Goal: Information Seeking & Learning: Learn about a topic

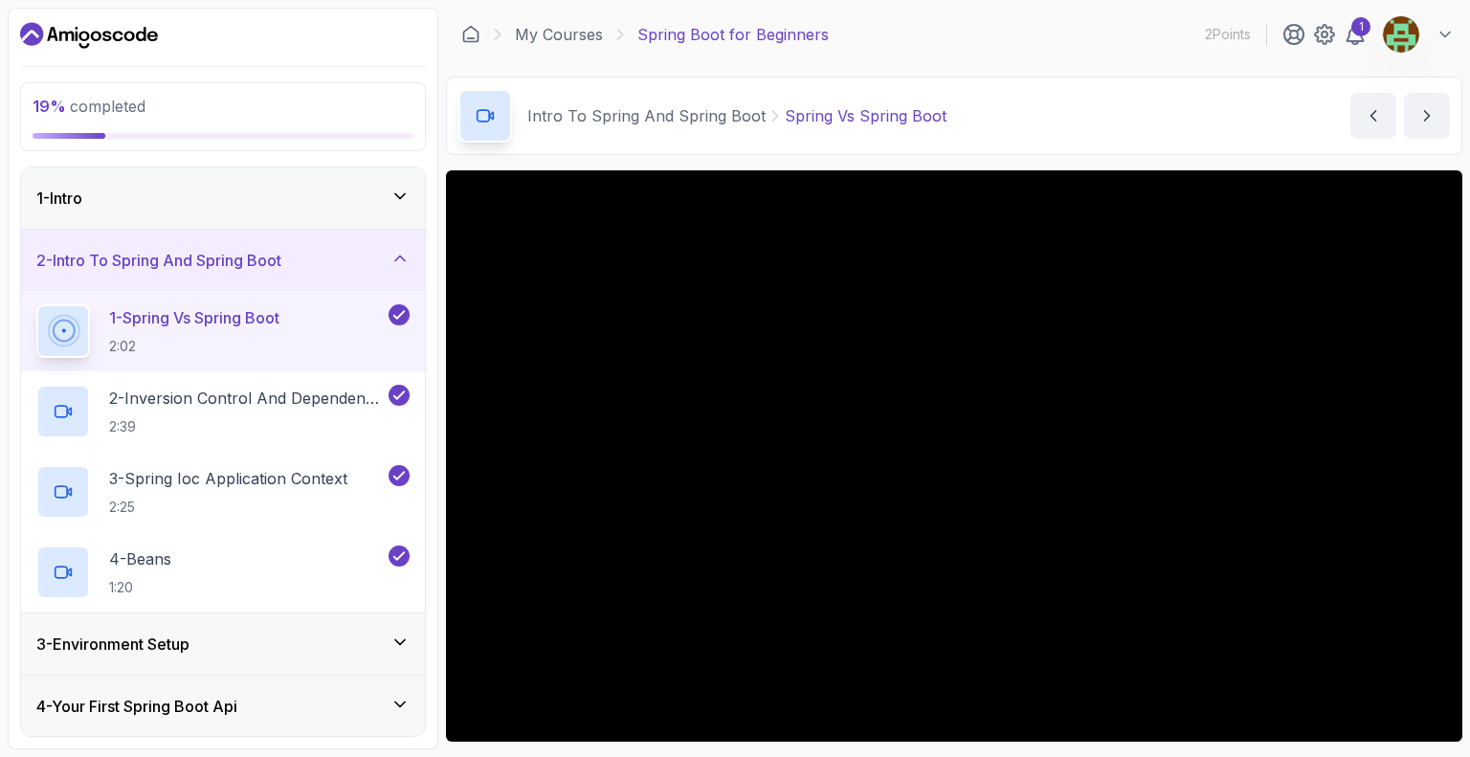
click at [397, 702] on icon at bounding box center [399, 704] width 19 height 19
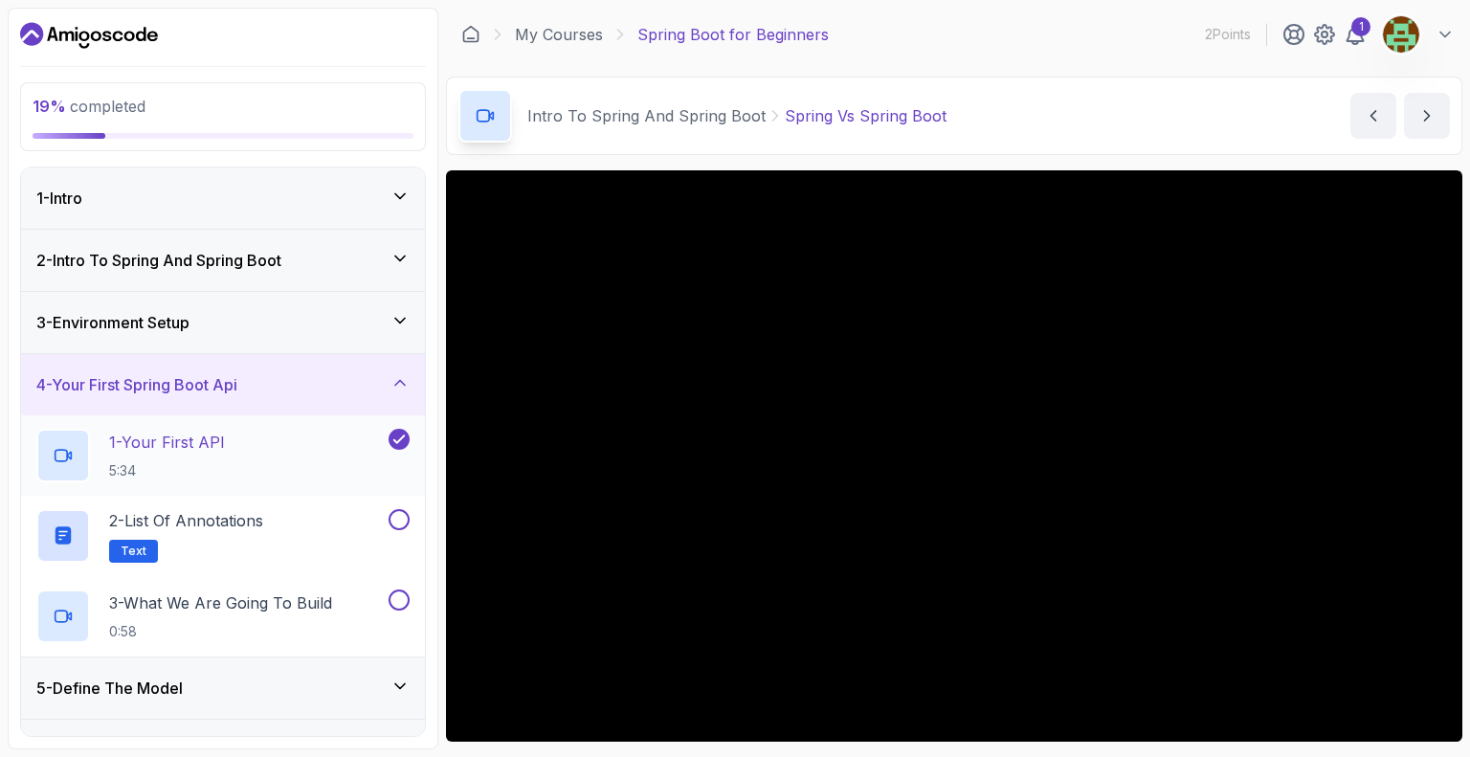
click at [294, 466] on div "1 - Your First API 5:34" at bounding box center [210, 456] width 348 height 54
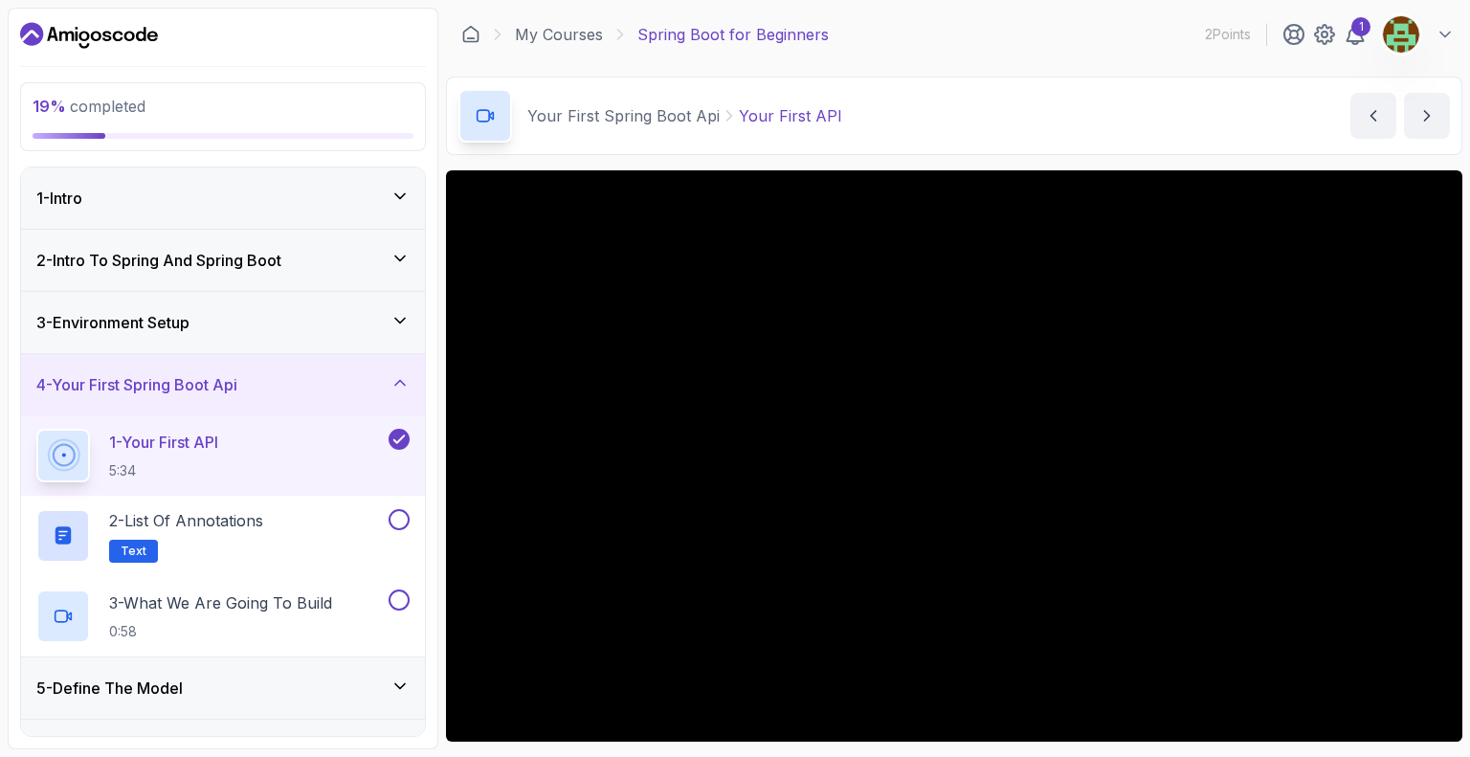
click at [1286, 751] on section "19 % completed 1 - Intro 2 - Intro To Spring And Spring Boot 3 - Environment Se…" at bounding box center [735, 378] width 1470 height 757
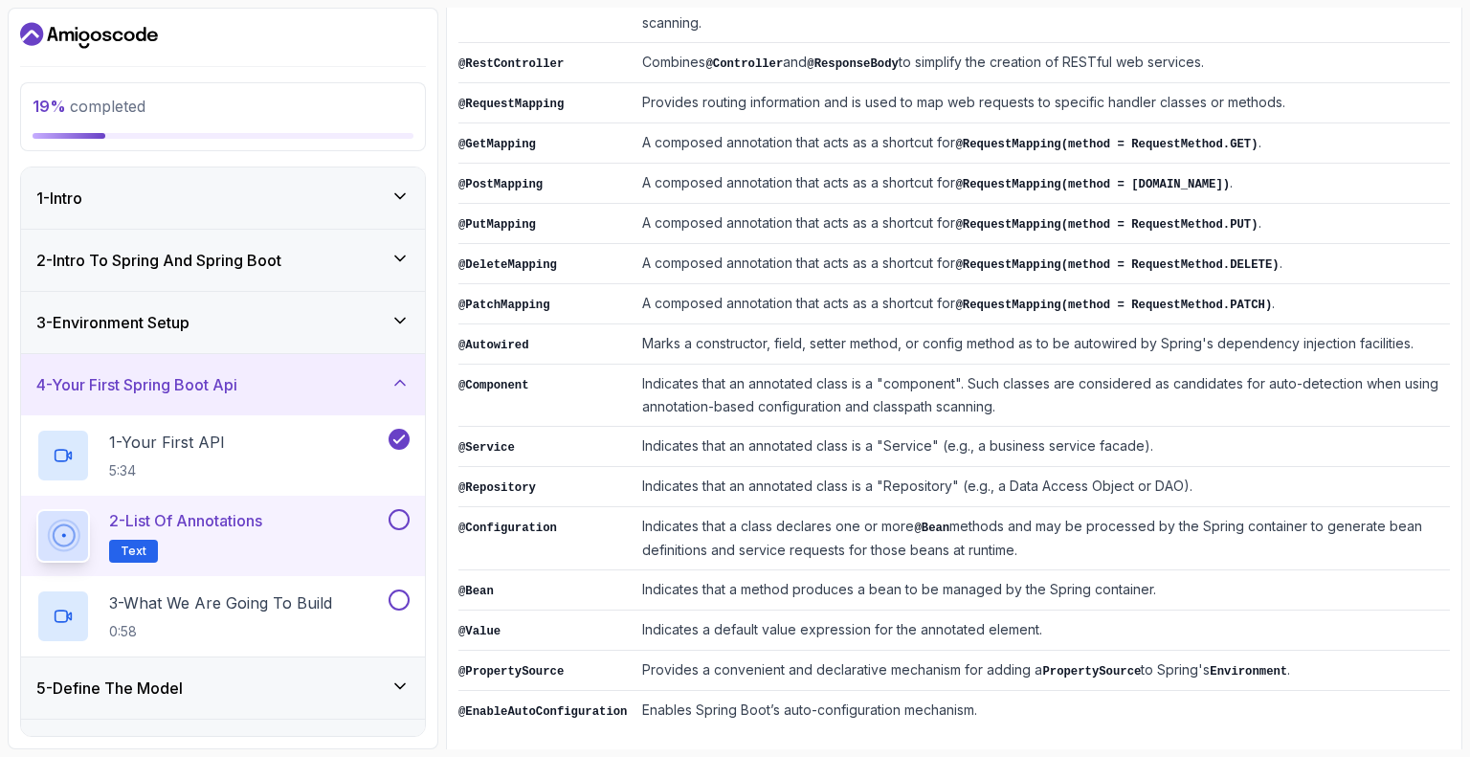
scroll to position [317, 0]
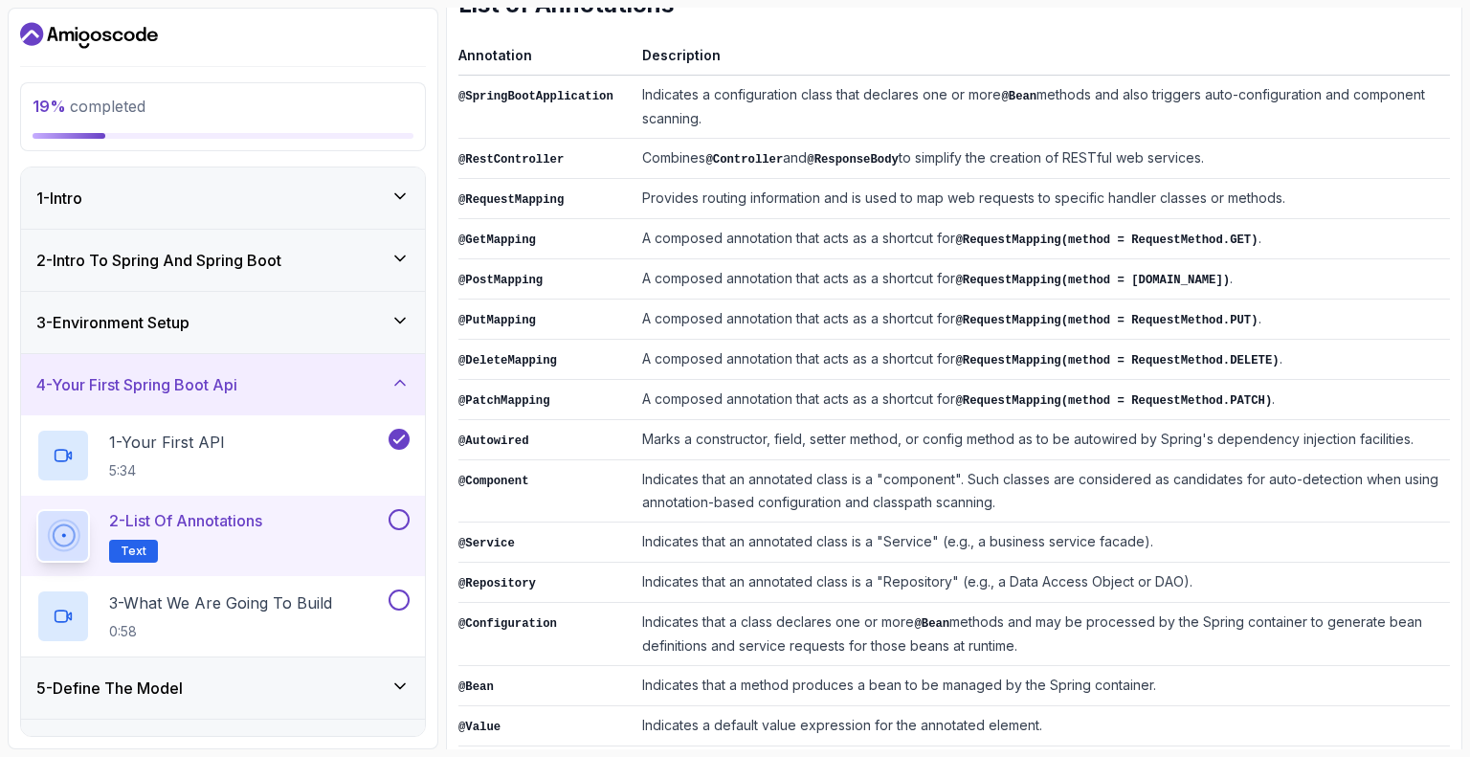
click at [259, 524] on p "2 - List of Annotations" at bounding box center [185, 520] width 153 height 23
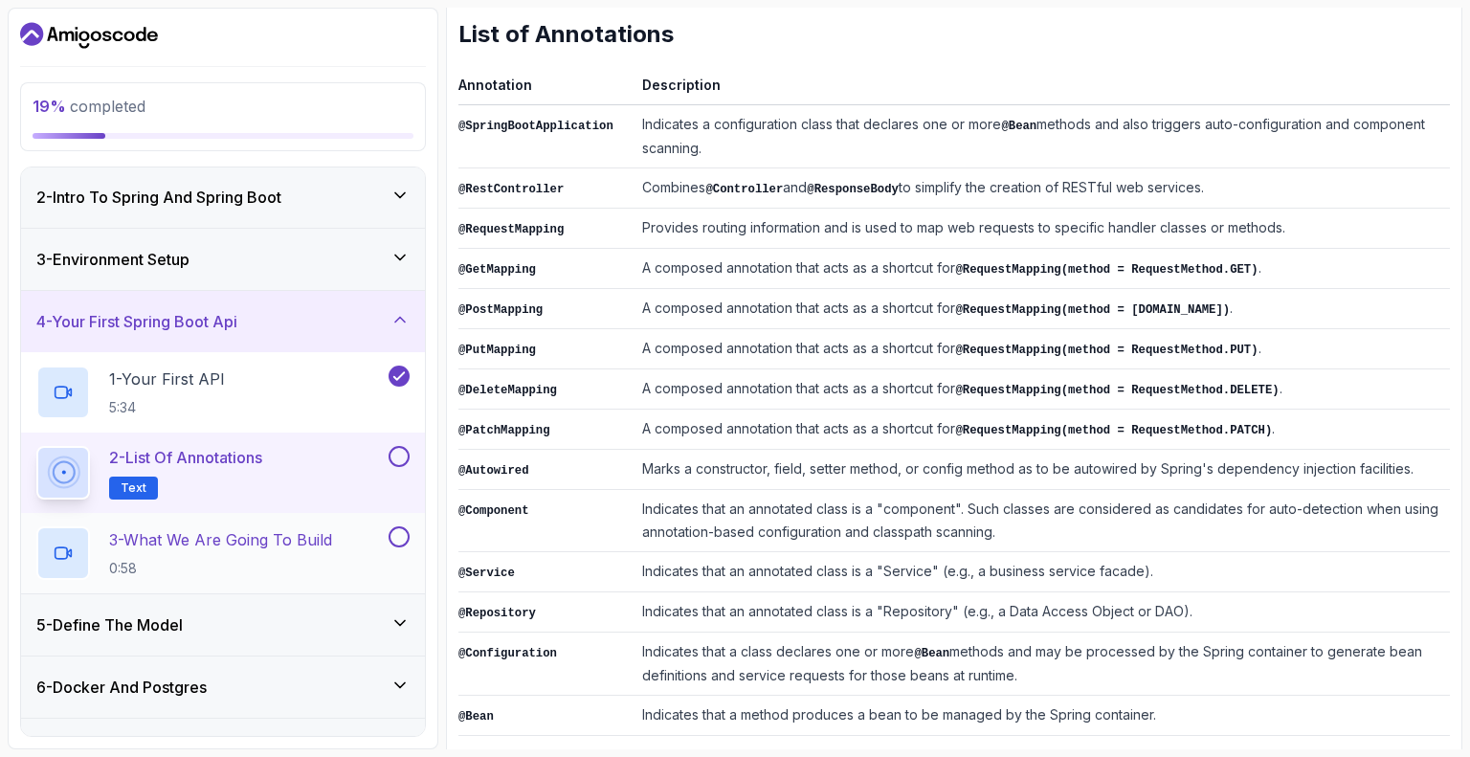
scroll to position [96, 0]
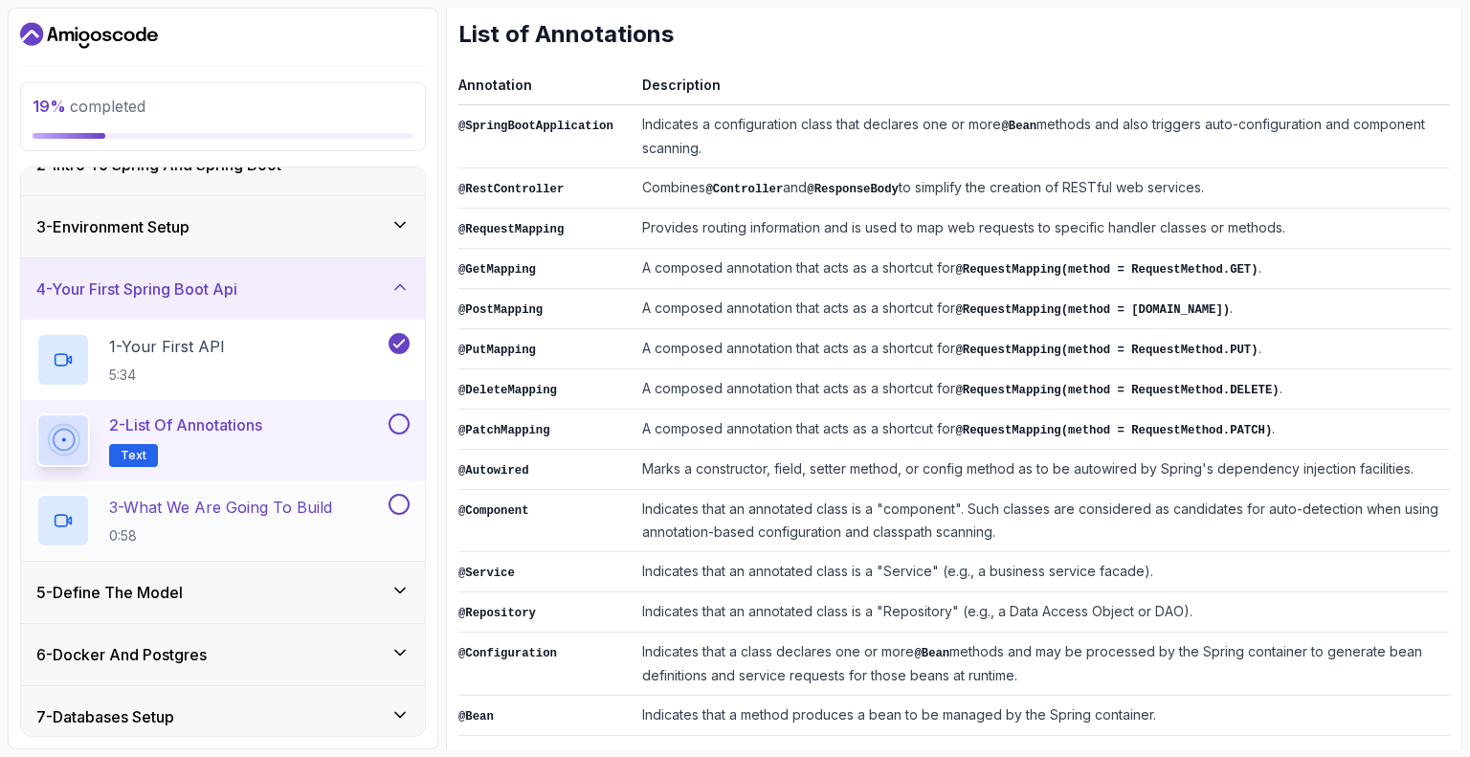
click at [269, 512] on p "3 - What We Are Going To Build" at bounding box center [220, 507] width 223 height 23
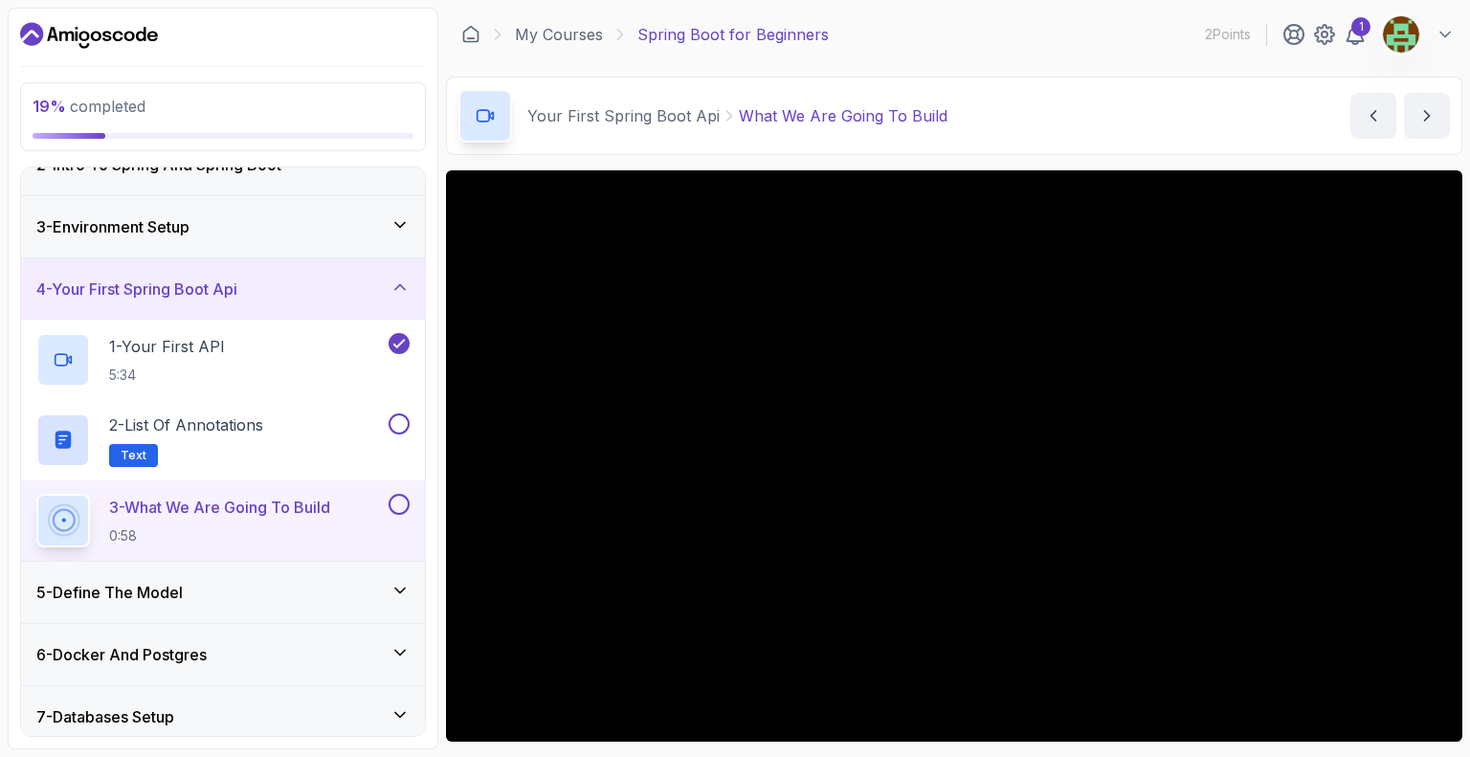
scroll to position [96, 0]
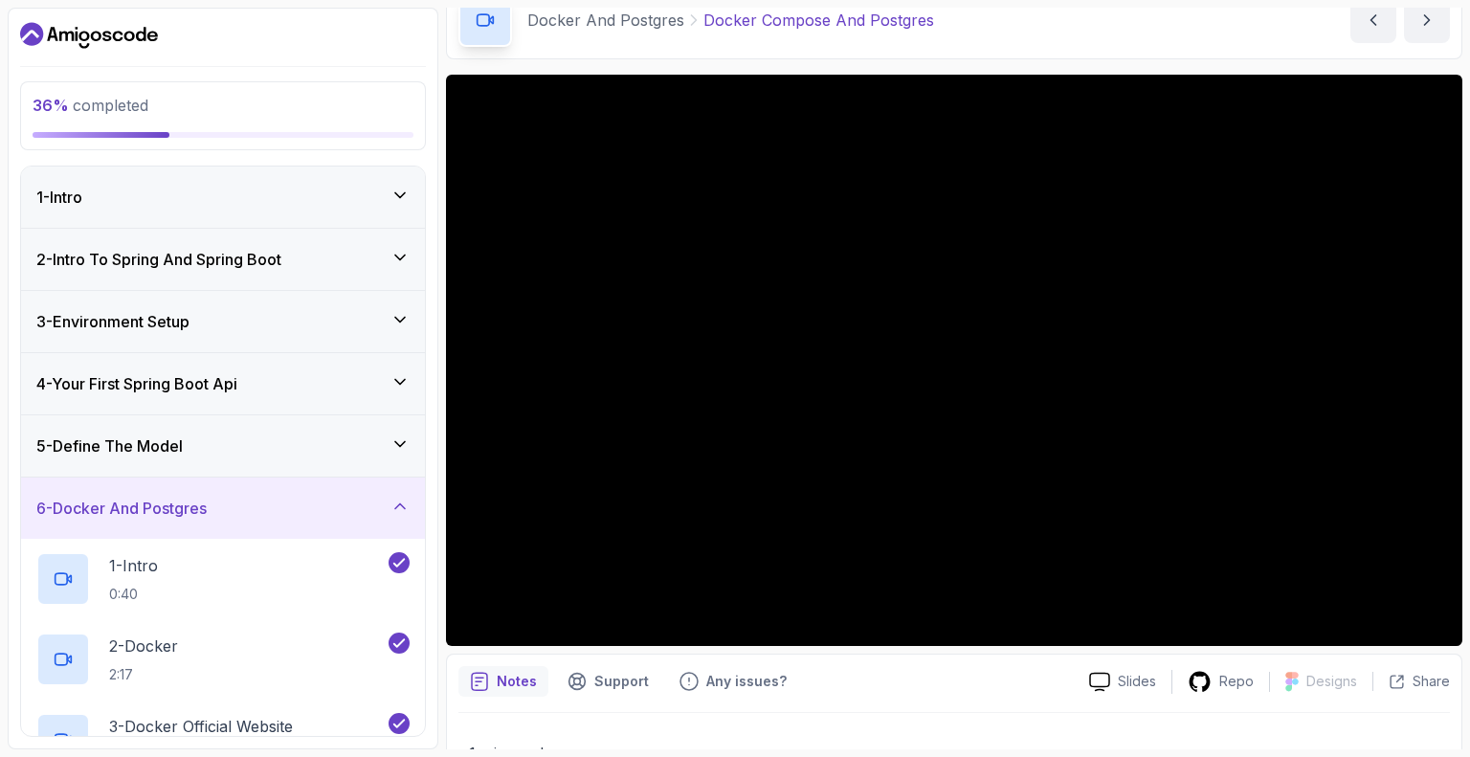
click at [237, 447] on div "5 - Define The Model" at bounding box center [222, 445] width 373 height 23
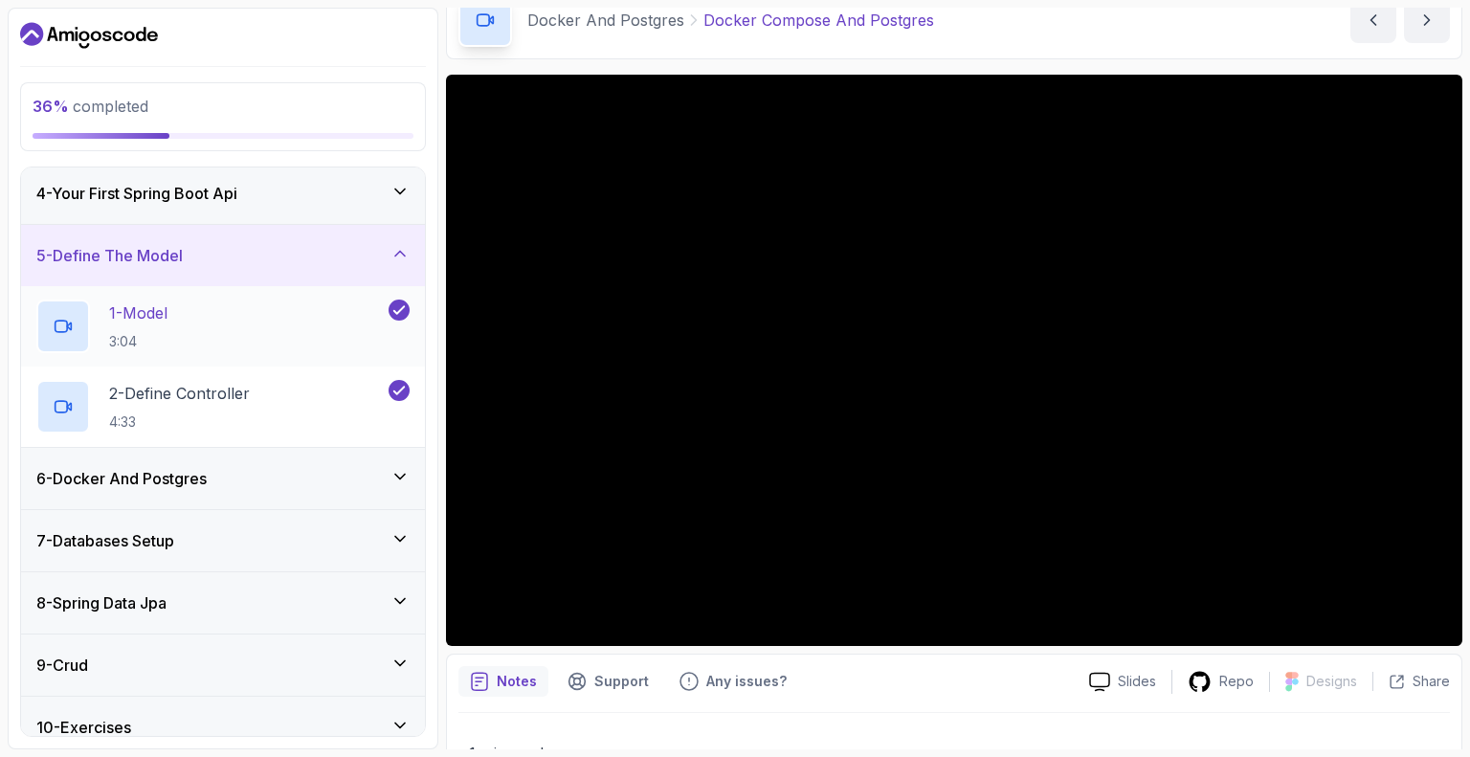
scroll to position [287, 0]
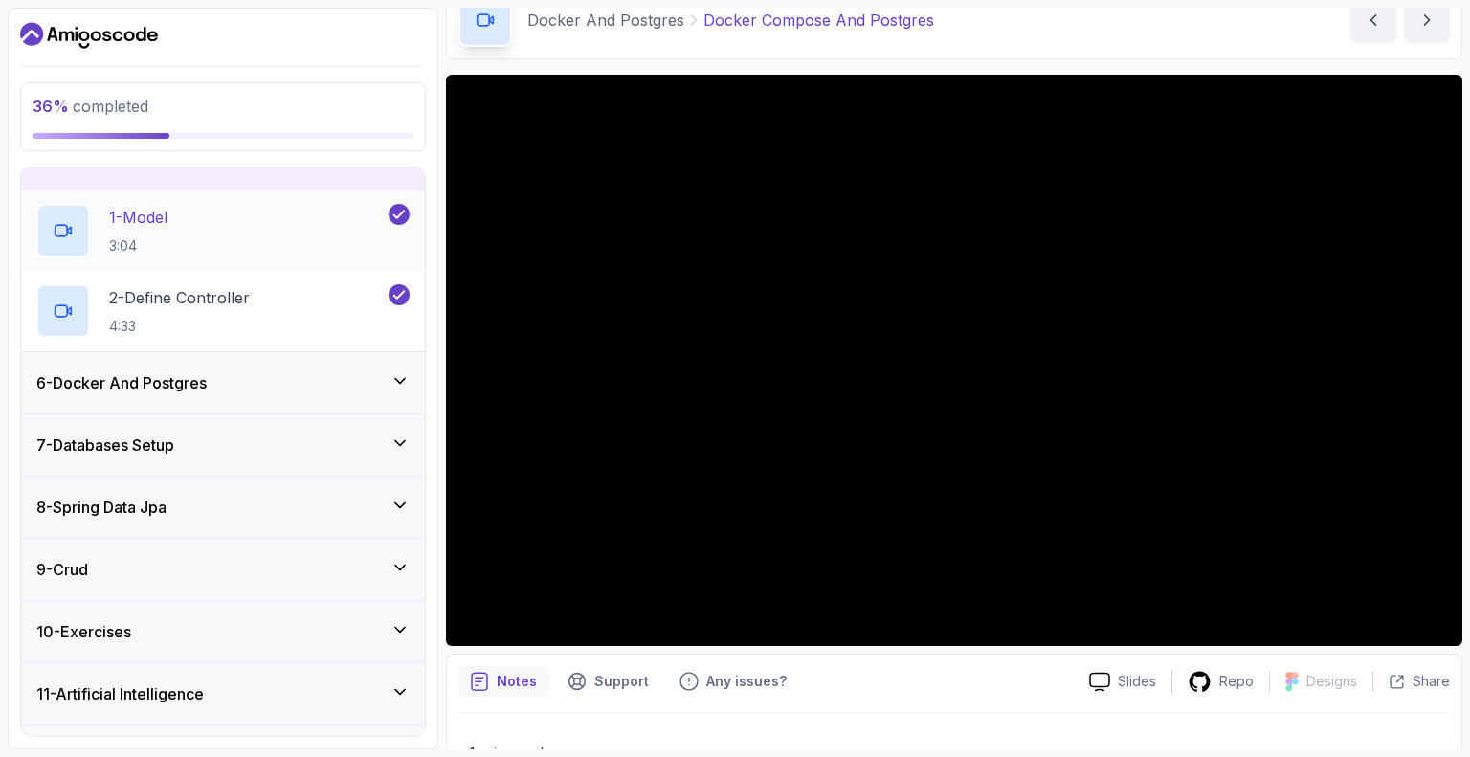
click at [137, 236] on p "3:04" at bounding box center [138, 245] width 58 height 19
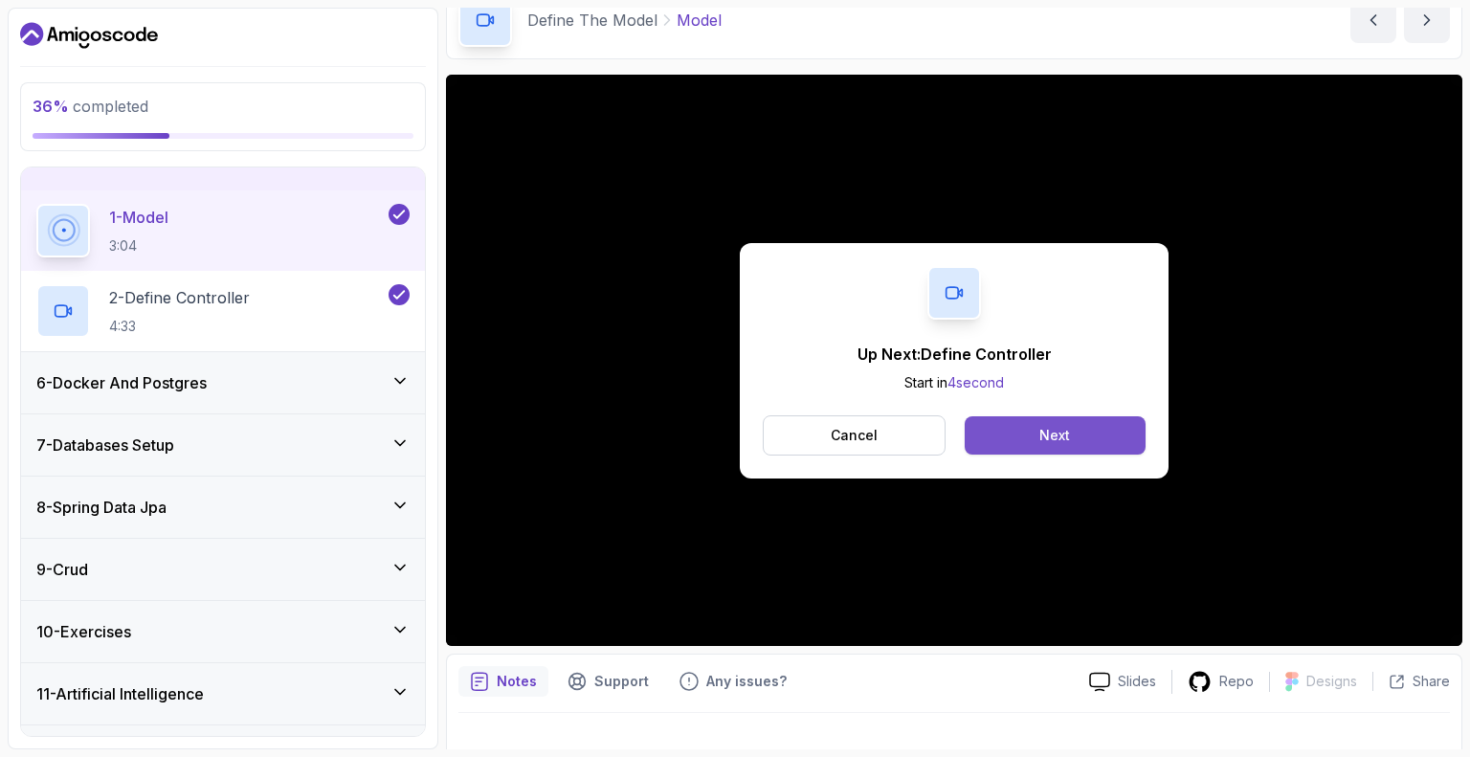
click at [1055, 443] on div "Next" at bounding box center [1054, 435] width 31 height 19
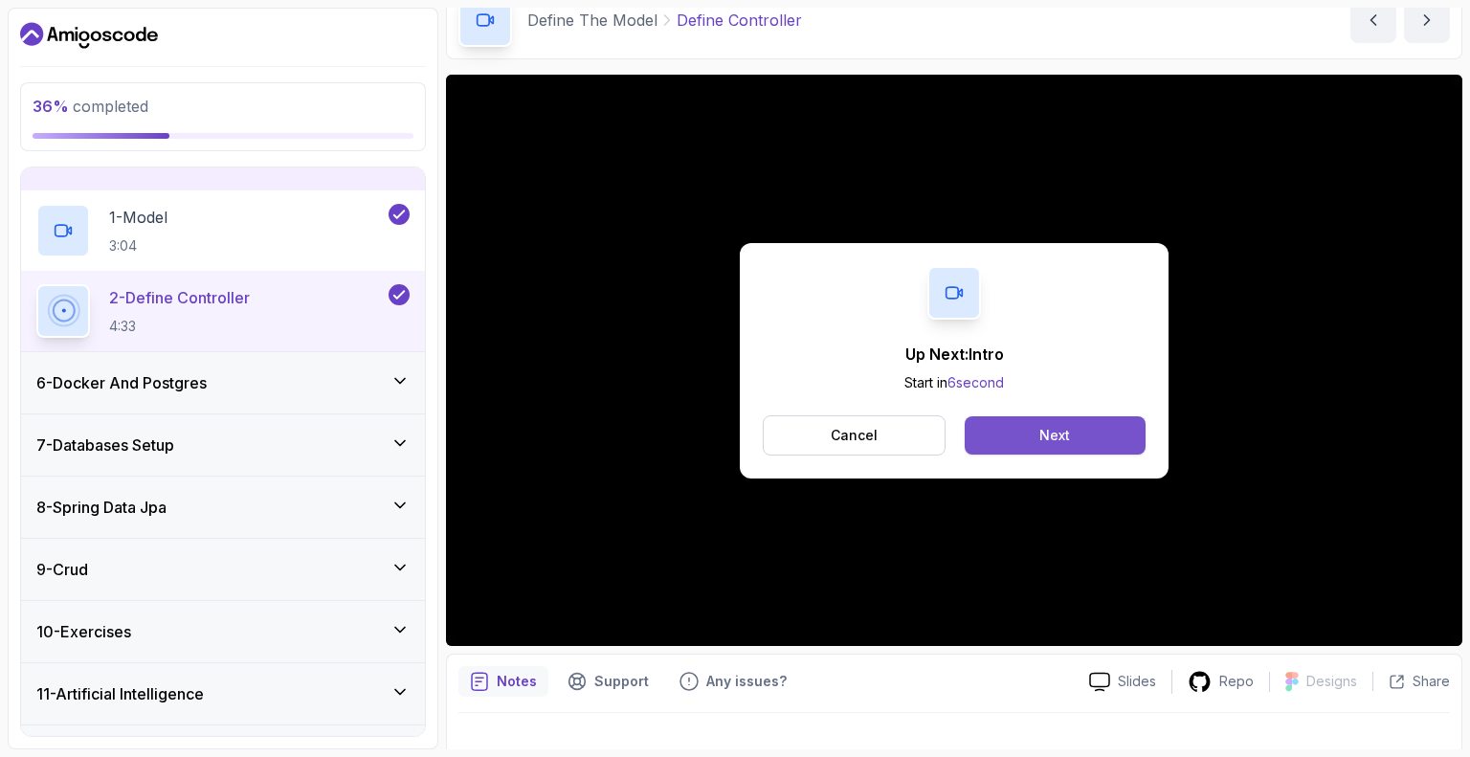
click at [1014, 439] on button "Next" at bounding box center [1055, 435] width 181 height 38
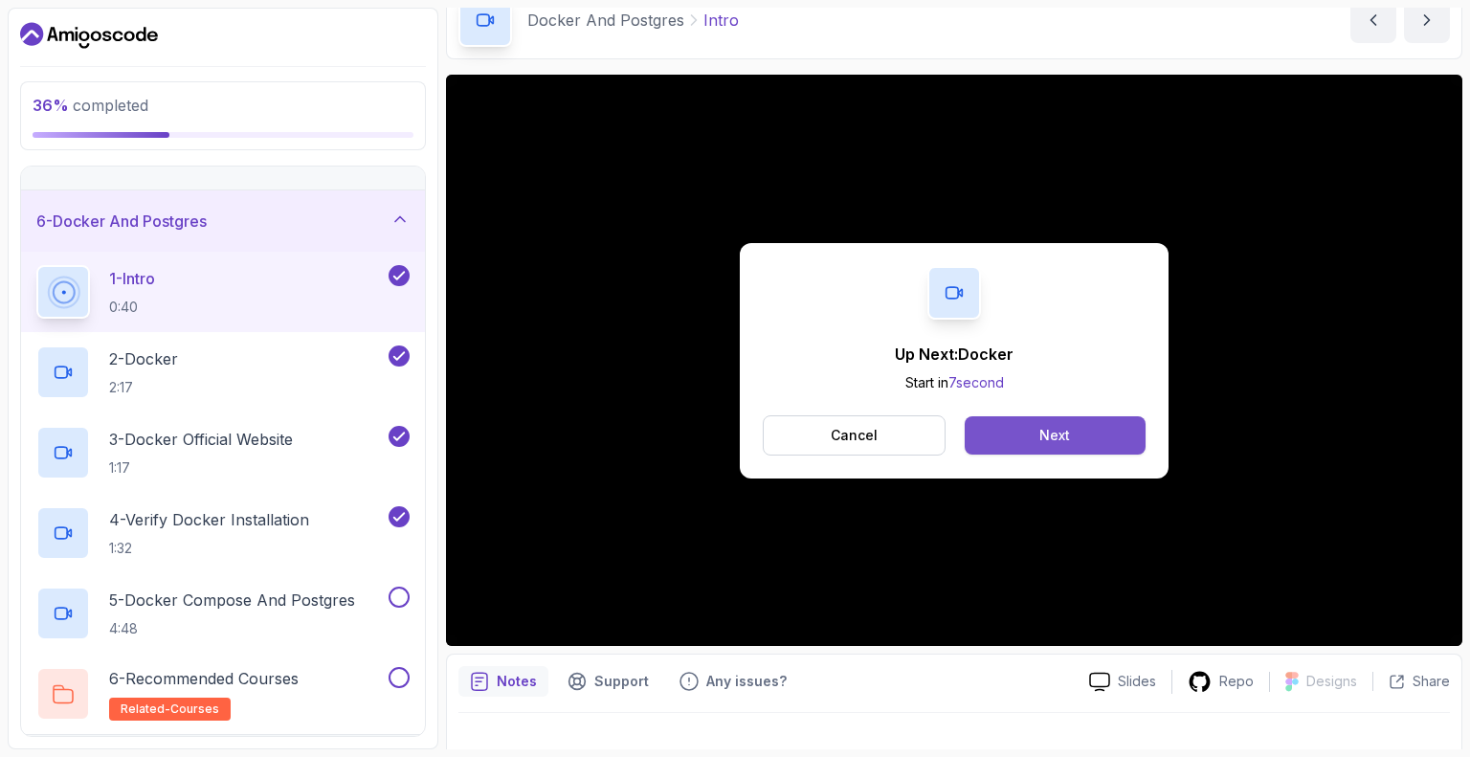
click at [1026, 441] on button "Next" at bounding box center [1055, 435] width 181 height 38
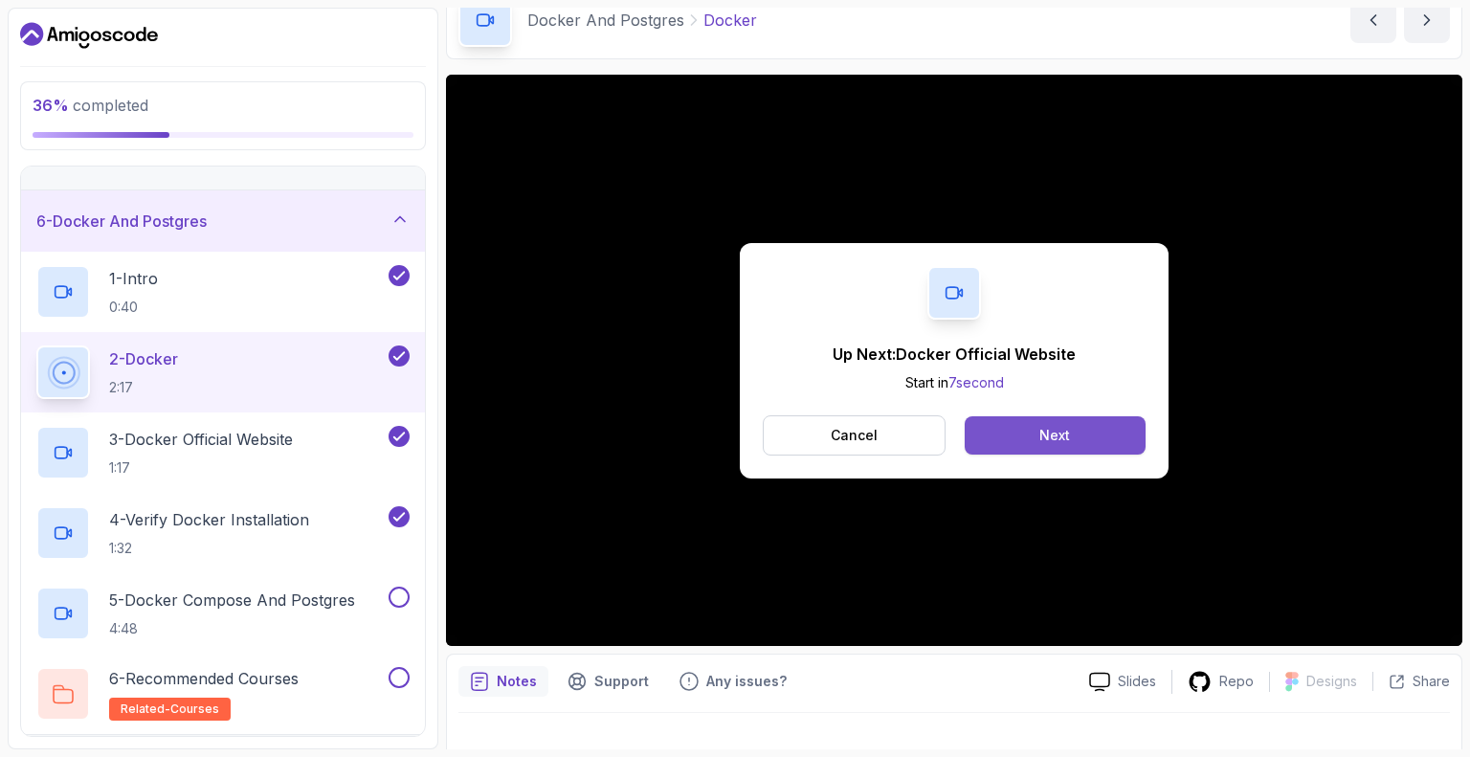
click at [1033, 430] on button "Next" at bounding box center [1055, 435] width 181 height 38
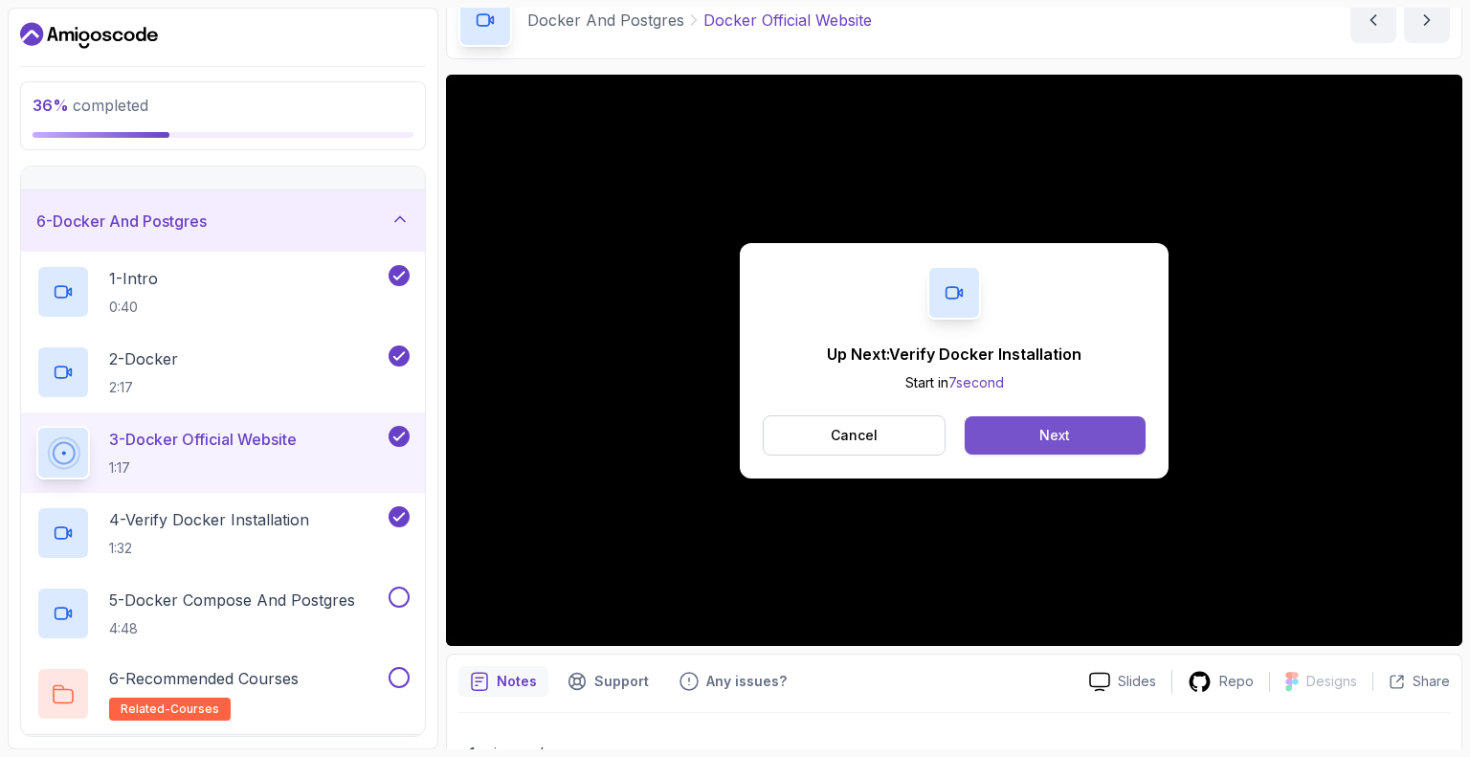
click at [1008, 433] on button "Next" at bounding box center [1055, 435] width 181 height 38
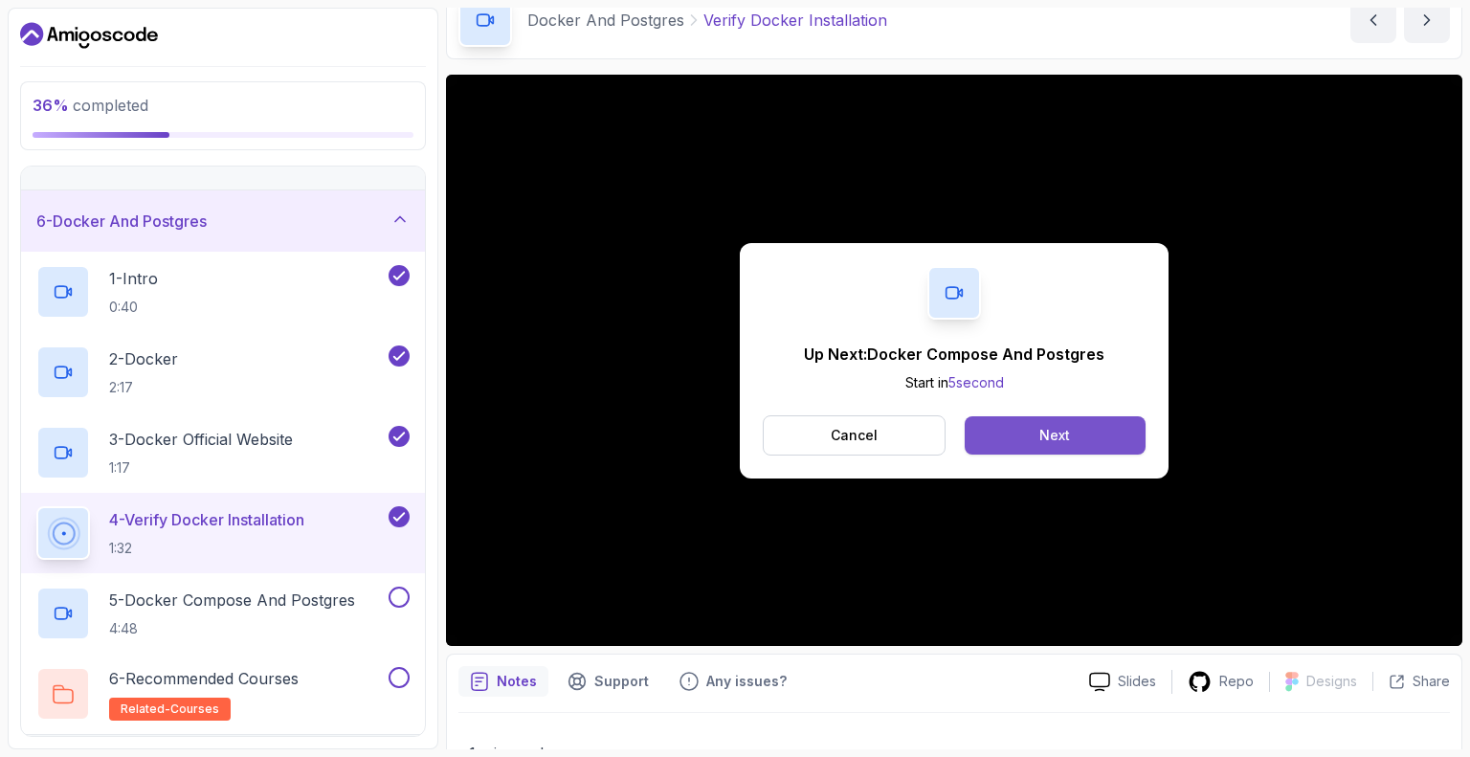
click at [1007, 438] on button "Next" at bounding box center [1055, 435] width 181 height 38
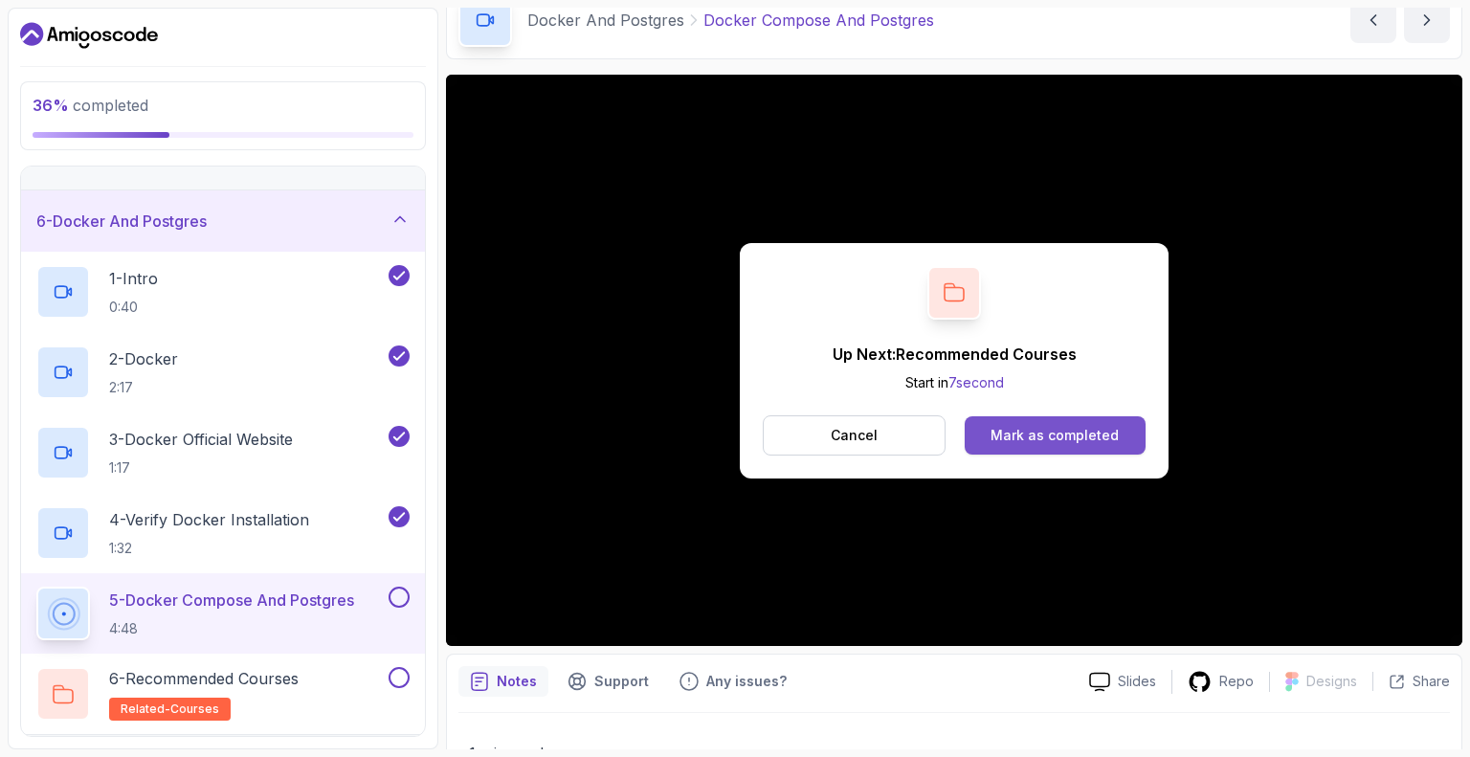
click at [1021, 432] on div "Mark as completed" at bounding box center [1054, 435] width 128 height 19
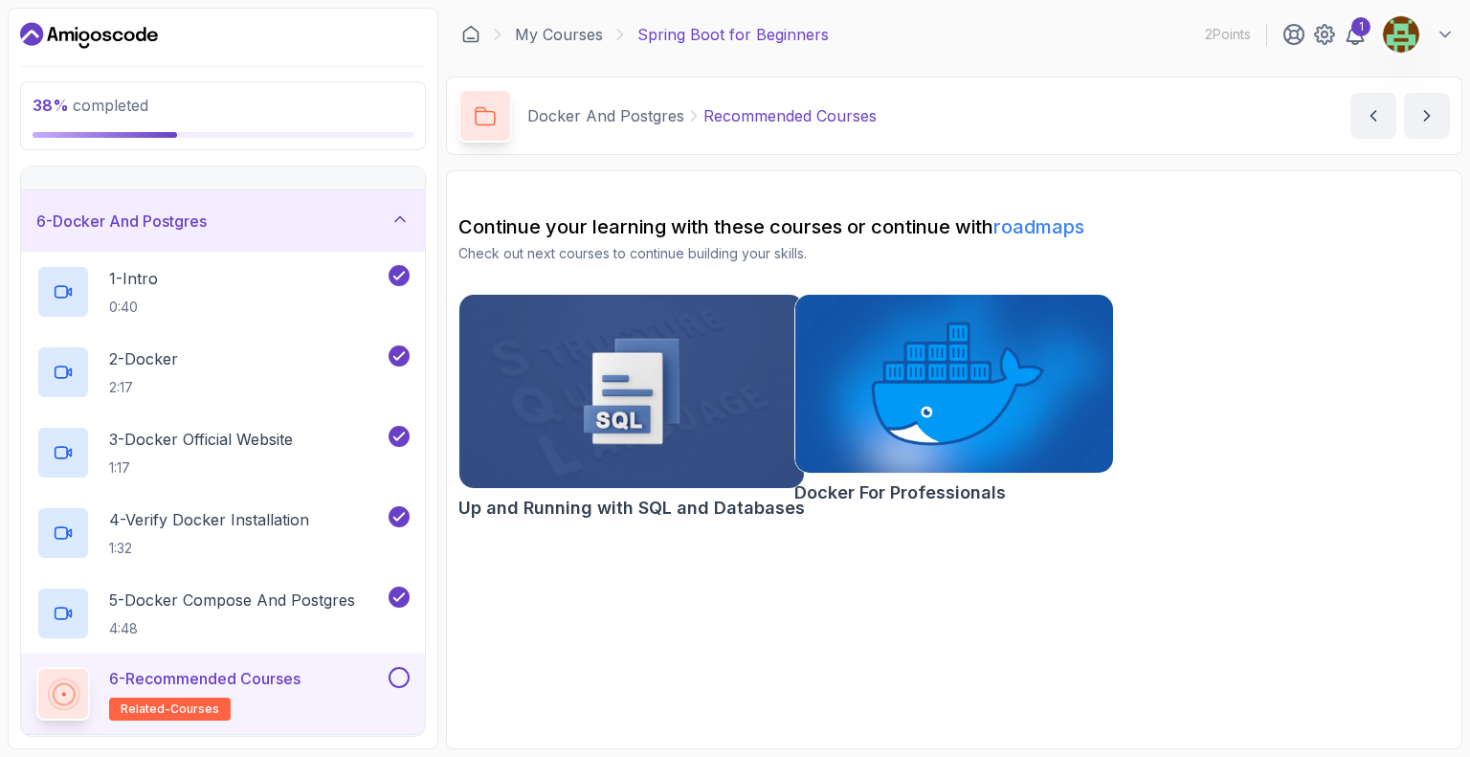
click at [852, 432] on img at bounding box center [954, 384] width 334 height 188
click at [618, 450] on img at bounding box center [632, 391] width 362 height 203
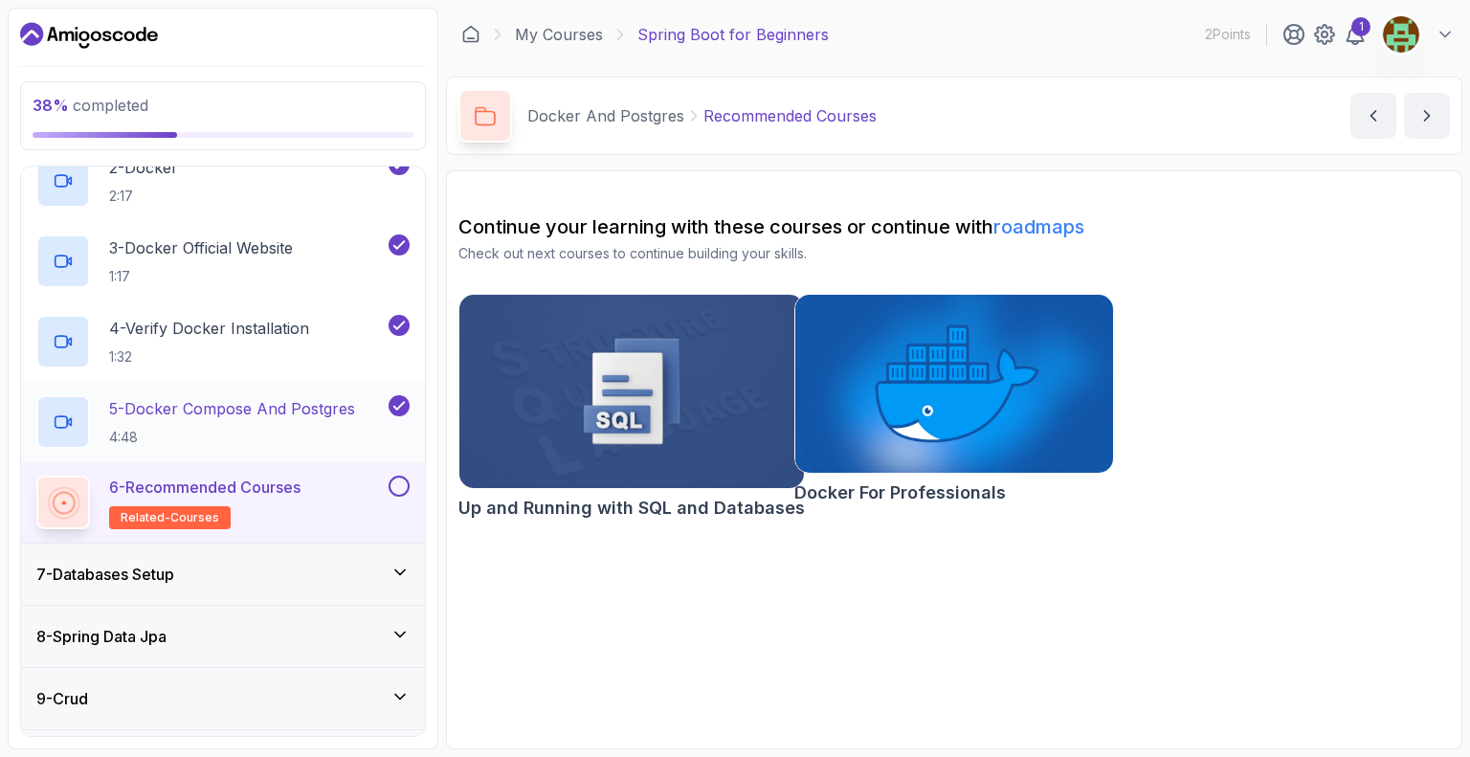
scroll to position [574, 0]
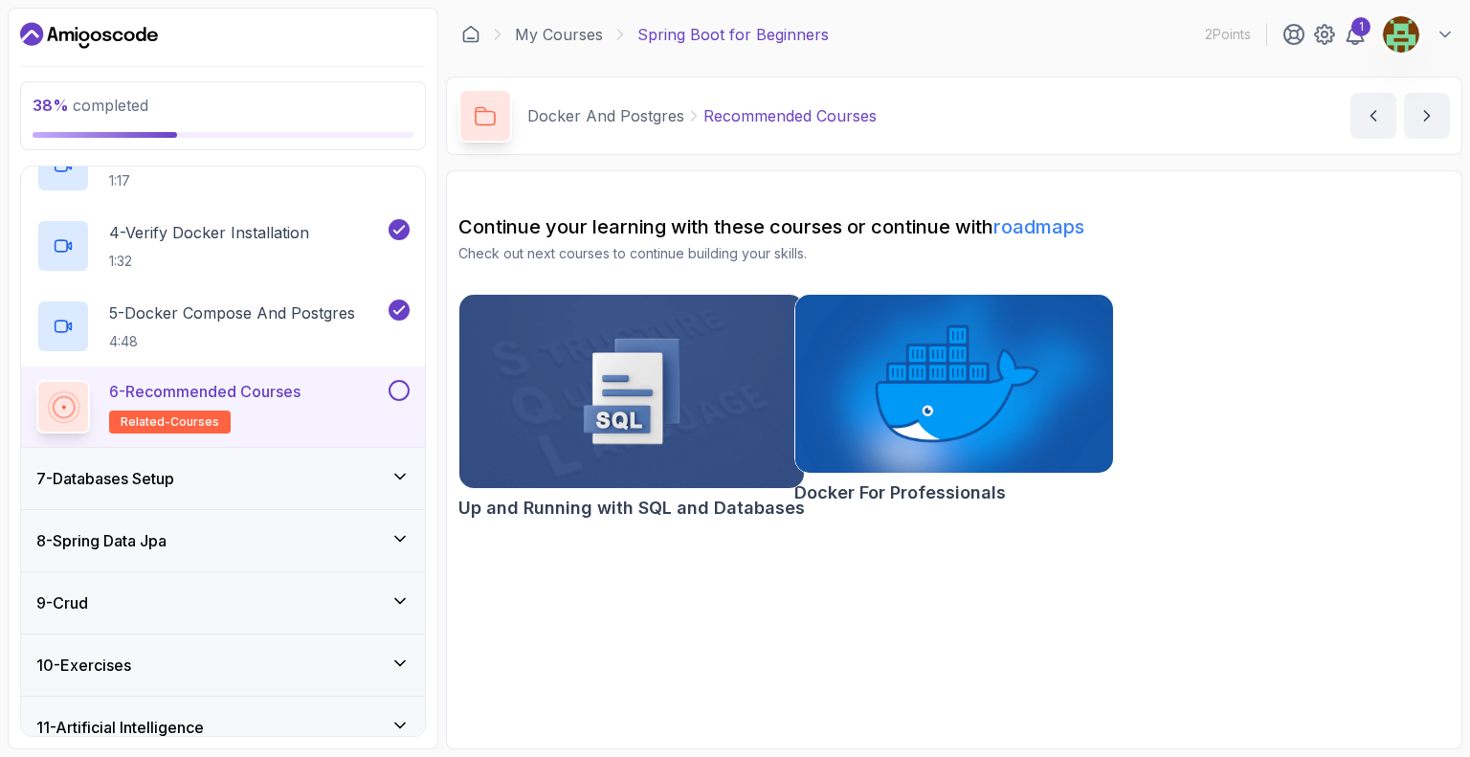
click at [299, 482] on div "7 - Databases Setup" at bounding box center [222, 478] width 373 height 23
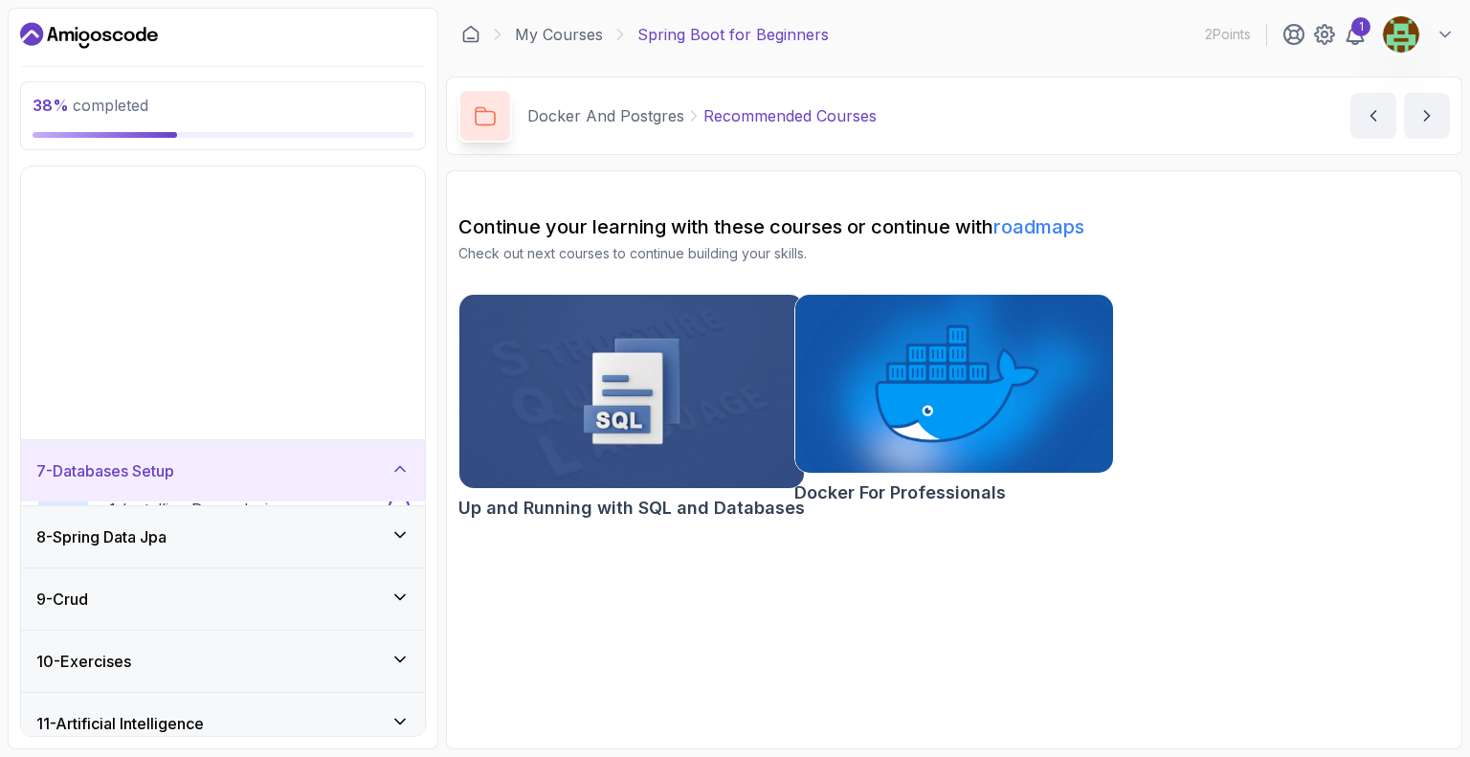
scroll to position [172, 0]
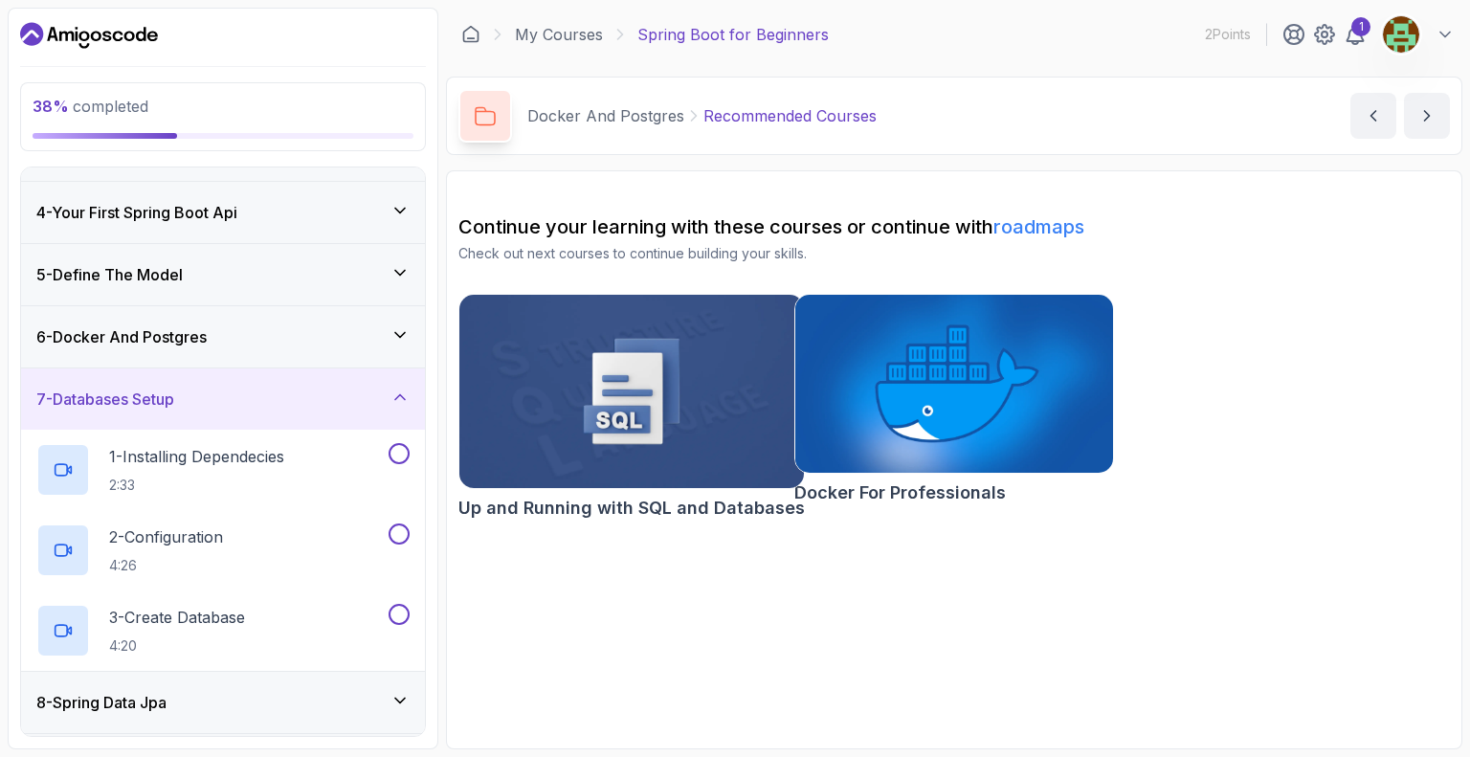
click at [299, 334] on div "6 - Docker And Postgres" at bounding box center [222, 336] width 373 height 23
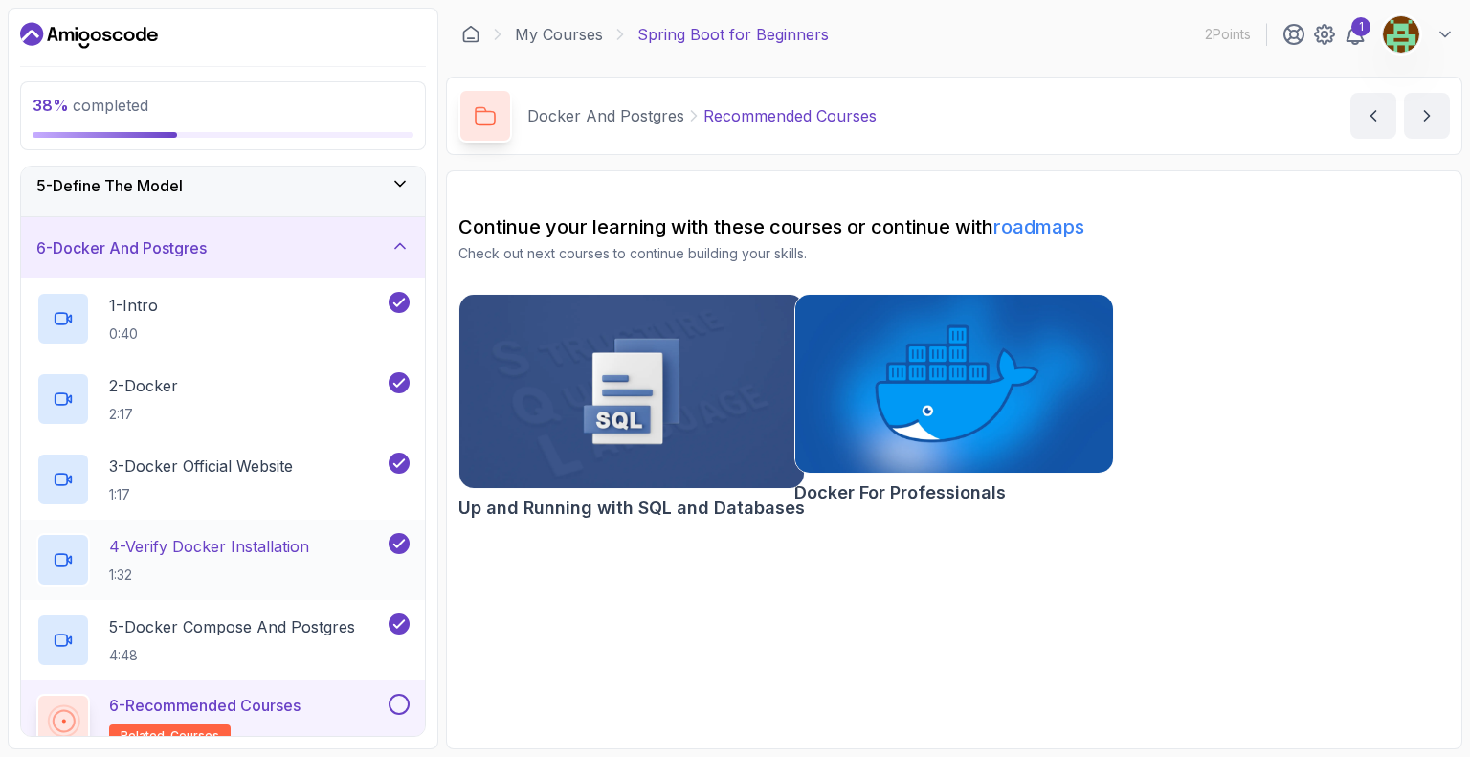
scroll to position [364, 0]
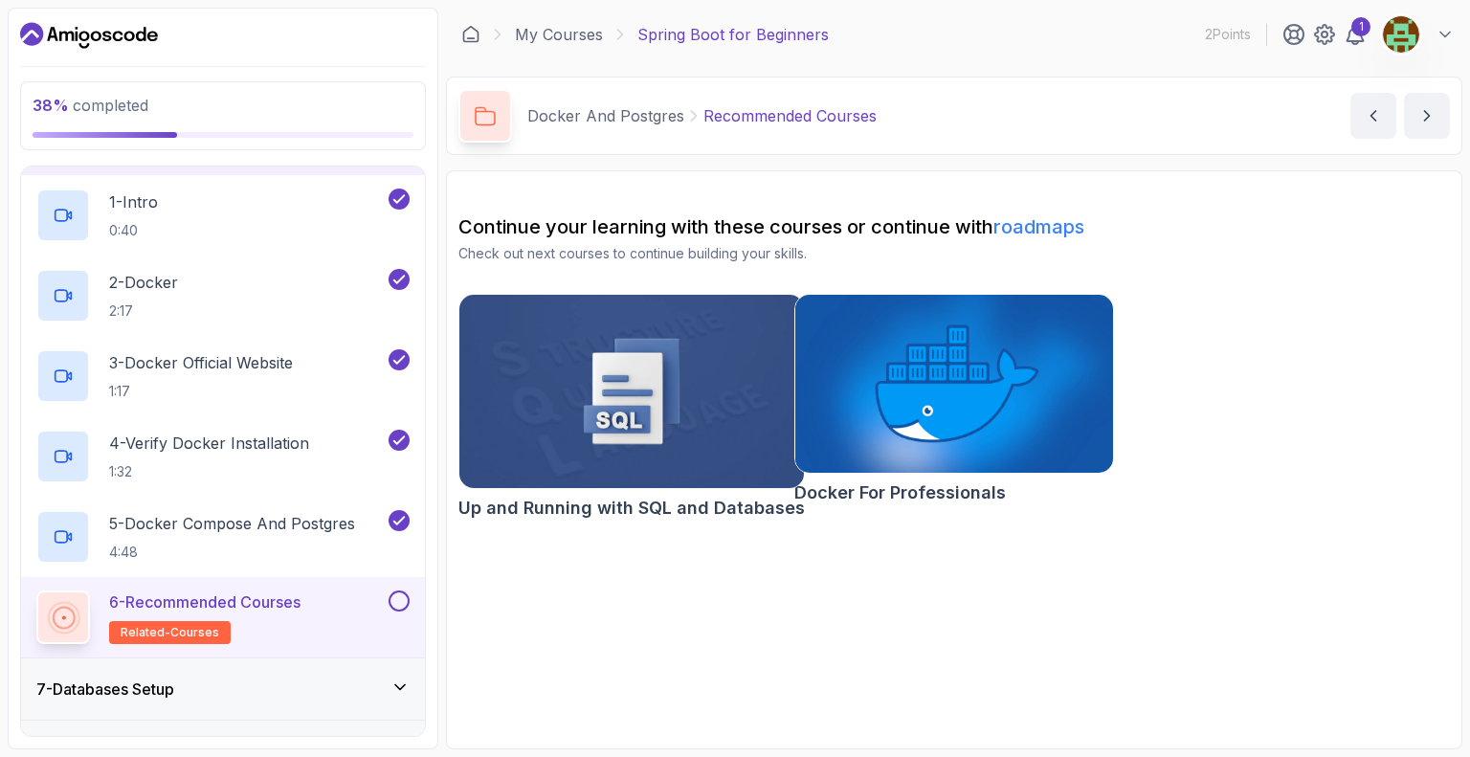
click at [198, 630] on span "related-courses" at bounding box center [170, 632] width 99 height 15
click at [1056, 229] on link "roadmaps" at bounding box center [1038, 226] width 91 height 23
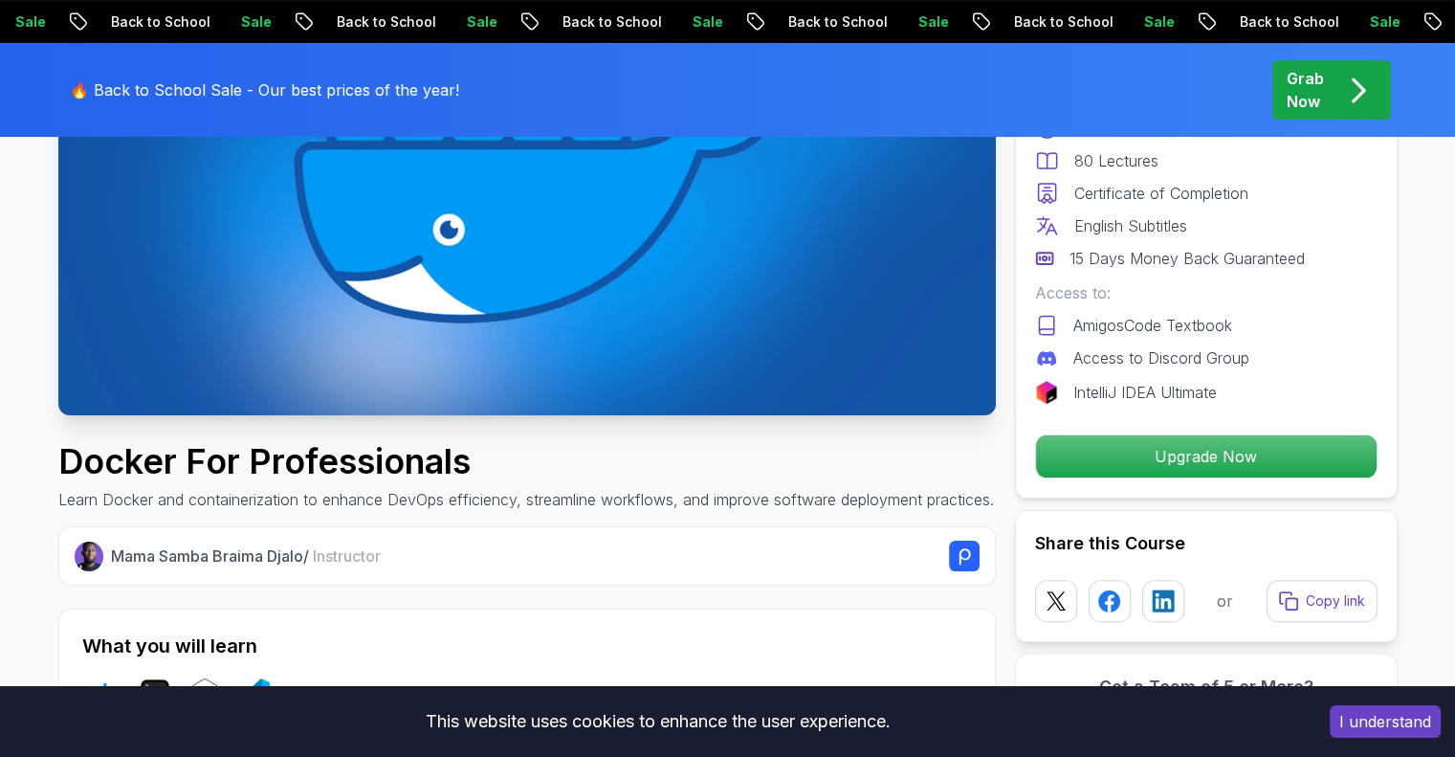
scroll to position [478, 0]
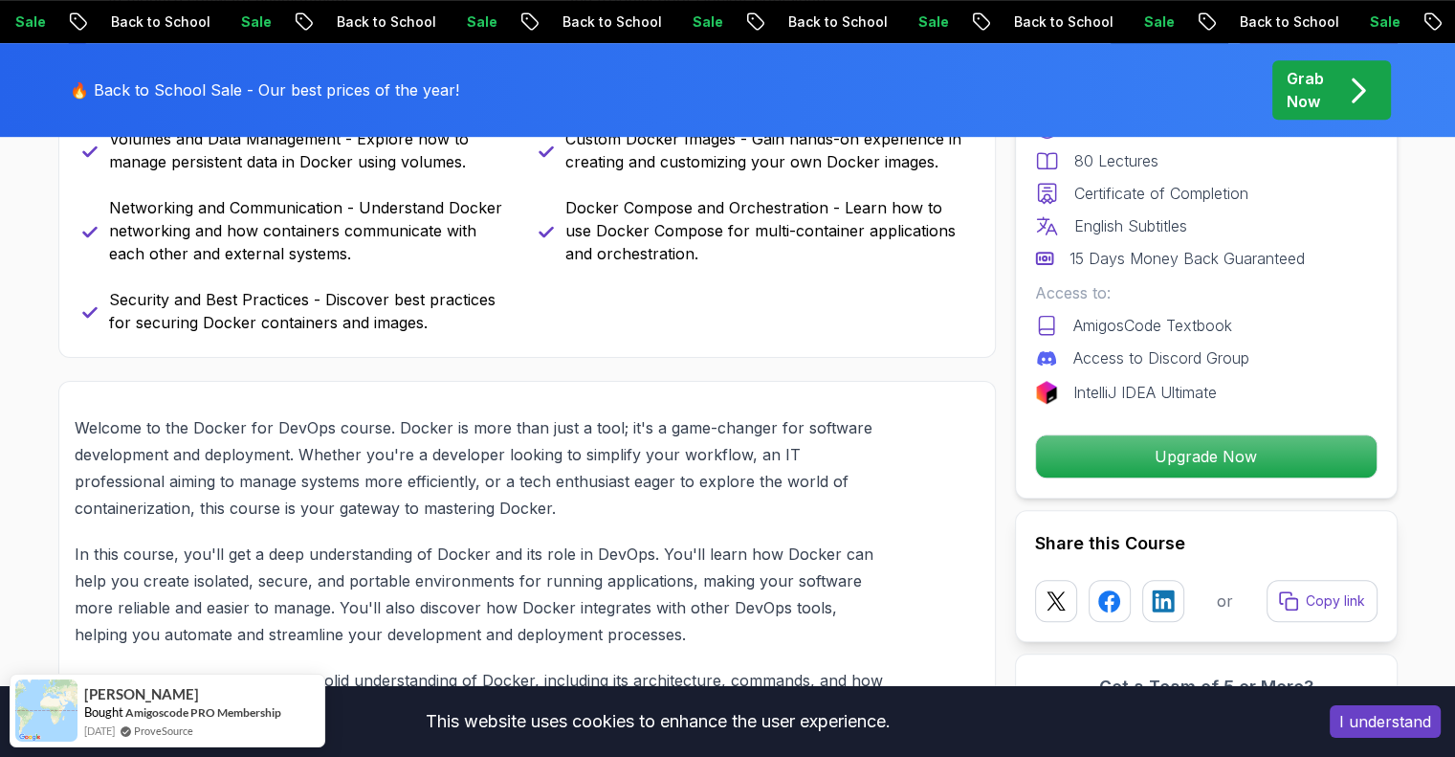
scroll to position [1053, 0]
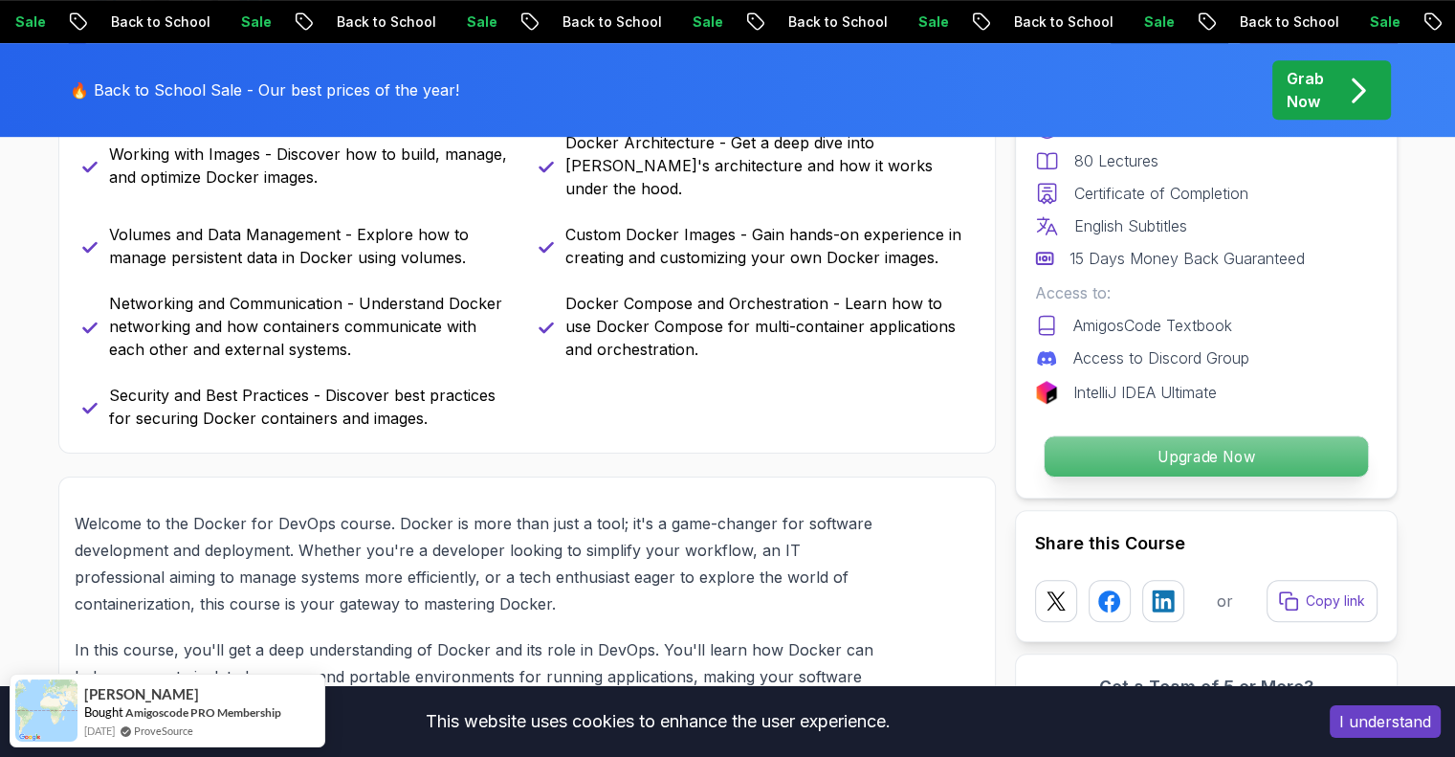
click at [1119, 464] on p "Upgrade Now" at bounding box center [1205, 456] width 323 height 40
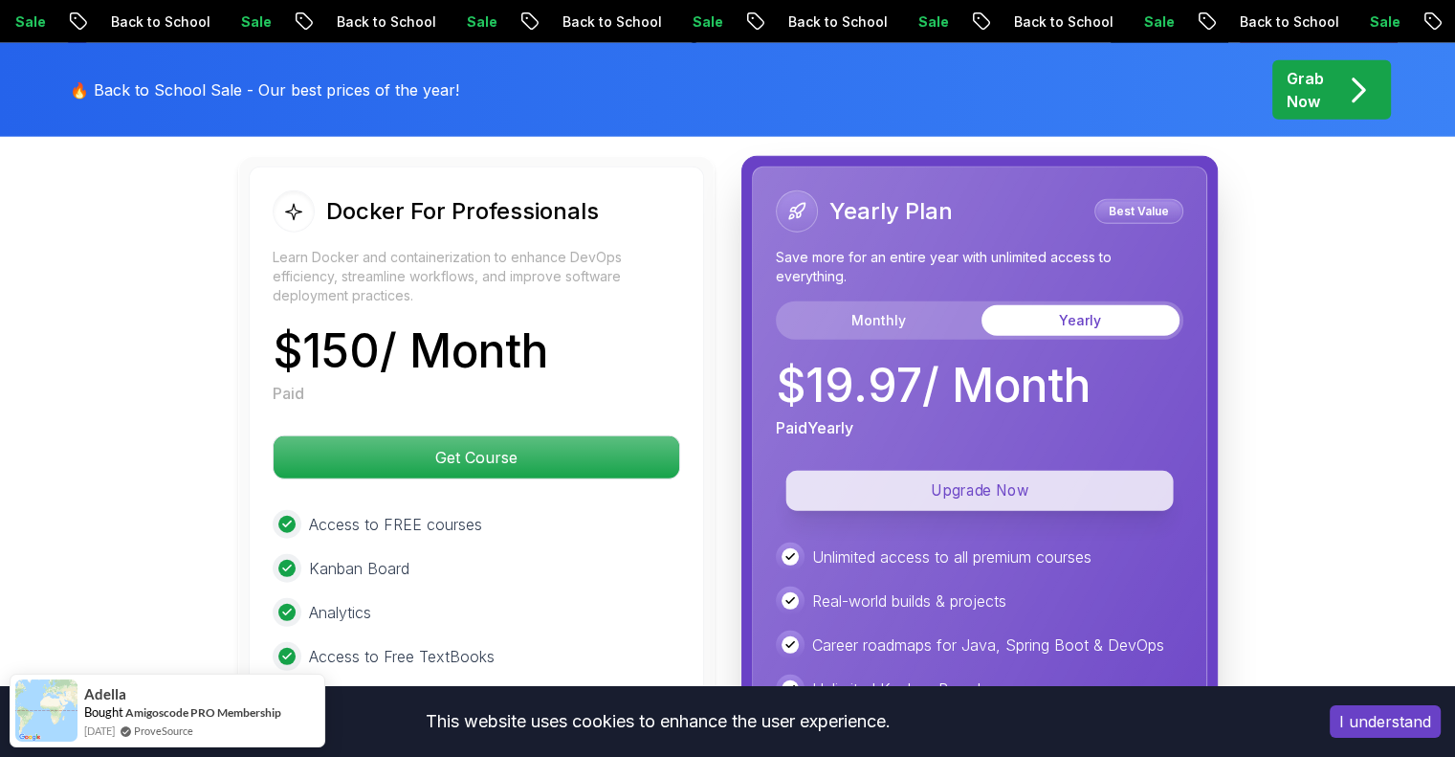
scroll to position [4975, 0]
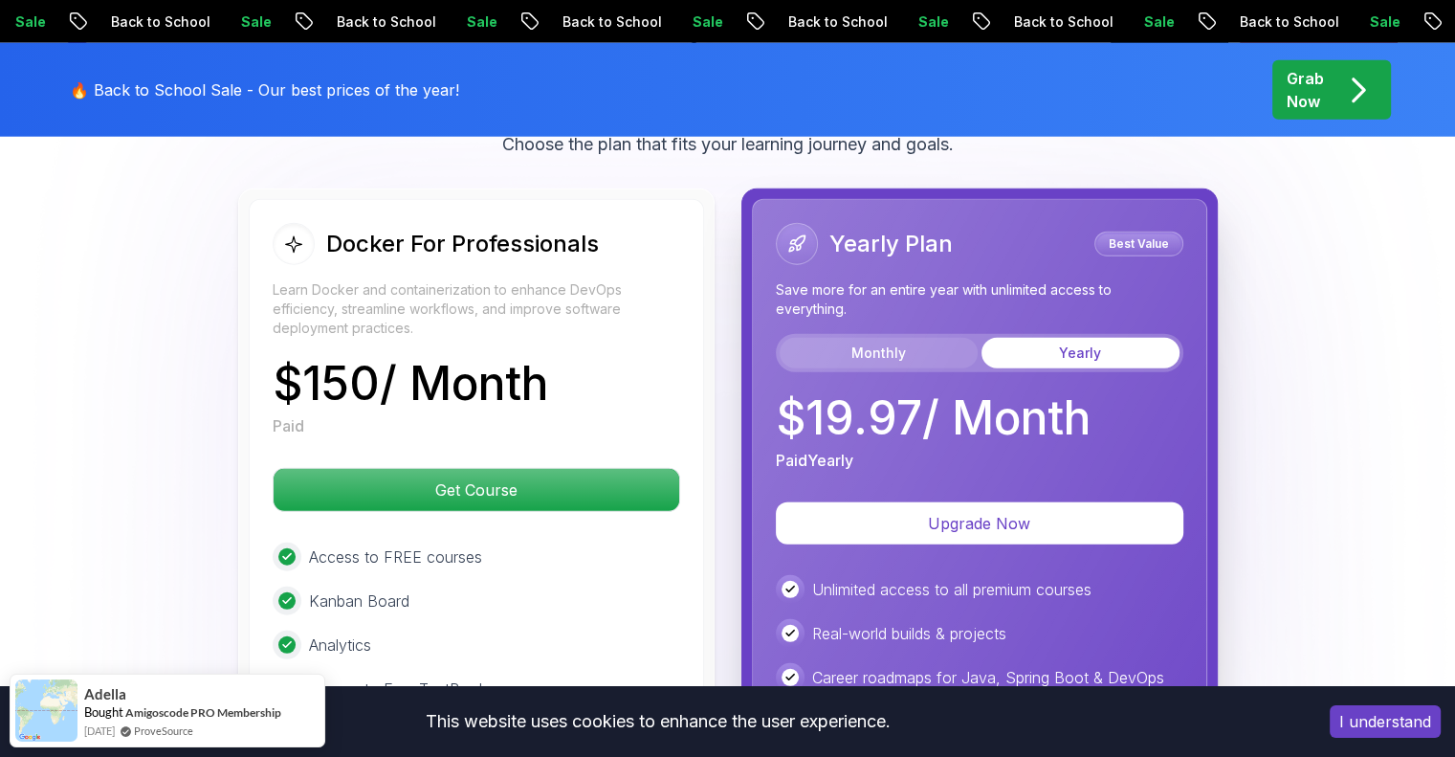
click at [879, 346] on button "Monthly" at bounding box center [879, 353] width 198 height 31
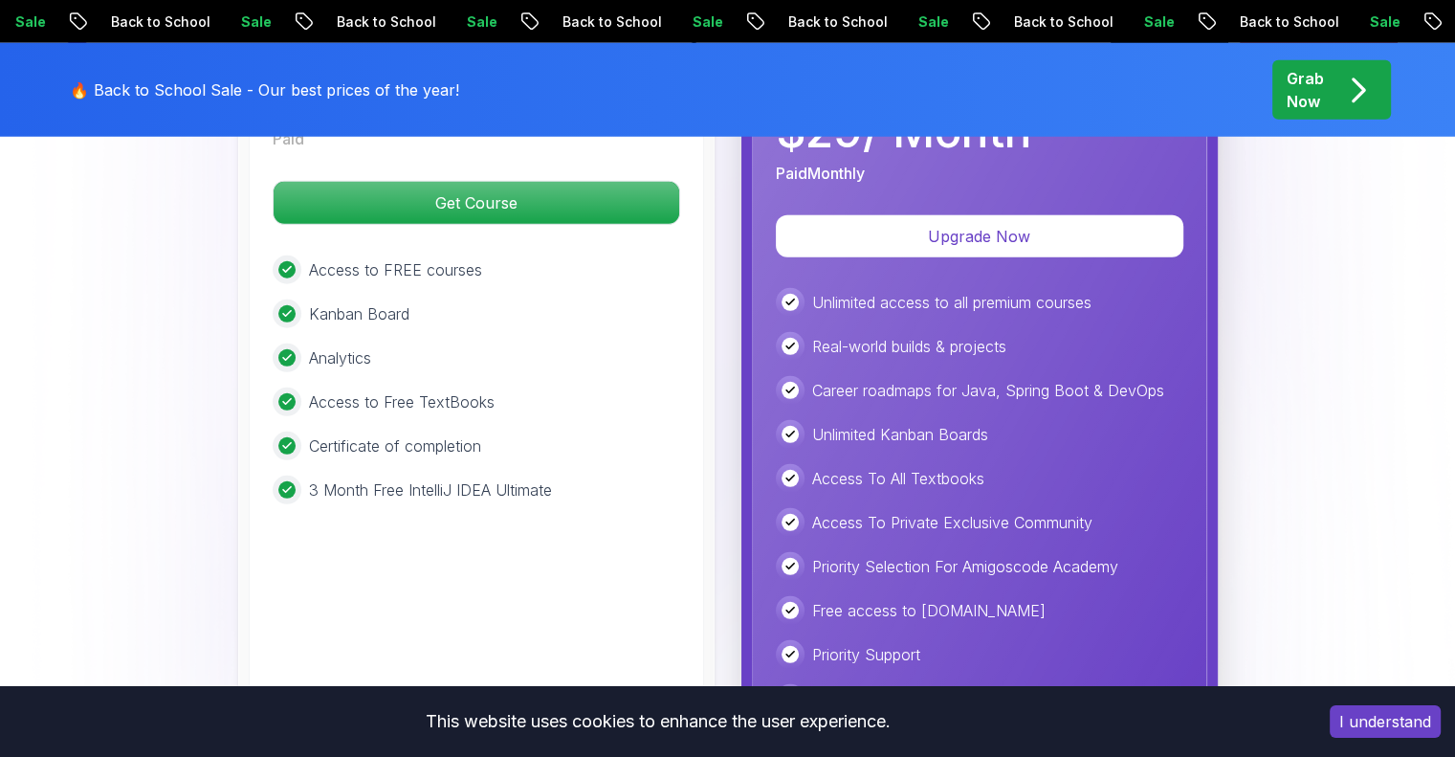
scroll to position [5070, 0]
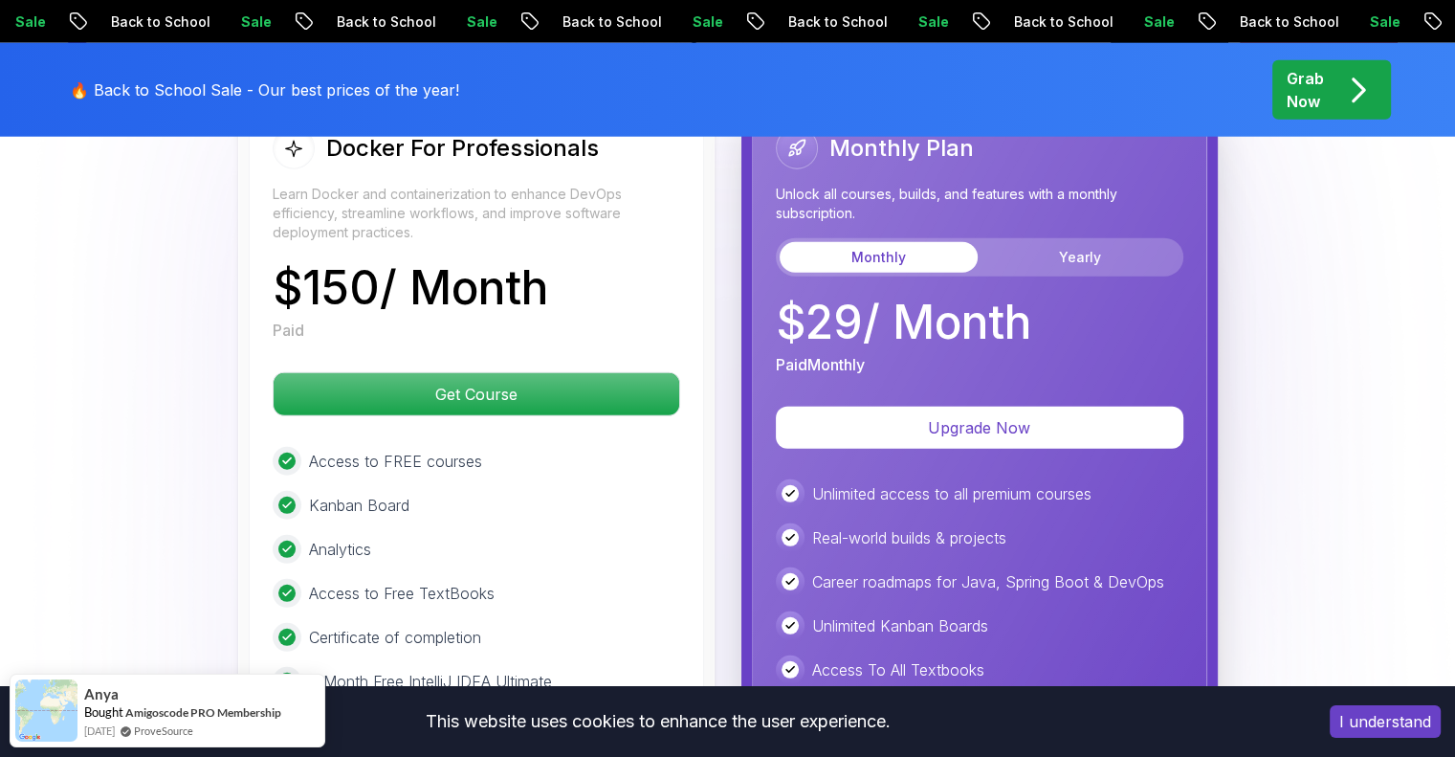
click at [292, 454] on div at bounding box center [286, 461] width 17 height 17
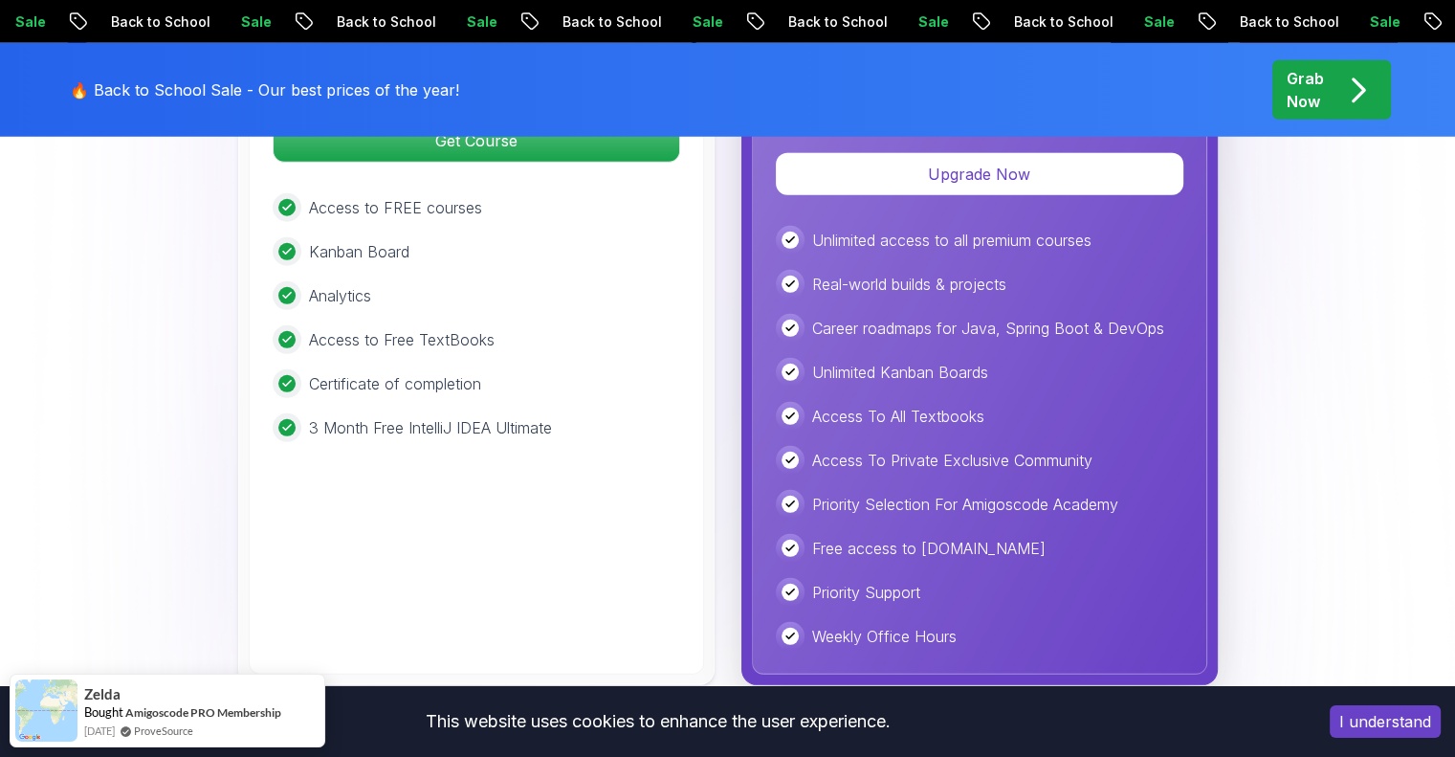
scroll to position [5358, 0]
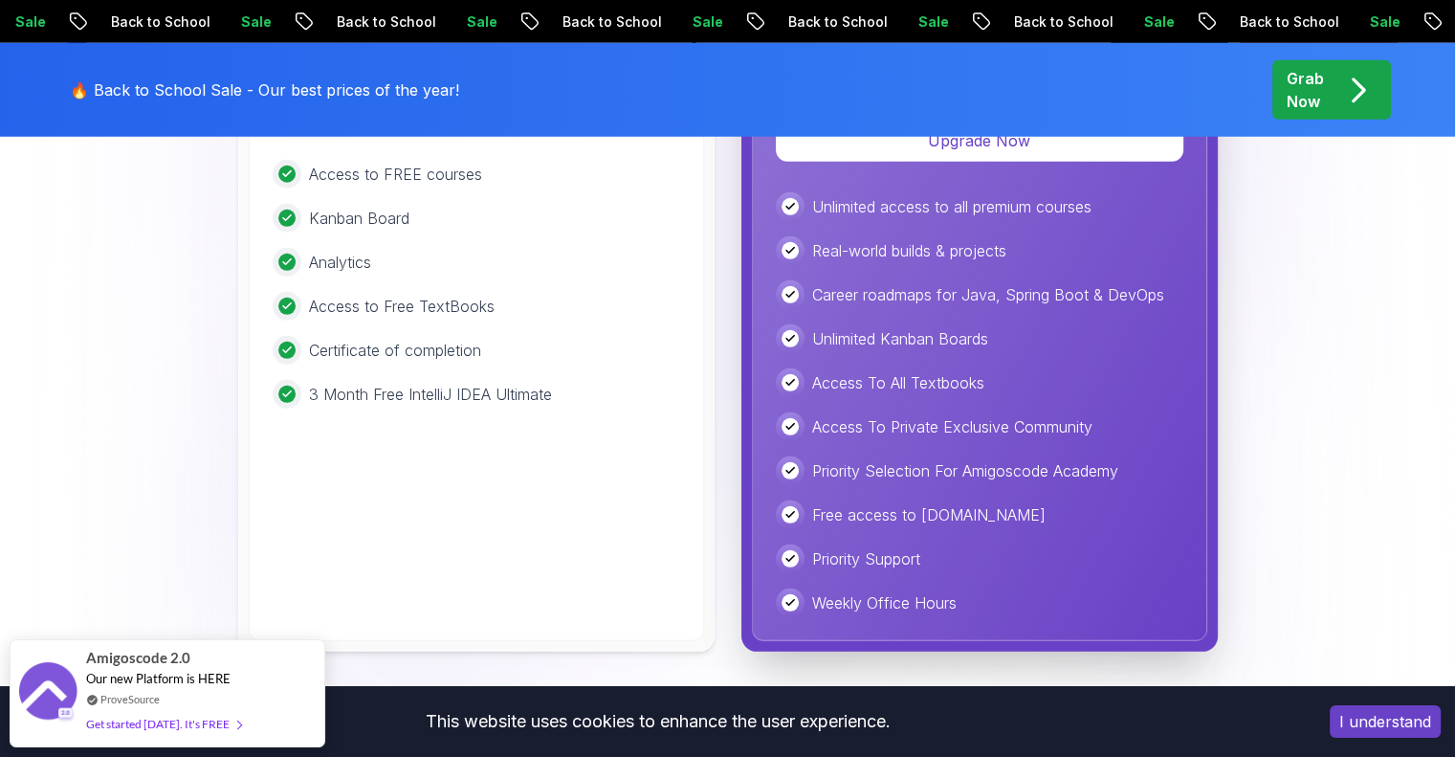
click at [967, 512] on p "Free access to [DOMAIN_NAME]" at bounding box center [928, 514] width 233 height 23
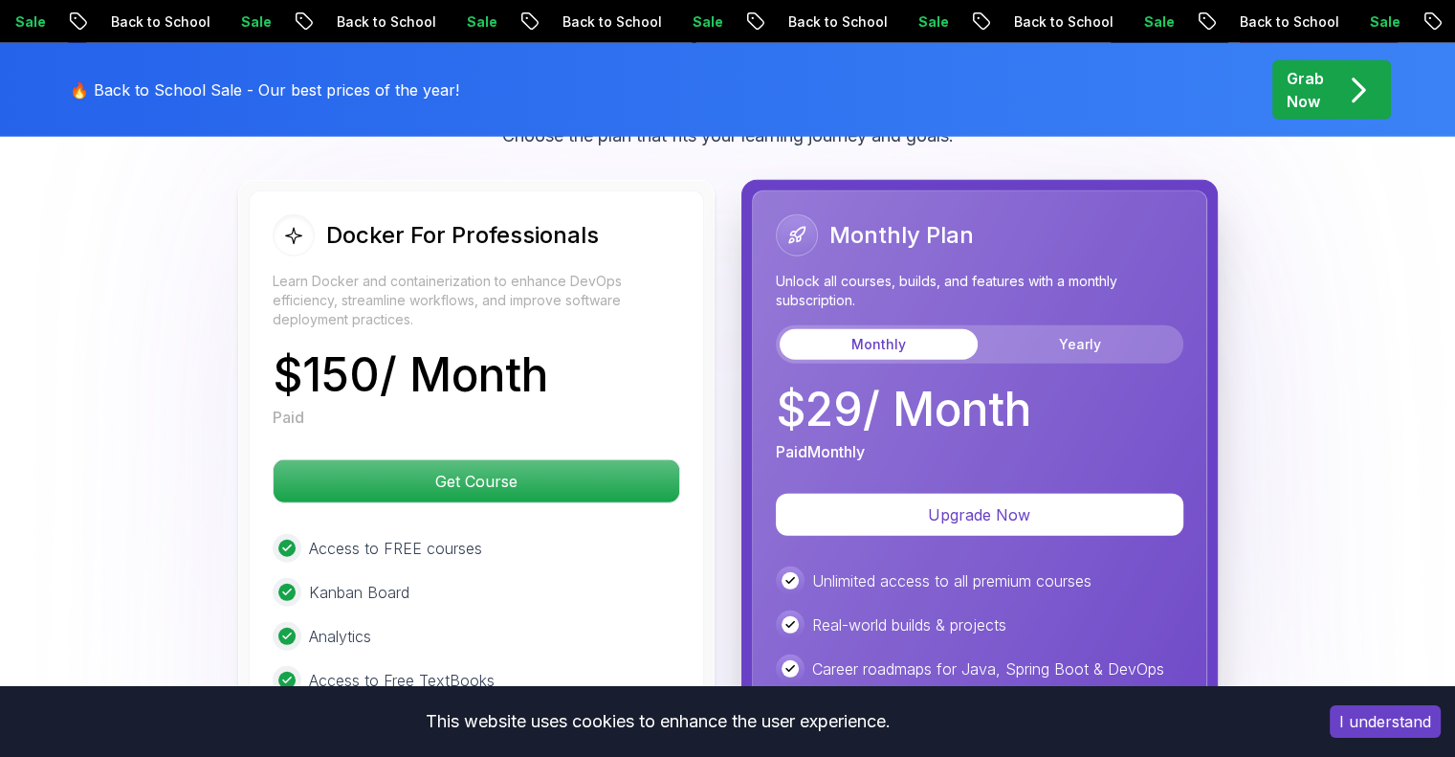
scroll to position [4879, 0]
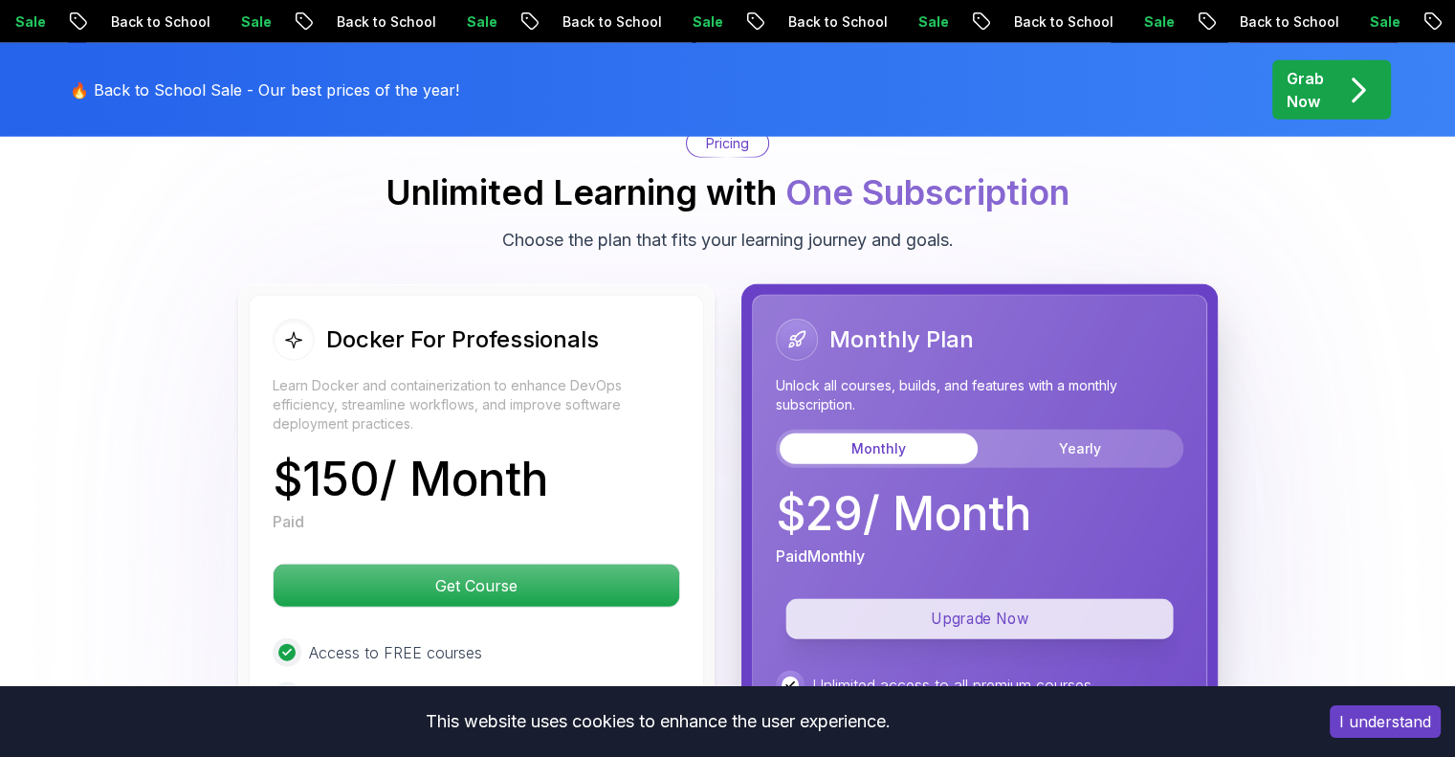
click at [999, 604] on p "Upgrade Now" at bounding box center [980, 619] width 388 height 40
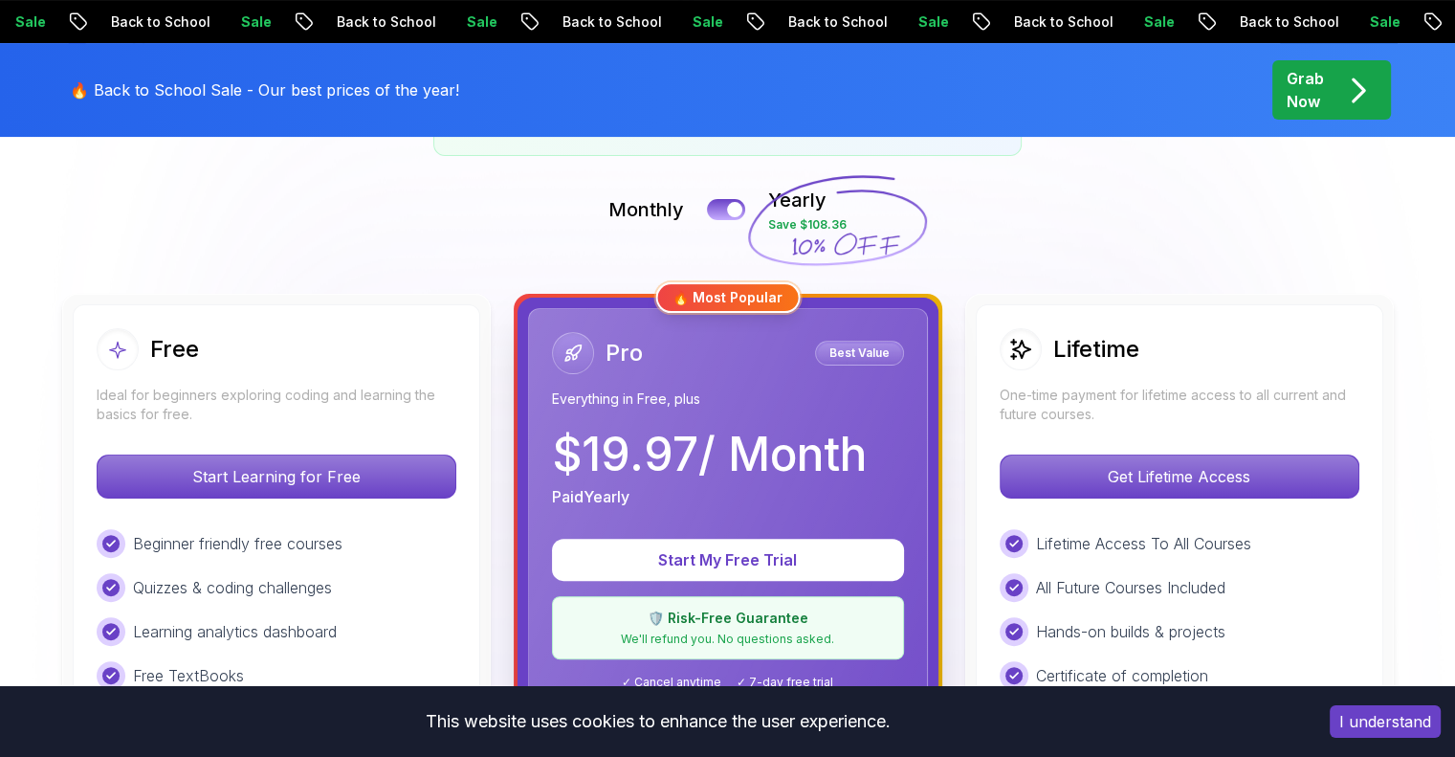
scroll to position [191, 0]
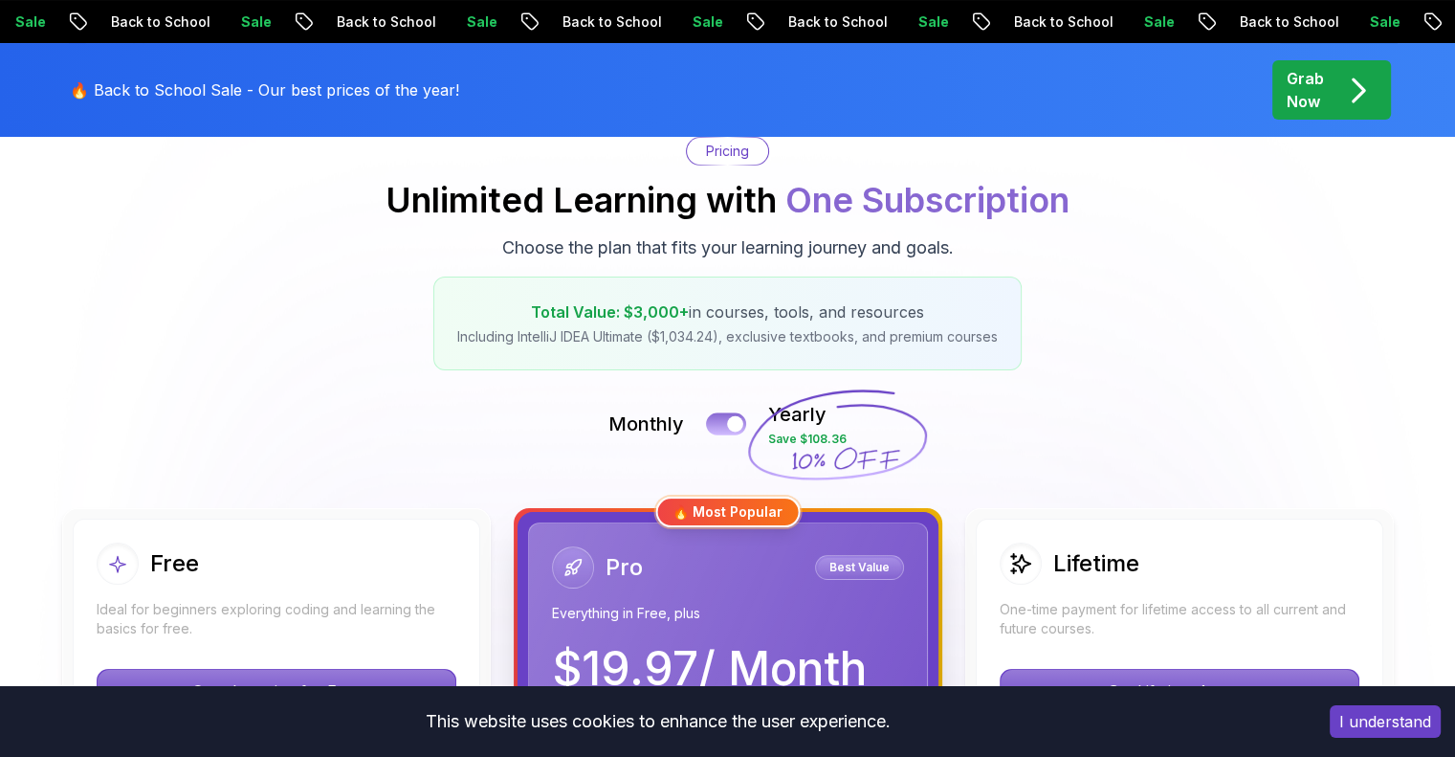
click at [723, 428] on button at bounding box center [726, 423] width 40 height 22
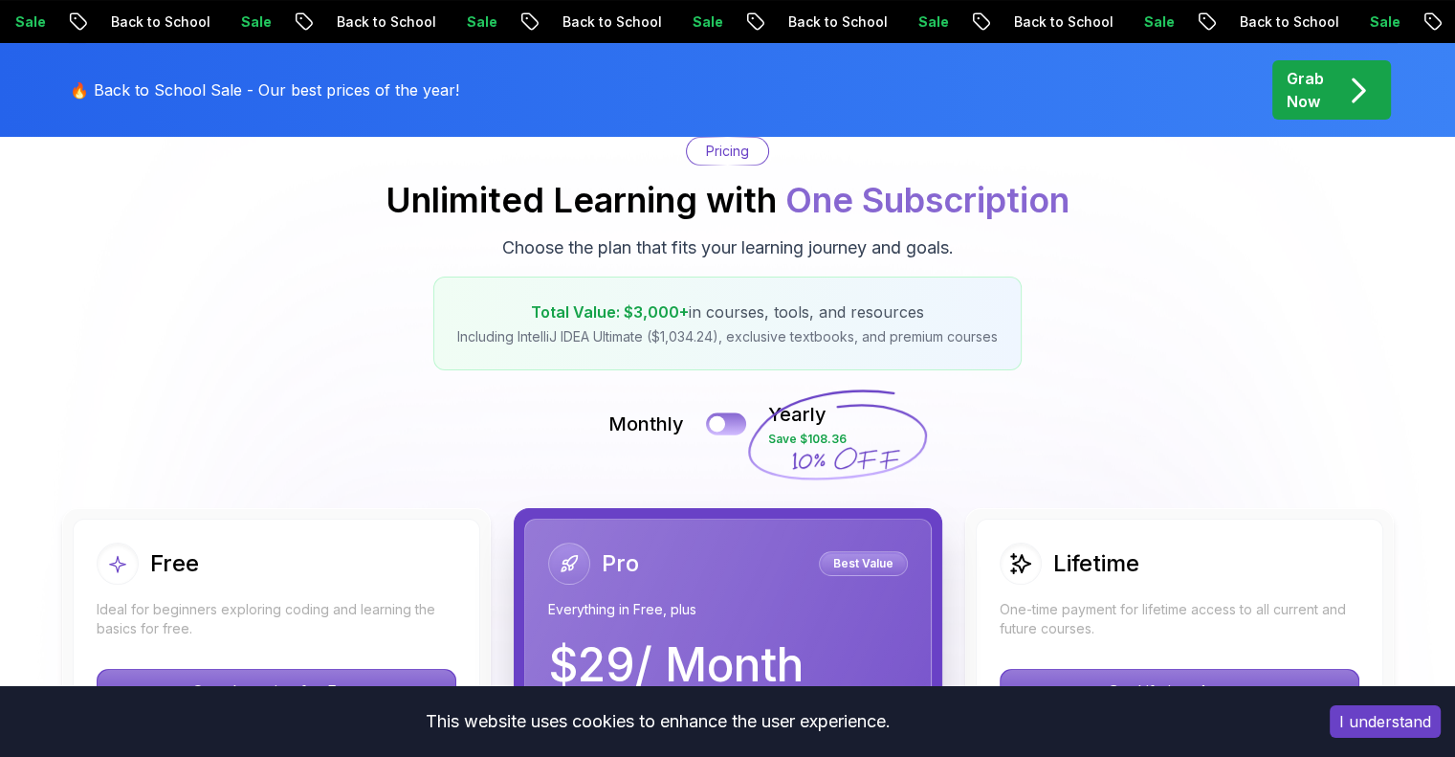
click at [732, 424] on button at bounding box center [726, 423] width 40 height 22
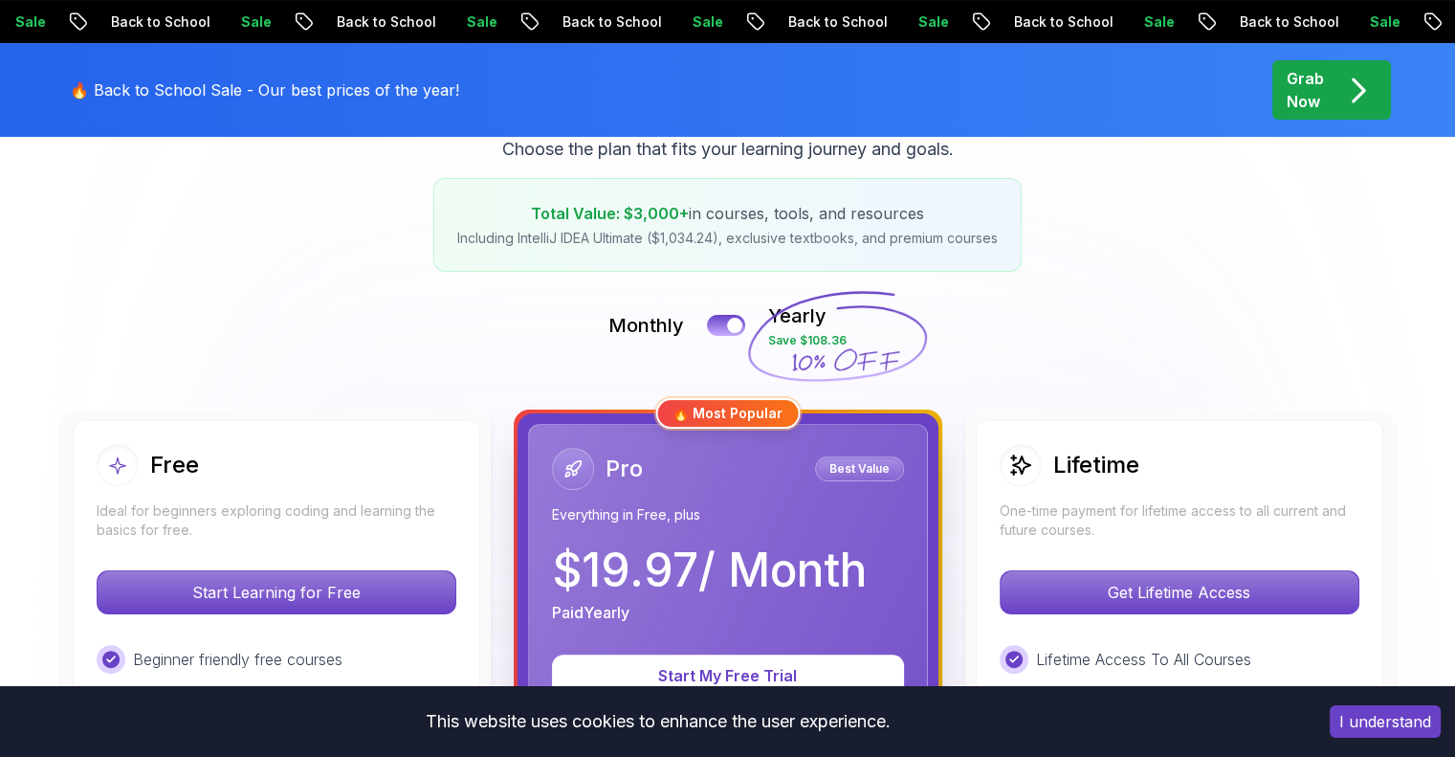
scroll to position [478, 0]
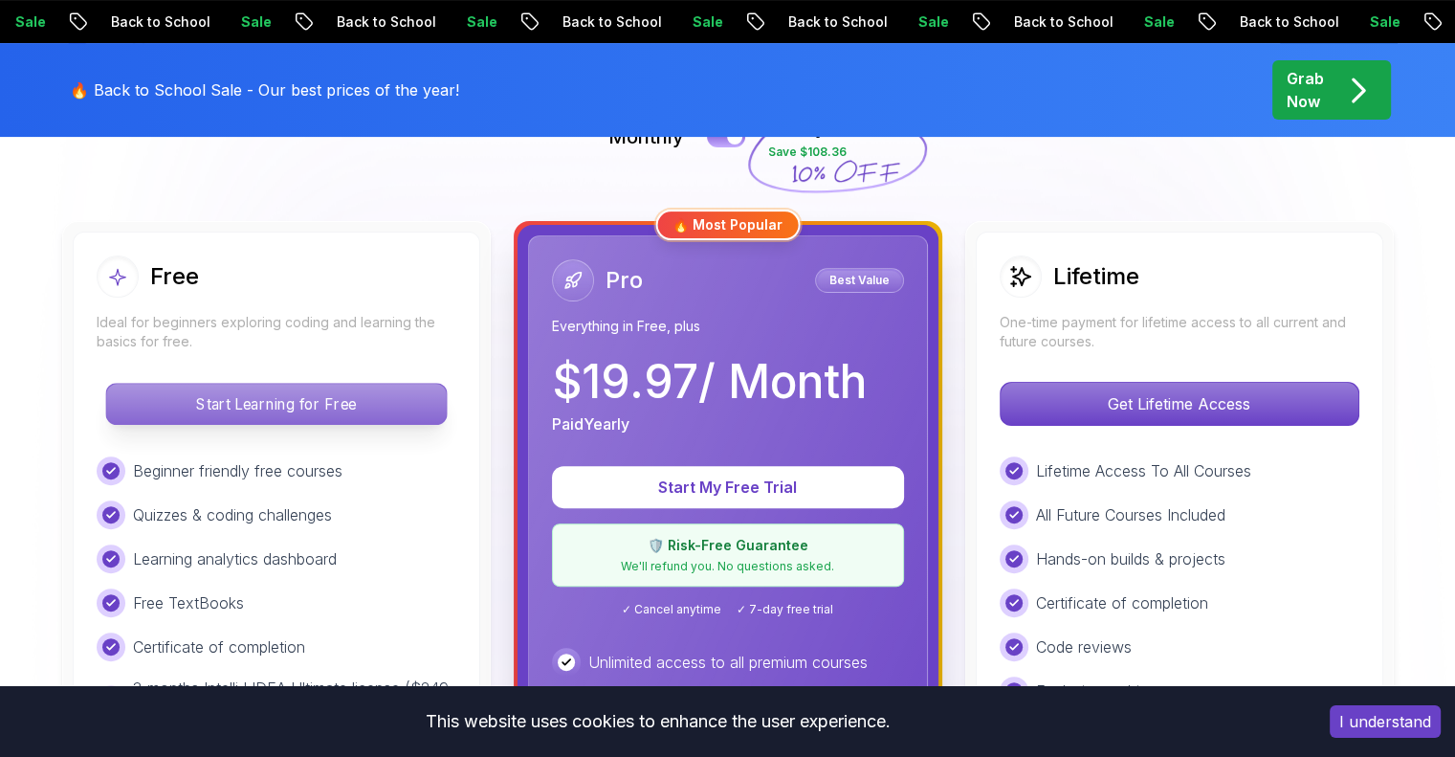
click at [330, 412] on p "Start Learning for Free" at bounding box center [276, 404] width 340 height 40
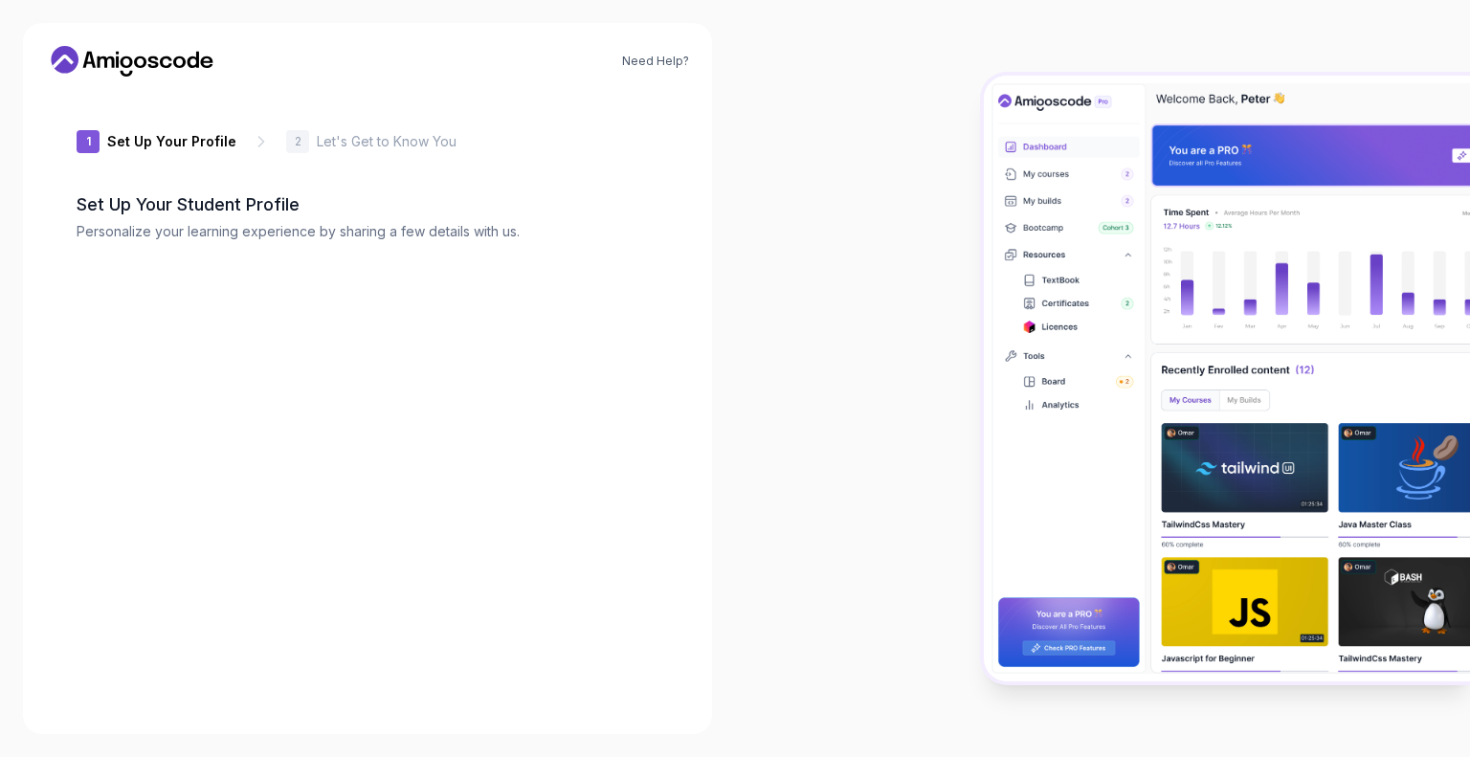
type input "loftysparrow37a46"
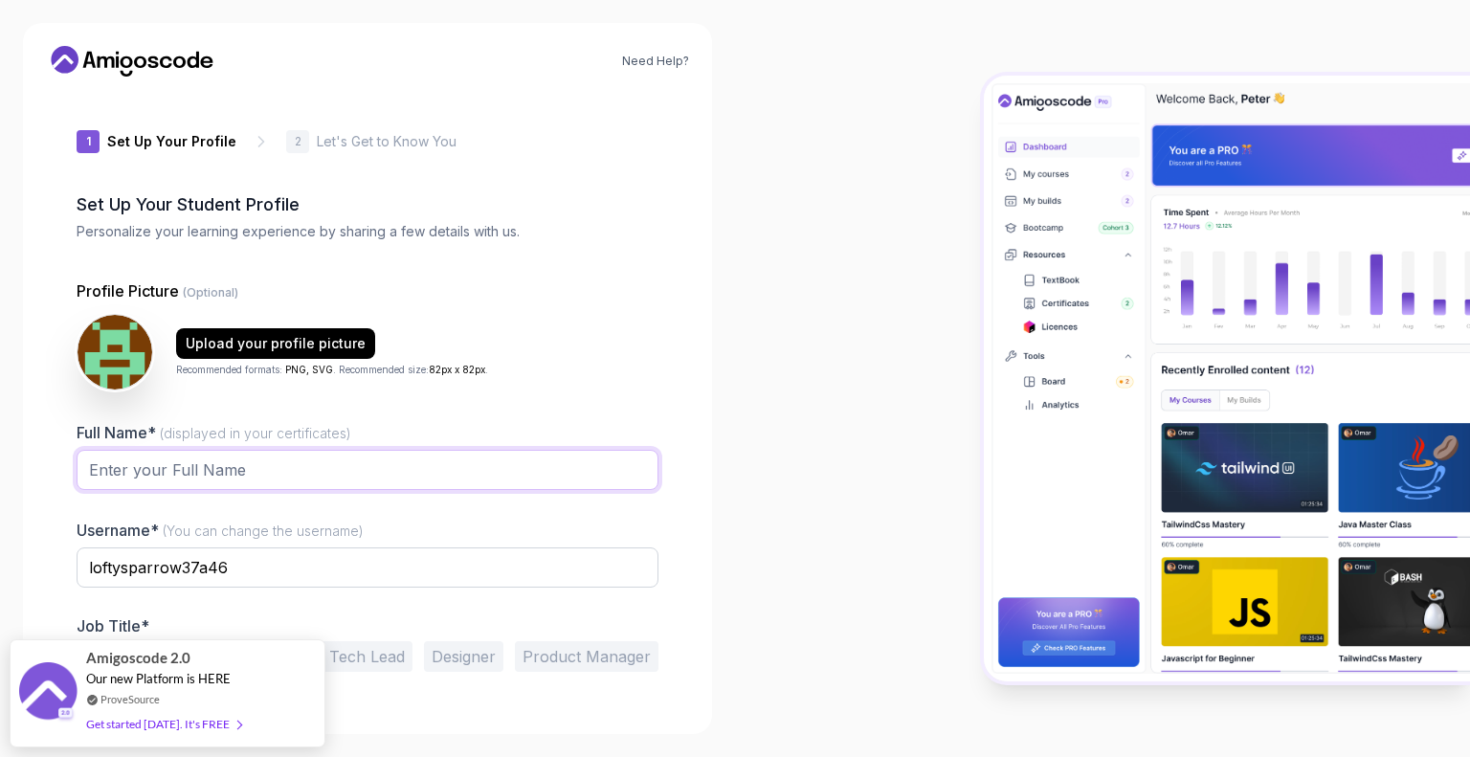
click at [306, 451] on input "Full Name* (displayed in your certificates)" at bounding box center [368, 470] width 582 height 40
click at [667, 64] on link "Need Help?" at bounding box center [655, 61] width 67 height 15
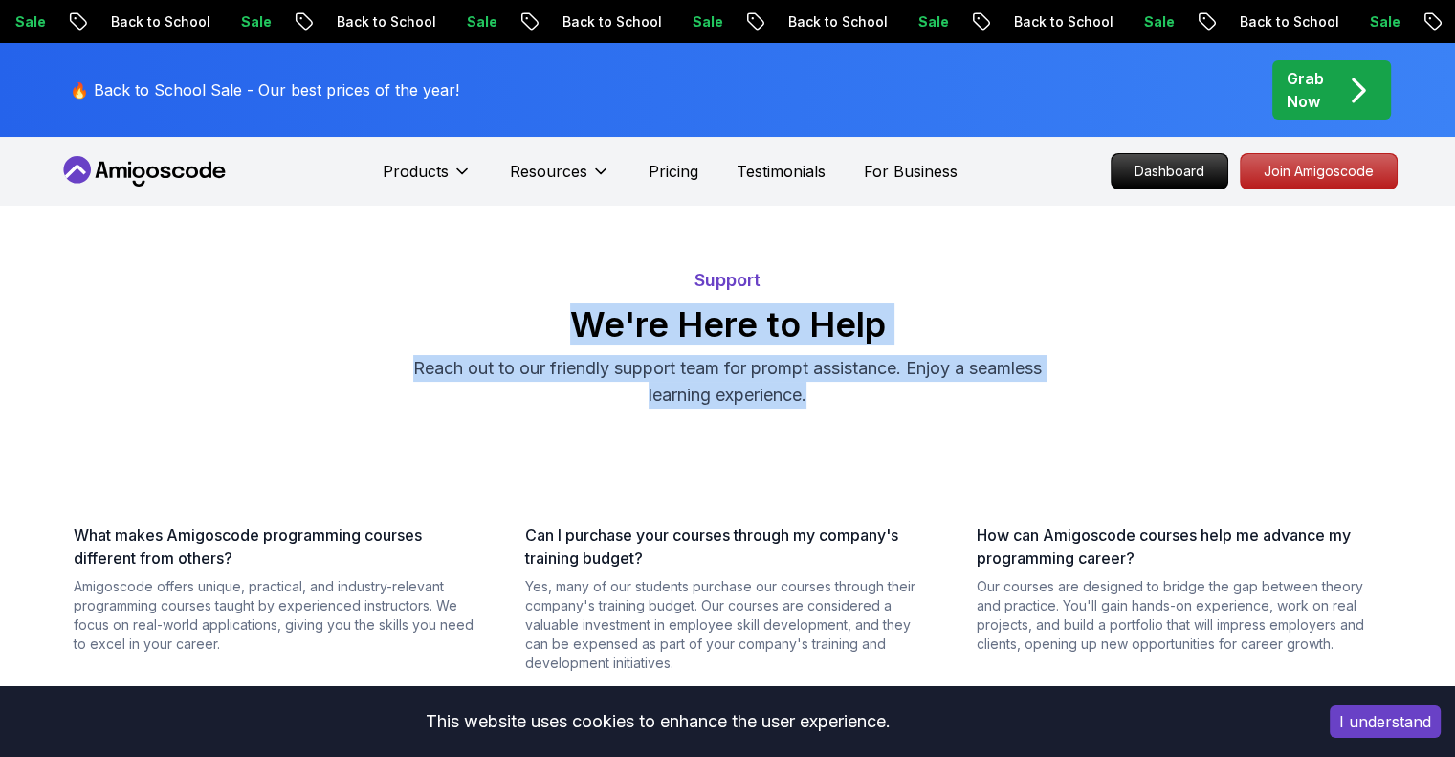
drag, startPoint x: 574, startPoint y: 329, endPoint x: 867, endPoint y: 408, distance: 303.1
click at [867, 408] on div "Support We're Here to Help Reach out to our friendly support team for prompt as…" at bounding box center [728, 338] width 1324 height 142
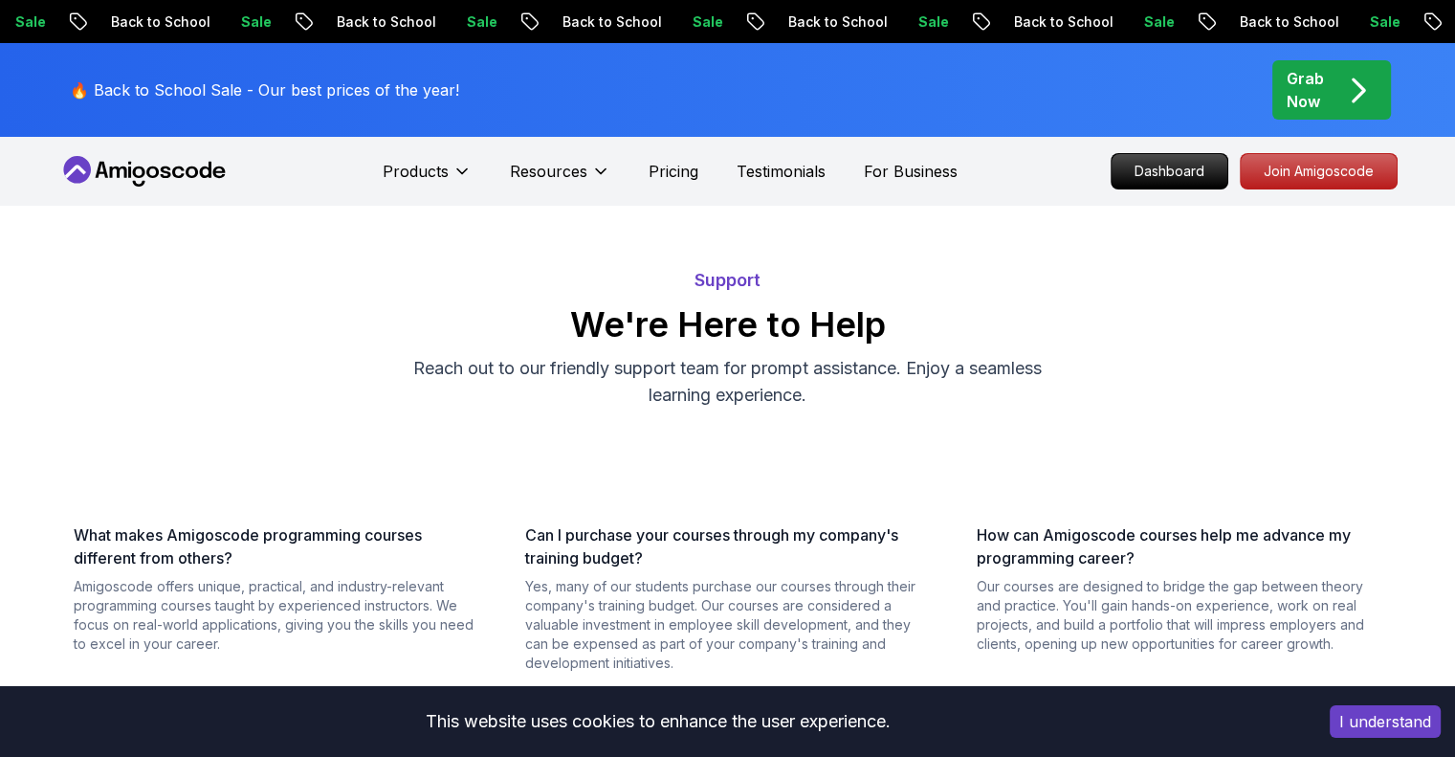
click at [506, 435] on section "Support We're Here to Help Reach out to our friendly support team for prompt as…" at bounding box center [728, 737] width 1340 height 986
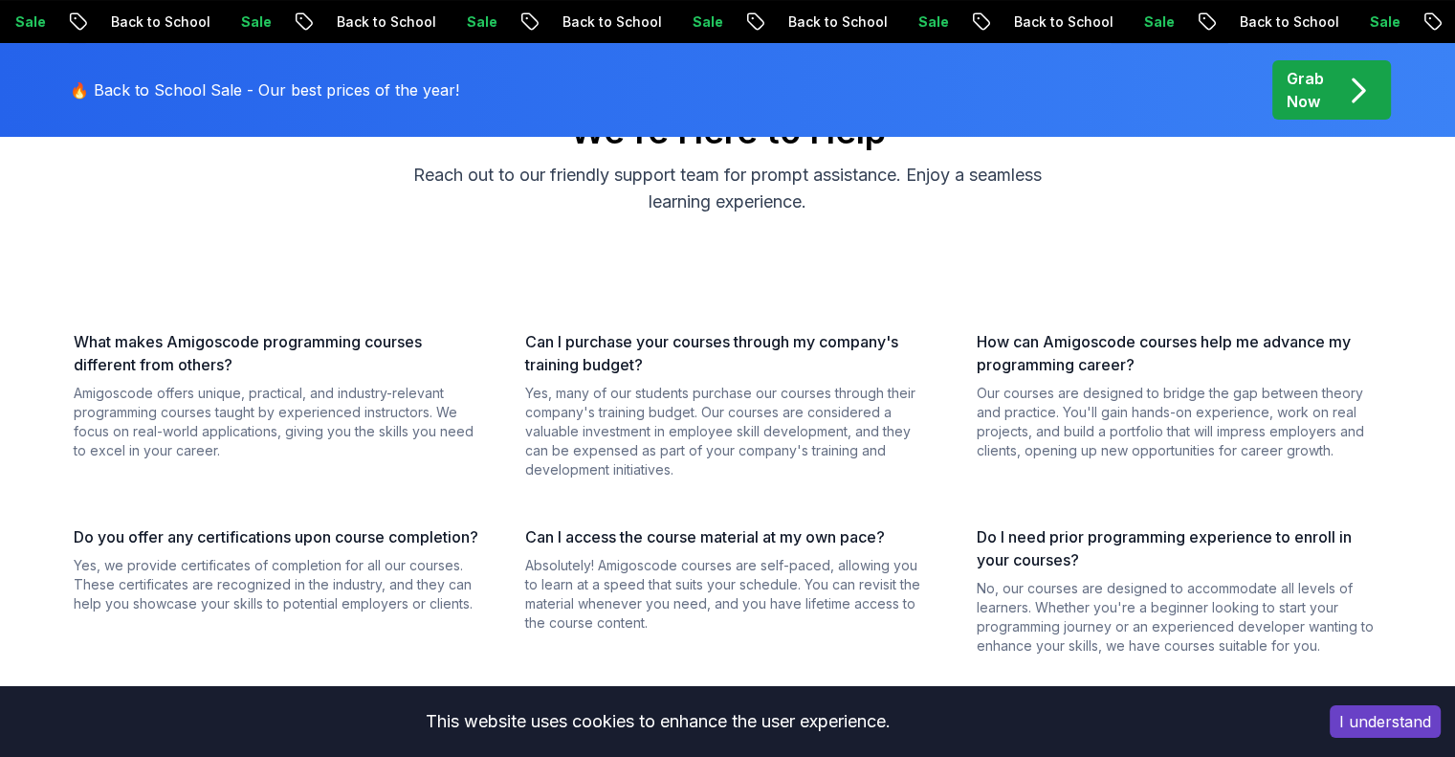
scroll to position [191, 0]
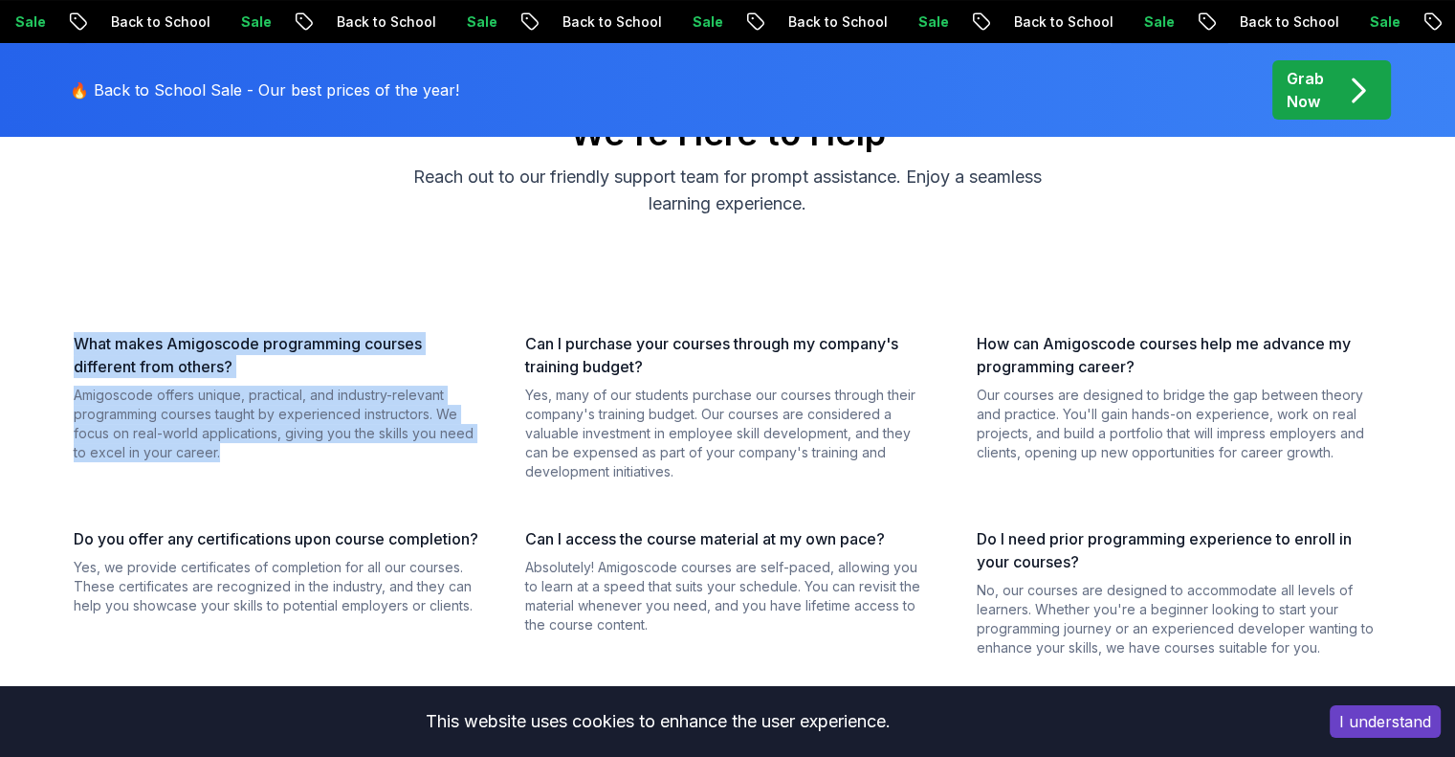
drag, startPoint x: 73, startPoint y: 341, endPoint x: 233, endPoint y: 447, distance: 192.7
click at [233, 447] on div "What makes Amigoscode programming courses different from others? Amigoscode off…" at bounding box center [277, 406] width 406 height 149
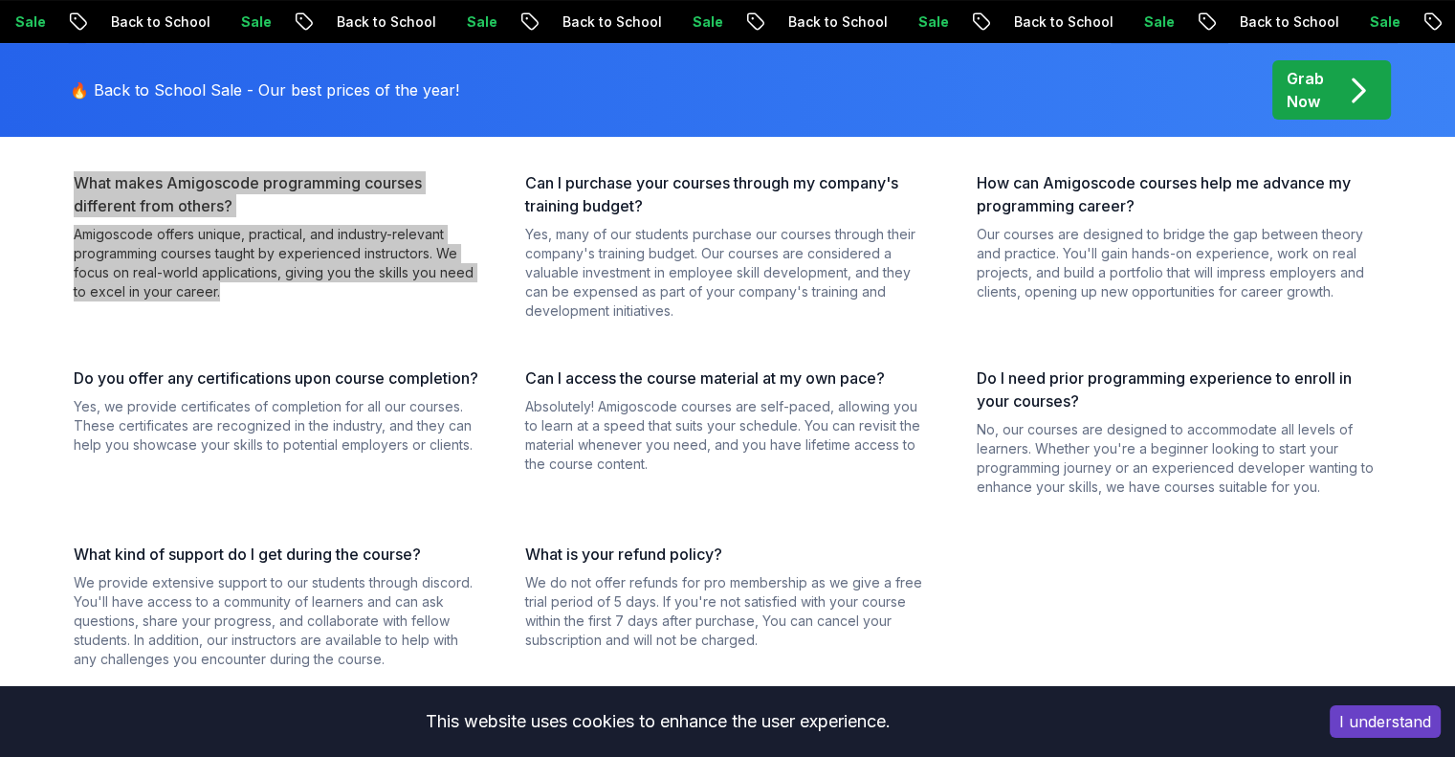
scroll to position [287, 0]
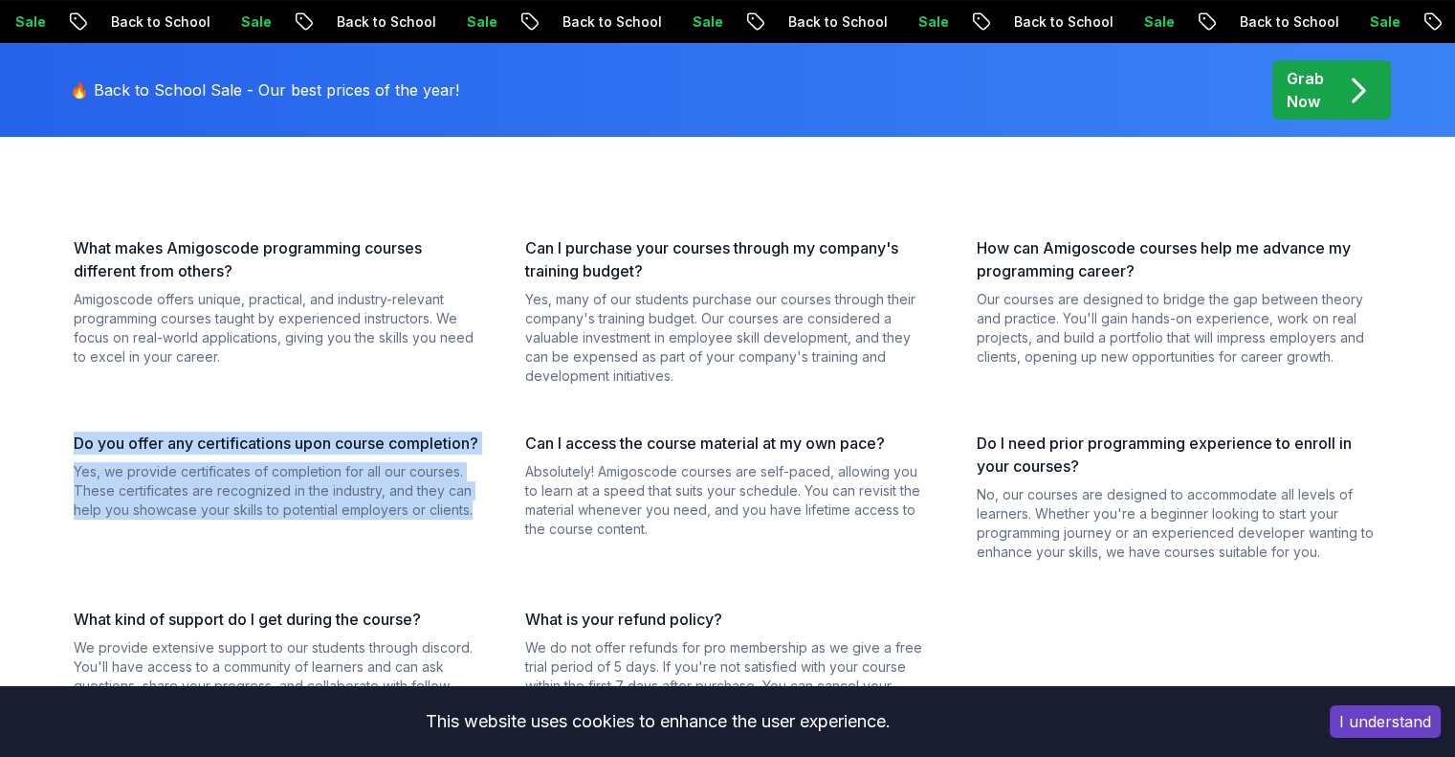
drag, startPoint x: 73, startPoint y: 445, endPoint x: 471, endPoint y: 538, distance: 408.7
click at [471, 538] on div "Do you offer any certifications upon course completion? Yes, we provide certifi…" at bounding box center [277, 497] width 406 height 130
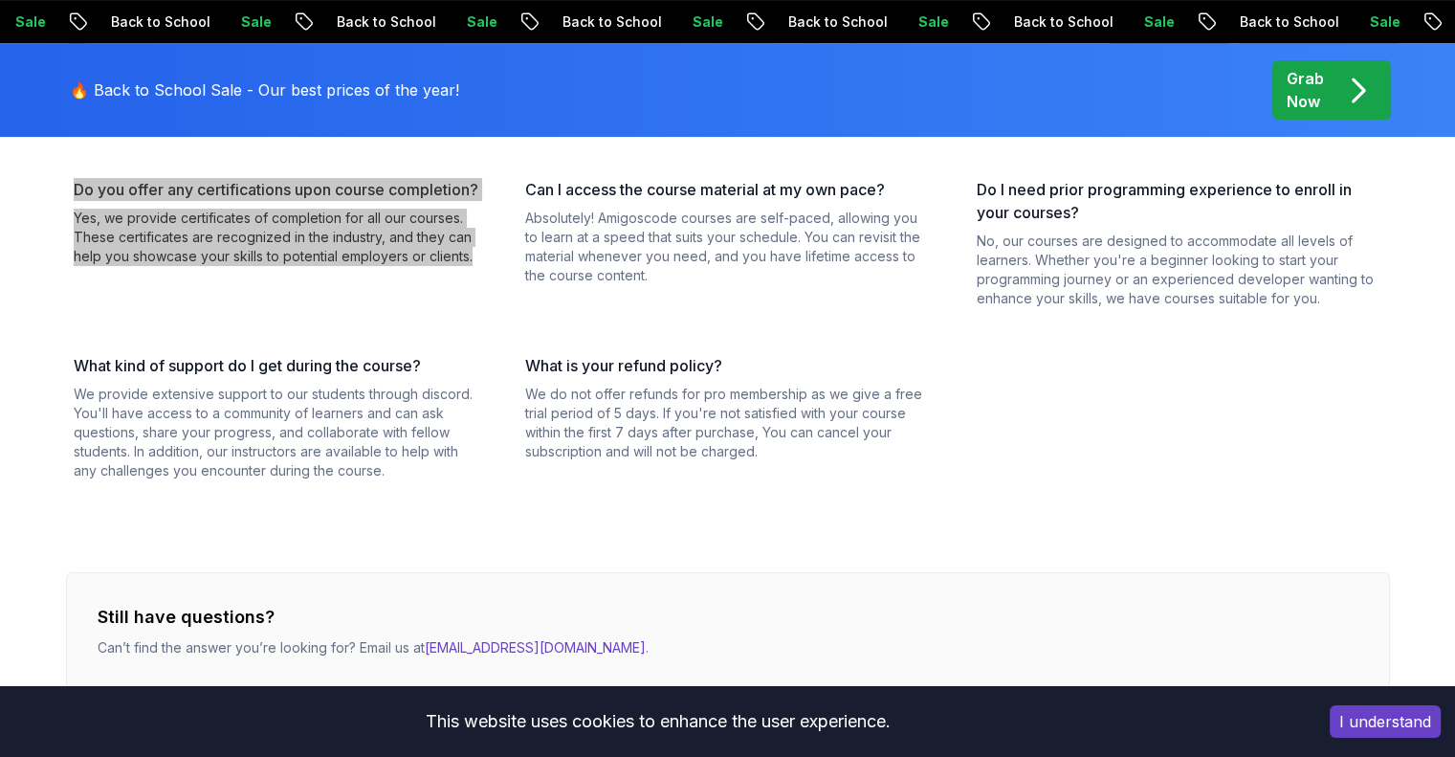
scroll to position [574, 0]
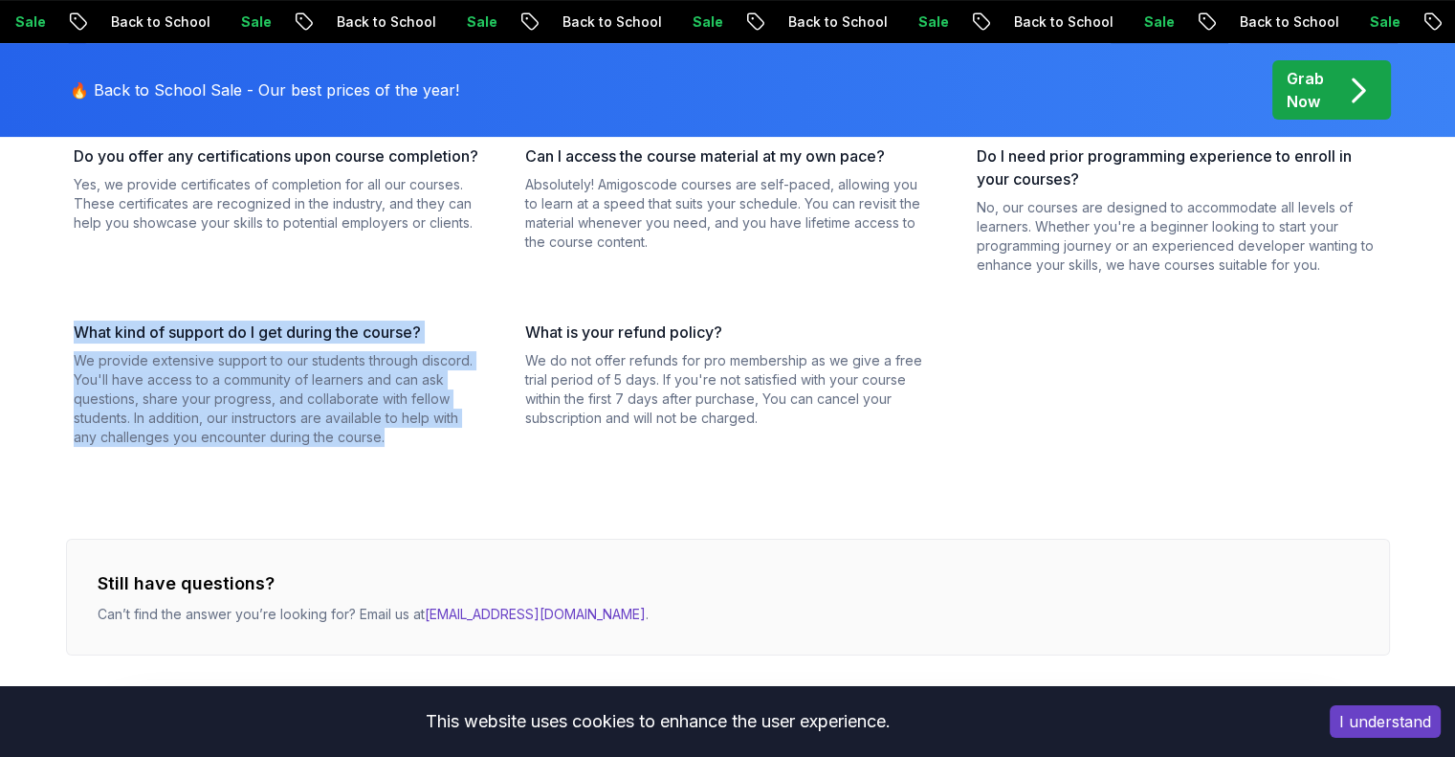
drag, startPoint x: 75, startPoint y: 332, endPoint x: 387, endPoint y: 447, distance: 332.4
click at [387, 447] on div "What makes Amigoscode programming courses different from others? Amigoscode off…" at bounding box center [728, 302] width 1324 height 706
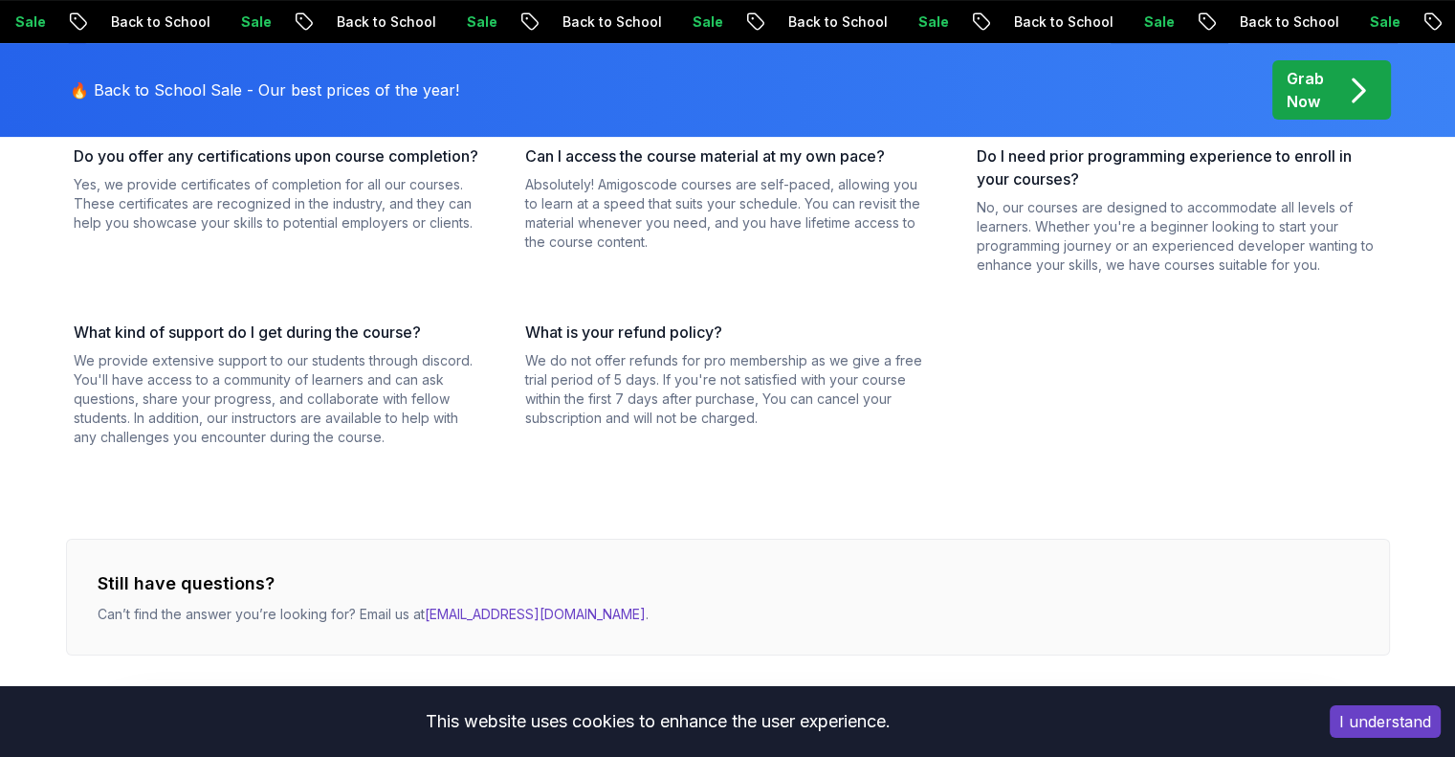
click at [508, 477] on div "What makes Amigoscode programming courses different from others? Amigoscode off…" at bounding box center [728, 302] width 1324 height 706
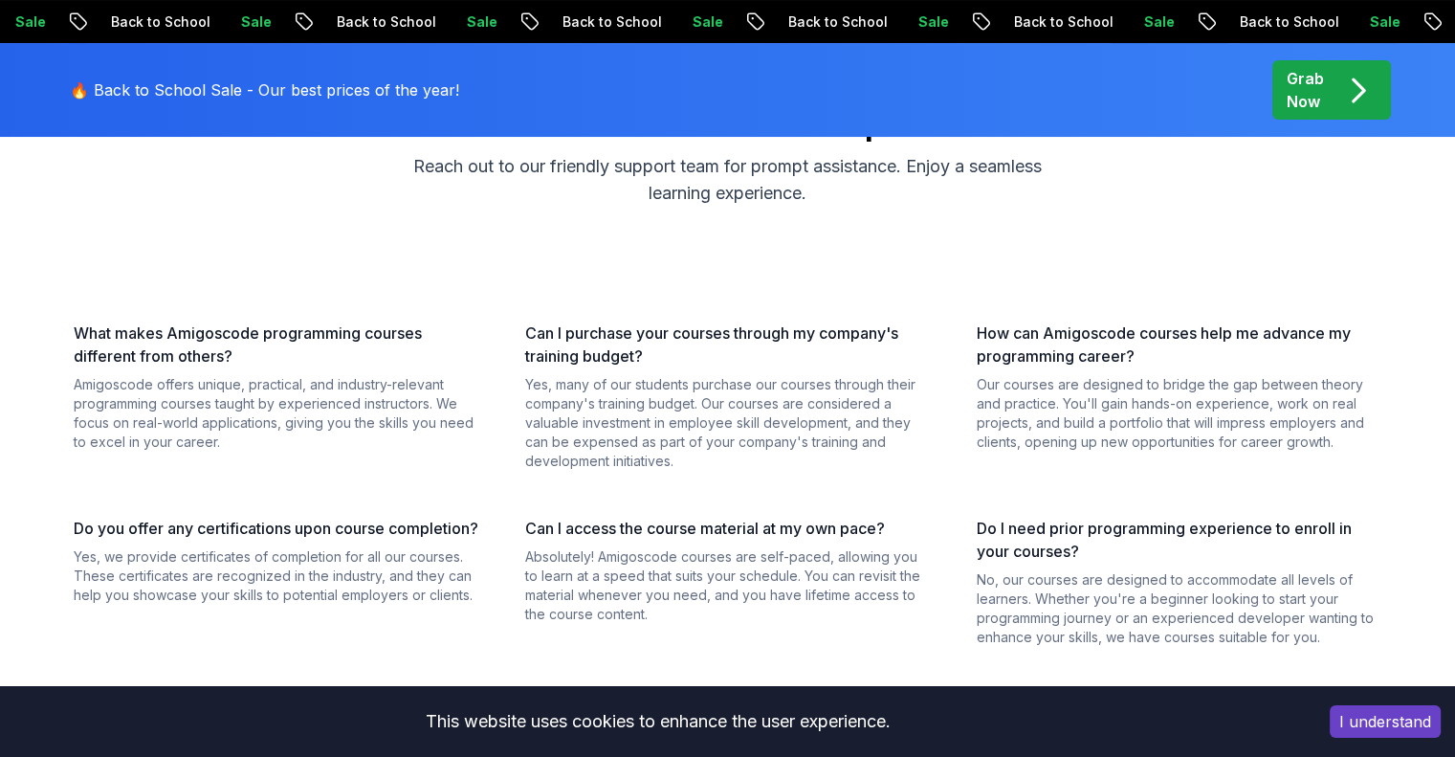
scroll to position [191, 0]
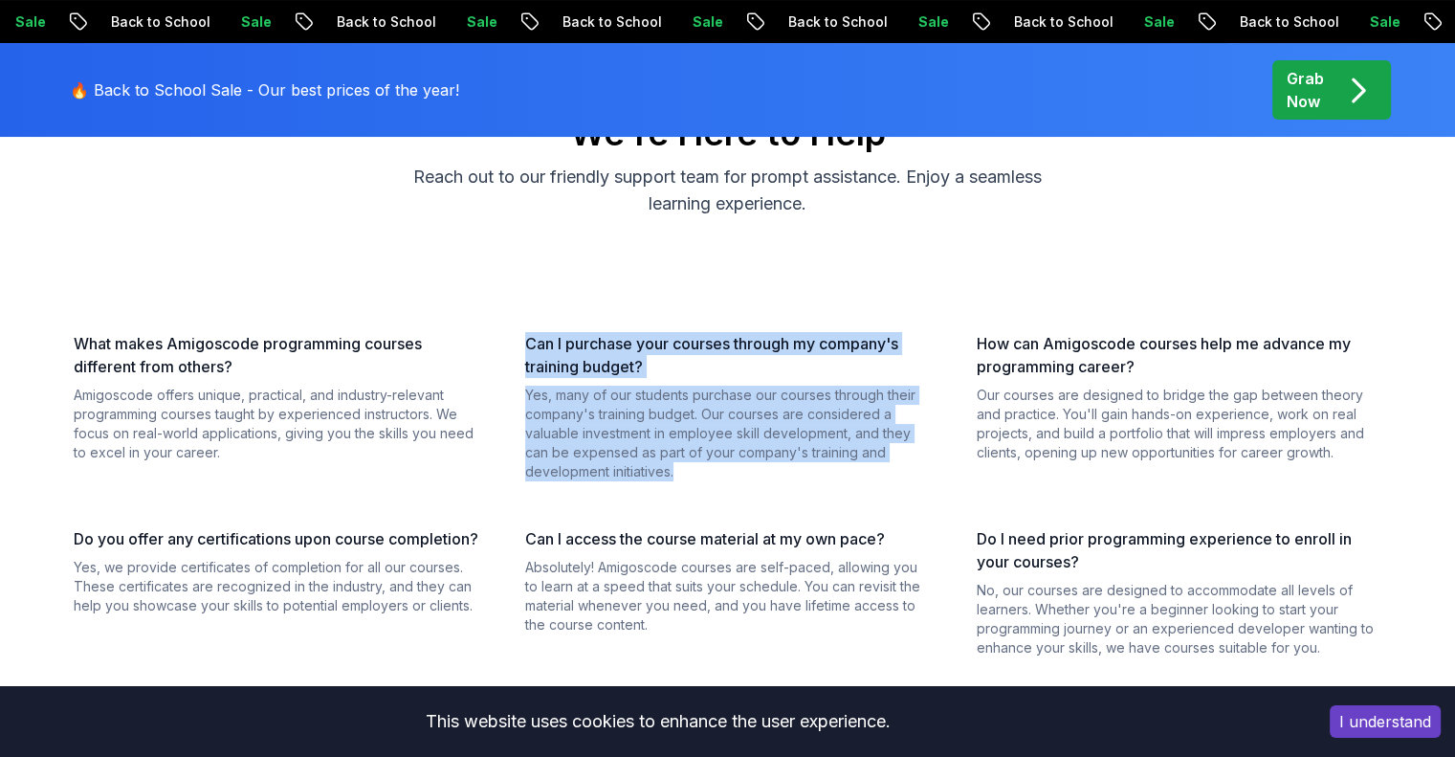
drag, startPoint x: 524, startPoint y: 341, endPoint x: 716, endPoint y: 470, distance: 230.9
click at [716, 470] on div "Can I purchase your courses through my company's training budget? Yes, many of …" at bounding box center [728, 406] width 406 height 149
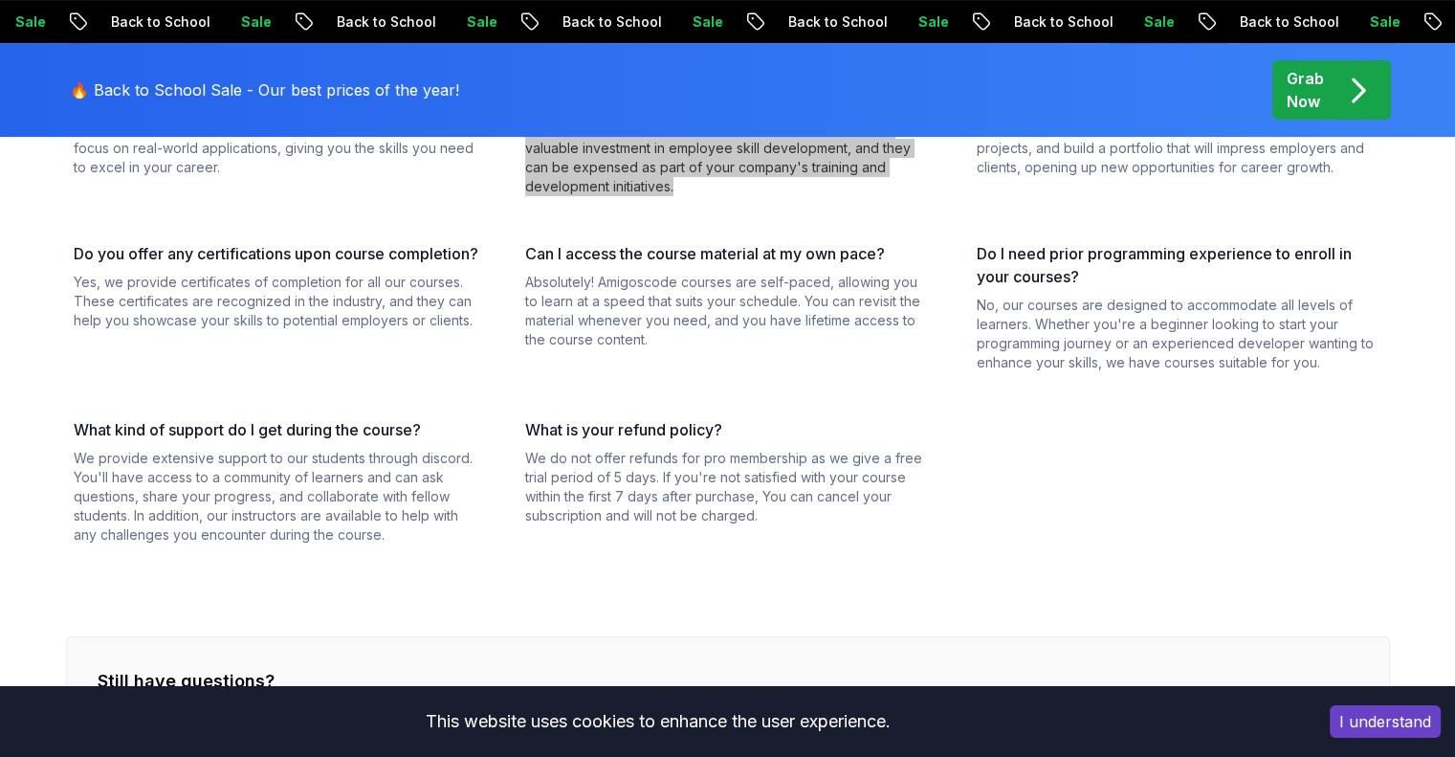
scroll to position [478, 0]
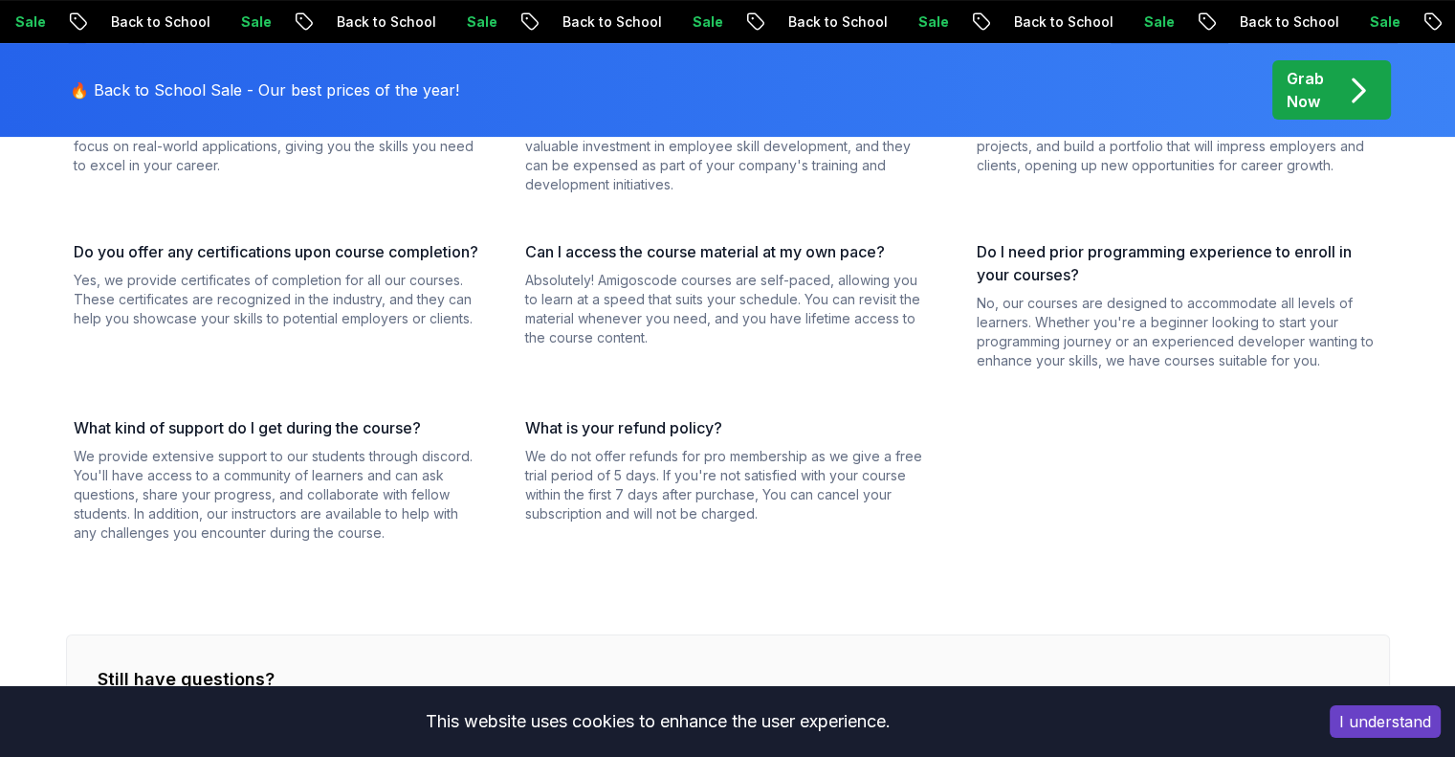
click at [660, 374] on div "What makes Amigoscode programming courses different from others? Amigoscode off…" at bounding box center [728, 294] width 1324 height 498
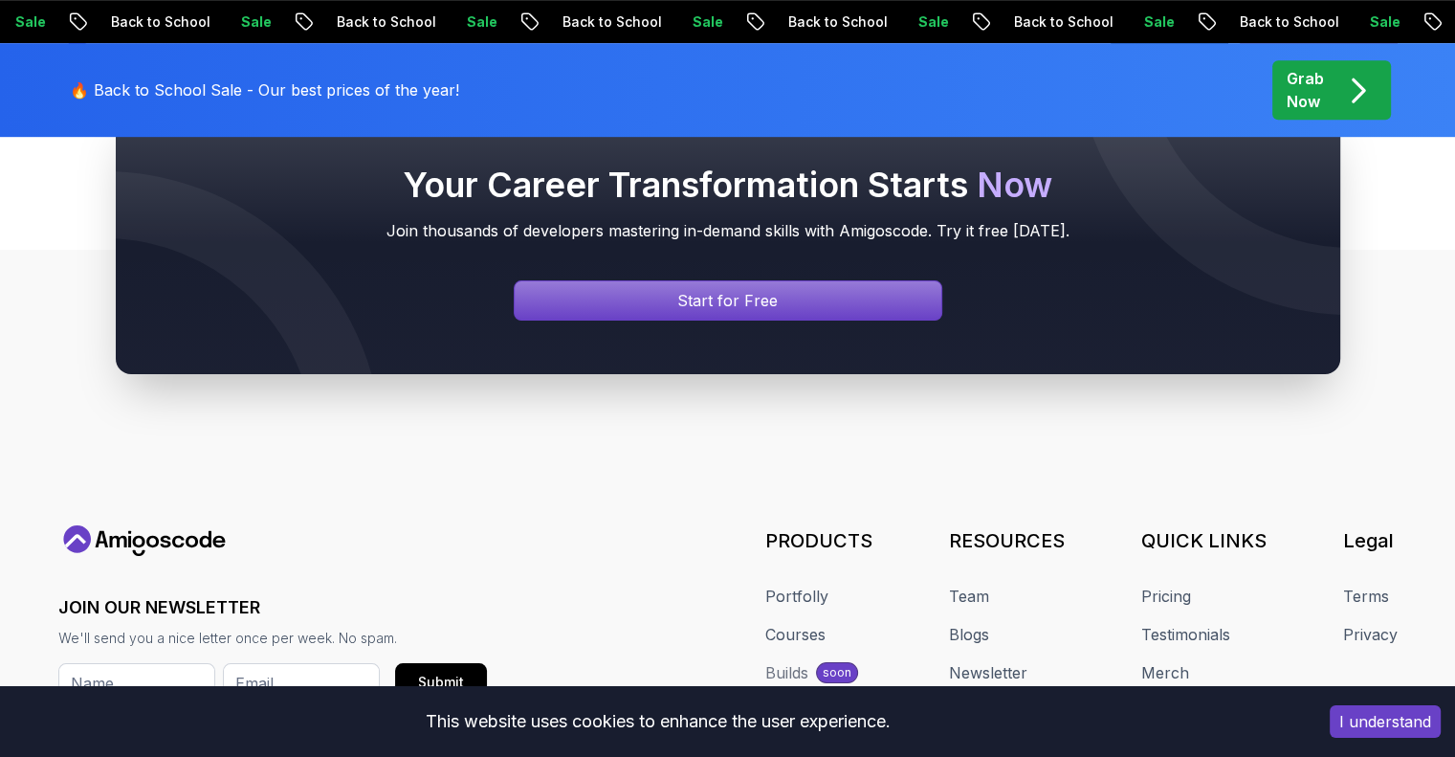
scroll to position [957, 0]
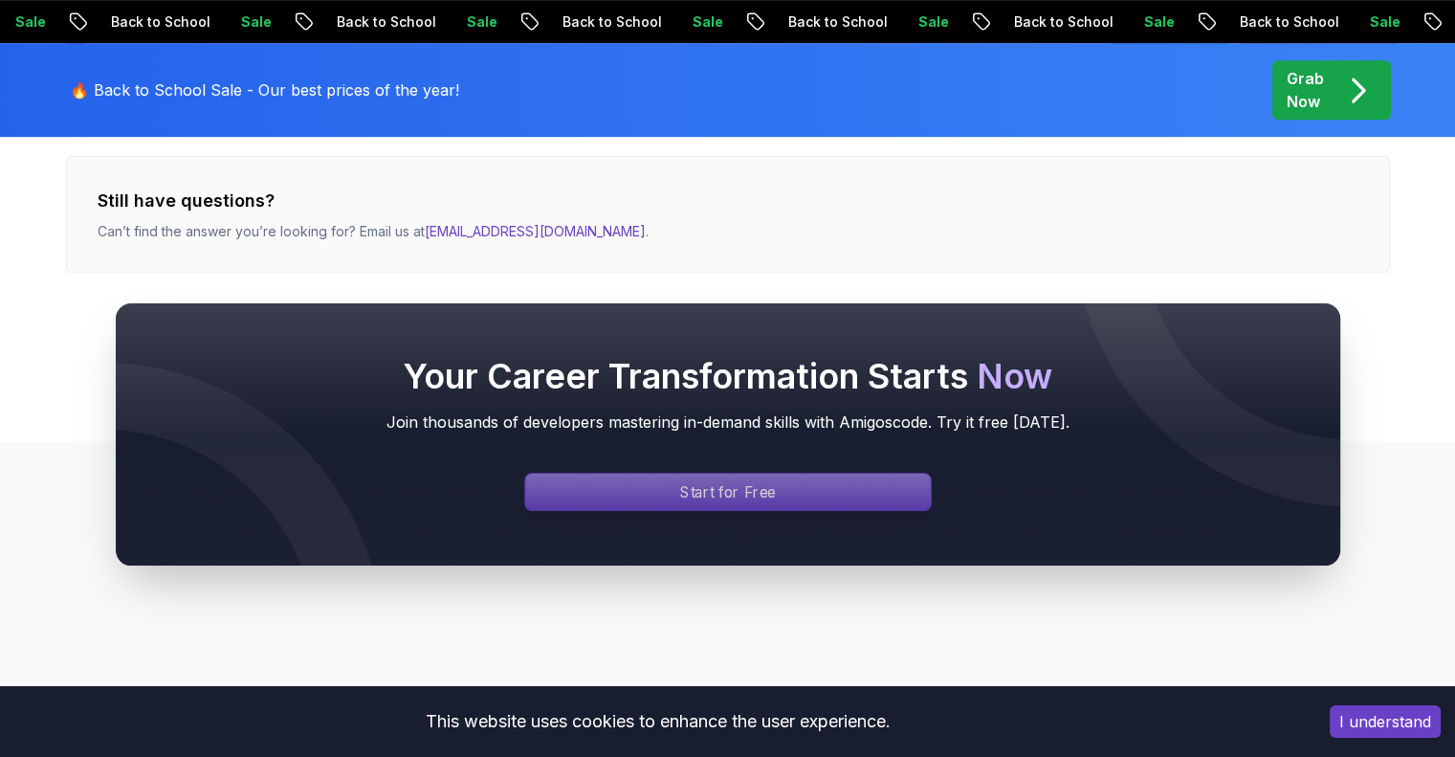
click at [685, 489] on p "Start for Free" at bounding box center [728, 492] width 96 height 22
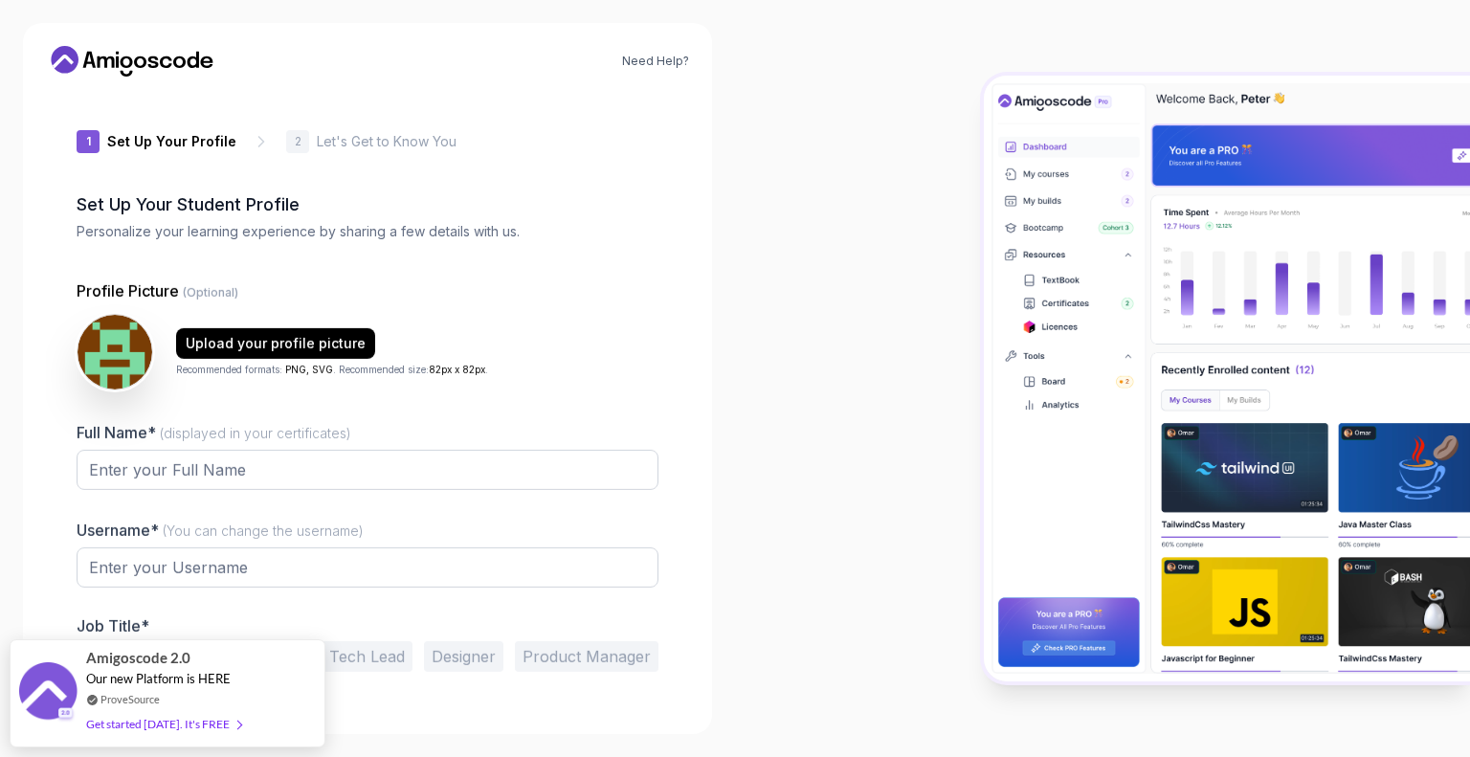
type input "dynamicsparrow65591"
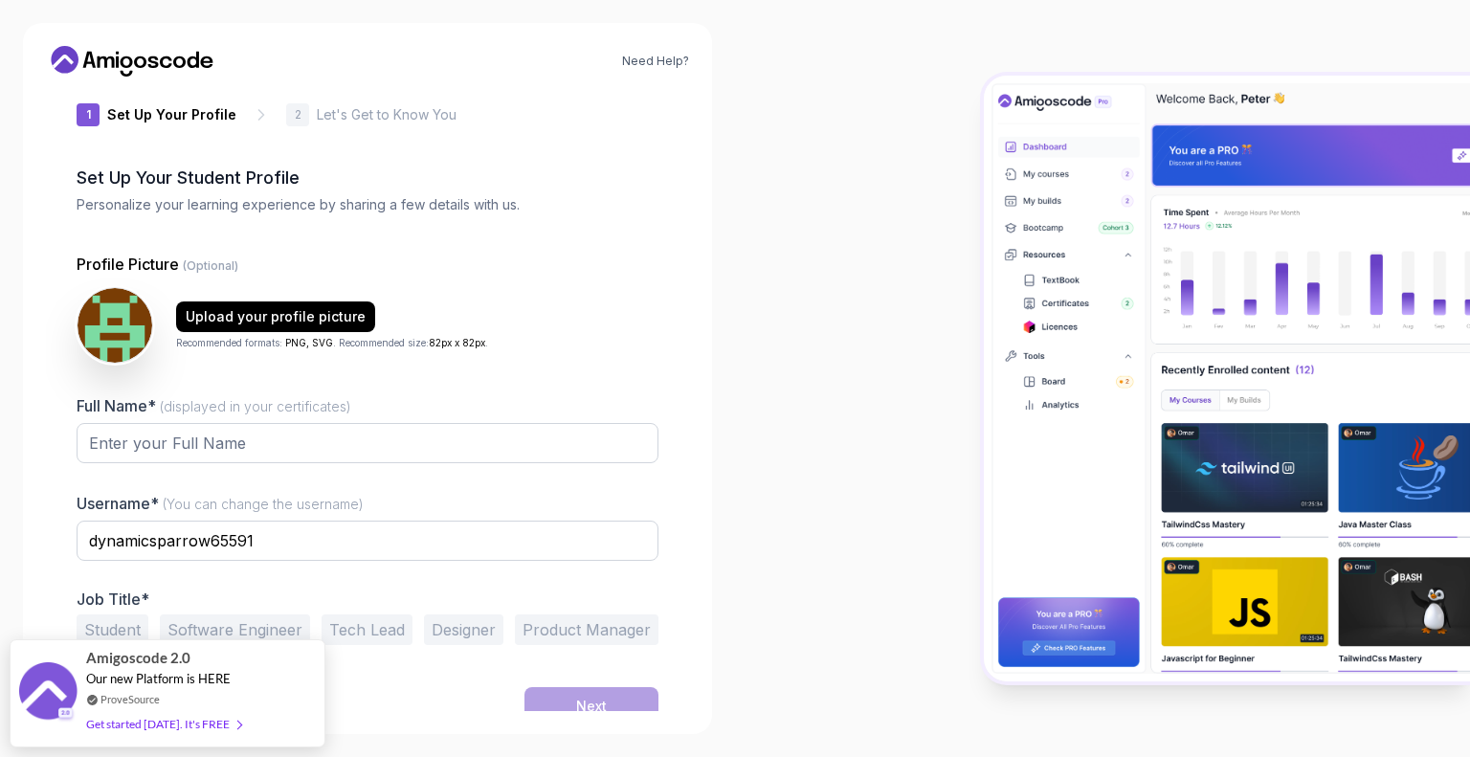
scroll to position [40, 0]
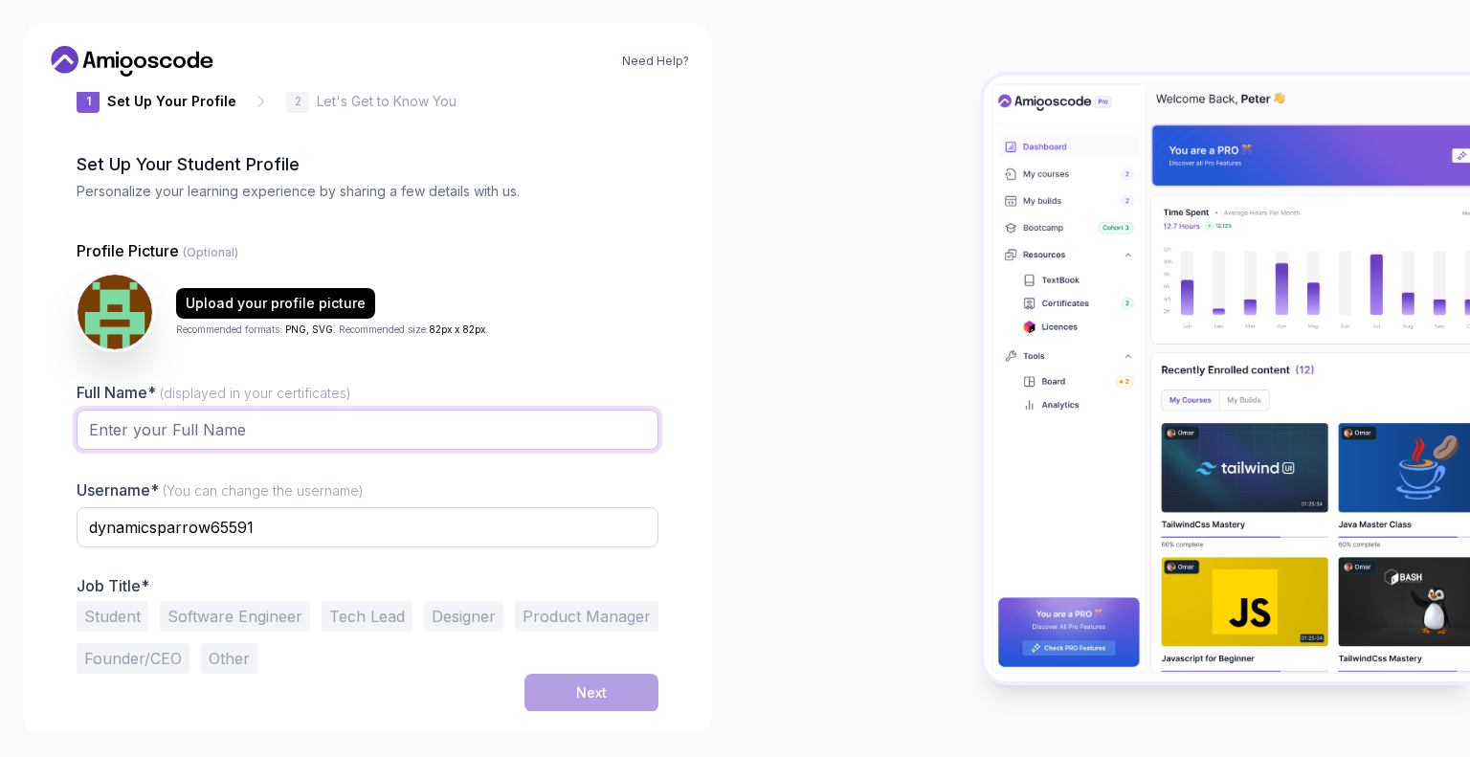
click at [403, 415] on input "Full Name* (displayed in your certificates)" at bounding box center [368, 430] width 582 height 40
type input "[PERSON_NAME]"
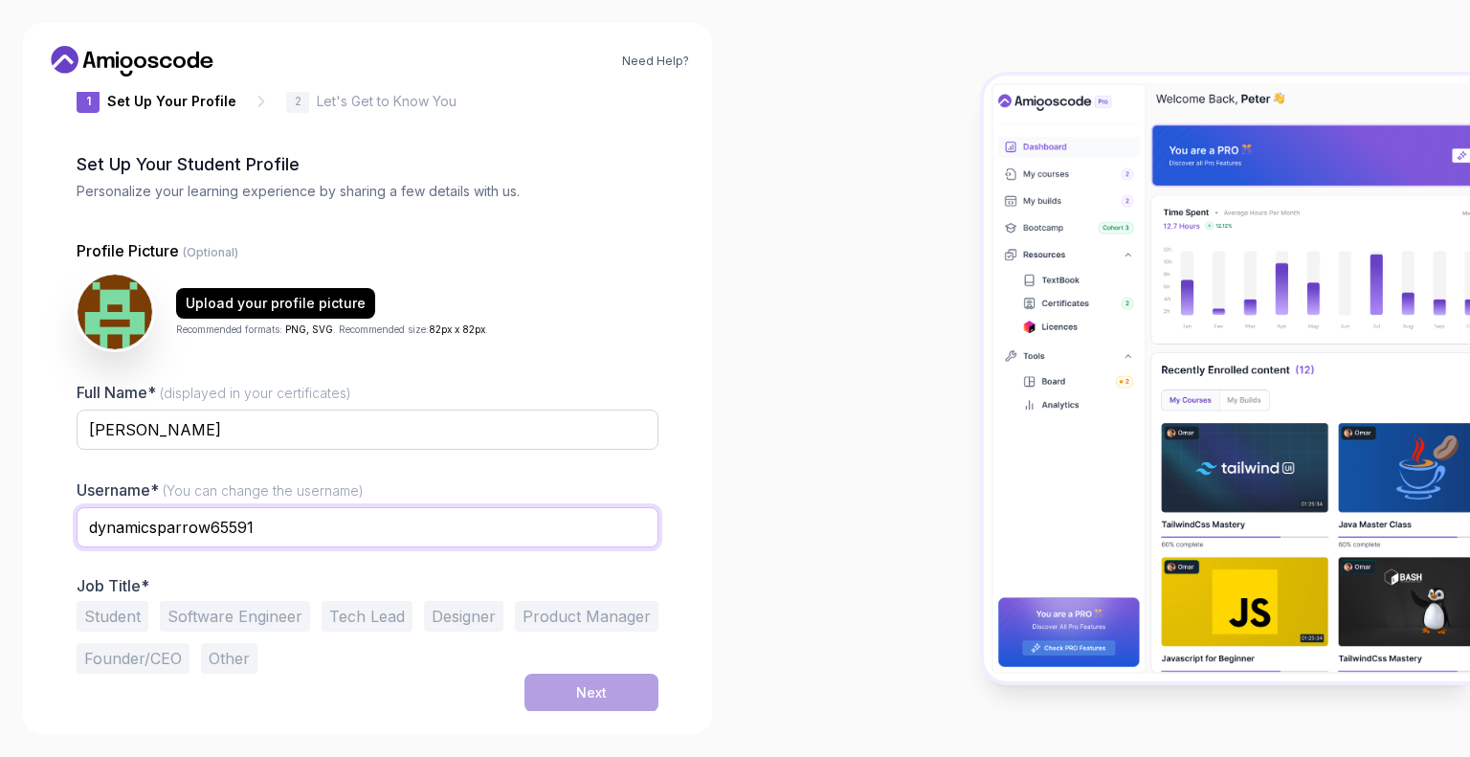
drag, startPoint x: 262, startPoint y: 526, endPoint x: 95, endPoint y: 520, distance: 167.6
click at [84, 520] on input "dynamicsparrow65591" at bounding box center [368, 527] width 582 height 40
type input "baxtiyor860614"
click at [389, 680] on div "Next" at bounding box center [368, 693] width 582 height 38
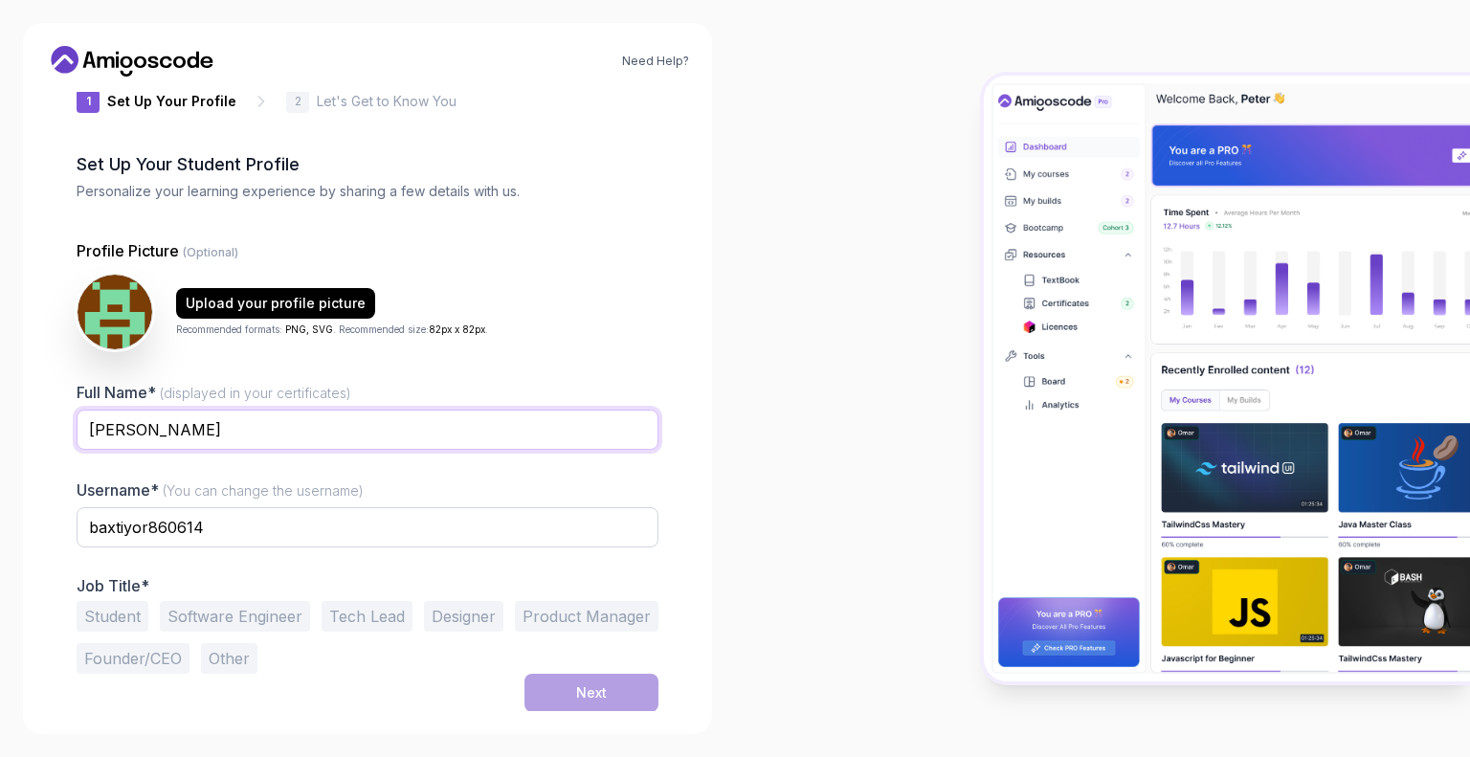
click at [295, 428] on input "[PERSON_NAME]" at bounding box center [368, 430] width 582 height 40
type input "[PERSON_NAME]"
click at [383, 671] on div "Student Software Engineer Tech Lead Designer Product Manager Founder/CEO Other" at bounding box center [368, 637] width 582 height 73
click at [235, 619] on button "Software Engineer" at bounding box center [235, 616] width 150 height 31
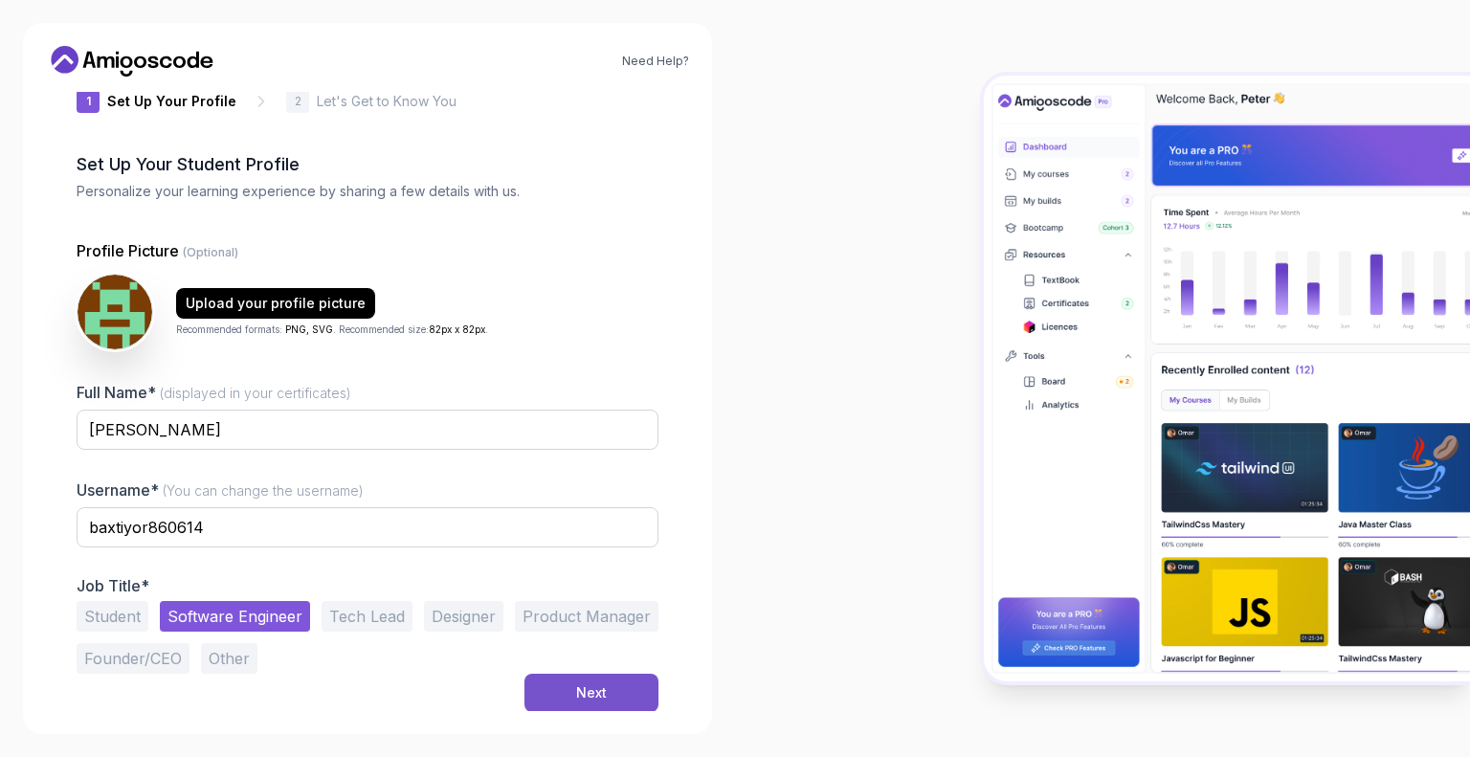
click at [560, 696] on button "Next" at bounding box center [591, 693] width 134 height 38
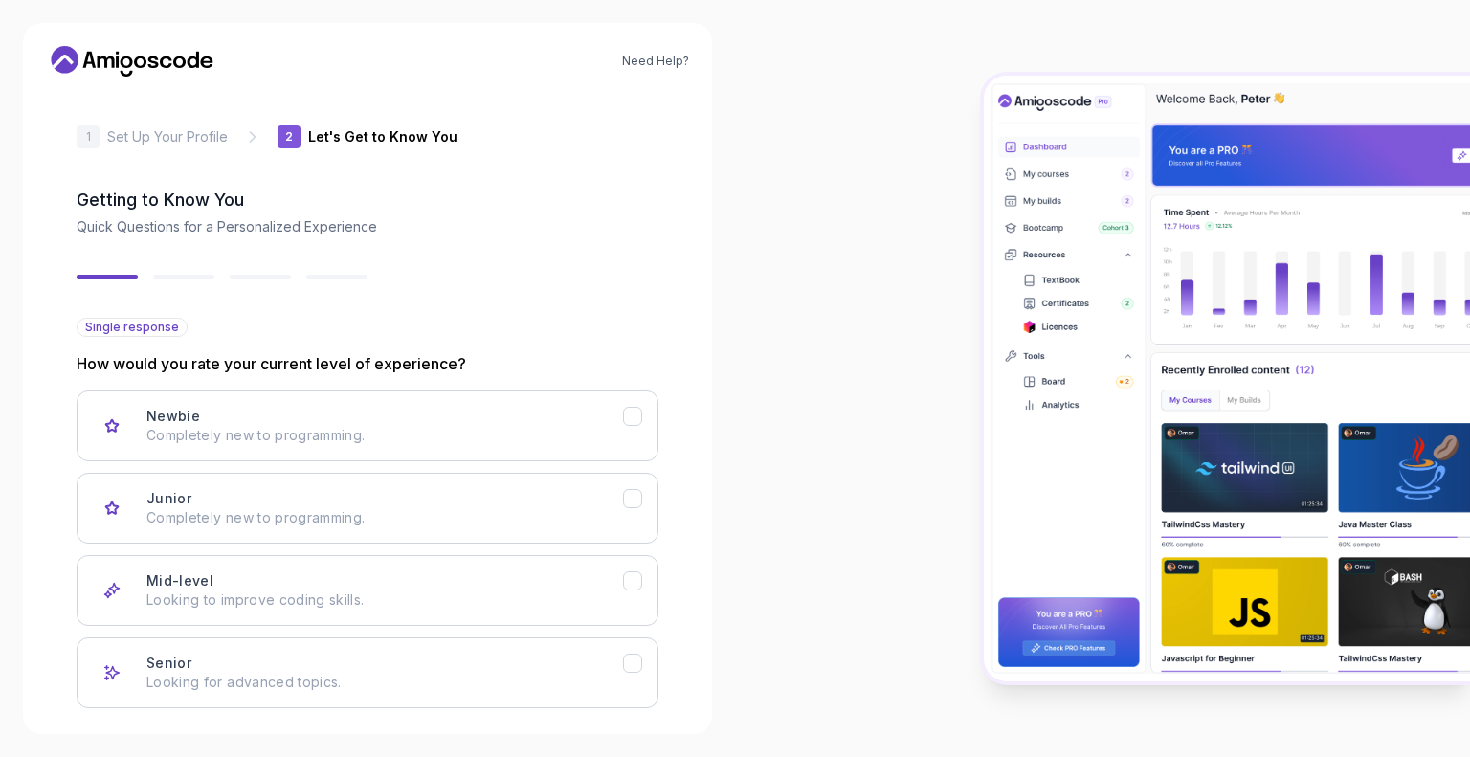
scroll to position [0, 0]
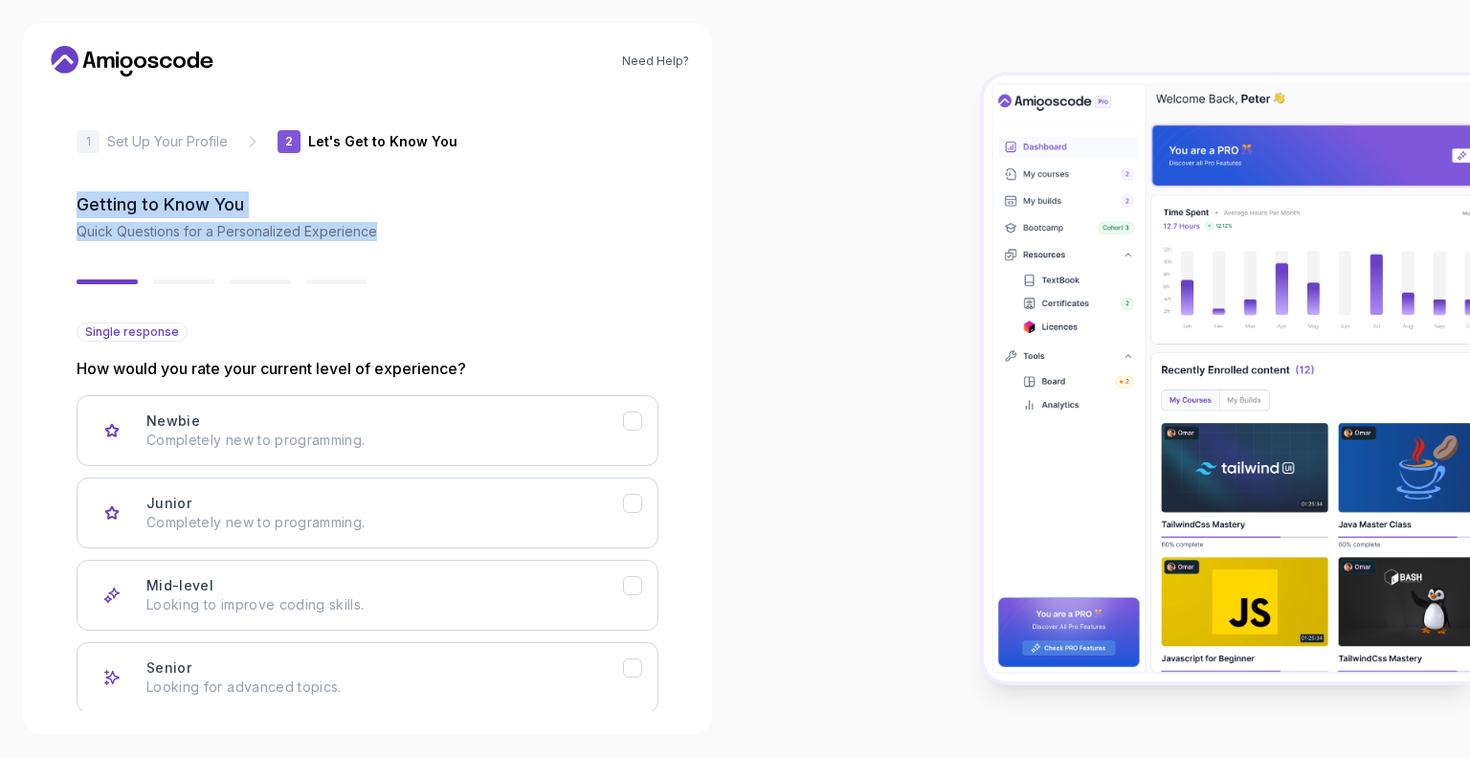
drag, startPoint x: 78, startPoint y: 204, endPoint x: 384, endPoint y: 236, distance: 307.0
click at [384, 236] on div "Getting to Know You Quick Questions for a Personalized Experience" at bounding box center [368, 216] width 582 height 50
drag, startPoint x: 765, startPoint y: 326, endPoint x: 755, endPoint y: 324, distance: 10.7
click at [765, 326] on div at bounding box center [1102, 378] width 735 height 757
drag, startPoint x: 77, startPoint y: 203, endPoint x: 252, endPoint y: 212, distance: 175.4
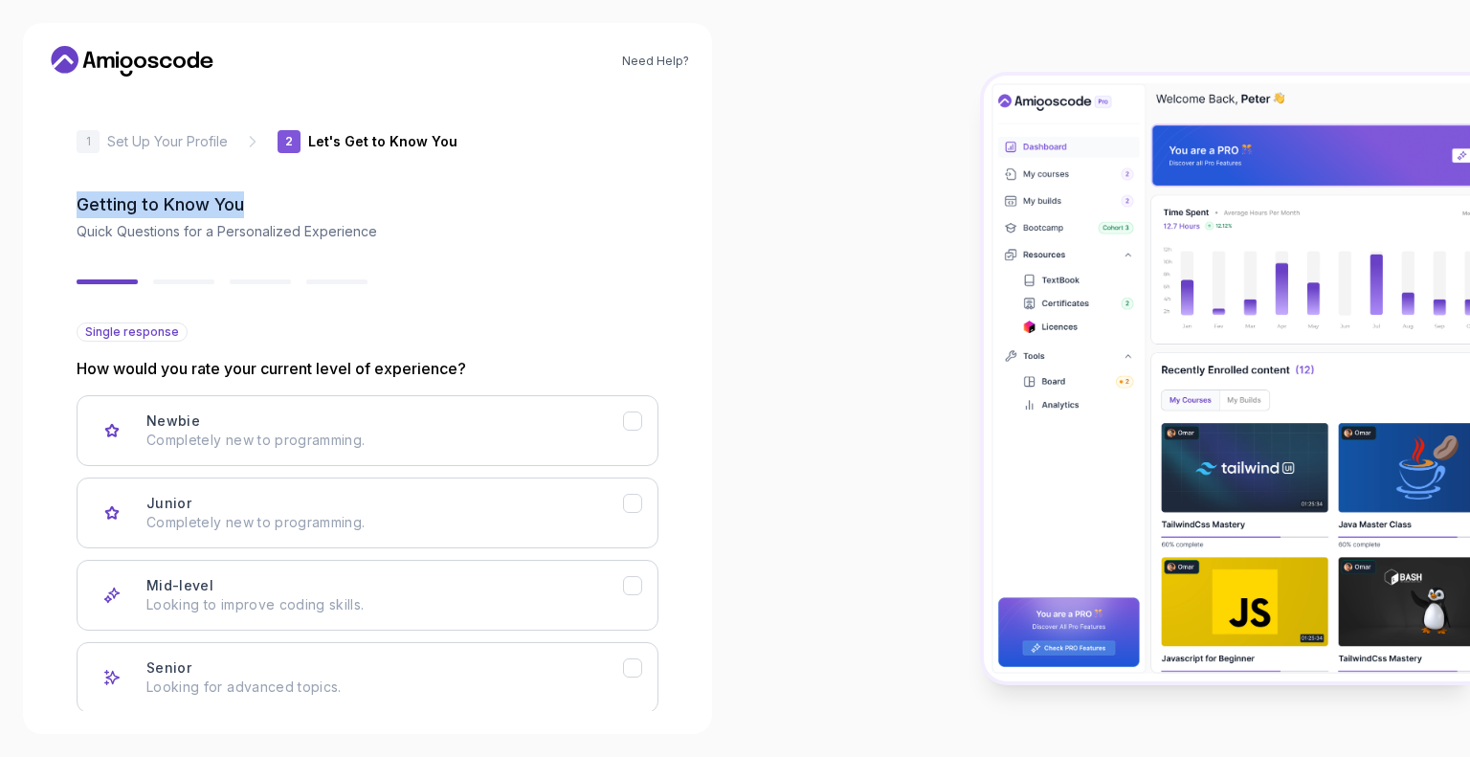
click at [252, 212] on h2 "Getting to Know You" at bounding box center [368, 204] width 582 height 27
click at [765, 318] on div at bounding box center [1102, 378] width 735 height 757
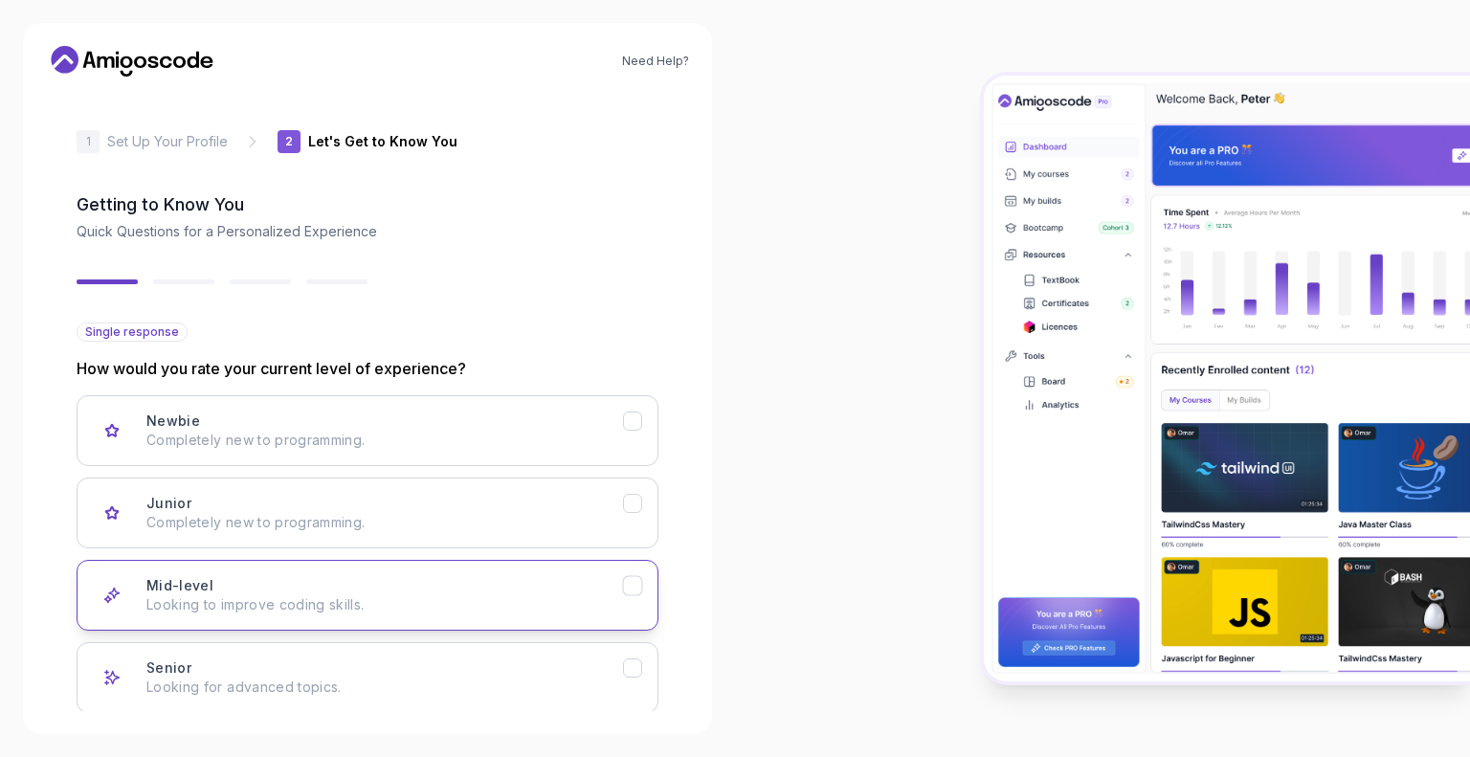
click at [410, 595] on p "Looking to improve coding skills." at bounding box center [384, 604] width 477 height 19
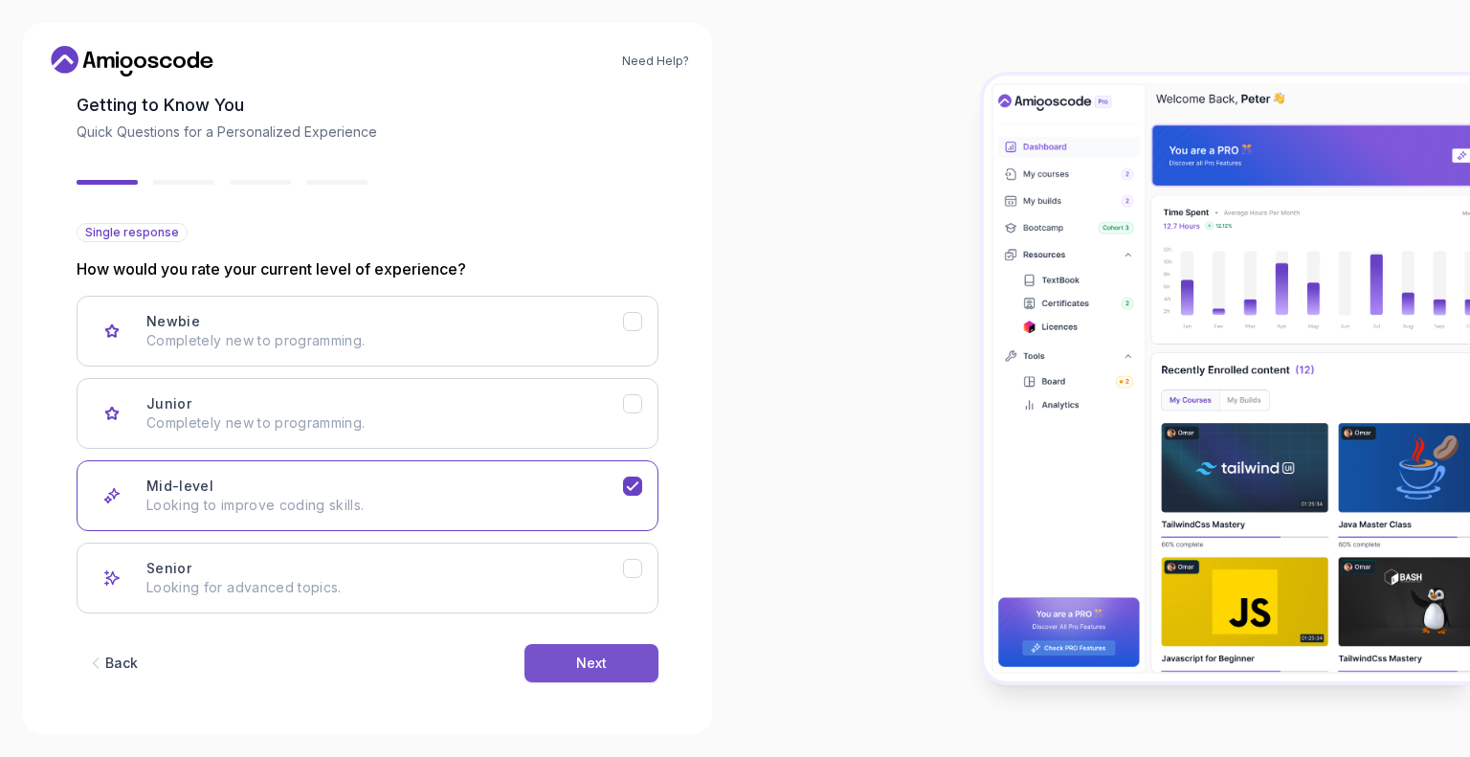
click at [581, 668] on div "Next" at bounding box center [591, 663] width 31 height 19
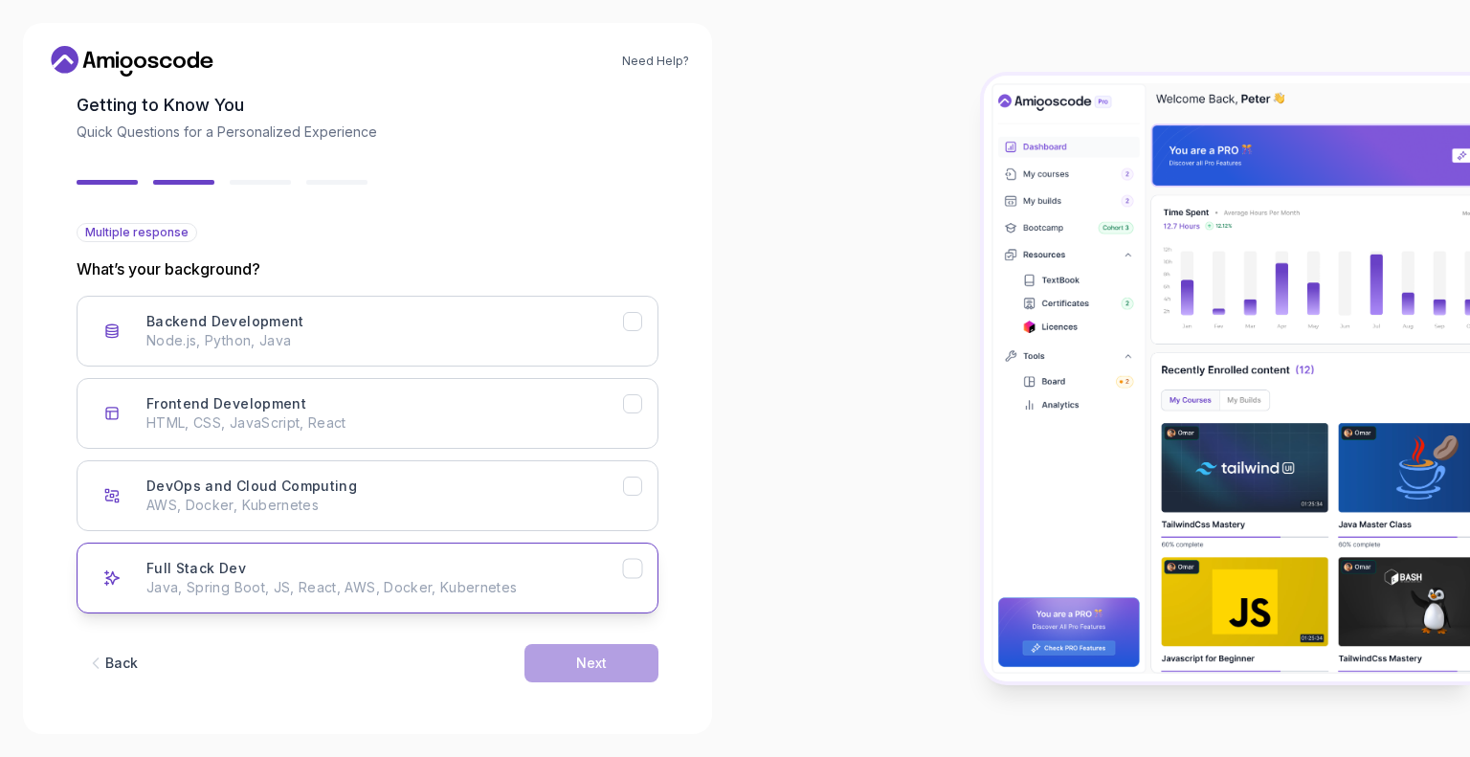
click at [361, 580] on p "Java, Spring Boot, JS, React, AWS, Docker, Kubernetes" at bounding box center [384, 587] width 477 height 19
click at [579, 669] on div "Next" at bounding box center [591, 663] width 31 height 19
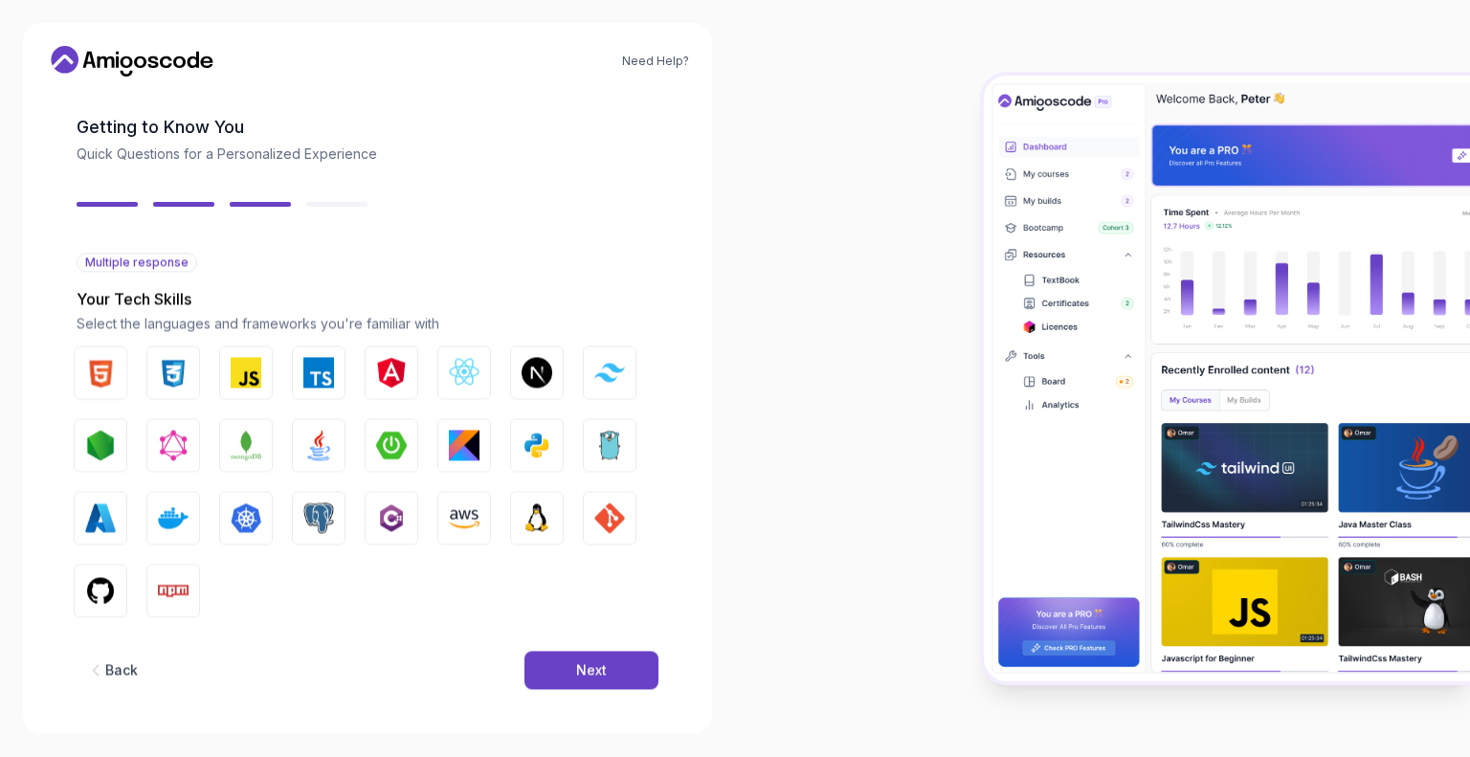
scroll to position [78, 0]
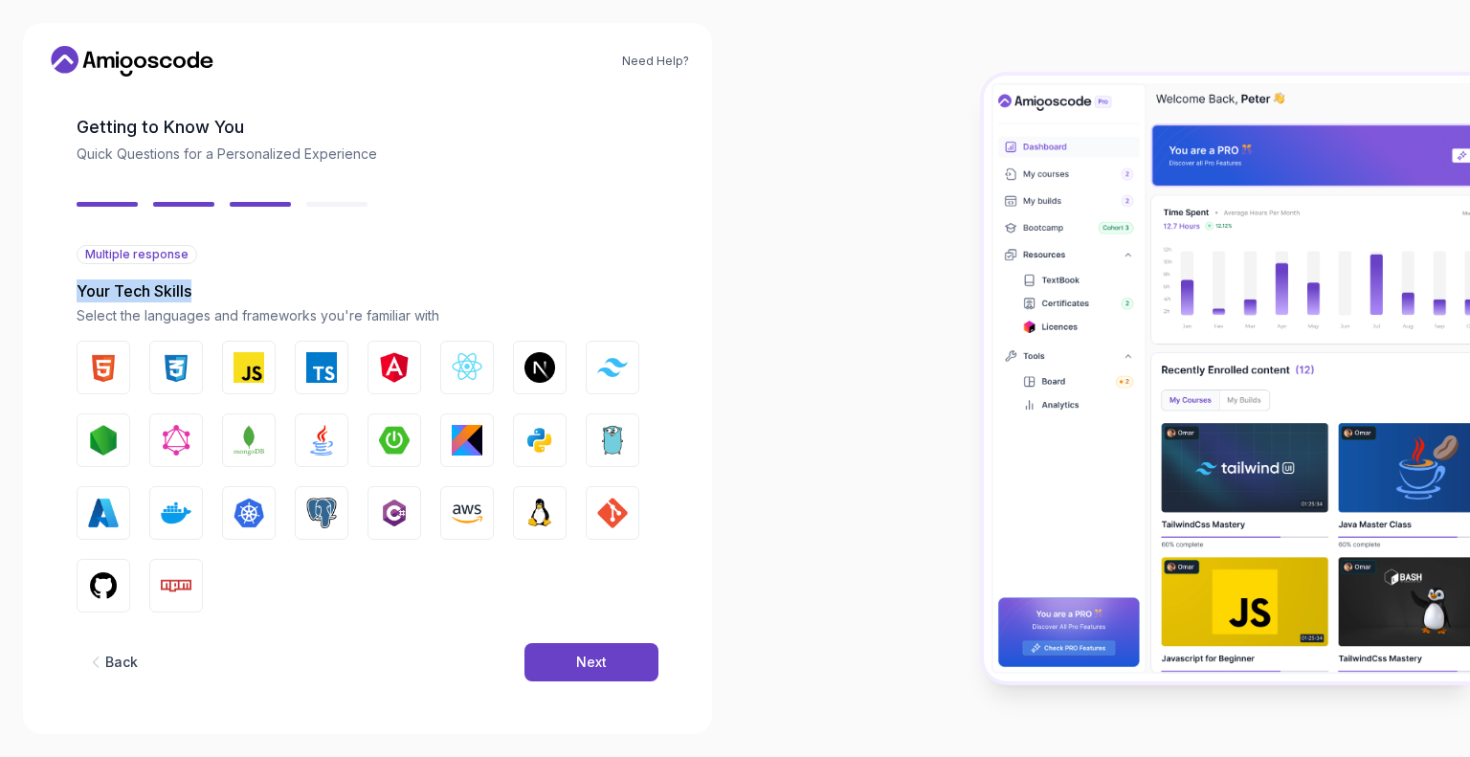
drag, startPoint x: 77, startPoint y: 290, endPoint x: 196, endPoint y: 291, distance: 119.6
click at [196, 291] on p "Your Tech Skills" at bounding box center [368, 290] width 582 height 23
click at [790, 393] on div at bounding box center [1102, 378] width 735 height 757
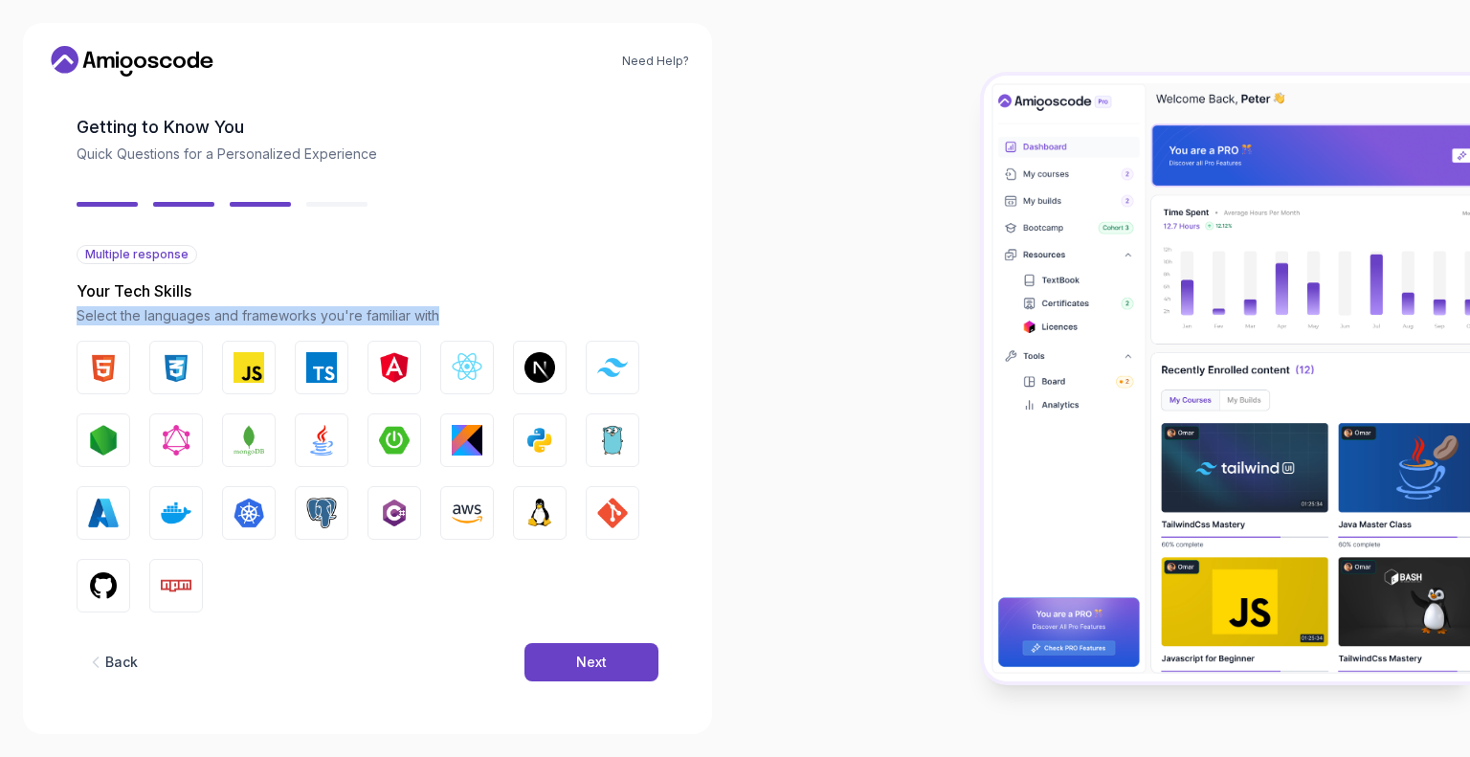
drag, startPoint x: 77, startPoint y: 314, endPoint x: 438, endPoint y: 312, distance: 361.7
click at [438, 312] on p "Select the languages and frameworks you're familiar with" at bounding box center [368, 315] width 582 height 19
click at [796, 407] on div at bounding box center [1102, 378] width 735 height 757
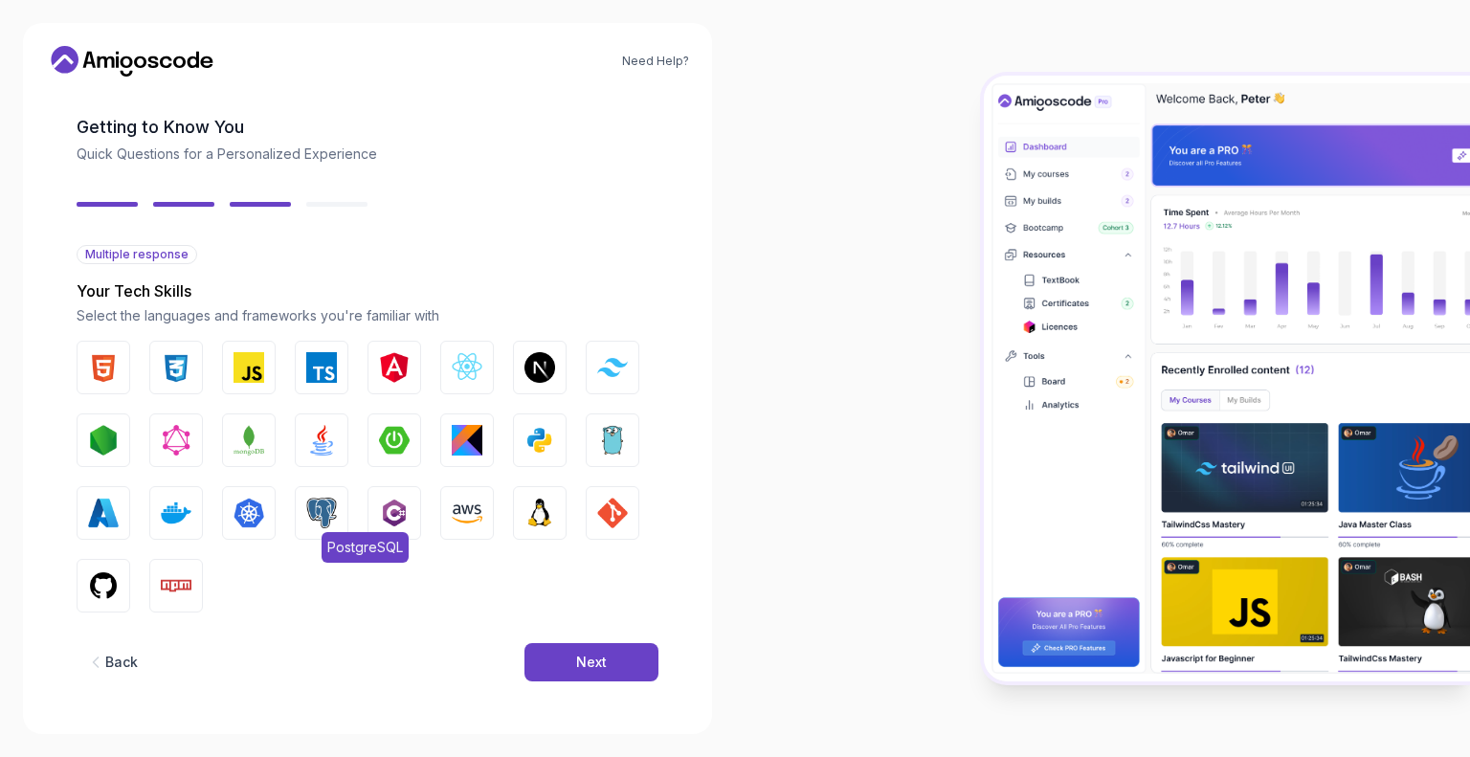
click at [329, 504] on img "button" at bounding box center [321, 513] width 31 height 31
click at [256, 508] on img "button" at bounding box center [248, 513] width 31 height 31
click at [168, 514] on img "button" at bounding box center [176, 513] width 31 height 31
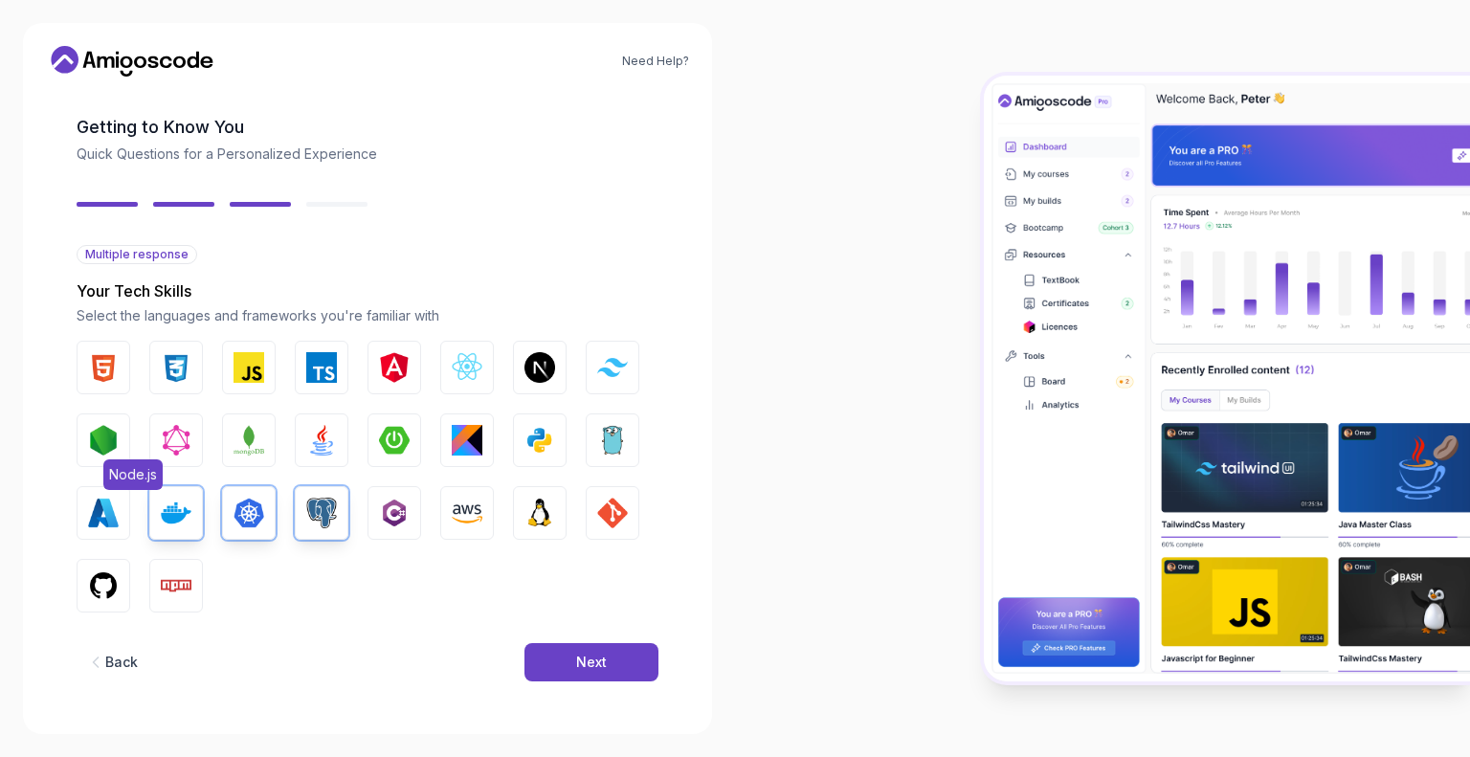
click at [121, 438] on button "Node.js" at bounding box center [104, 440] width 54 height 54
click at [261, 368] on img "button" at bounding box center [248, 367] width 31 height 31
click at [405, 429] on img "button" at bounding box center [394, 440] width 31 height 31
click at [322, 435] on img "button" at bounding box center [321, 440] width 31 height 31
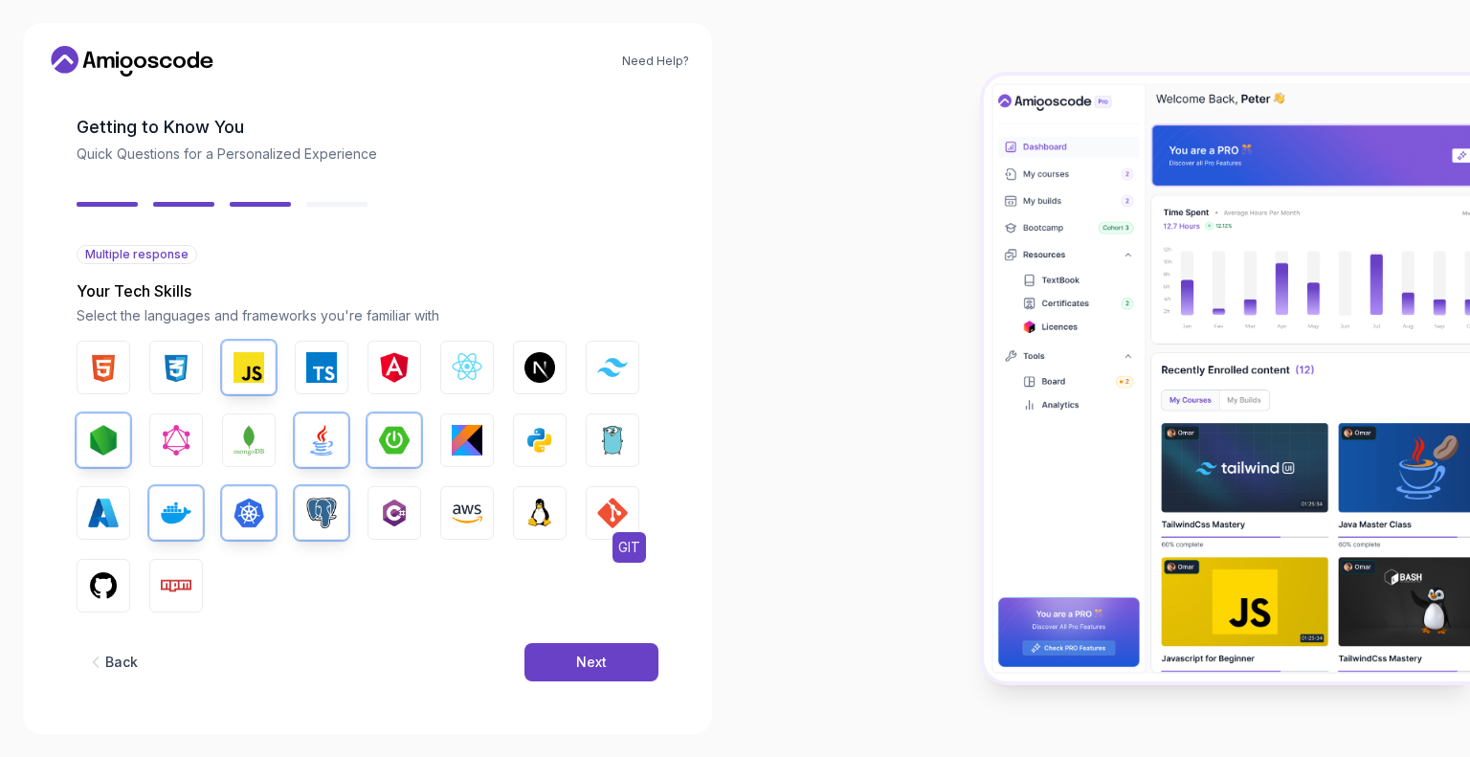
click at [614, 516] on img "button" at bounding box center [612, 513] width 31 height 31
click at [548, 515] on img "button" at bounding box center [539, 513] width 31 height 31
click at [610, 382] on button "Tailwind CSS" at bounding box center [613, 368] width 54 height 54
click at [478, 367] on img "button" at bounding box center [467, 367] width 31 height 31
click at [474, 516] on img "button" at bounding box center [467, 513] width 31 height 31
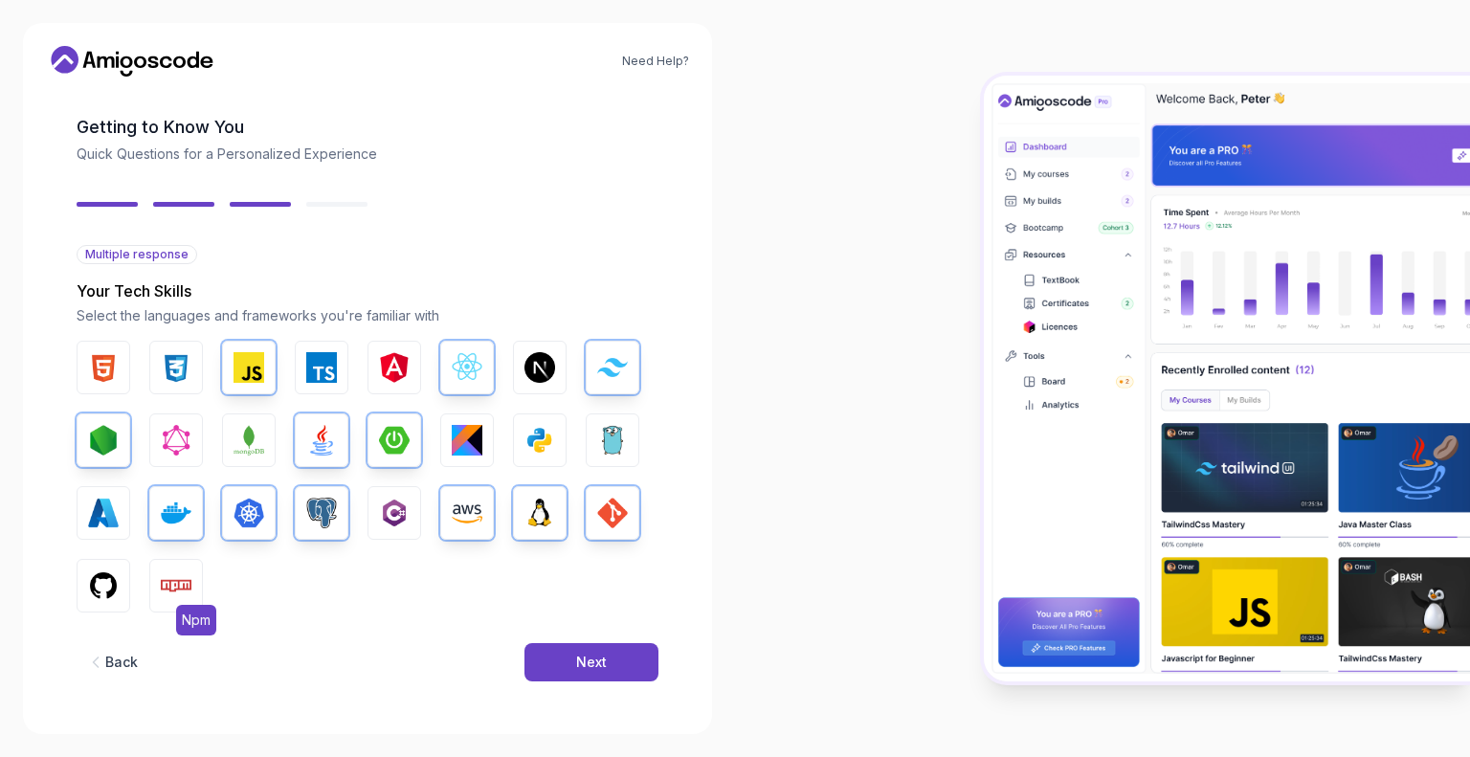
click at [184, 588] on img "button" at bounding box center [176, 585] width 31 height 31
click at [110, 588] on img "button" at bounding box center [103, 585] width 31 height 31
click at [112, 370] on img "button" at bounding box center [103, 367] width 31 height 31
click at [172, 371] on img "button" at bounding box center [176, 367] width 31 height 31
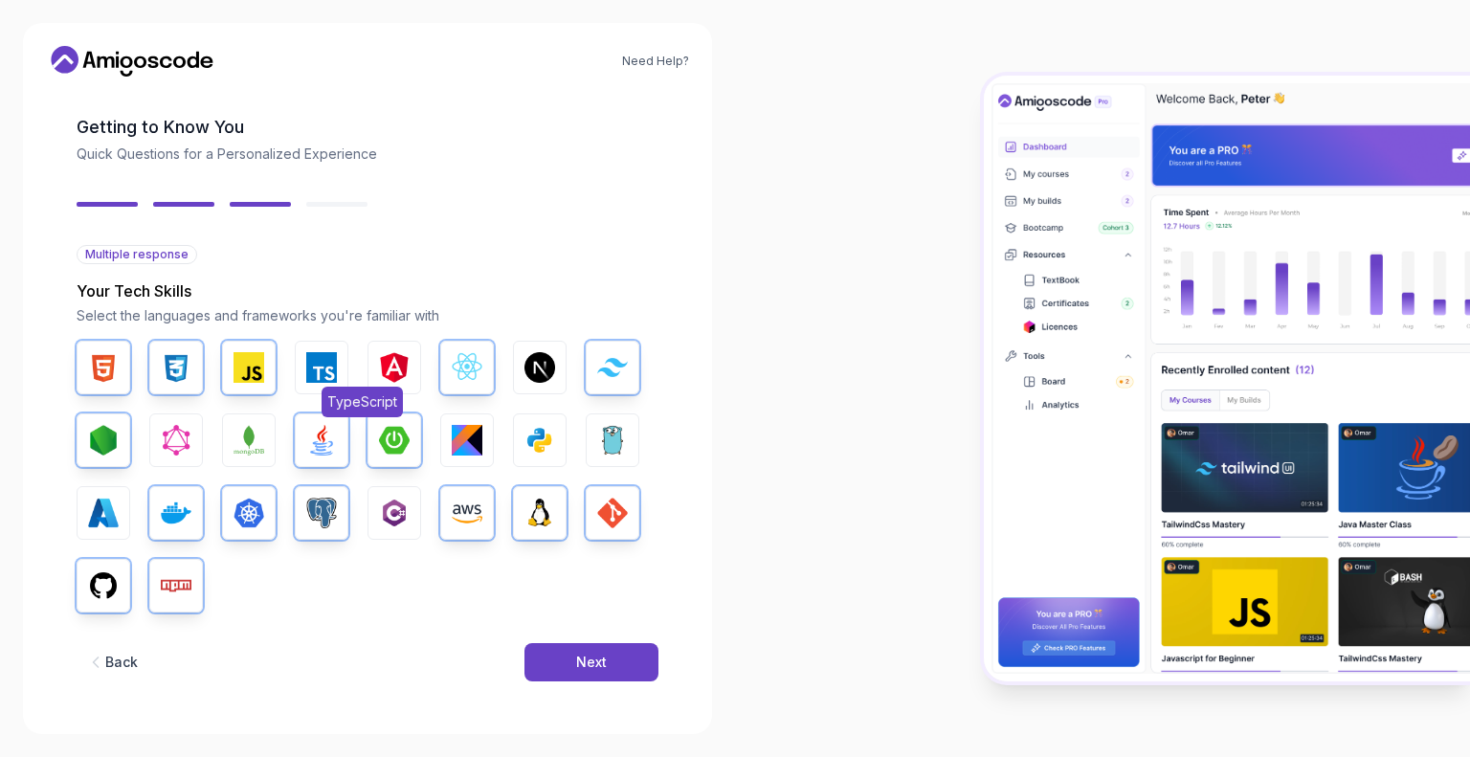
click at [322, 366] on img "button" at bounding box center [321, 367] width 31 height 31
click at [578, 661] on div "Next" at bounding box center [591, 662] width 31 height 19
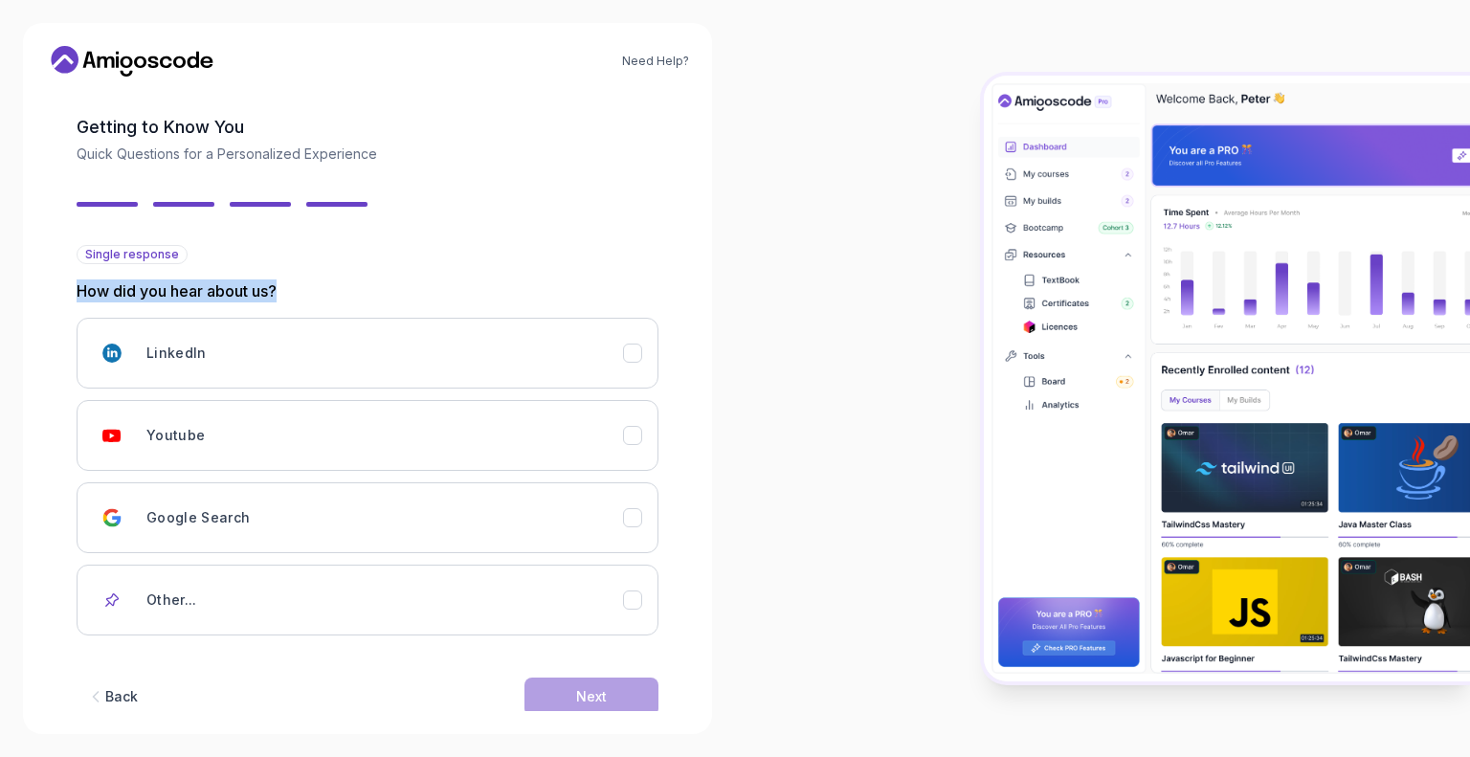
drag, startPoint x: 77, startPoint y: 290, endPoint x: 287, endPoint y: 294, distance: 210.5
click at [287, 294] on p "How did you hear about us?" at bounding box center [368, 290] width 582 height 23
click at [776, 372] on div at bounding box center [1102, 378] width 735 height 757
click at [517, 440] on div "Youtube" at bounding box center [384, 435] width 477 height 38
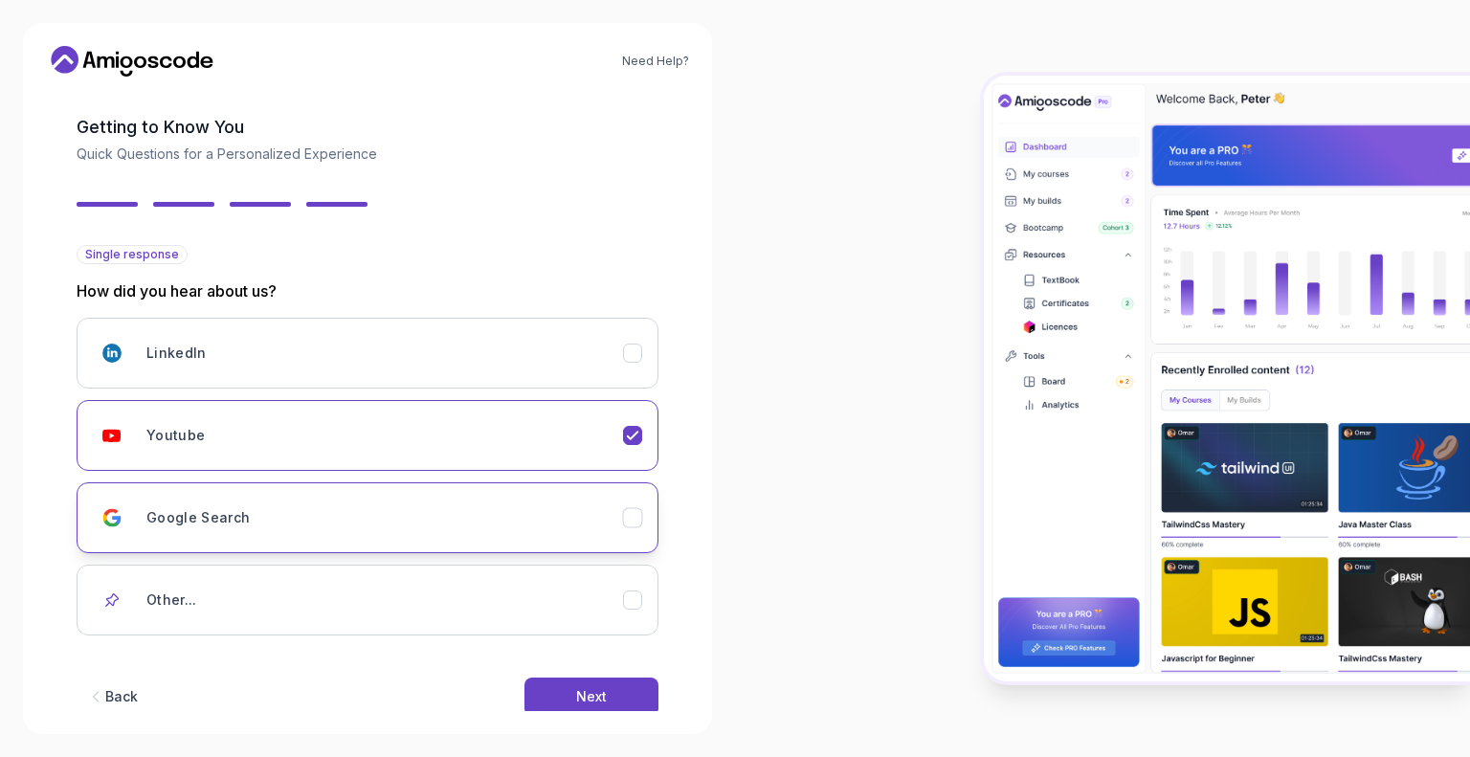
drag, startPoint x: 632, startPoint y: 439, endPoint x: 623, endPoint y: 488, distance: 49.6
click at [632, 442] on icon "Youtube" at bounding box center [632, 435] width 17 height 17
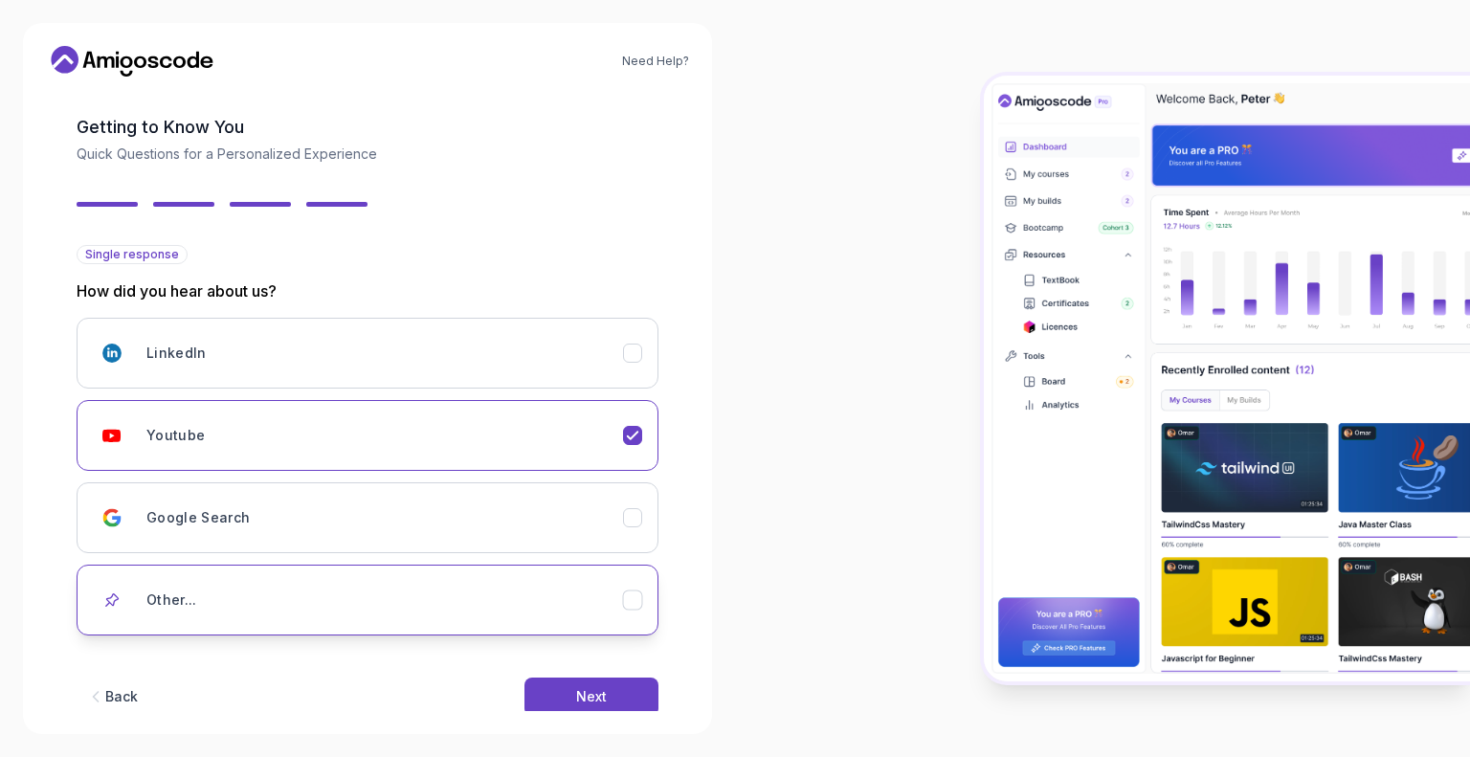
click at [625, 598] on icon "Other..." at bounding box center [633, 600] width 18 height 18
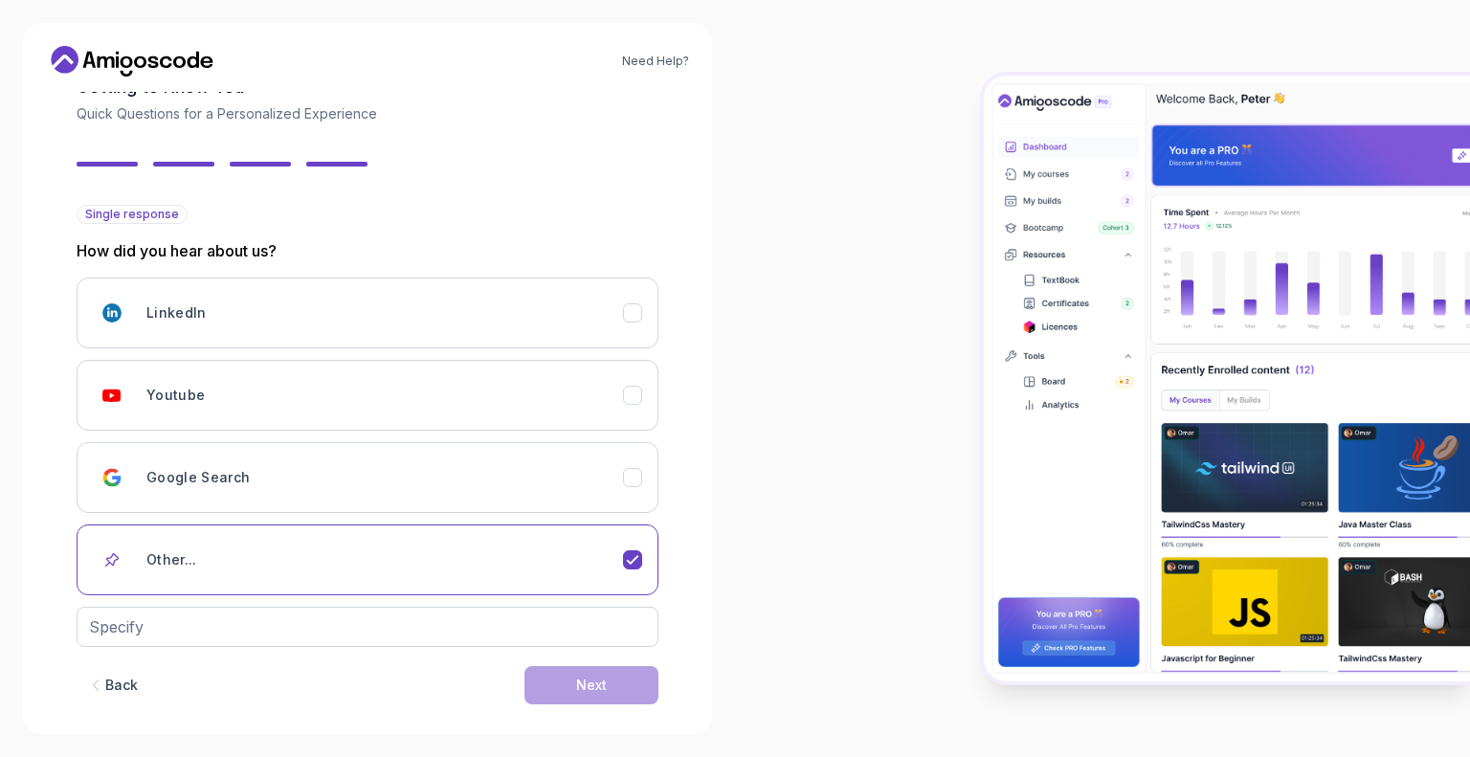
scroll to position [140, 0]
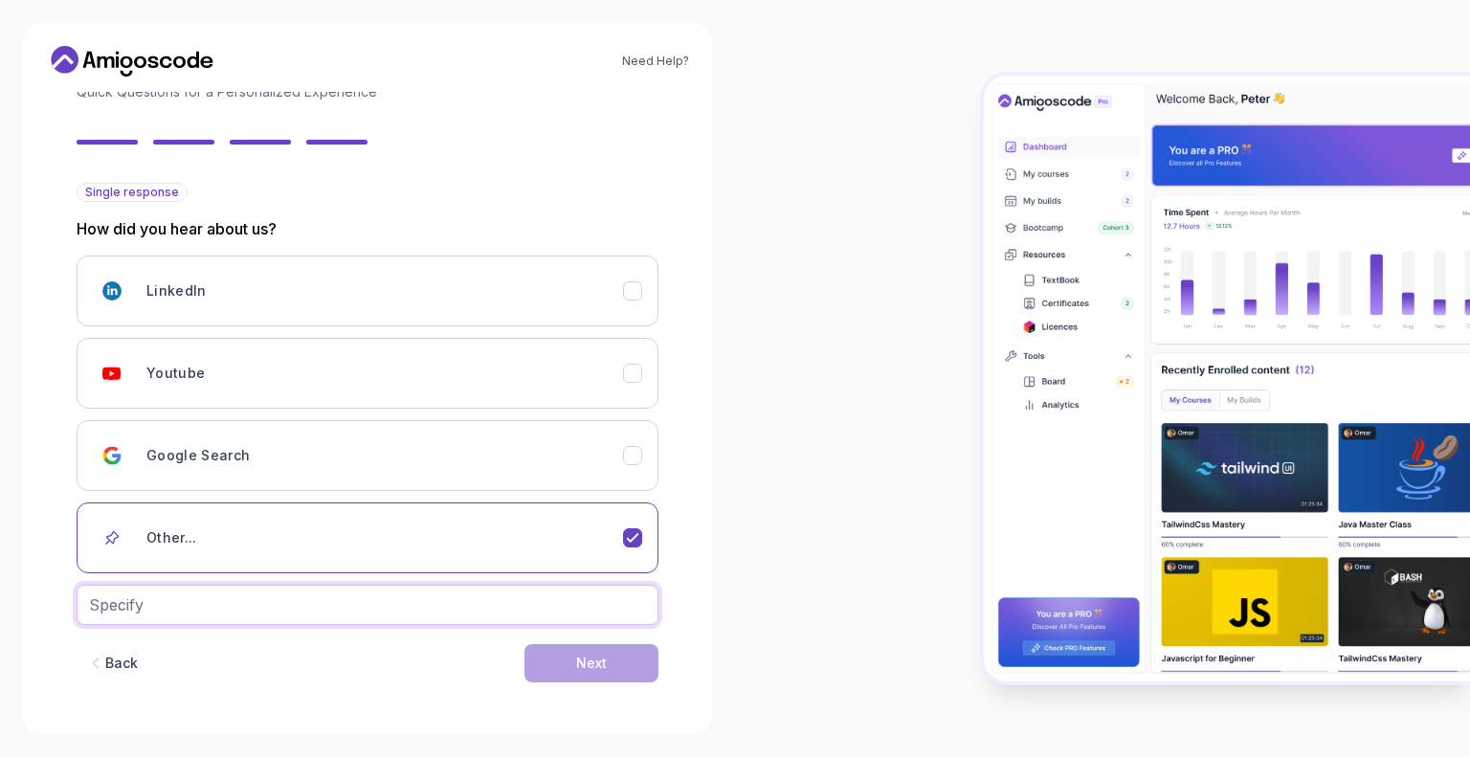
click at [549, 608] on input "text" at bounding box center [368, 605] width 582 height 40
drag, startPoint x: 121, startPoint y: 597, endPoint x: 85, endPoint y: 592, distance: 35.7
click at [85, 592] on input "text" at bounding box center [368, 605] width 582 height 40
click at [628, 371] on icon "Youtube" at bounding box center [633, 374] width 18 height 18
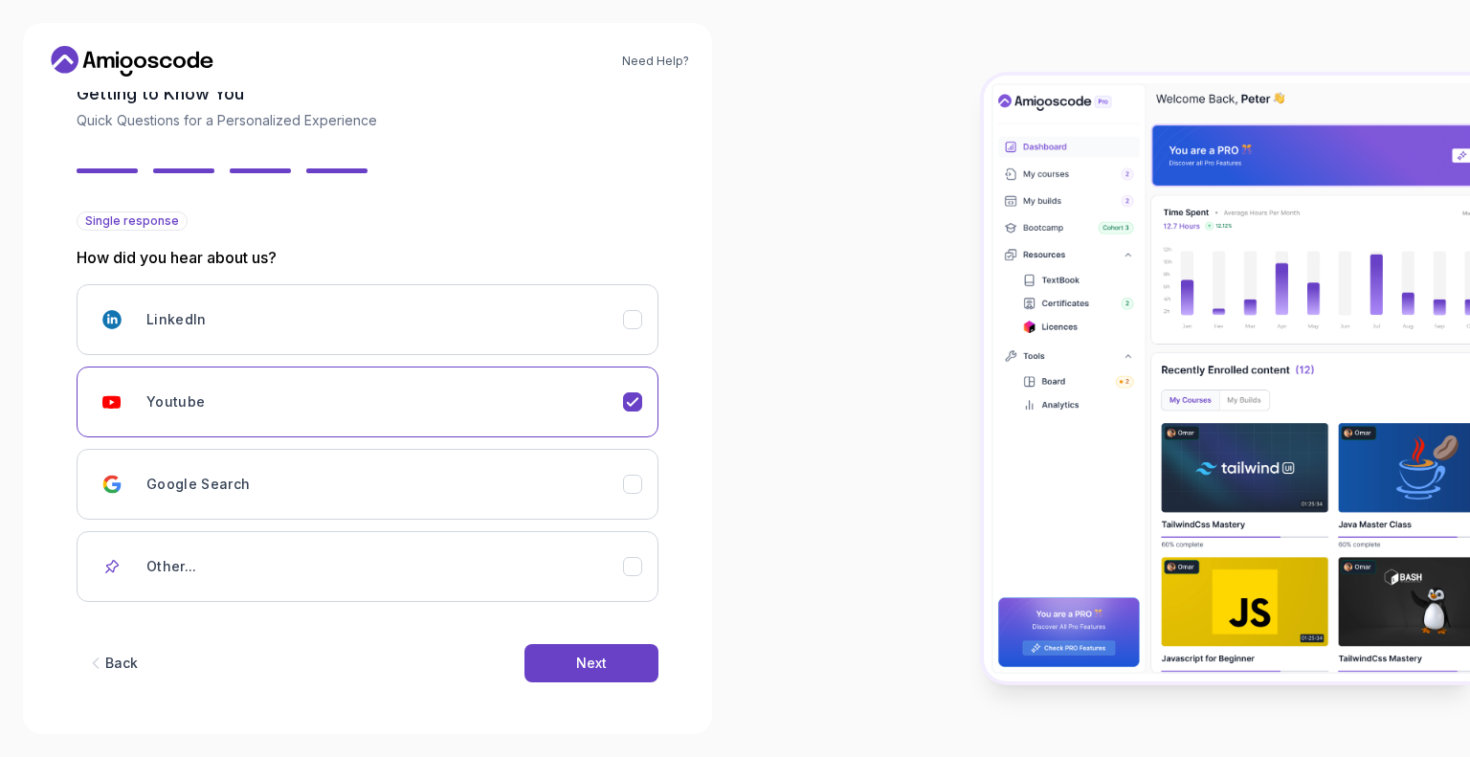
scroll to position [111, 0]
click at [598, 661] on div "Next" at bounding box center [591, 663] width 31 height 19
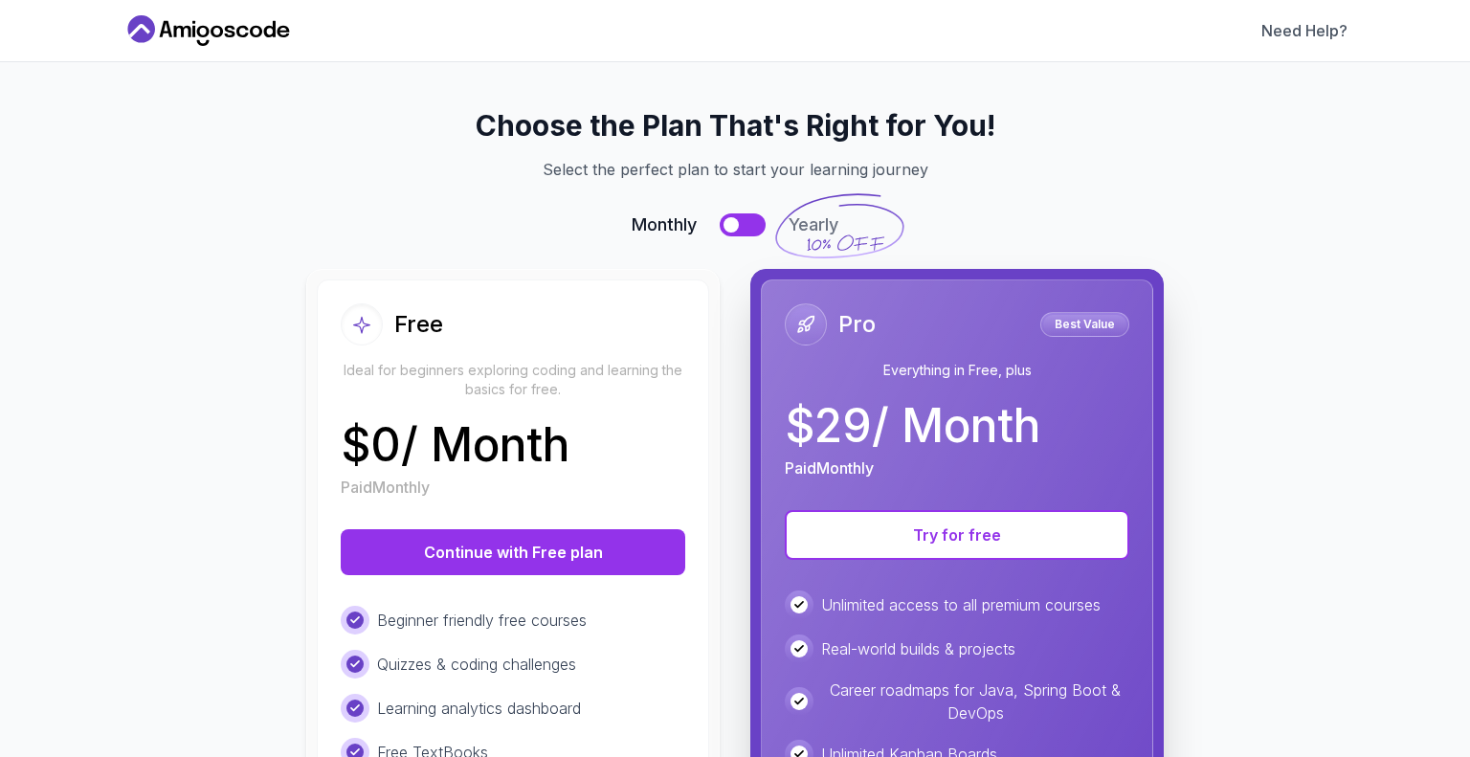
scroll to position [0, 0]
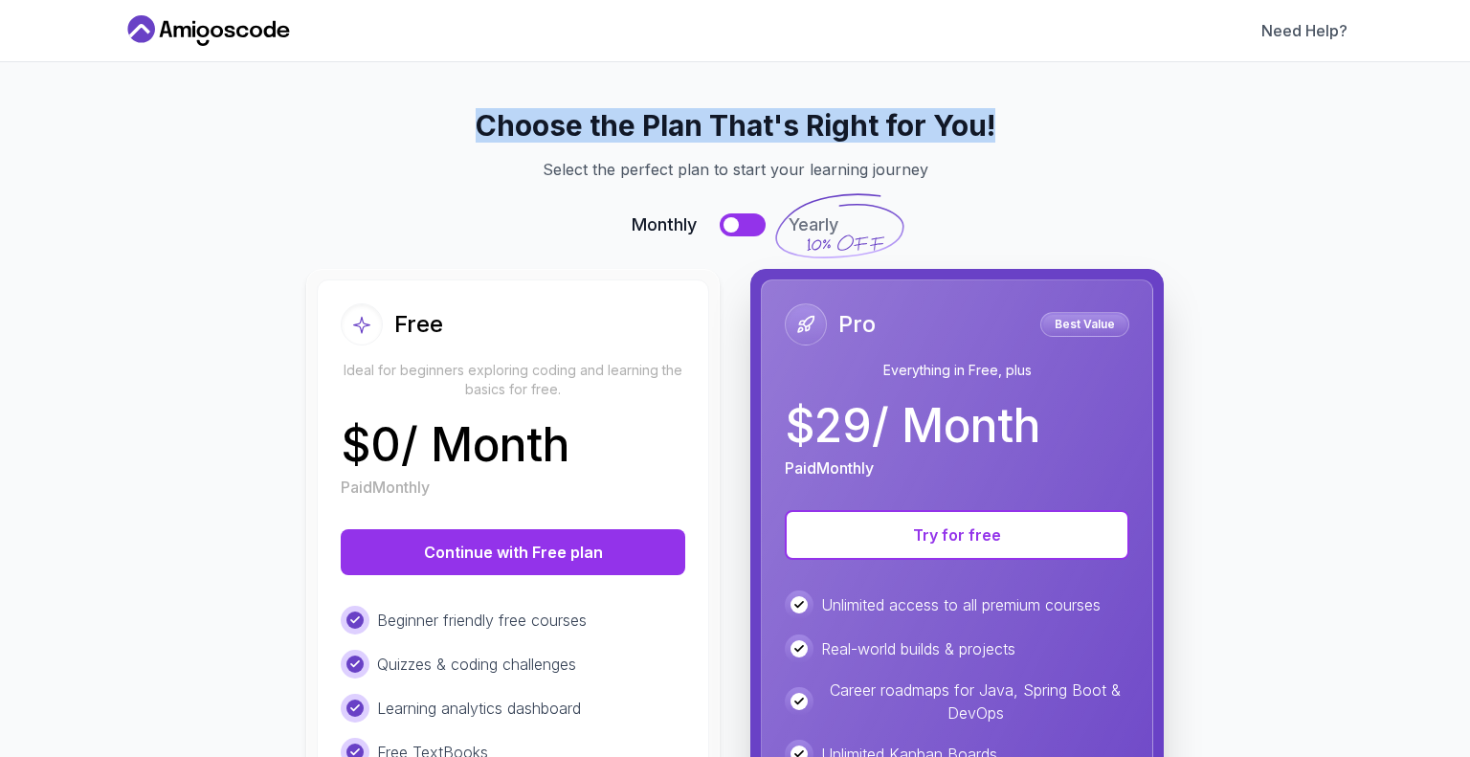
drag, startPoint x: 467, startPoint y: 122, endPoint x: 992, endPoint y: 142, distance: 525.7
click at [992, 142] on h2 "Choose the Plan That's Right for You!" at bounding box center [734, 125] width 1179 height 34
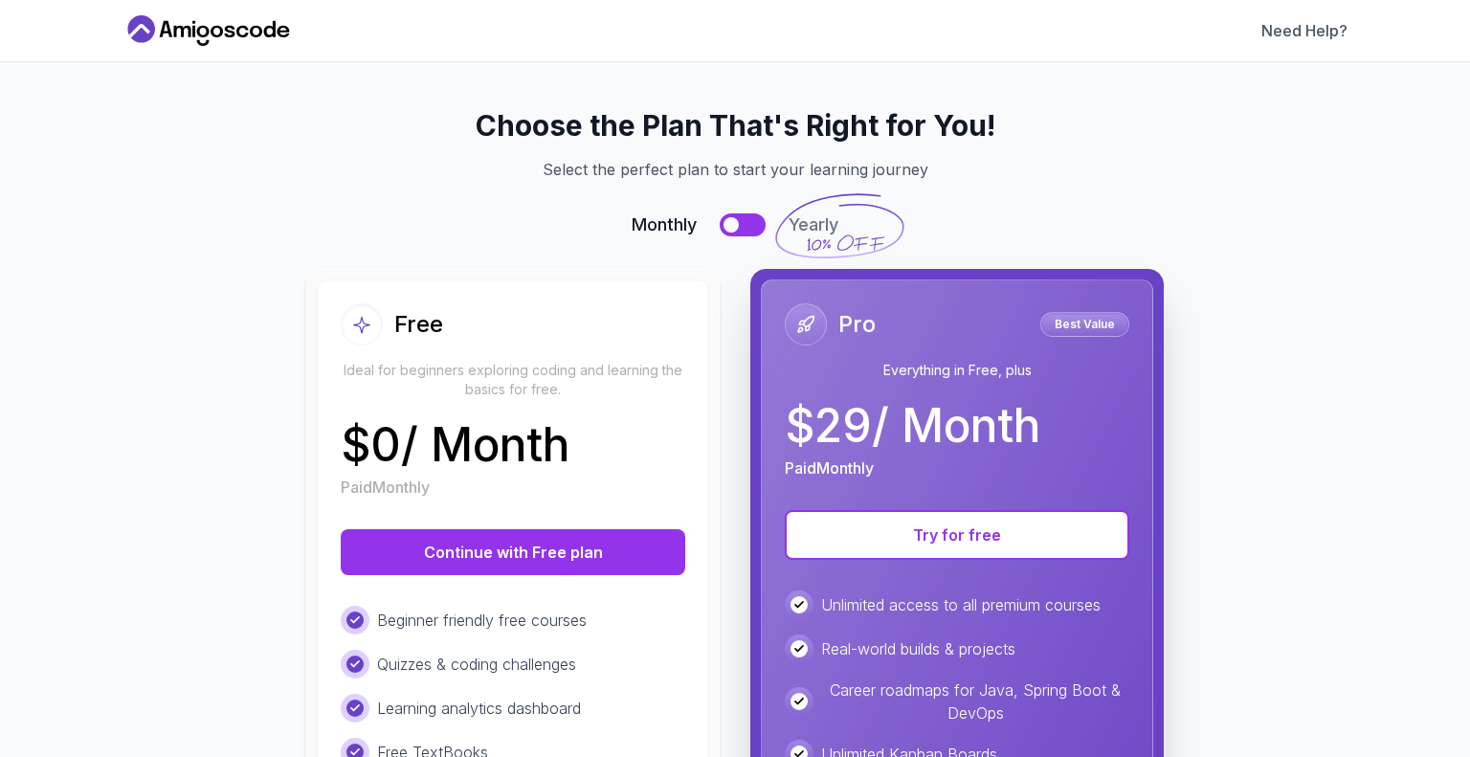
click at [1127, 176] on p "Select the perfect plan to start your learning journey" at bounding box center [734, 169] width 1179 height 23
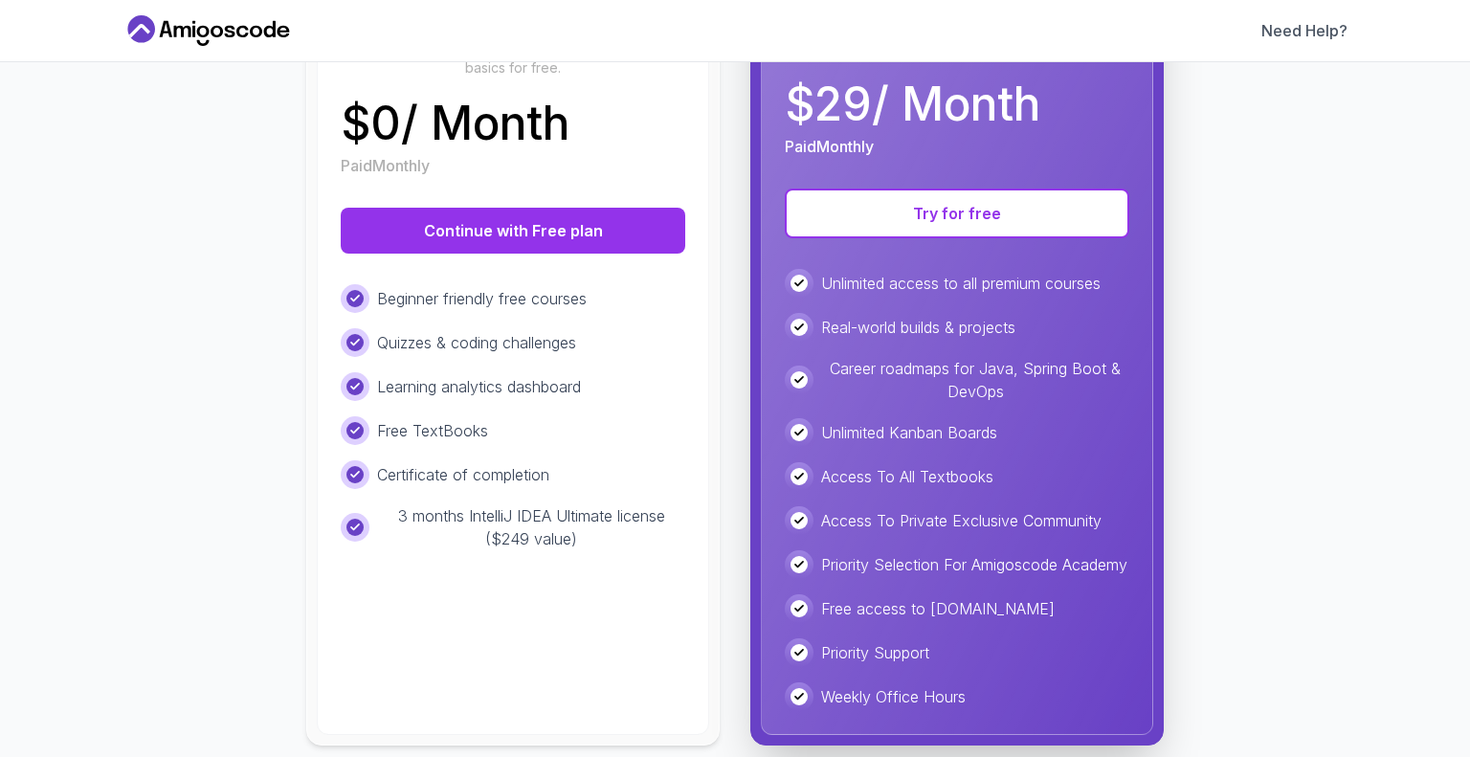
scroll to position [371, 0]
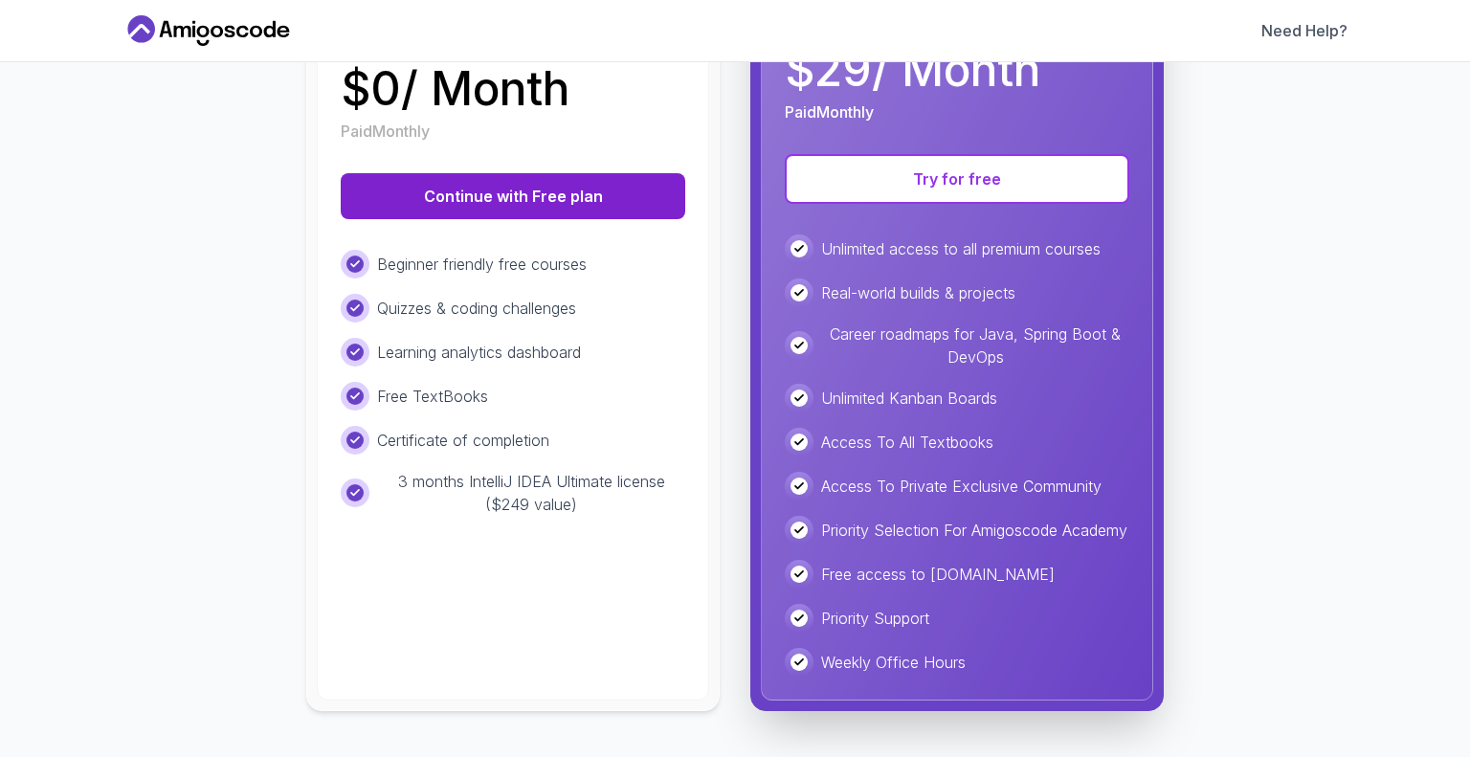
click at [583, 188] on button "Continue with Free plan" at bounding box center [513, 196] width 344 height 46
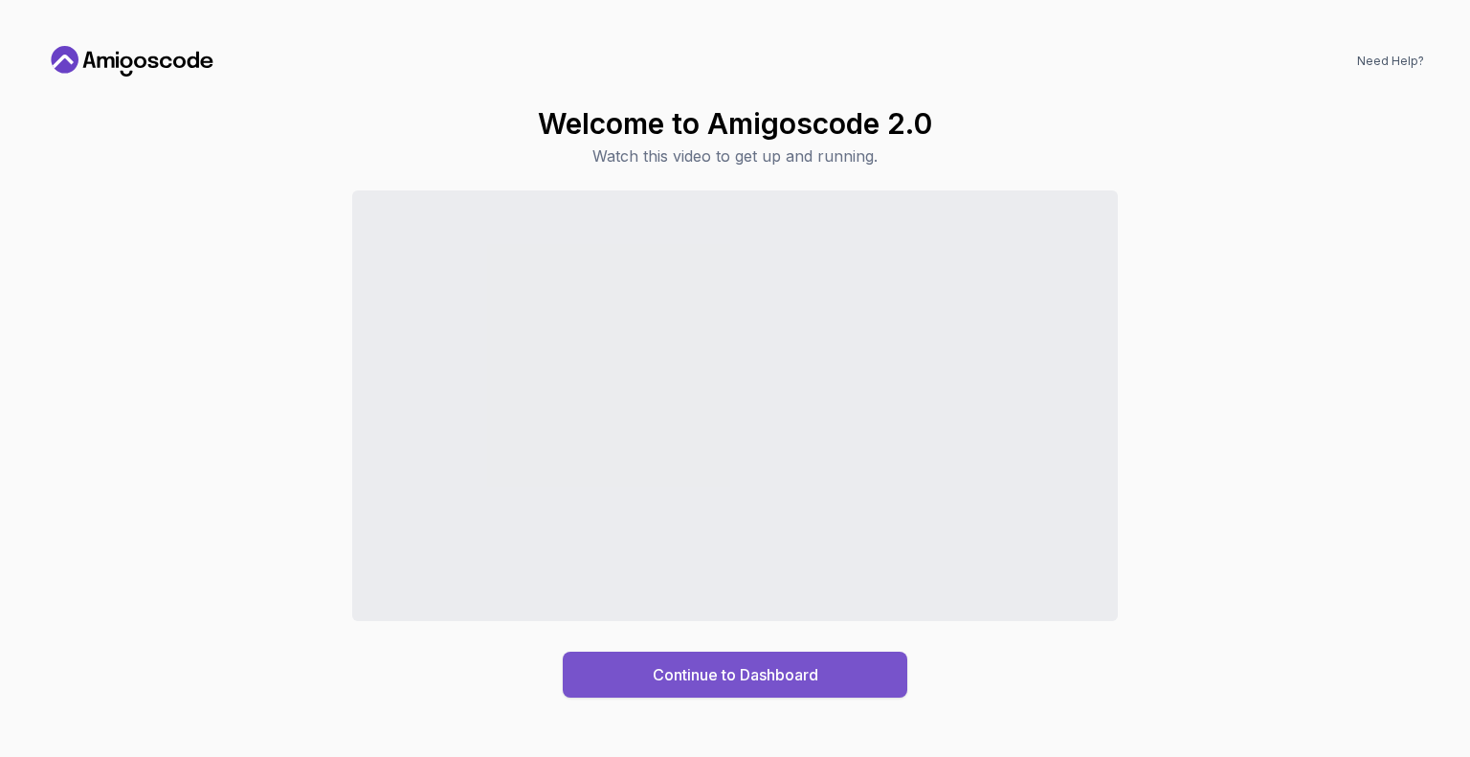
click at [743, 678] on div "Continue to Dashboard" at bounding box center [736, 674] width 166 height 23
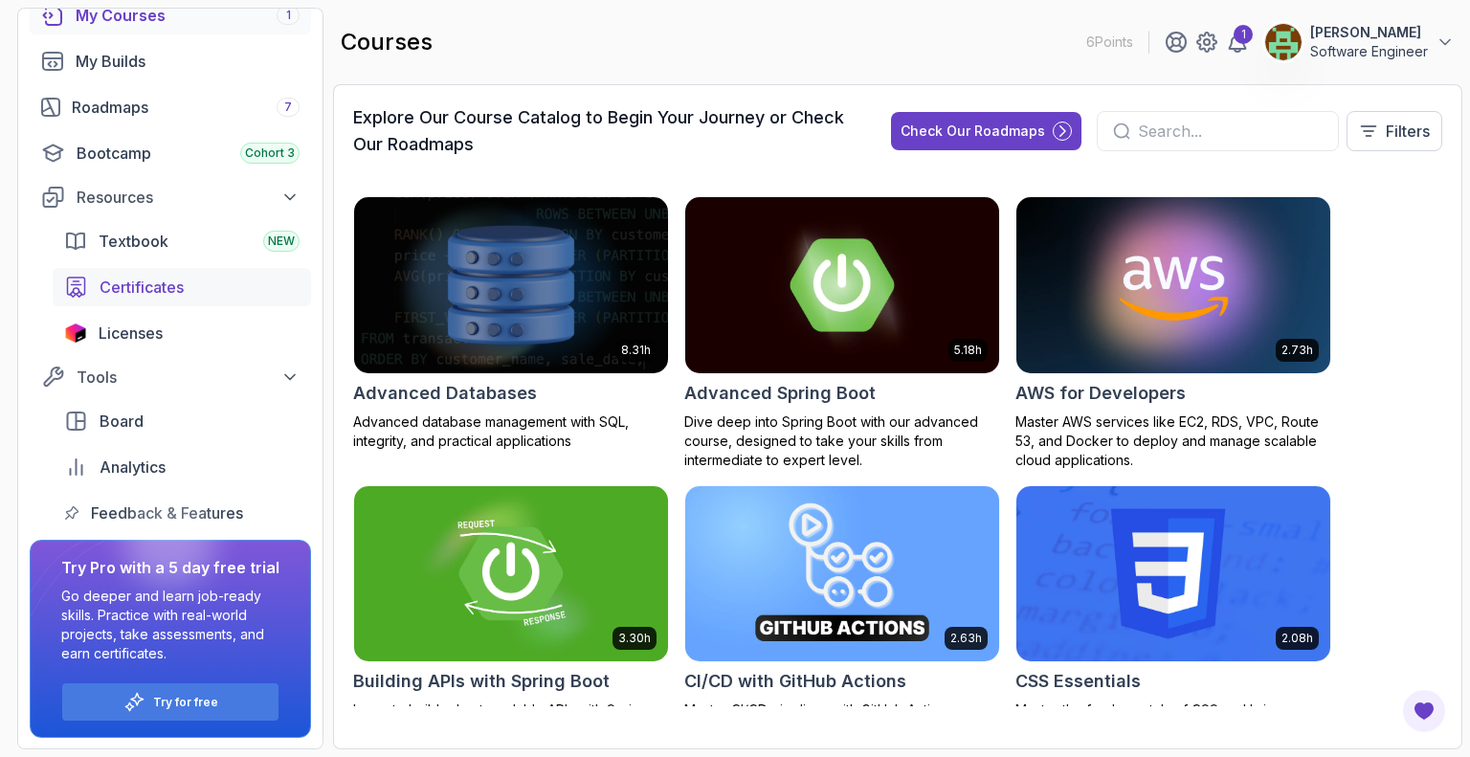
click at [189, 293] on div "Certificates" at bounding box center [200, 287] width 200 height 23
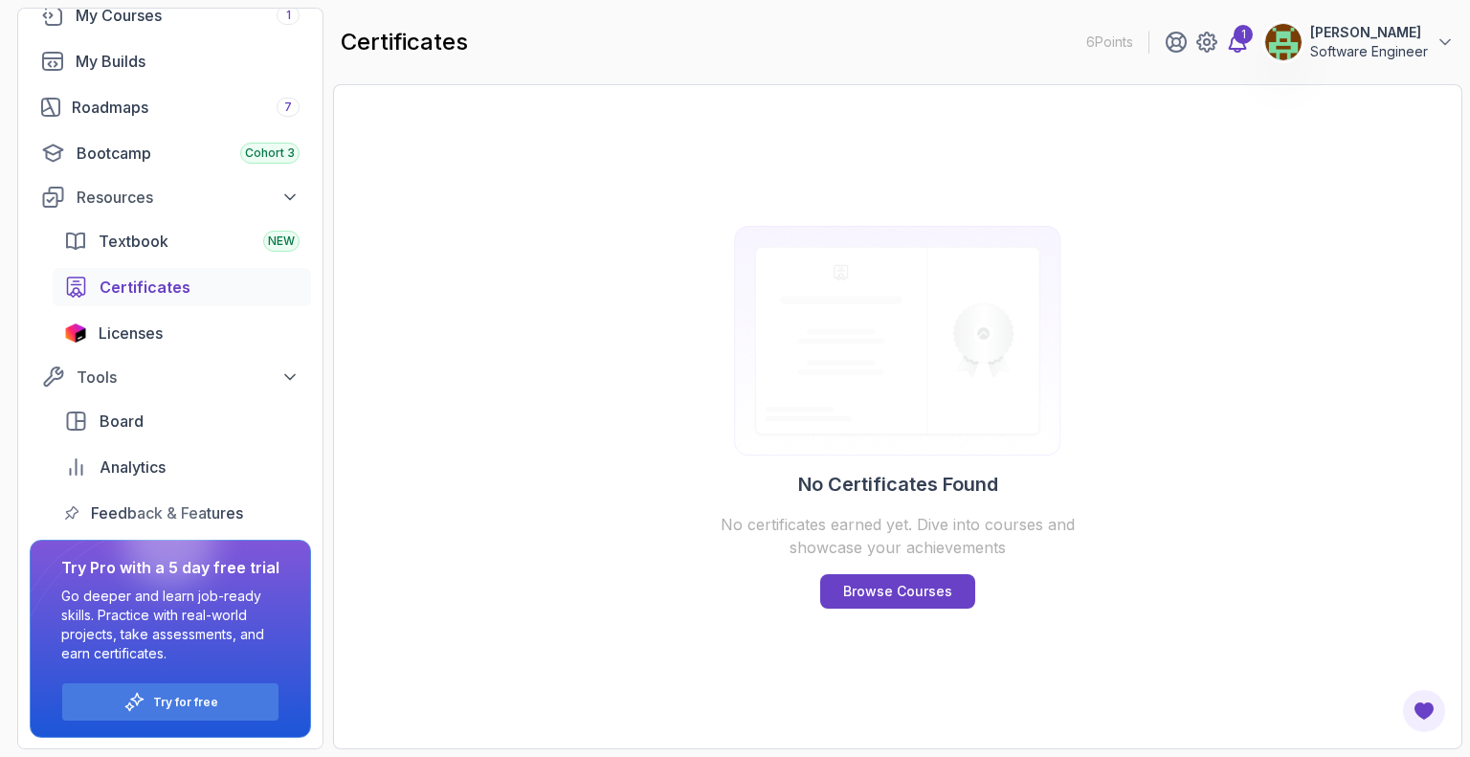
click at [1226, 42] on icon at bounding box center [1237, 42] width 23 height 23
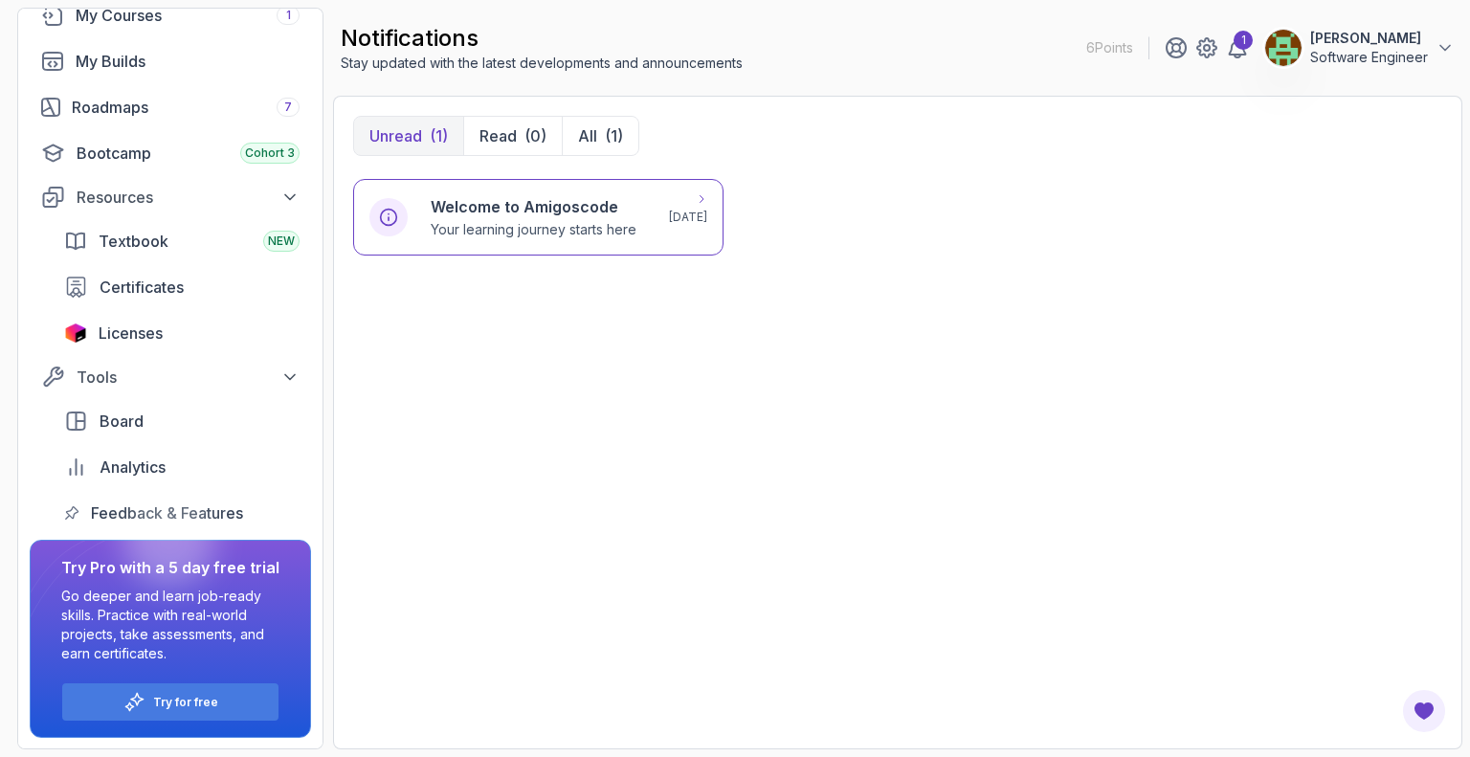
click at [693, 197] on div "Welcome to Amigoscode Your learning journey starts here [DATE]" at bounding box center [538, 217] width 338 height 44
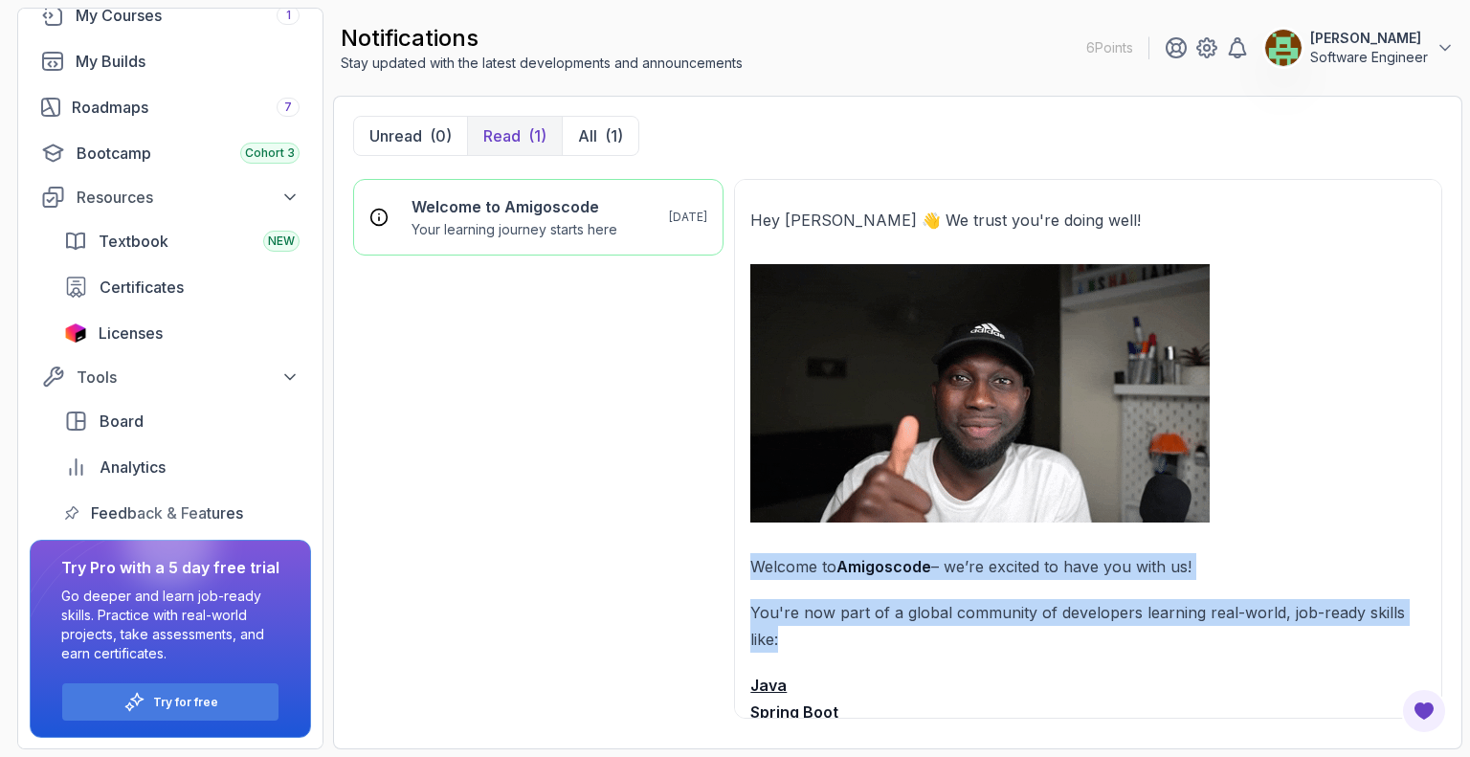
drag, startPoint x: 776, startPoint y: 620, endPoint x: 748, endPoint y: 564, distance: 62.9
click at [748, 564] on div "Hey [PERSON_NAME] 👋 We trust you're doing well! Welcome to Amigoscode – we’re e…" at bounding box center [1088, 449] width 708 height 540
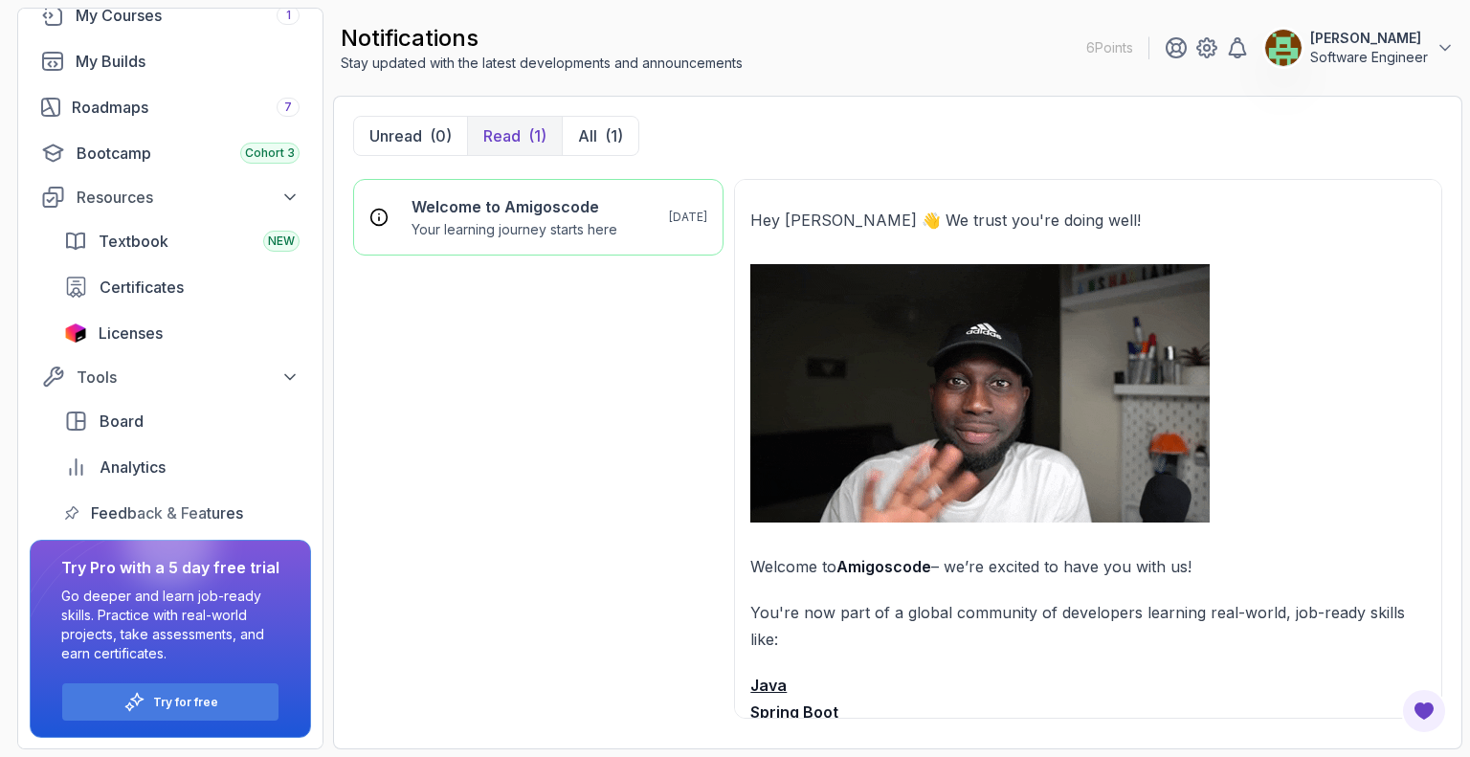
click at [633, 490] on div "Welcome to Amigoscode Your learning journey starts here [DATE]" at bounding box center [538, 454] width 370 height 550
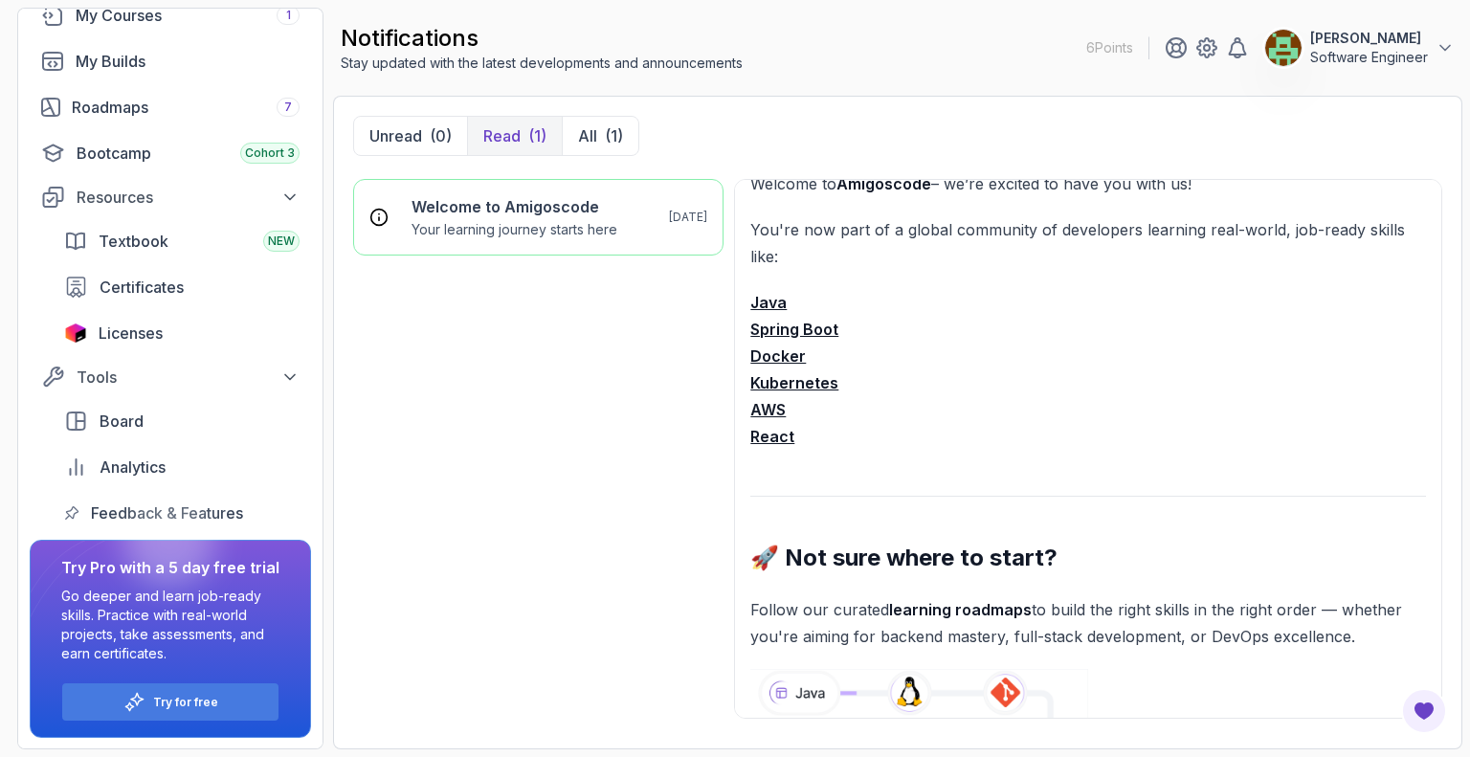
scroll to position [574, 0]
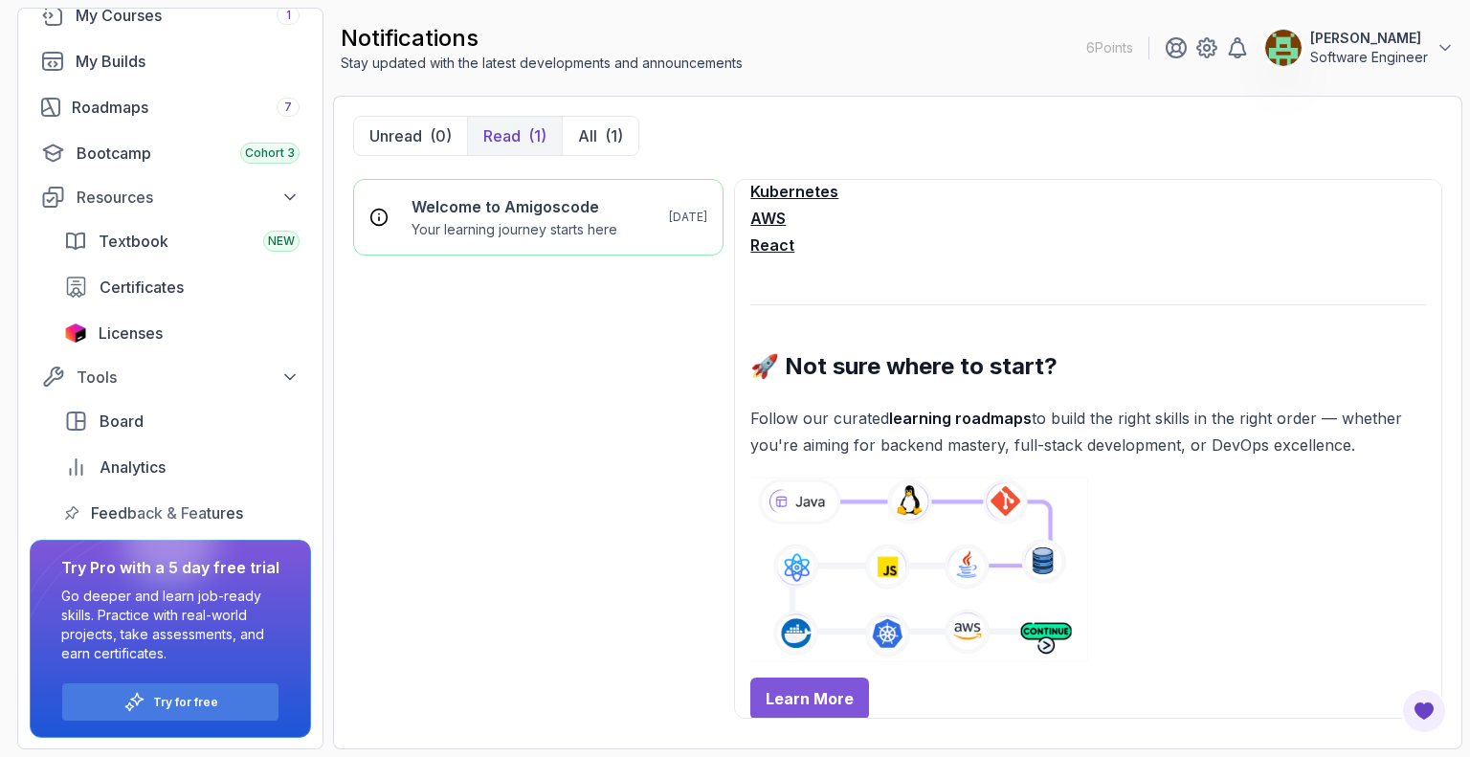
drag, startPoint x: 784, startPoint y: 370, endPoint x: 1347, endPoint y: 448, distance: 568.9
click at [1347, 448] on div "Hey [PERSON_NAME] 👋 We trust you're doing well! Welcome to Amigoscode – we’re e…" at bounding box center [1088, 661] width 676 height 2056
click at [597, 431] on div "Welcome to Amigoscode Your learning journey starts here [DATE]" at bounding box center [538, 454] width 370 height 550
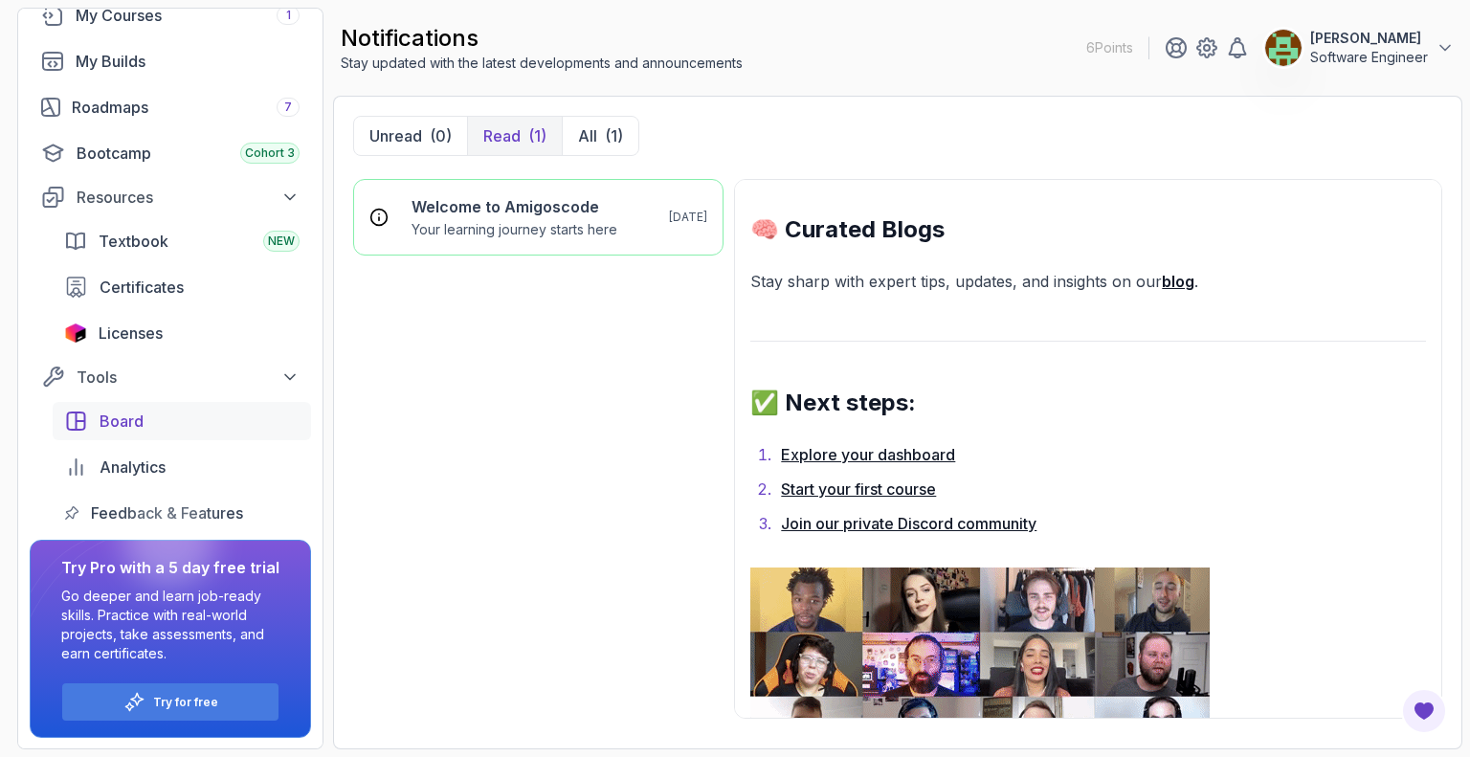
scroll to position [0, 0]
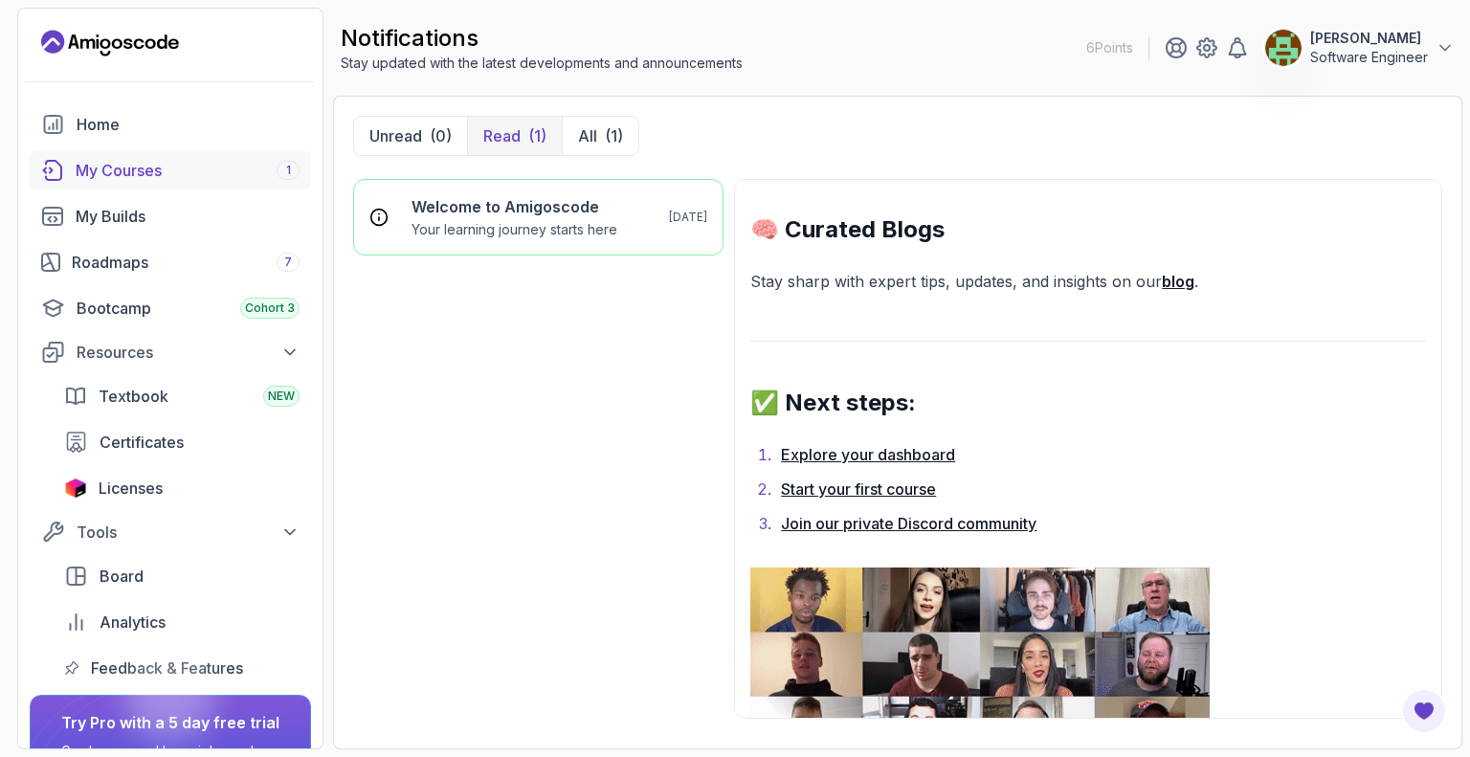
click at [238, 164] on div "My Courses 1" at bounding box center [188, 170] width 224 height 23
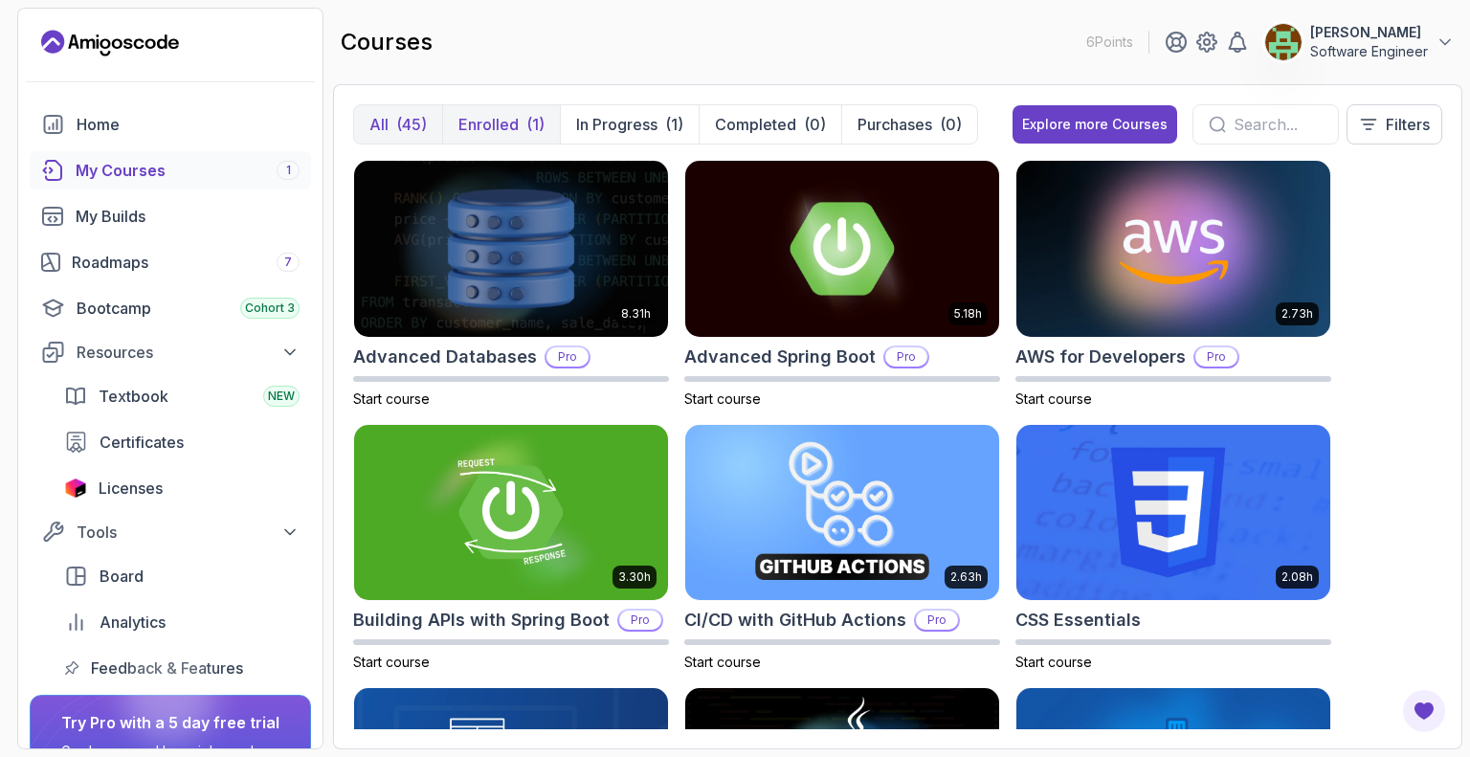
click at [493, 132] on p "Enrolled" at bounding box center [488, 124] width 60 height 23
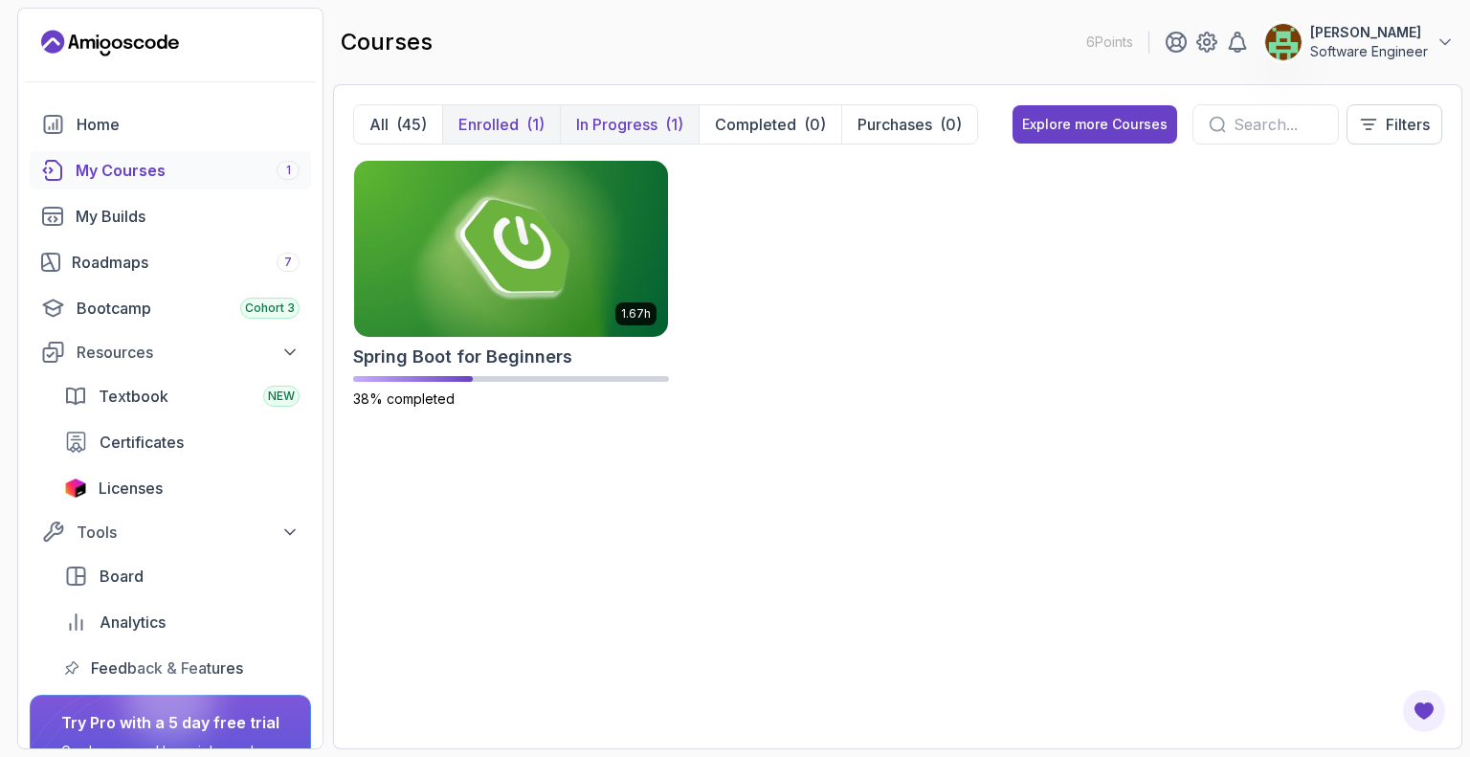
click at [625, 125] on p "In Progress" at bounding box center [616, 124] width 81 height 23
click at [745, 130] on p "Completed" at bounding box center [755, 124] width 81 height 23
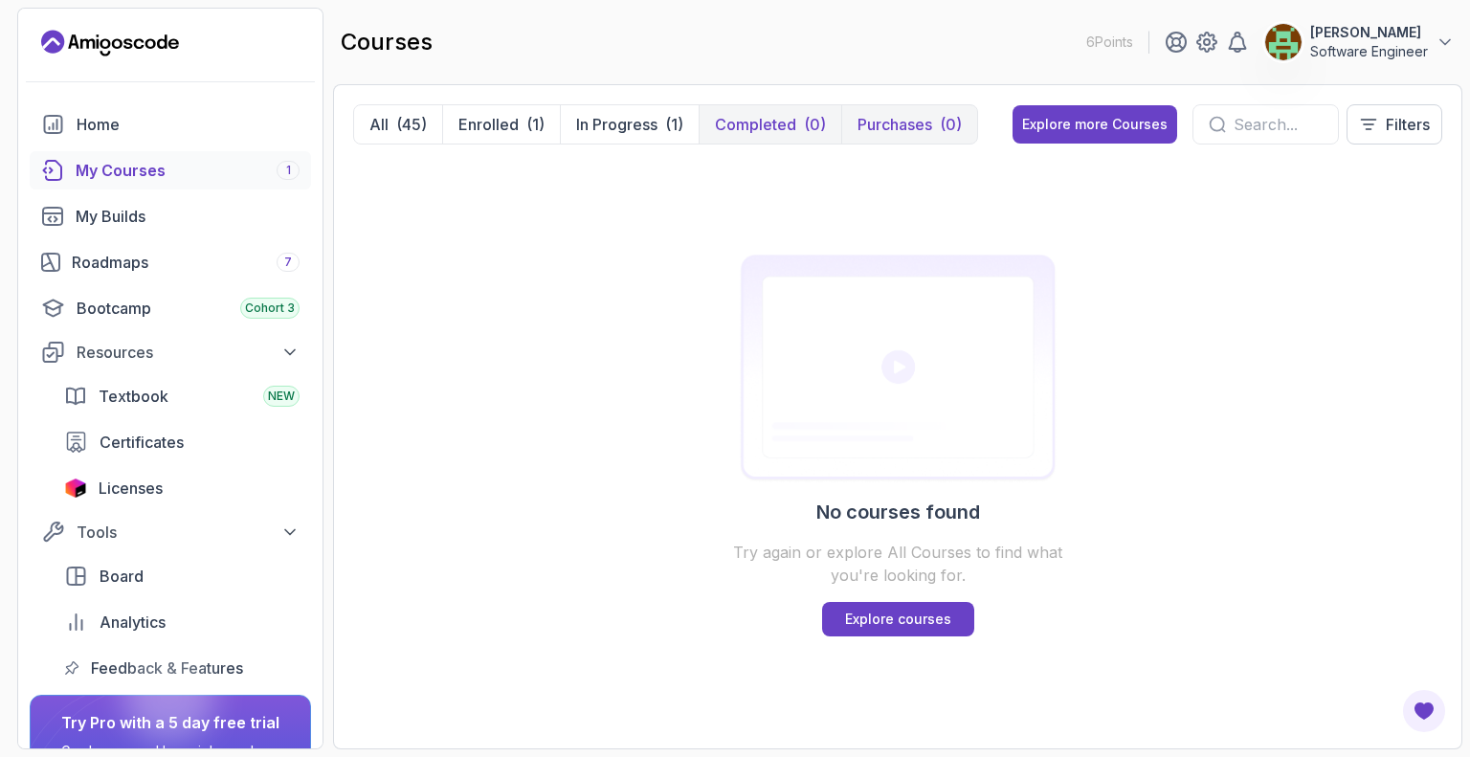
click at [876, 137] on button "Purchases (0)" at bounding box center [909, 124] width 136 height 38
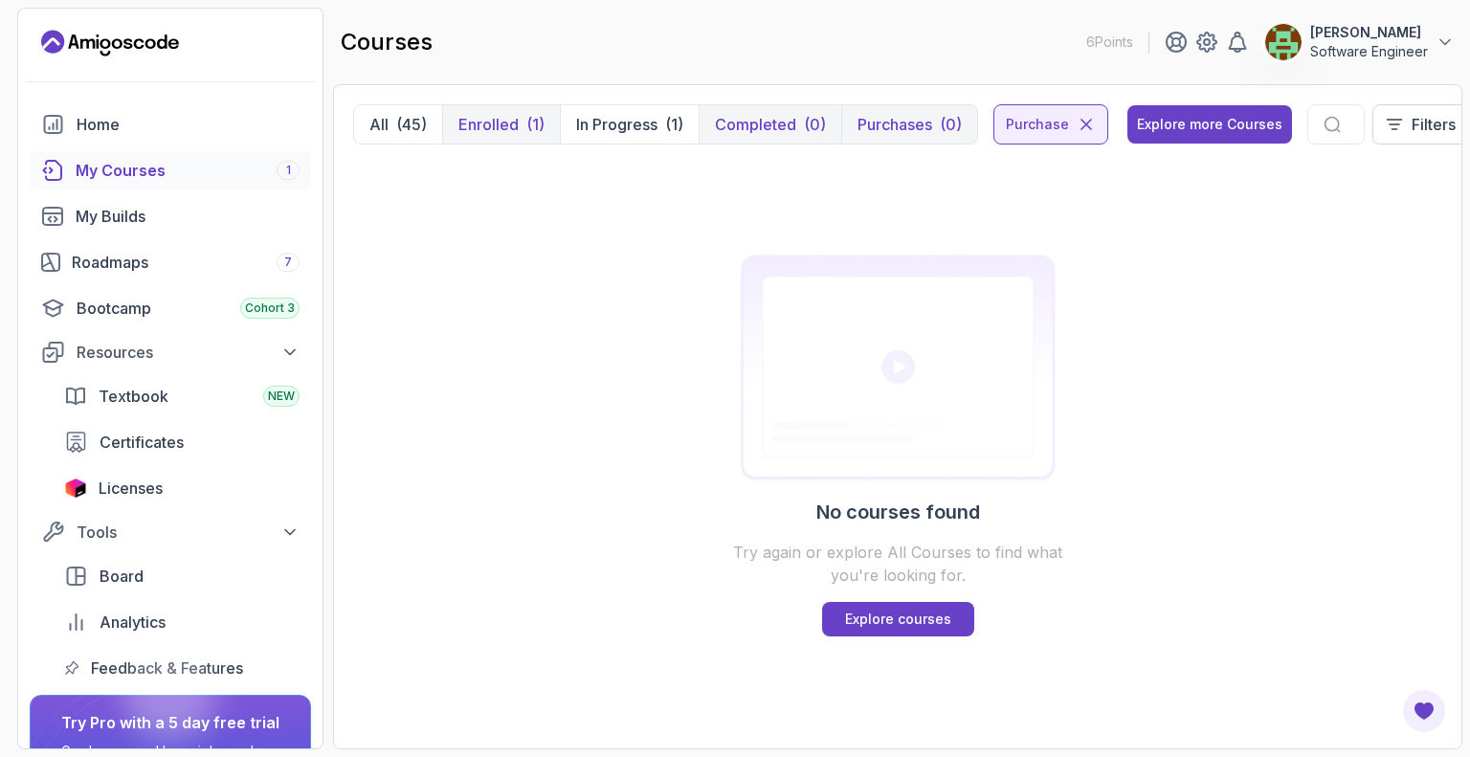
click at [512, 124] on p "Enrolled" at bounding box center [488, 124] width 60 height 23
click at [612, 126] on p "In Progress" at bounding box center [616, 124] width 81 height 23
click at [400, 119] on div "(45)" at bounding box center [411, 124] width 31 height 23
click at [492, 129] on p "Enrolled" at bounding box center [488, 124] width 60 height 23
click at [609, 132] on p "In Progress" at bounding box center [616, 124] width 81 height 23
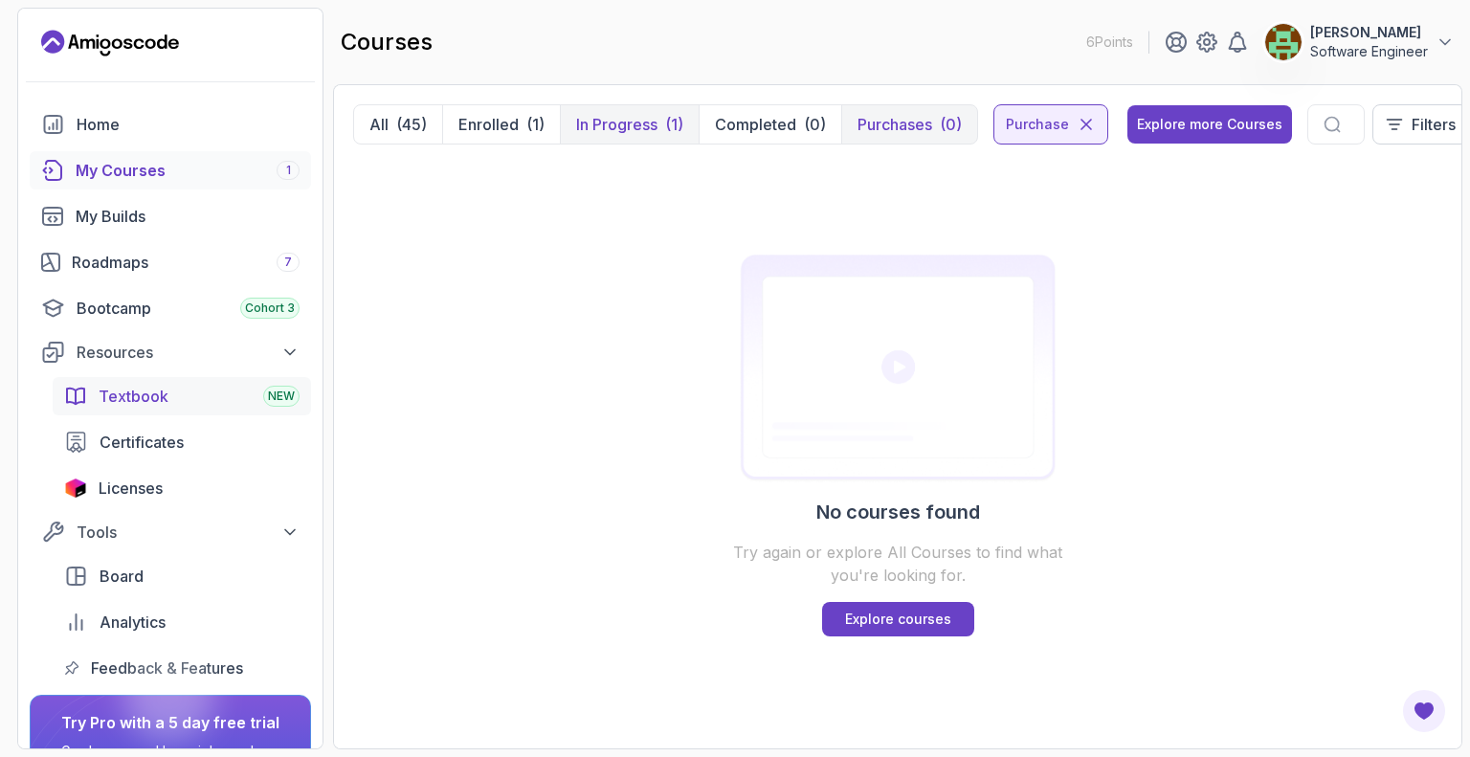
click at [208, 398] on div "Textbook NEW" at bounding box center [199, 396] width 201 height 23
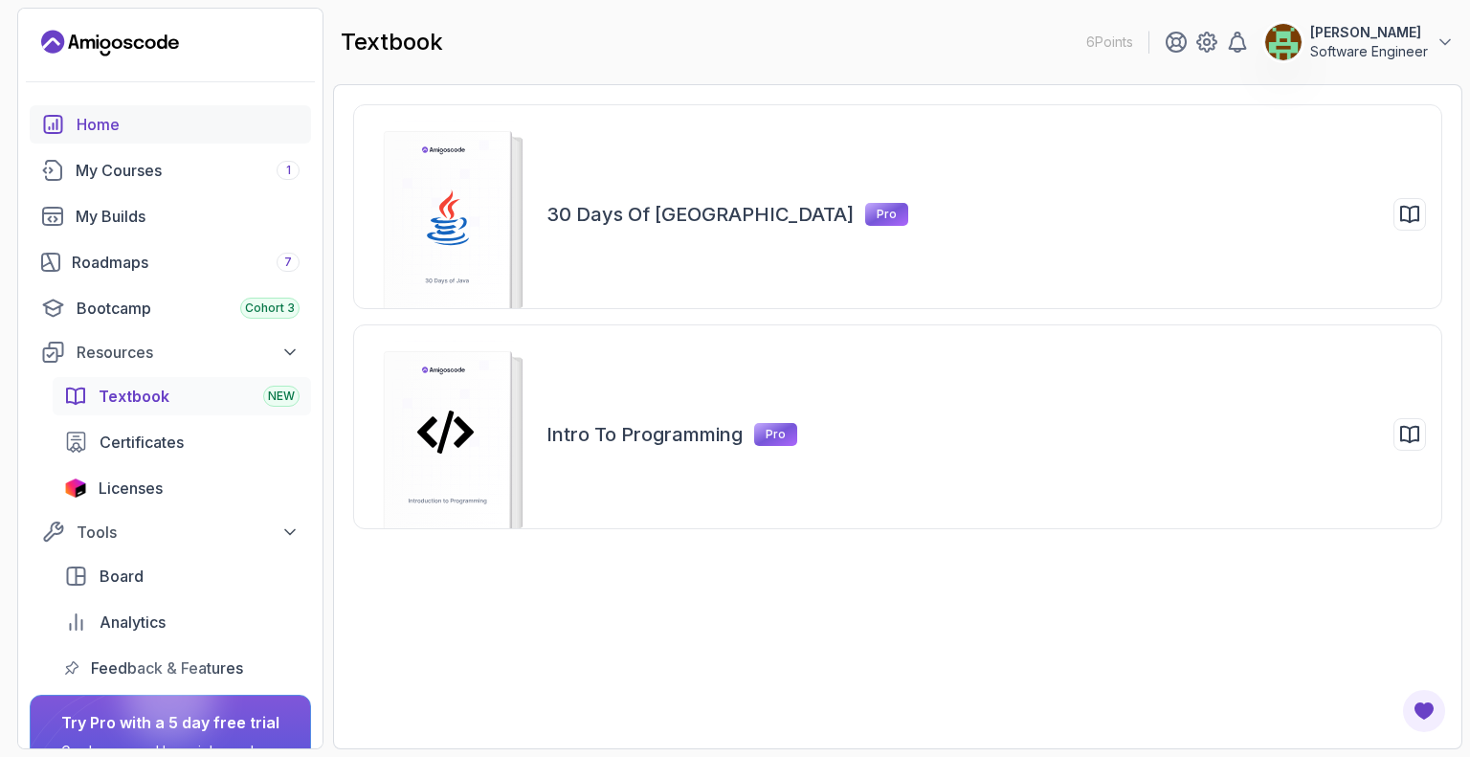
click at [172, 122] on div "Home" at bounding box center [188, 124] width 223 height 23
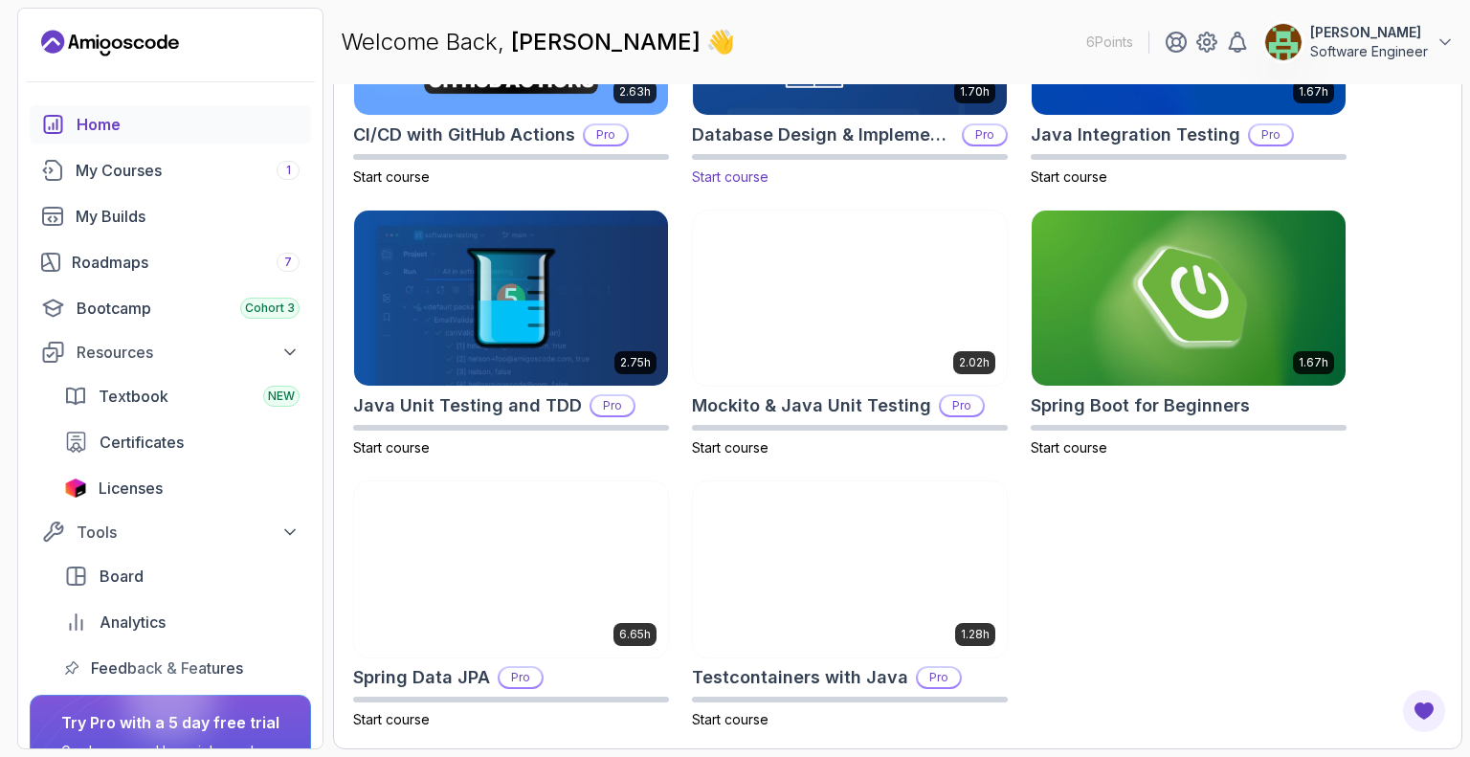
scroll to position [781, 0]
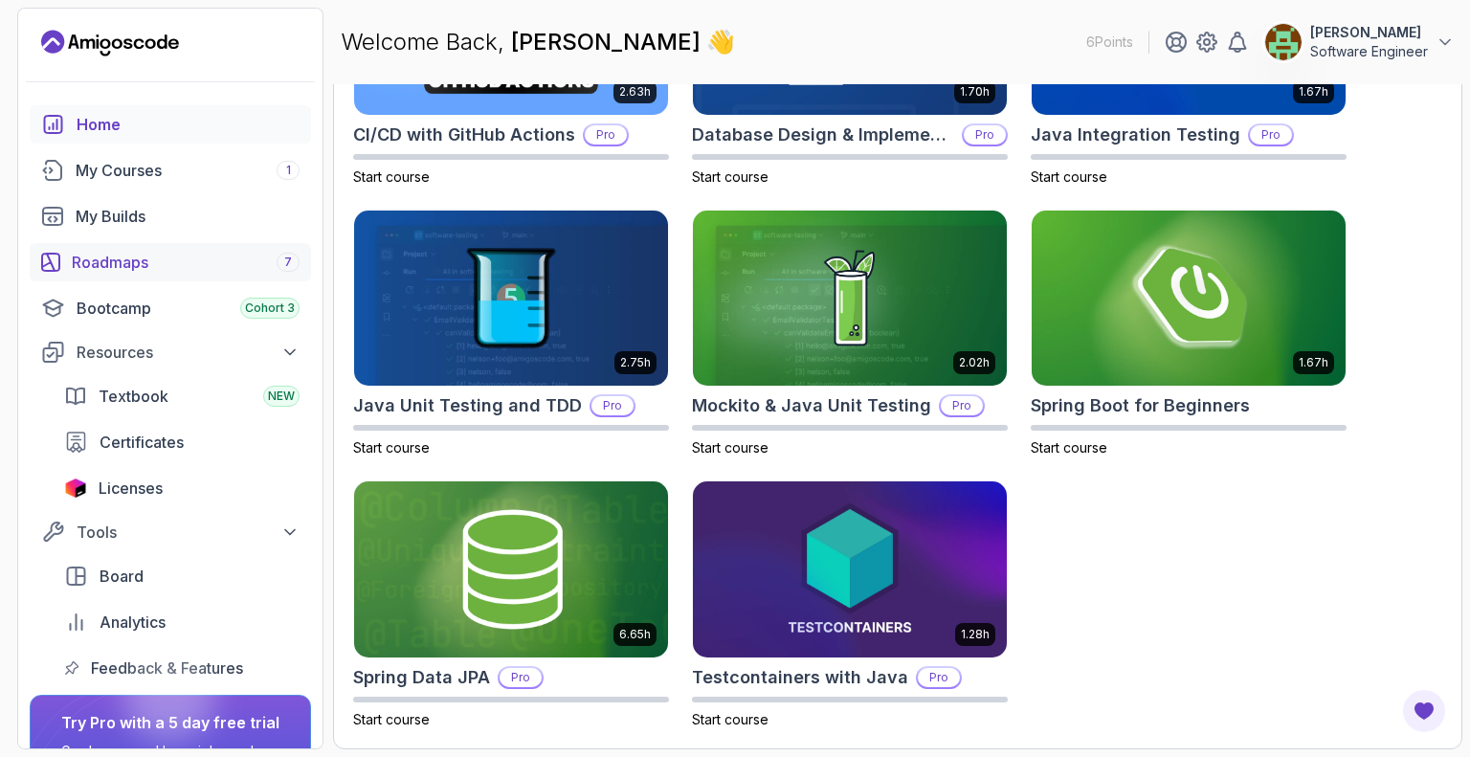
click at [186, 255] on div "Roadmaps 7" at bounding box center [186, 262] width 228 height 23
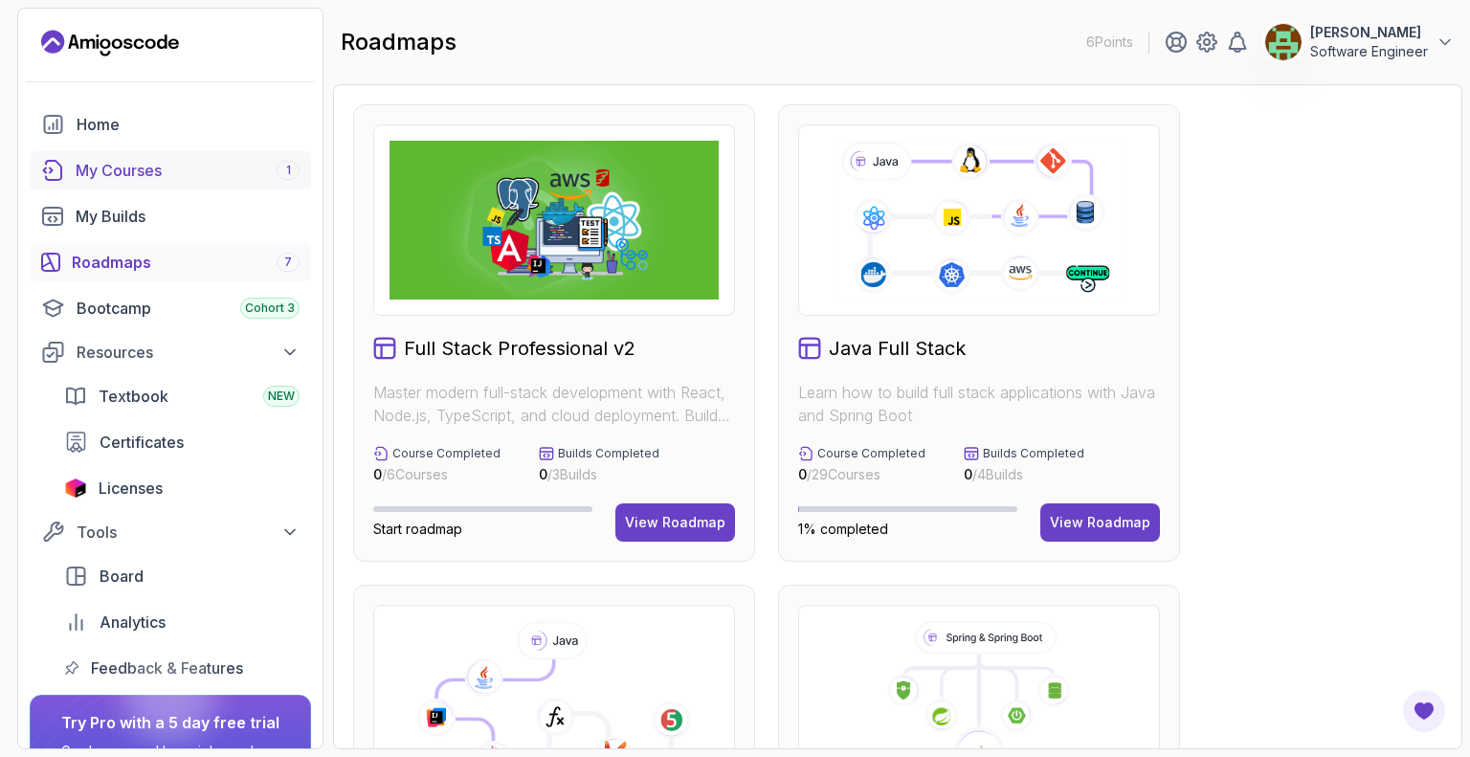
click at [197, 174] on div "My Courses 1" at bounding box center [188, 170] width 224 height 23
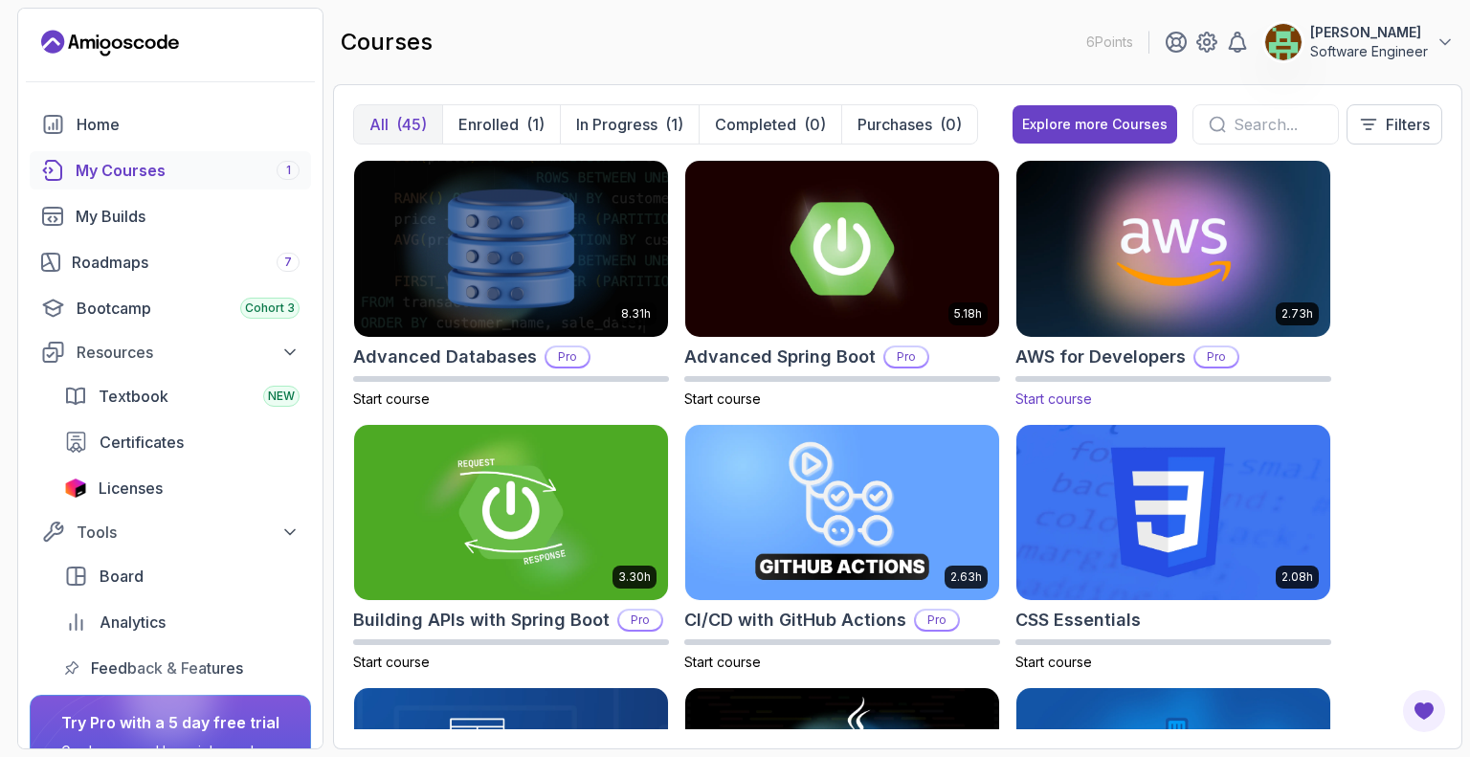
click at [1130, 309] on img at bounding box center [1173, 248] width 329 height 185
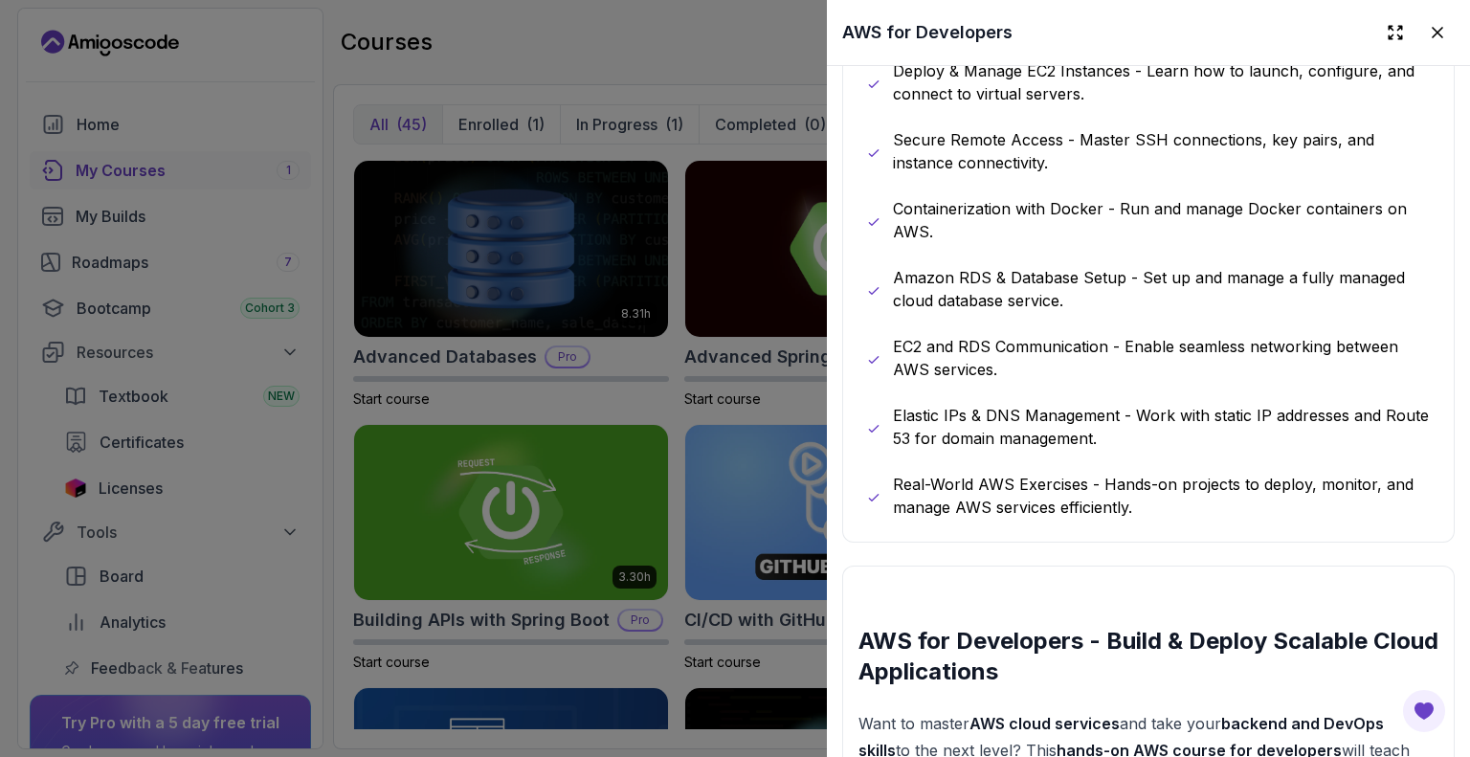
scroll to position [957, 0]
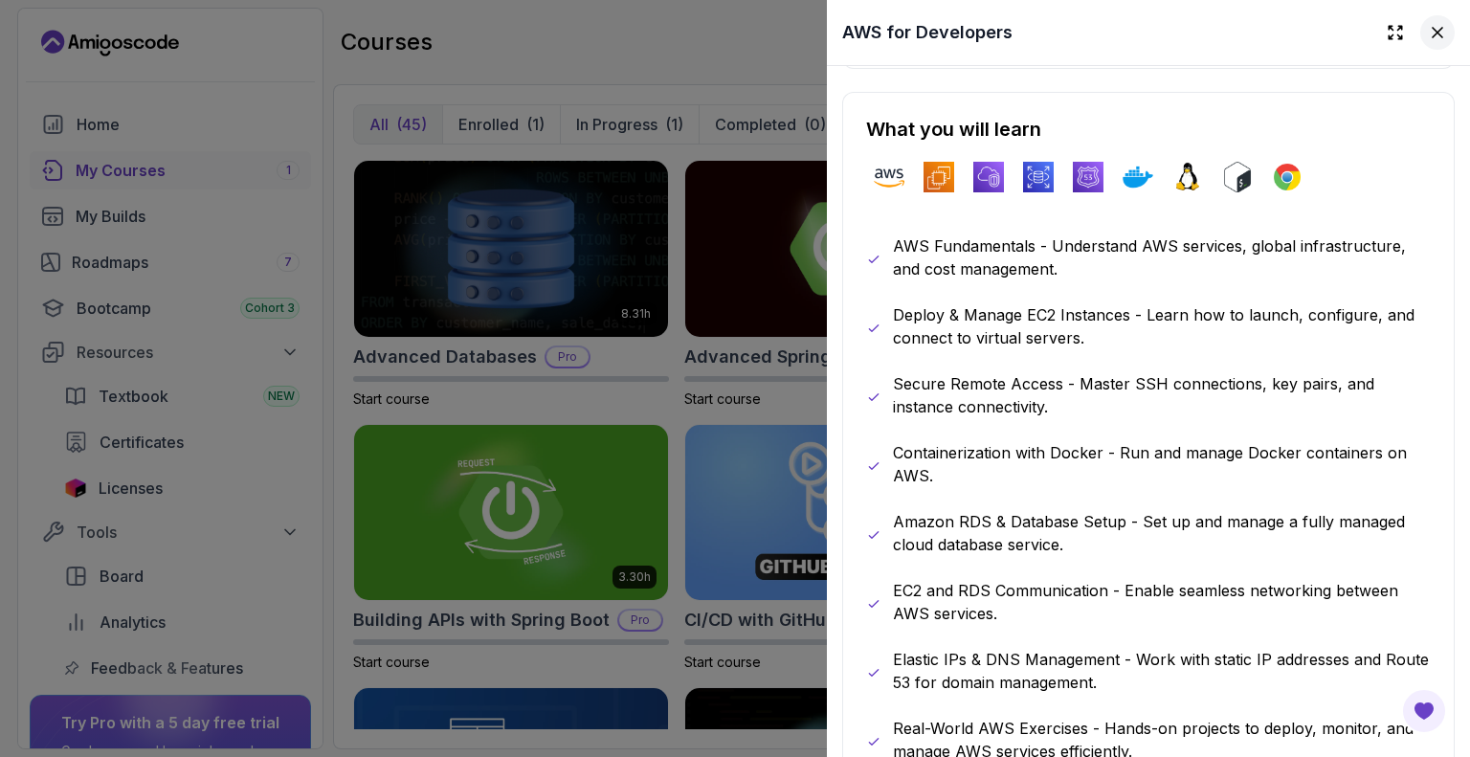
click at [1428, 34] on icon at bounding box center [1437, 32] width 19 height 19
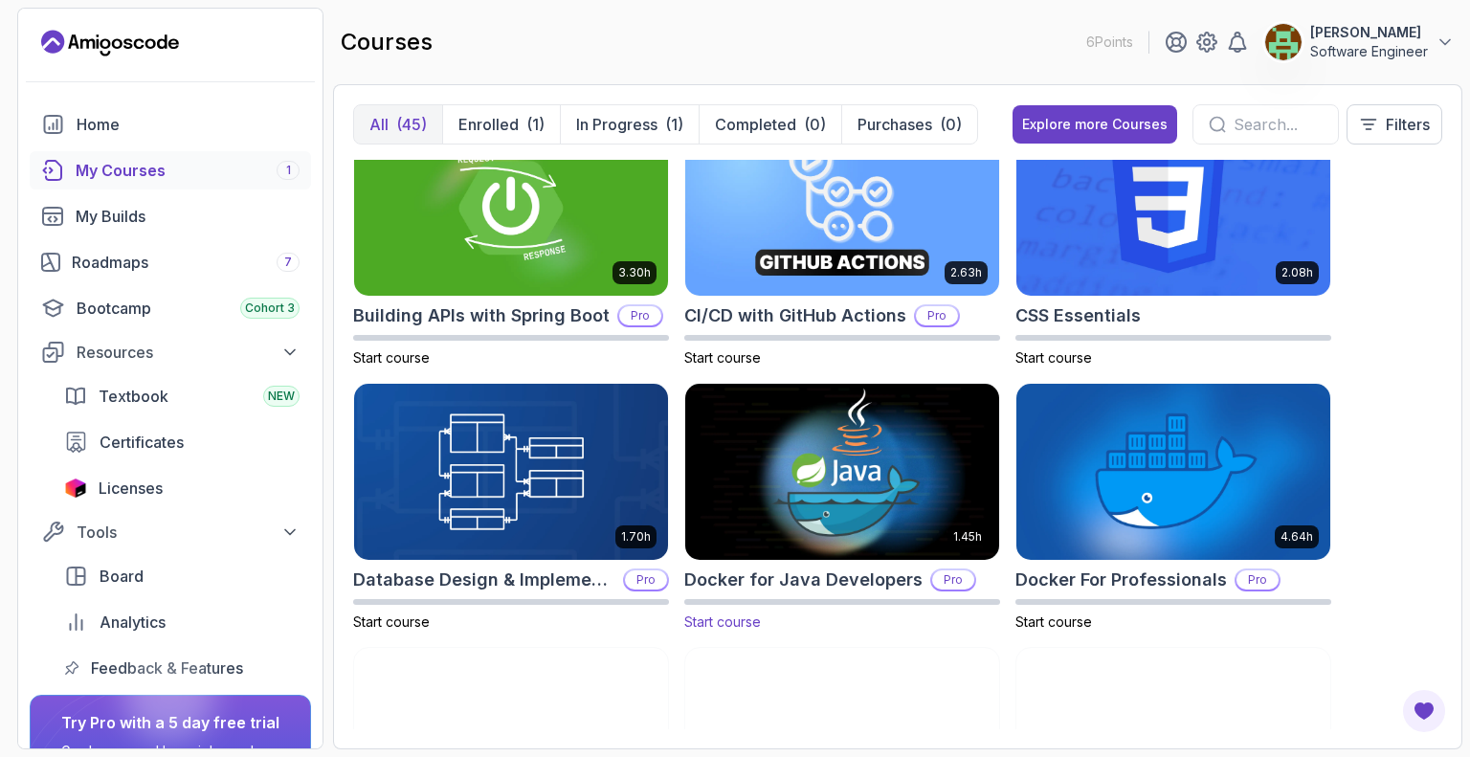
scroll to position [191, 0]
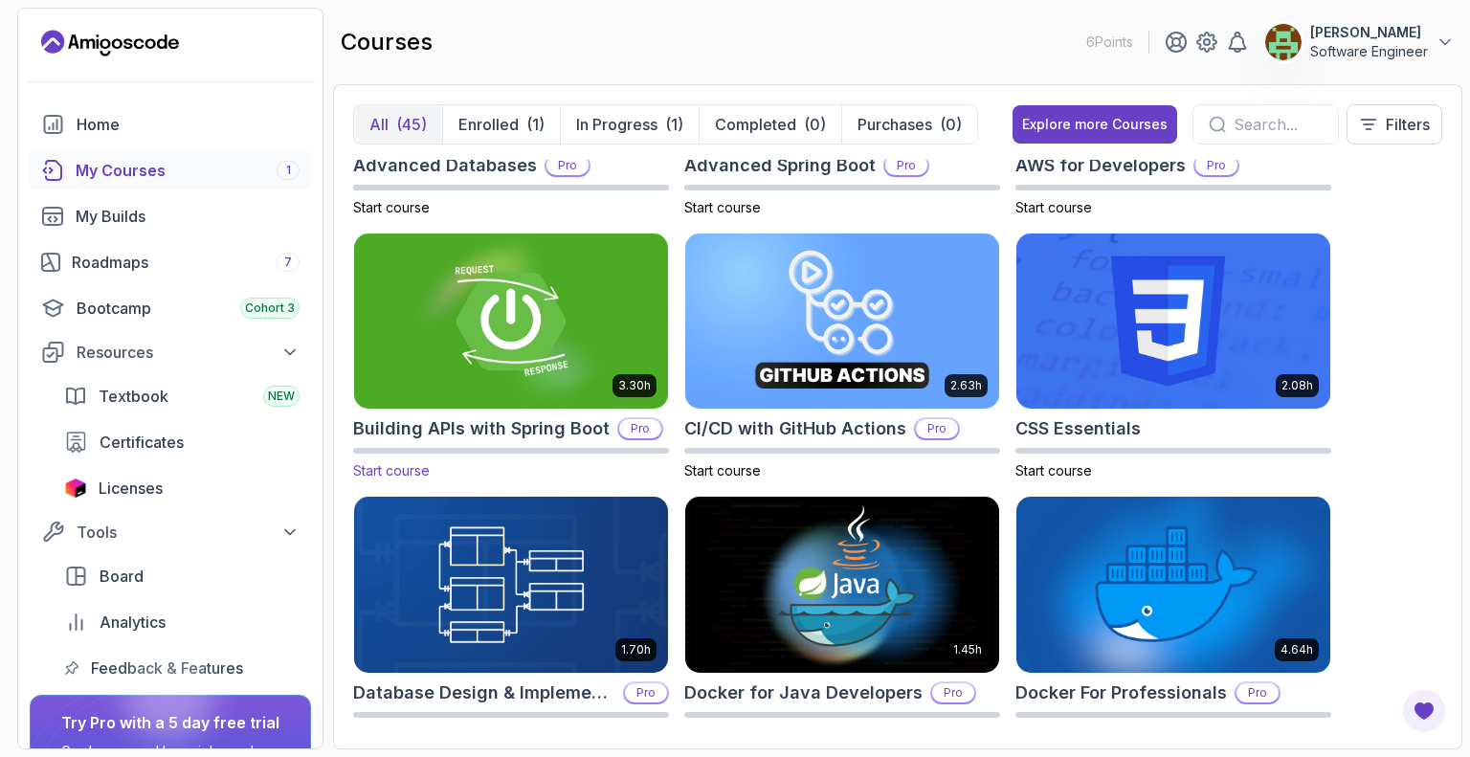
click at [541, 324] on img at bounding box center [510, 321] width 329 height 185
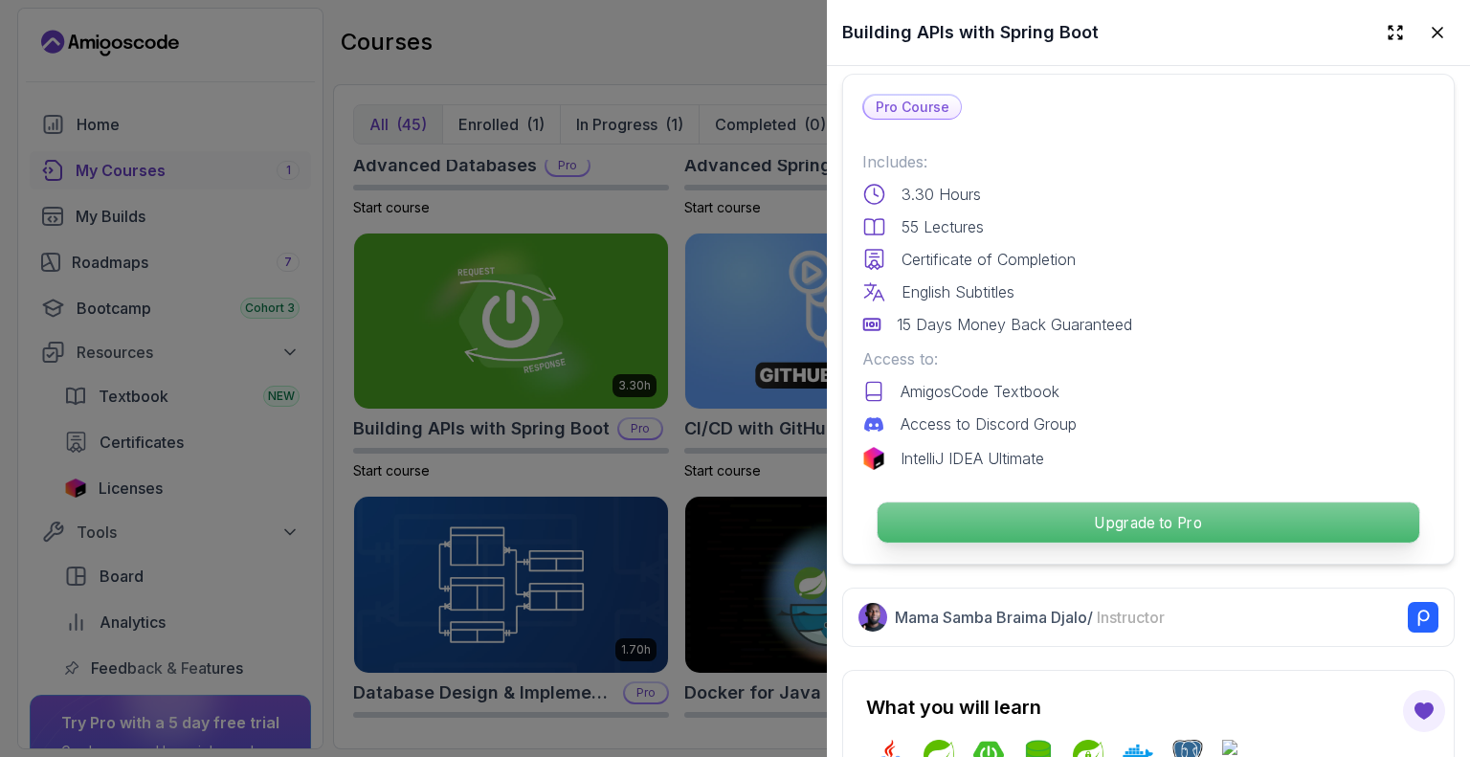
scroll to position [478, 0]
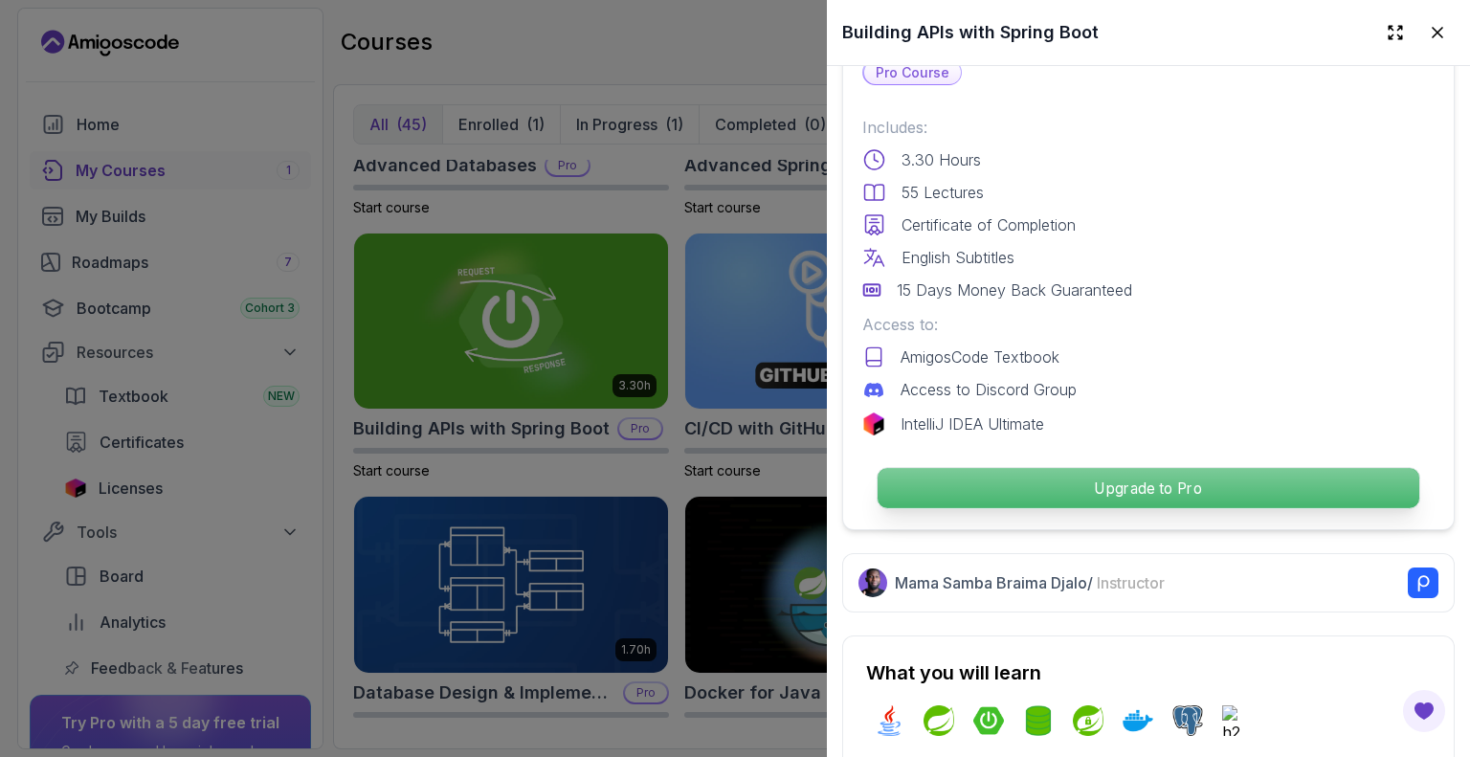
click at [1109, 479] on p "Upgrade to Pro" at bounding box center [1148, 488] width 542 height 40
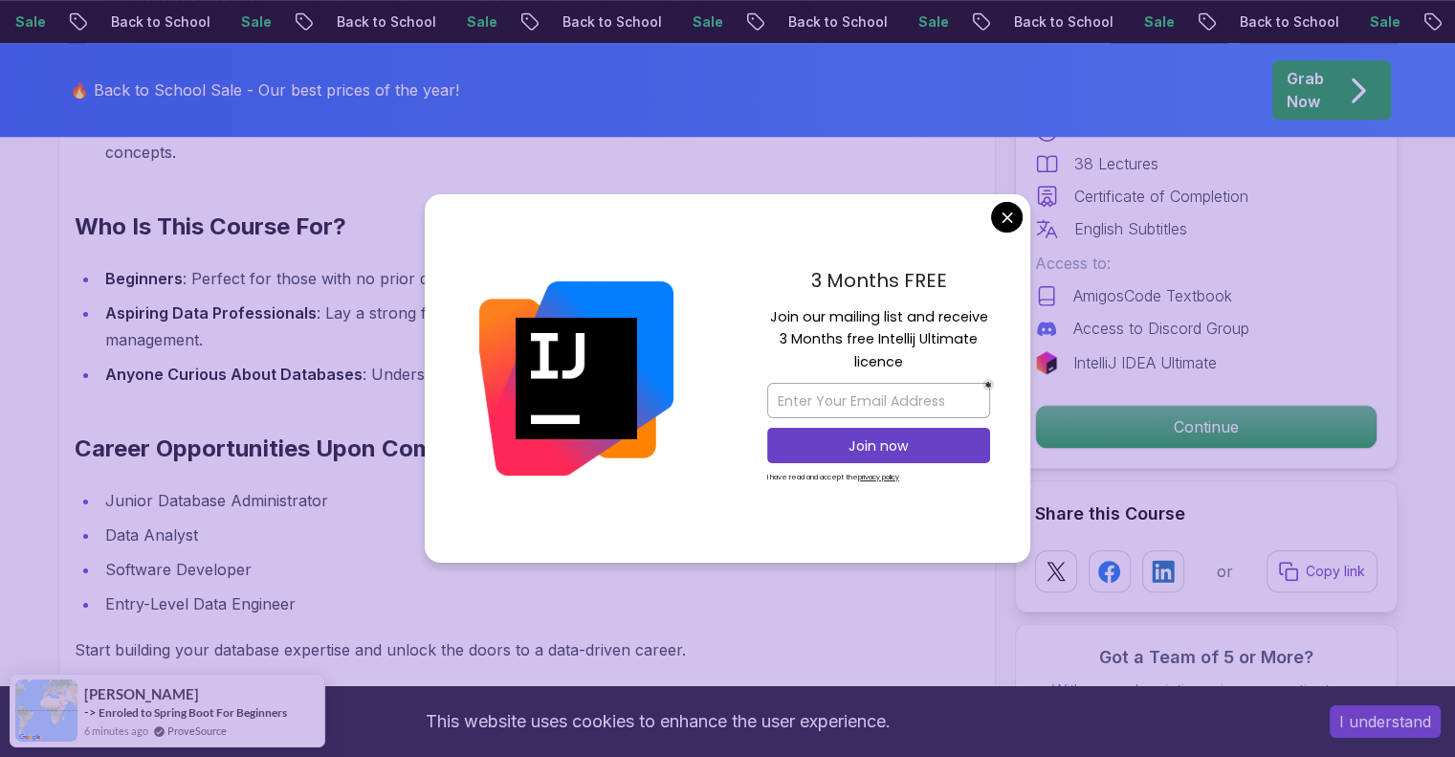
scroll to position [2105, 0]
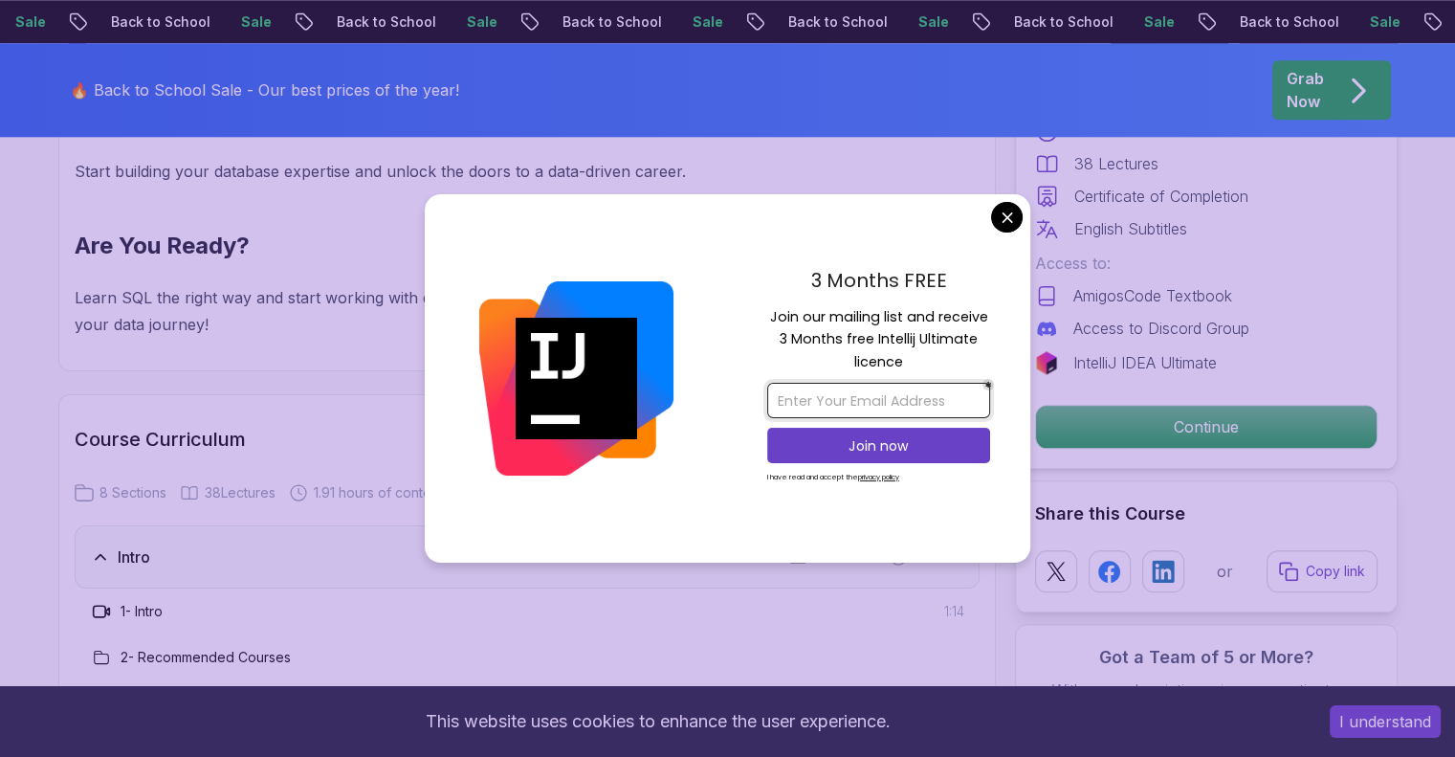
click at [876, 392] on input "email" at bounding box center [878, 400] width 223 height 35
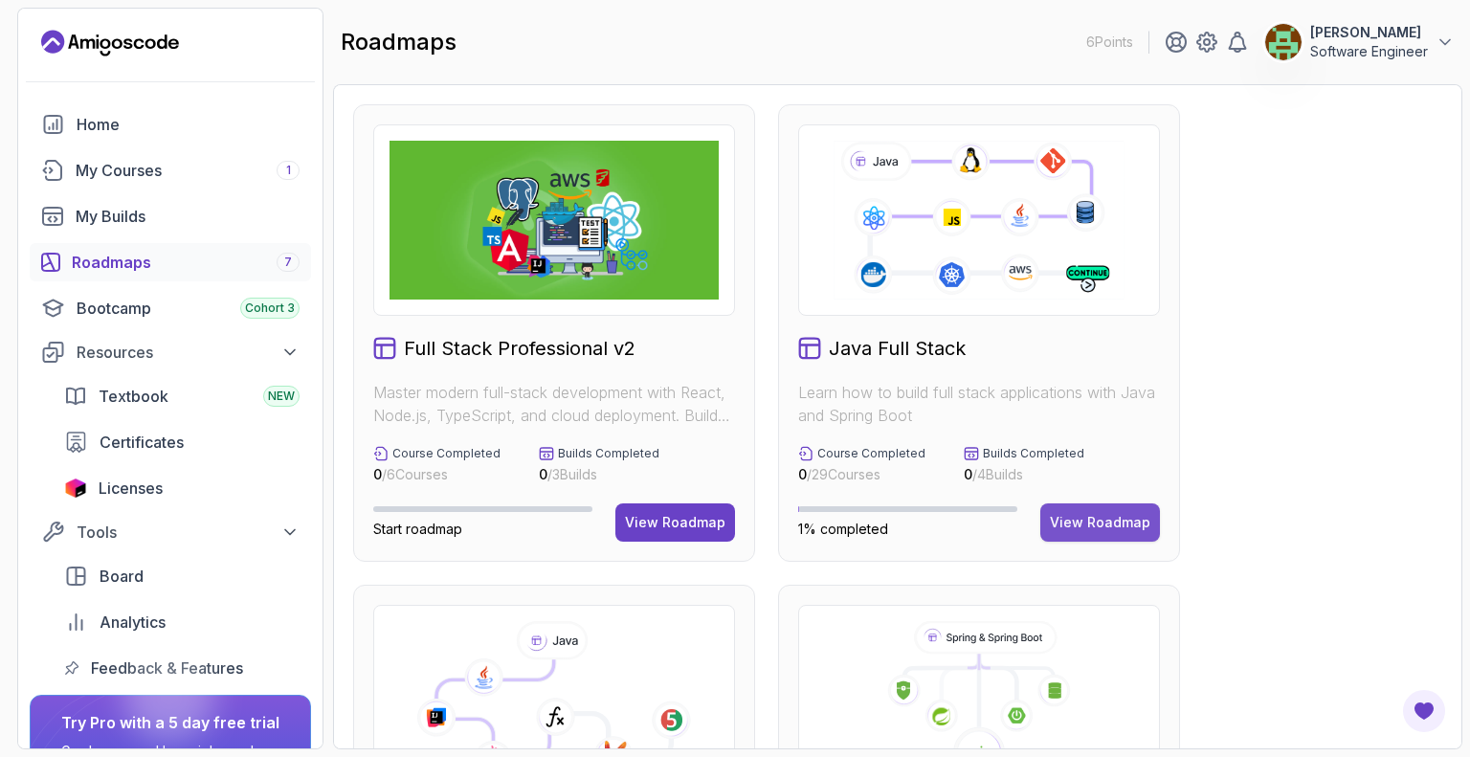
click at [1079, 530] on div "View Roadmap" at bounding box center [1100, 522] width 100 height 19
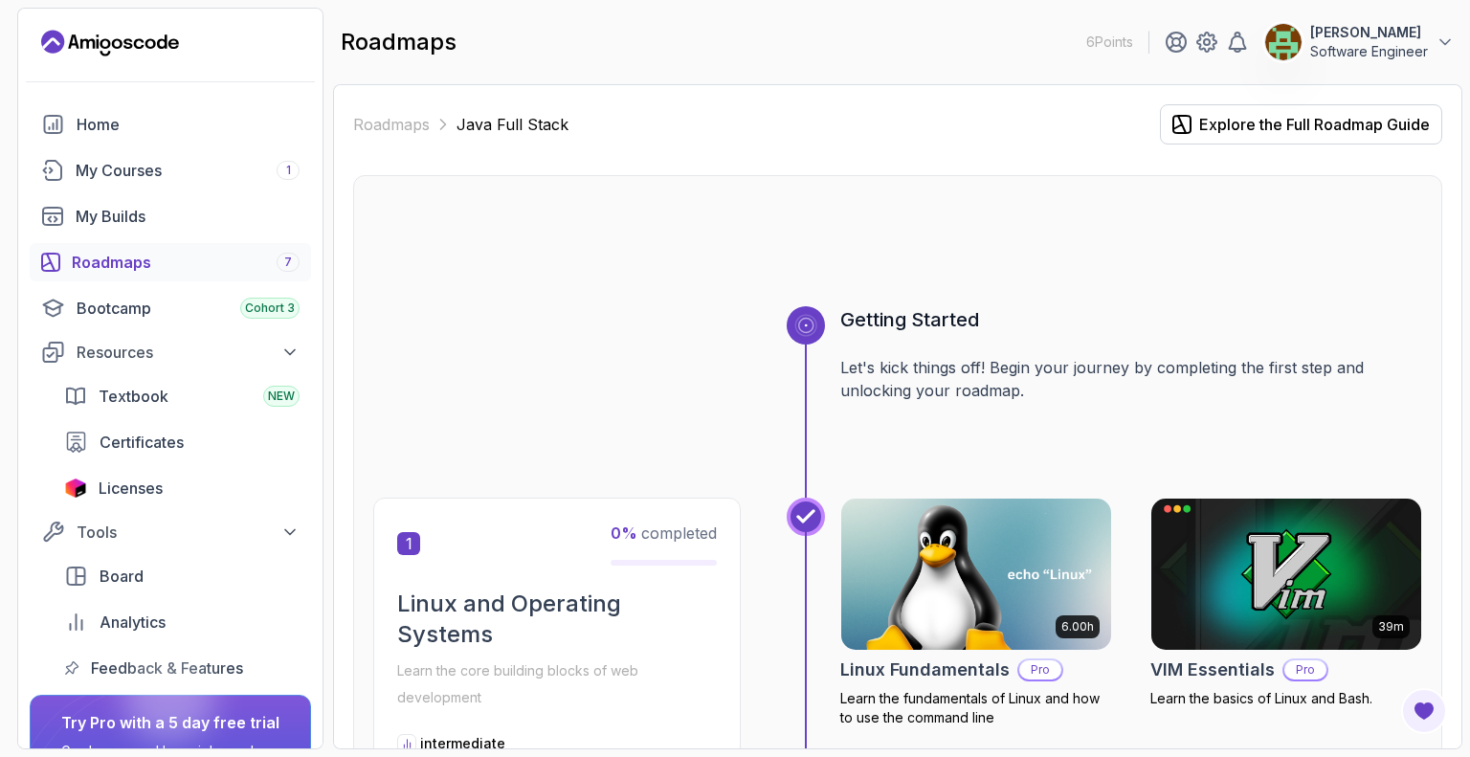
click at [812, 330] on icon at bounding box center [805, 325] width 20 height 20
click at [966, 370] on p "Let's kick things off! Begin your journey by completing the first step and unlo…" at bounding box center [1131, 379] width 582 height 46
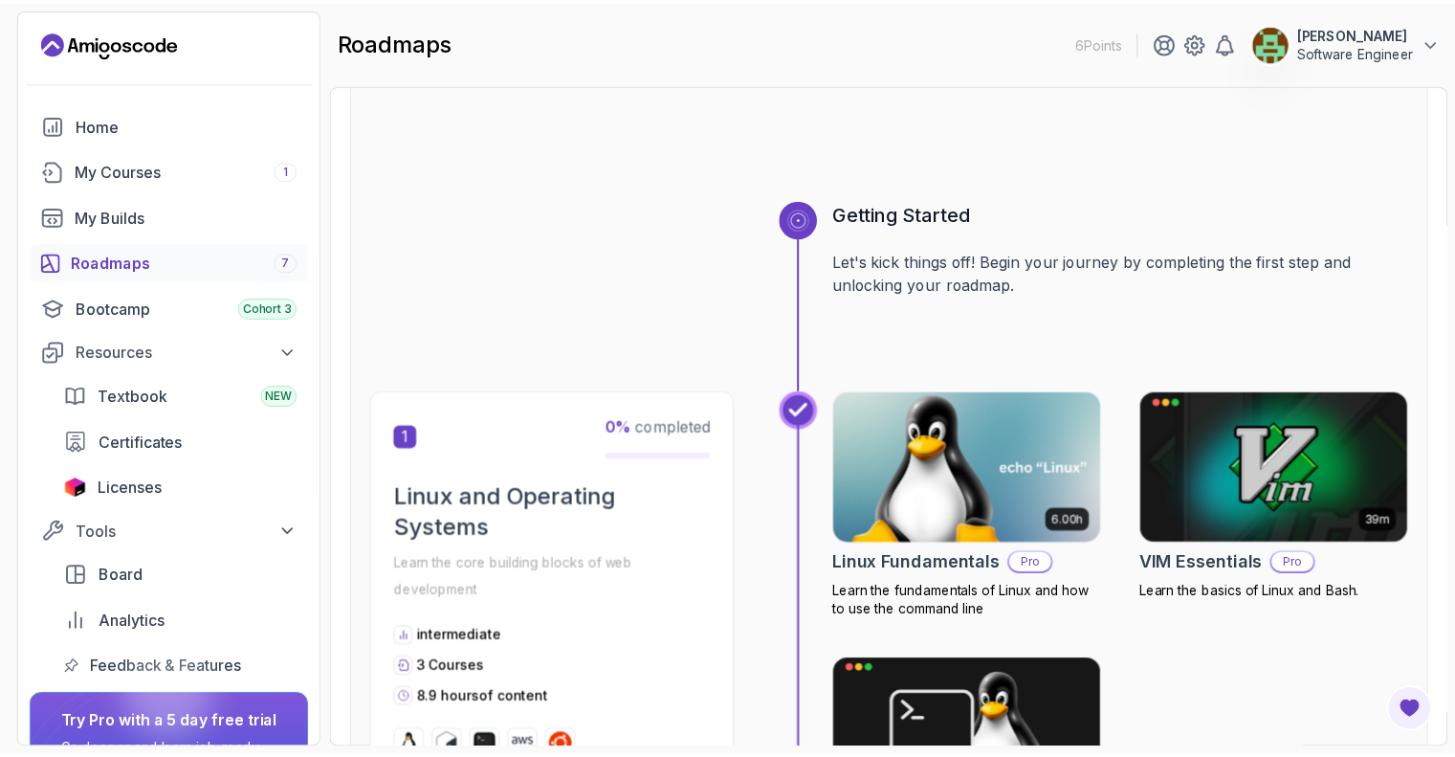
scroll to position [202, 0]
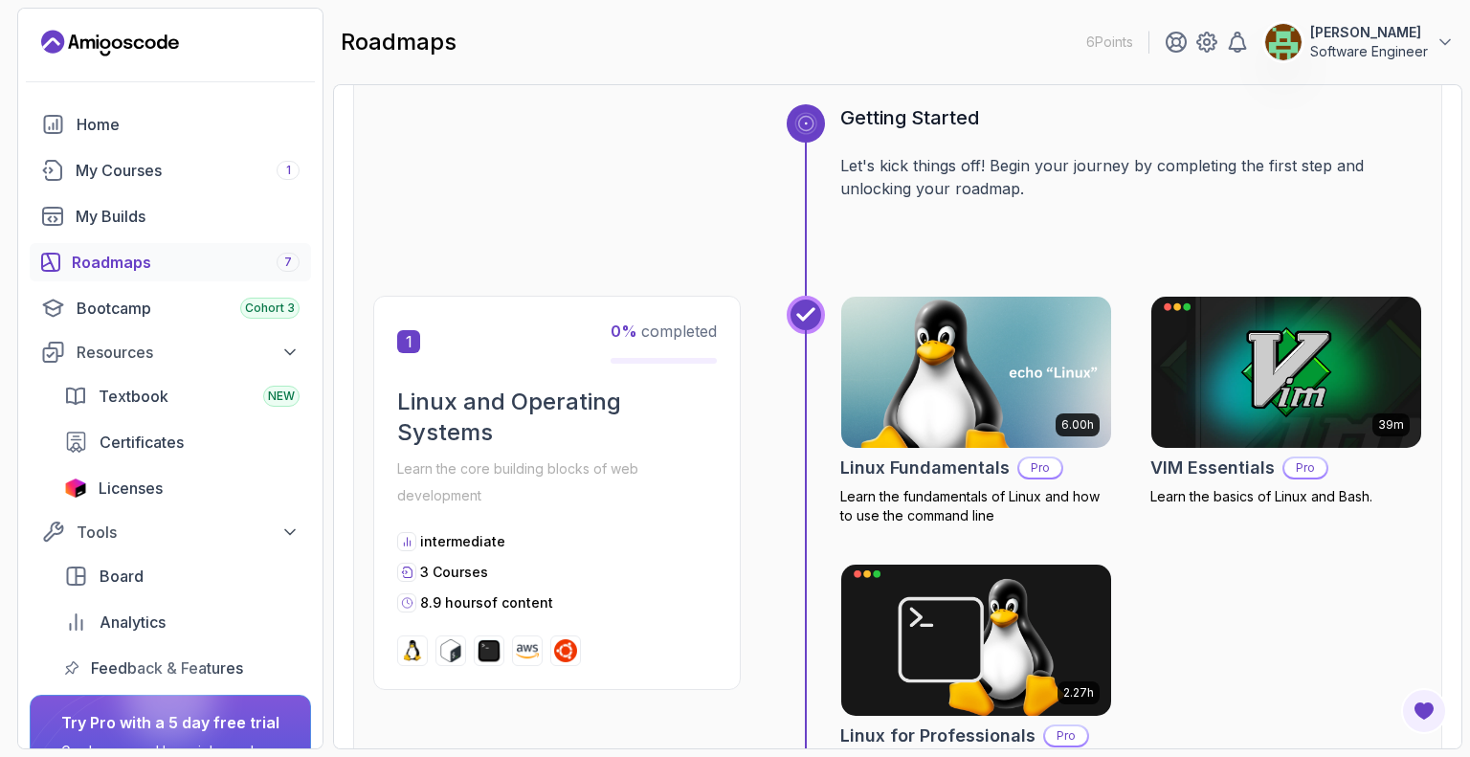
click at [992, 327] on img at bounding box center [975, 372] width 283 height 159
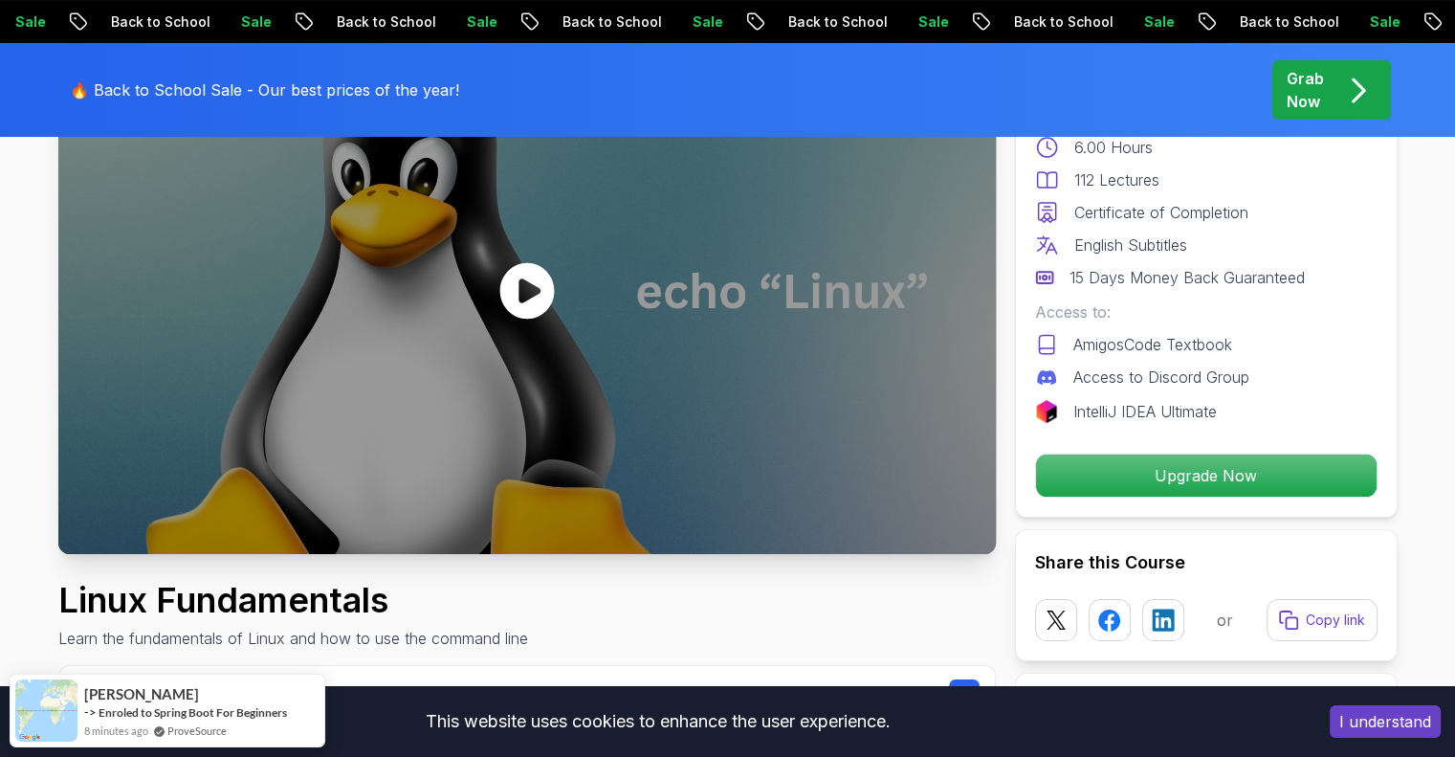
scroll to position [191, 0]
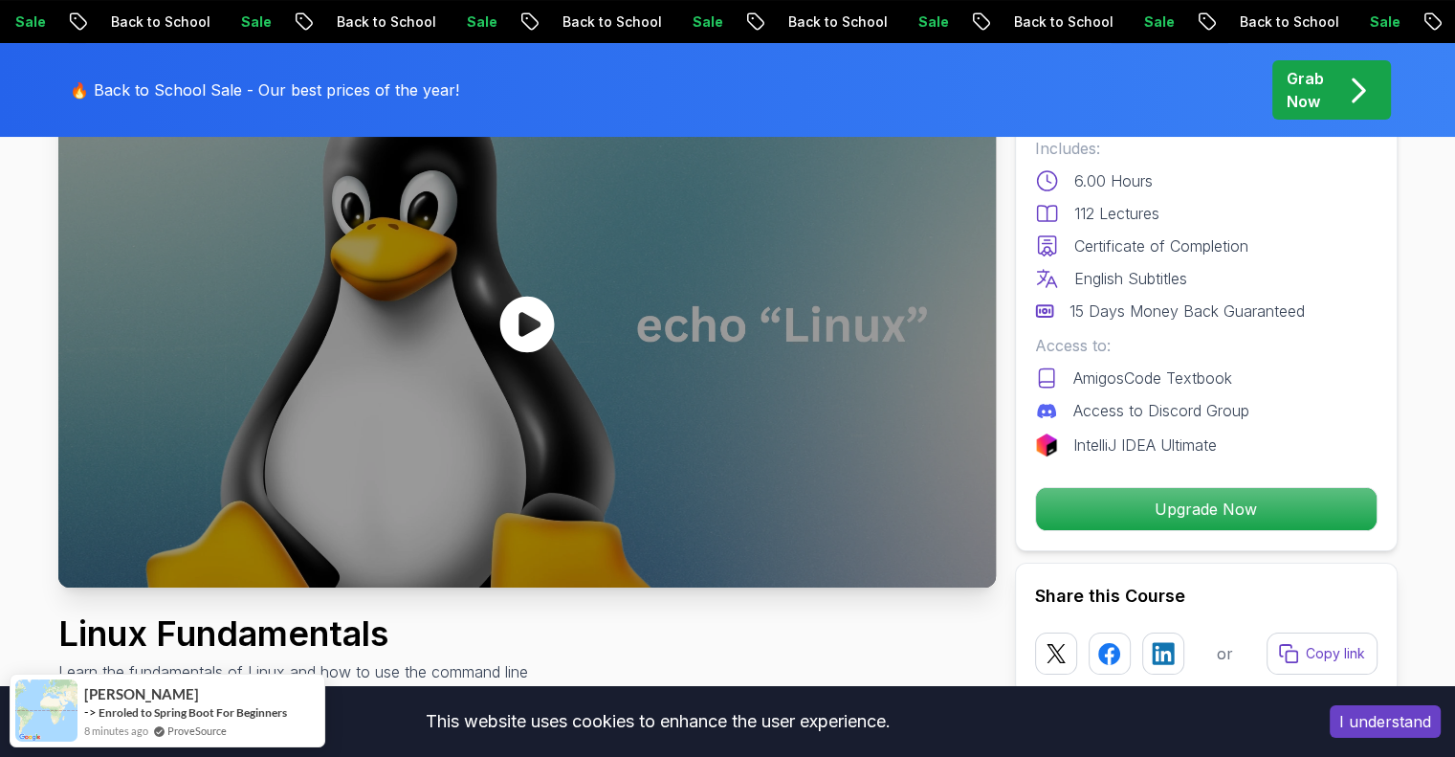
click at [549, 322] on icon at bounding box center [526, 324] width 55 height 56
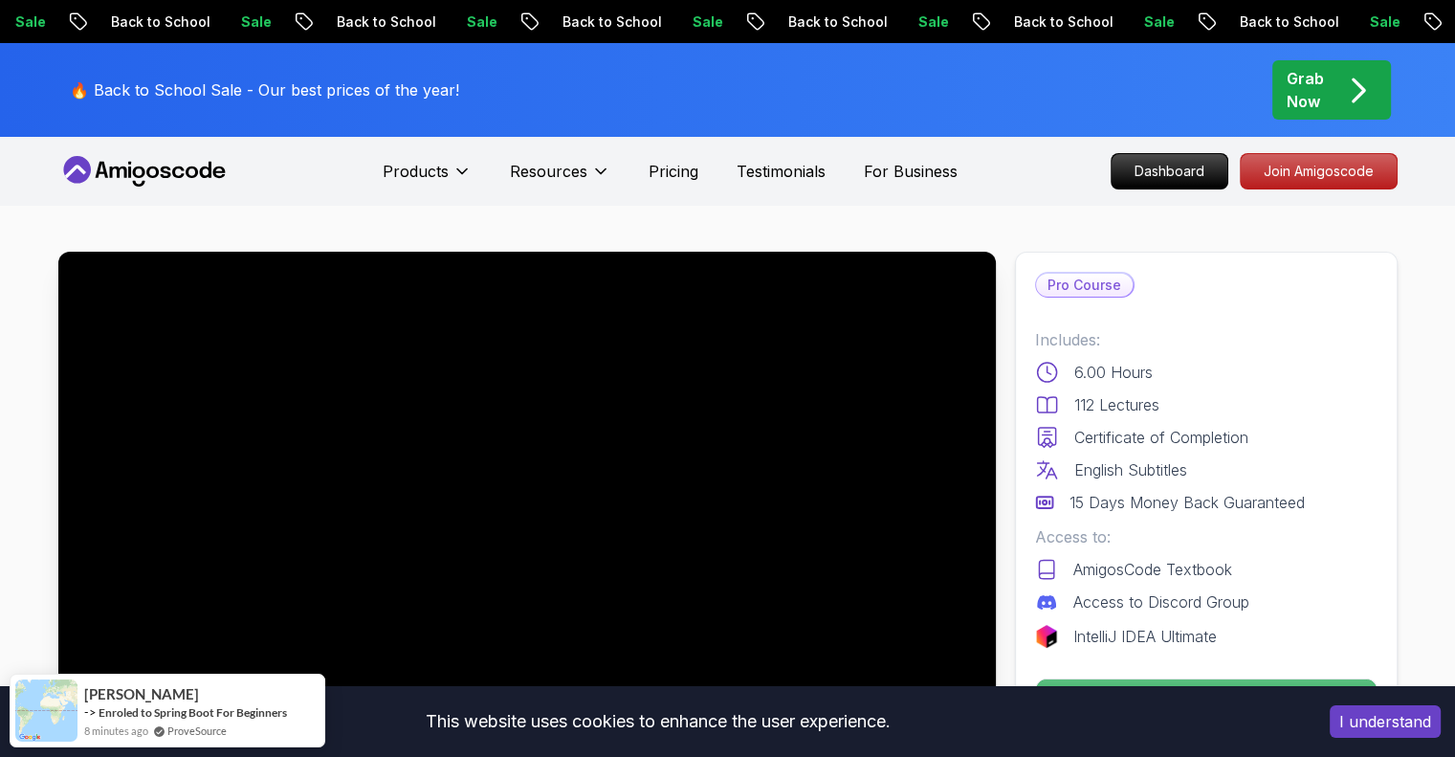
scroll to position [96, 0]
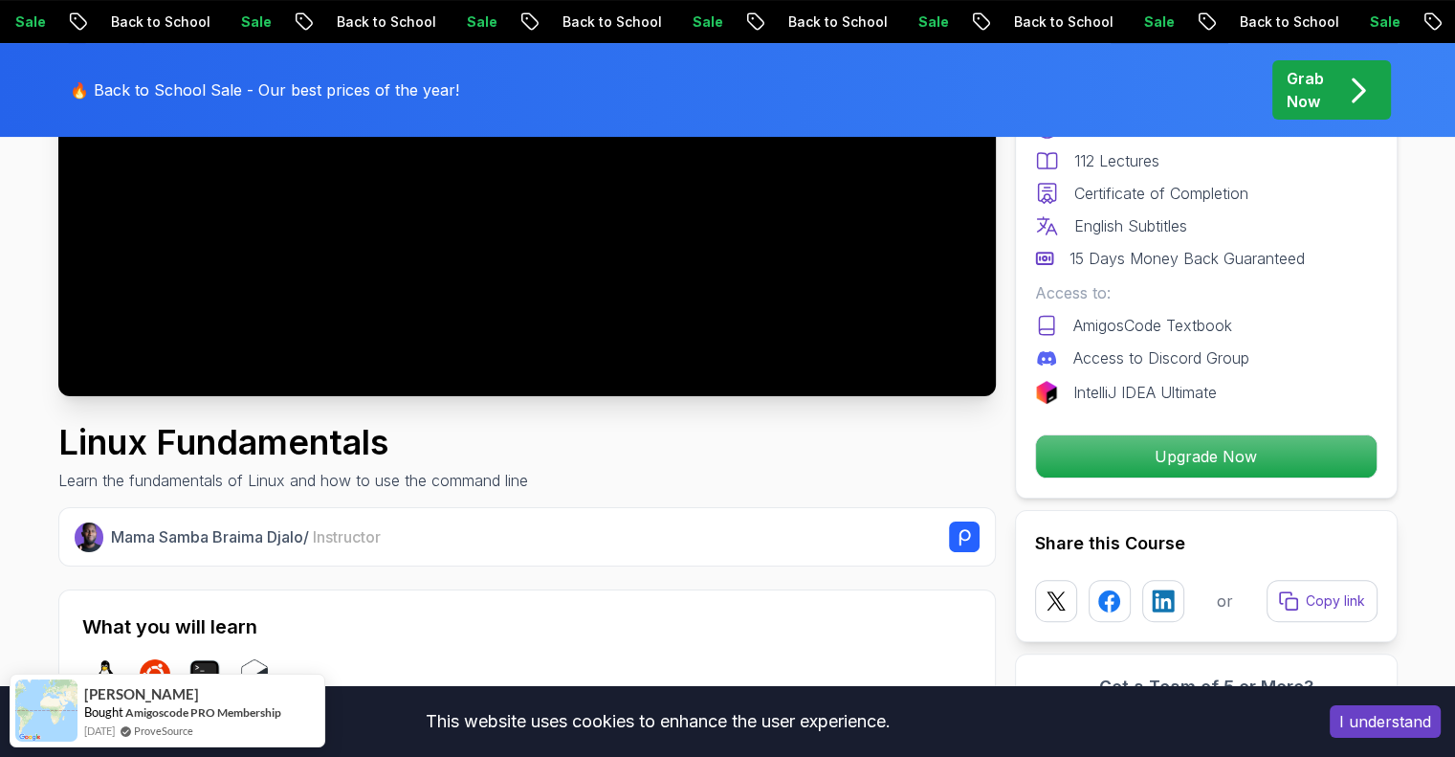
scroll to position [191, 0]
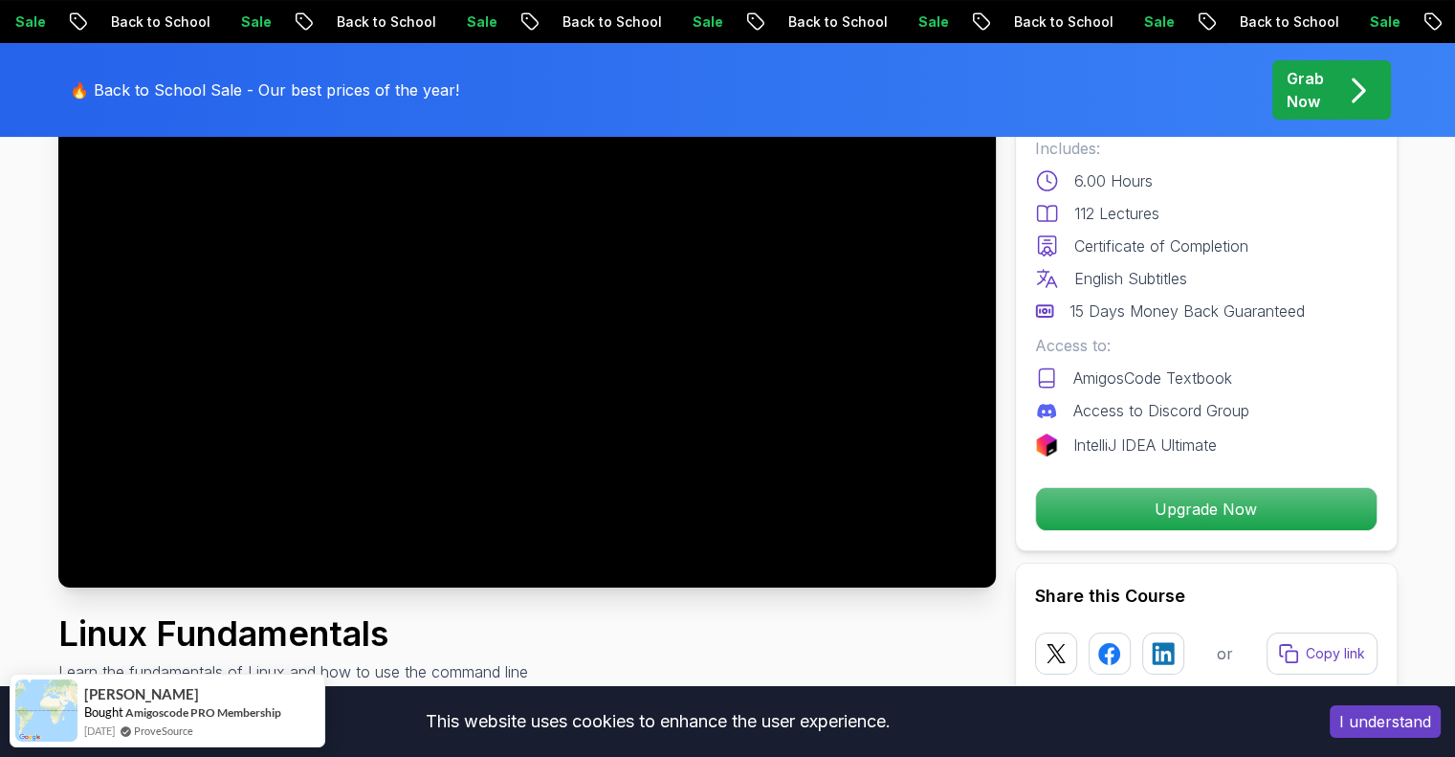
click at [587, 369] on div at bounding box center [527, 323] width 938 height 527
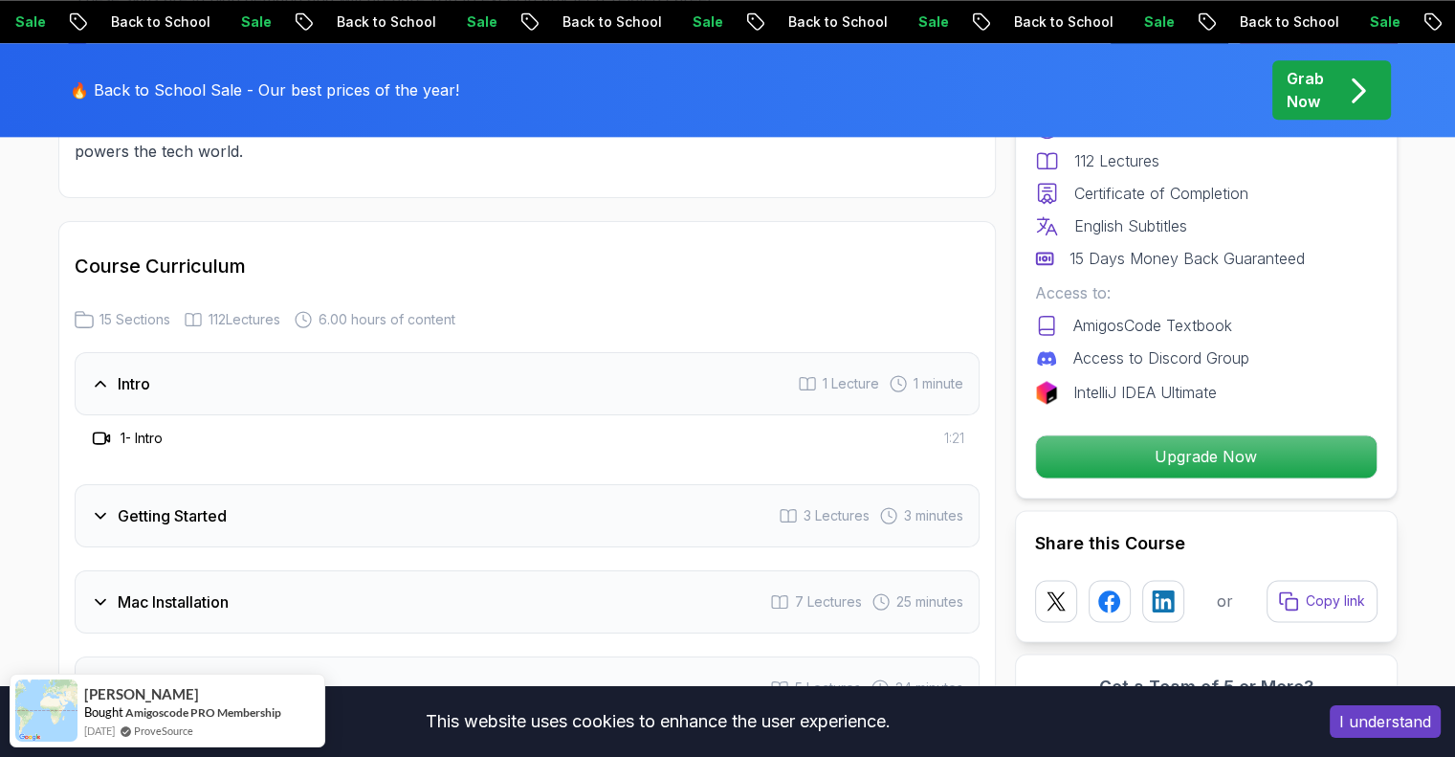
scroll to position [2584, 0]
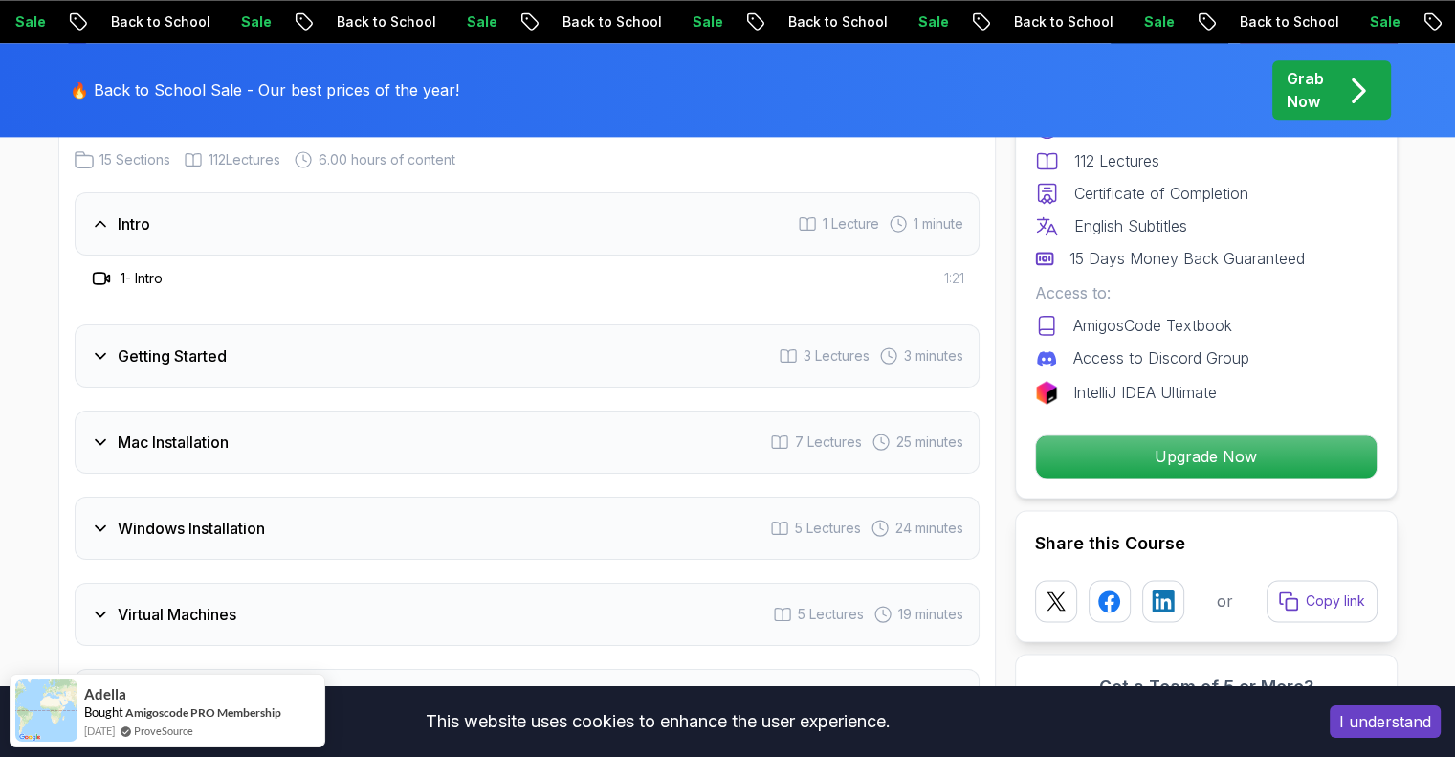
click at [727, 359] on div "Getting Started 3 Lectures 3 minutes" at bounding box center [527, 355] width 905 height 63
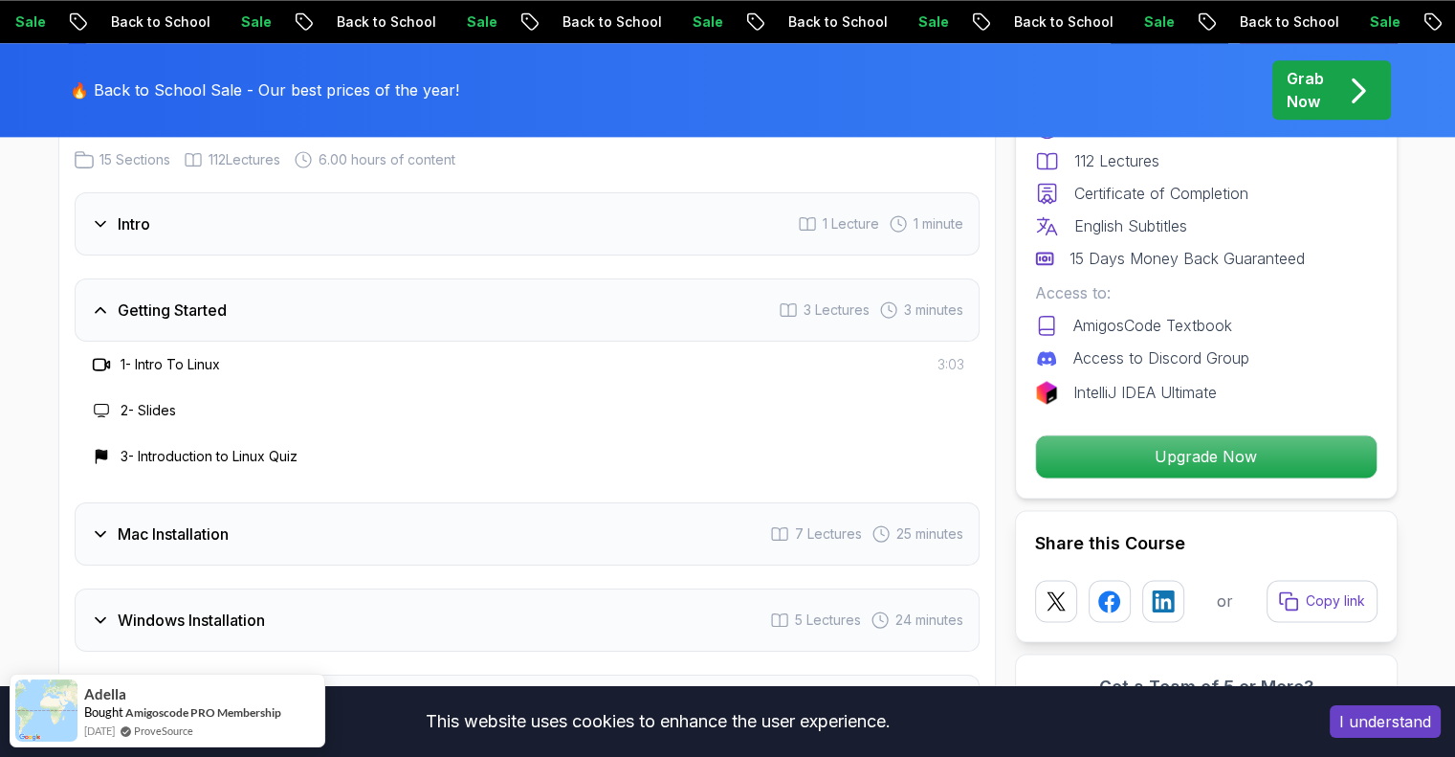
click at [214, 363] on h3 "1 - Intro To Linux" at bounding box center [171, 364] width 100 height 19
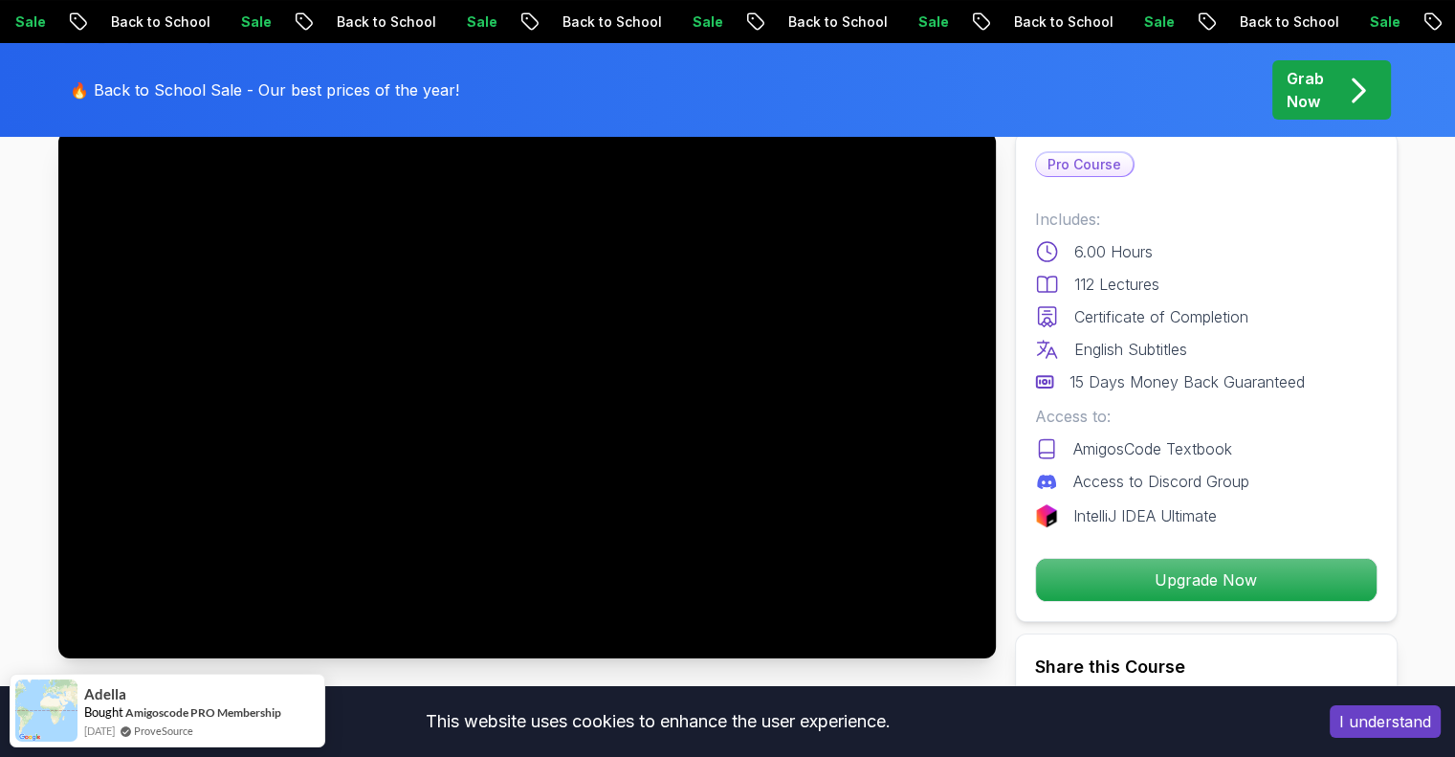
scroll to position [287, 0]
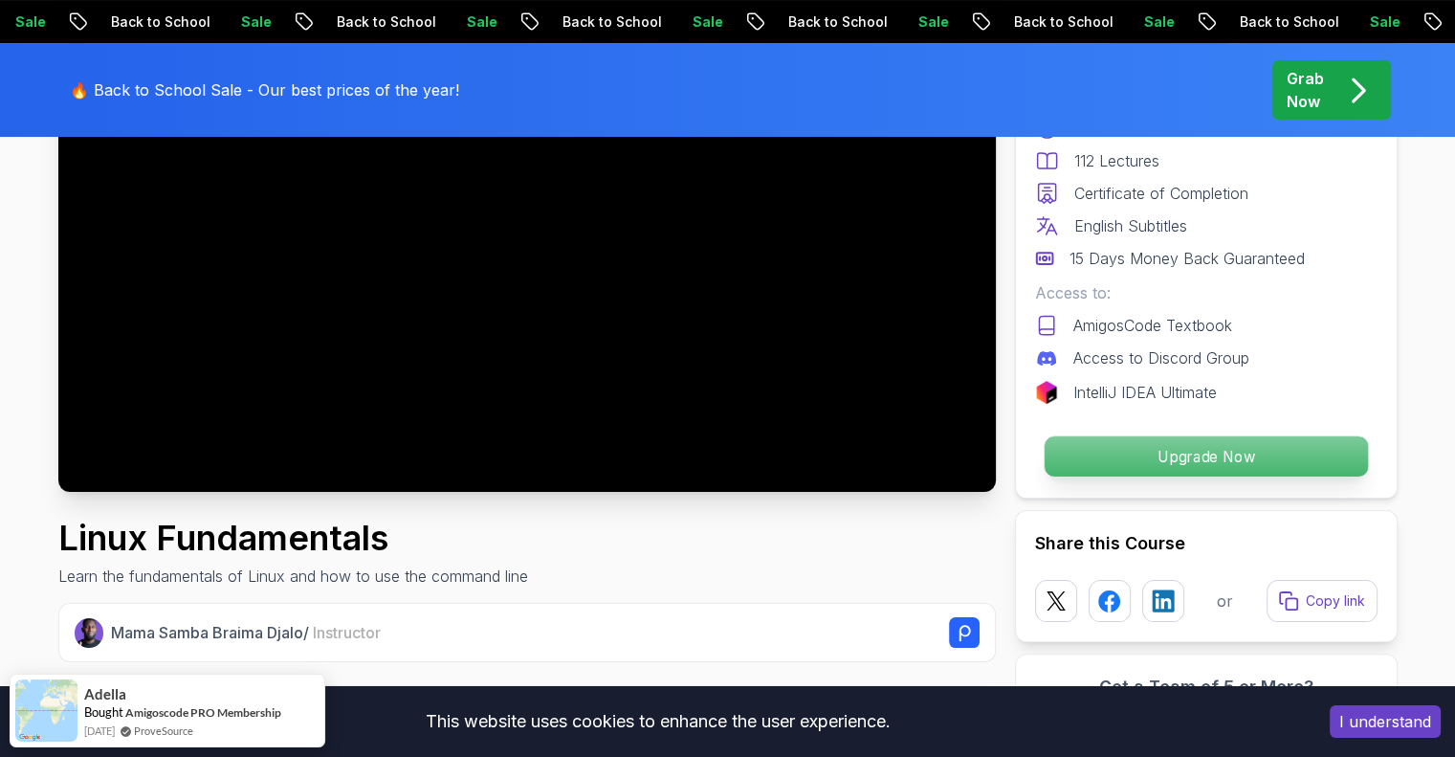
click at [1129, 466] on p "Upgrade Now" at bounding box center [1205, 456] width 323 height 40
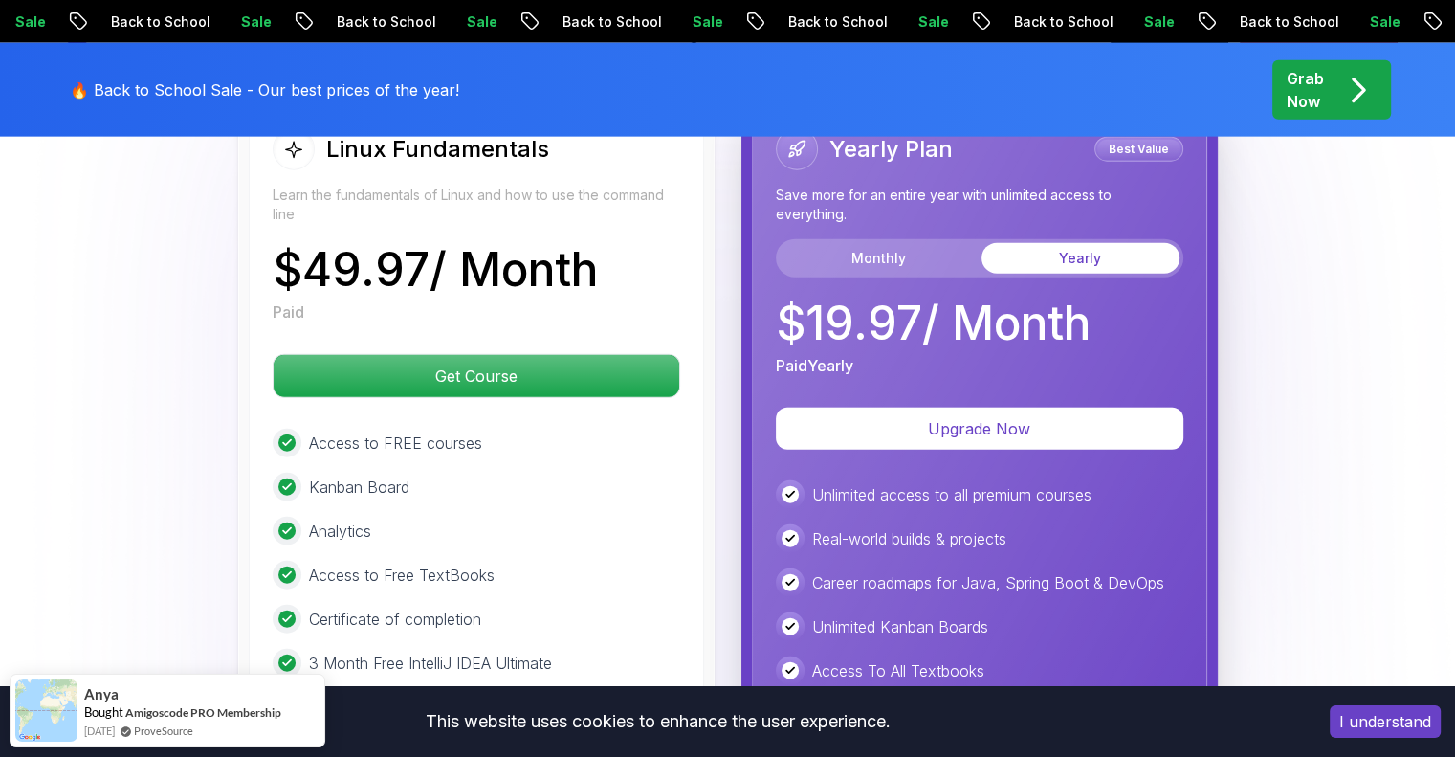
scroll to position [4425, 0]
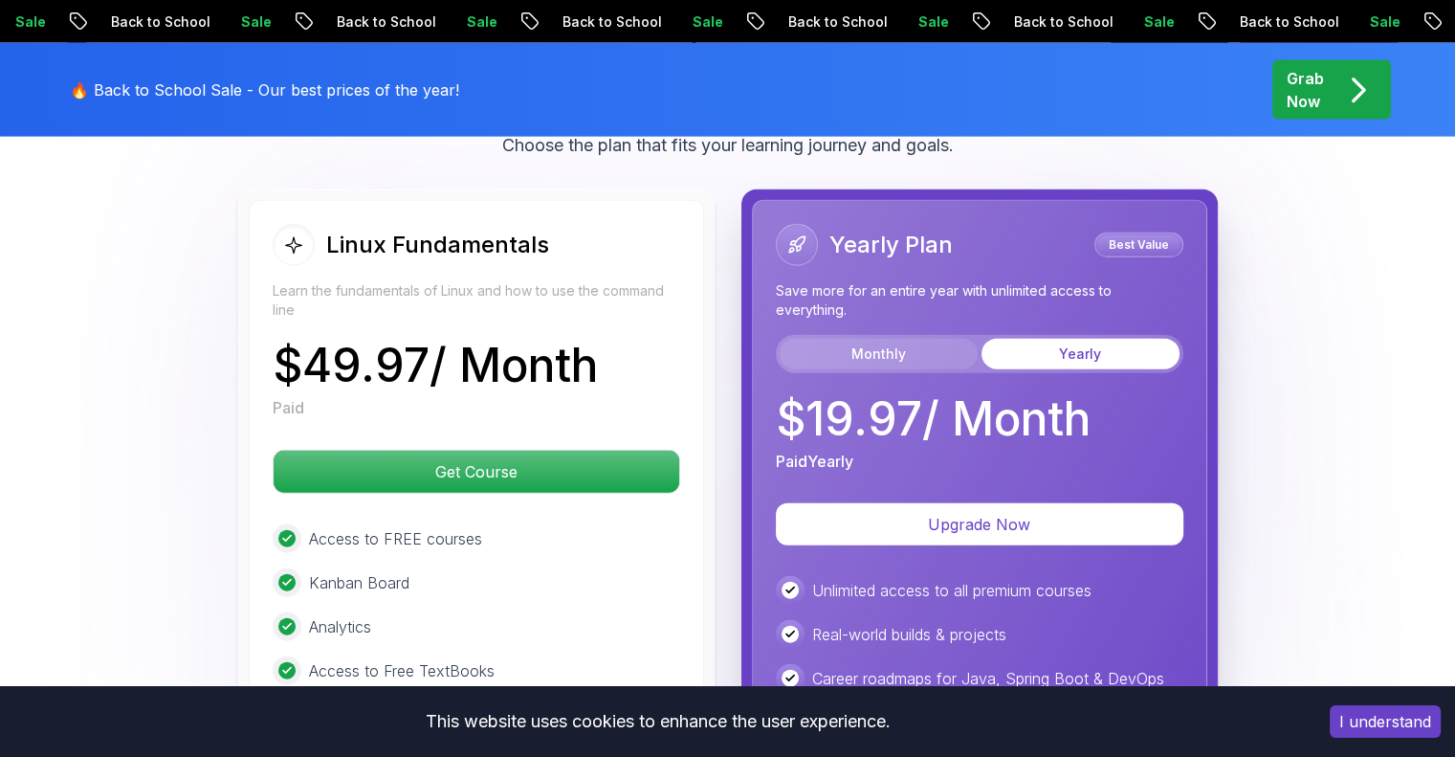
click at [870, 344] on button "Monthly" at bounding box center [879, 354] width 198 height 31
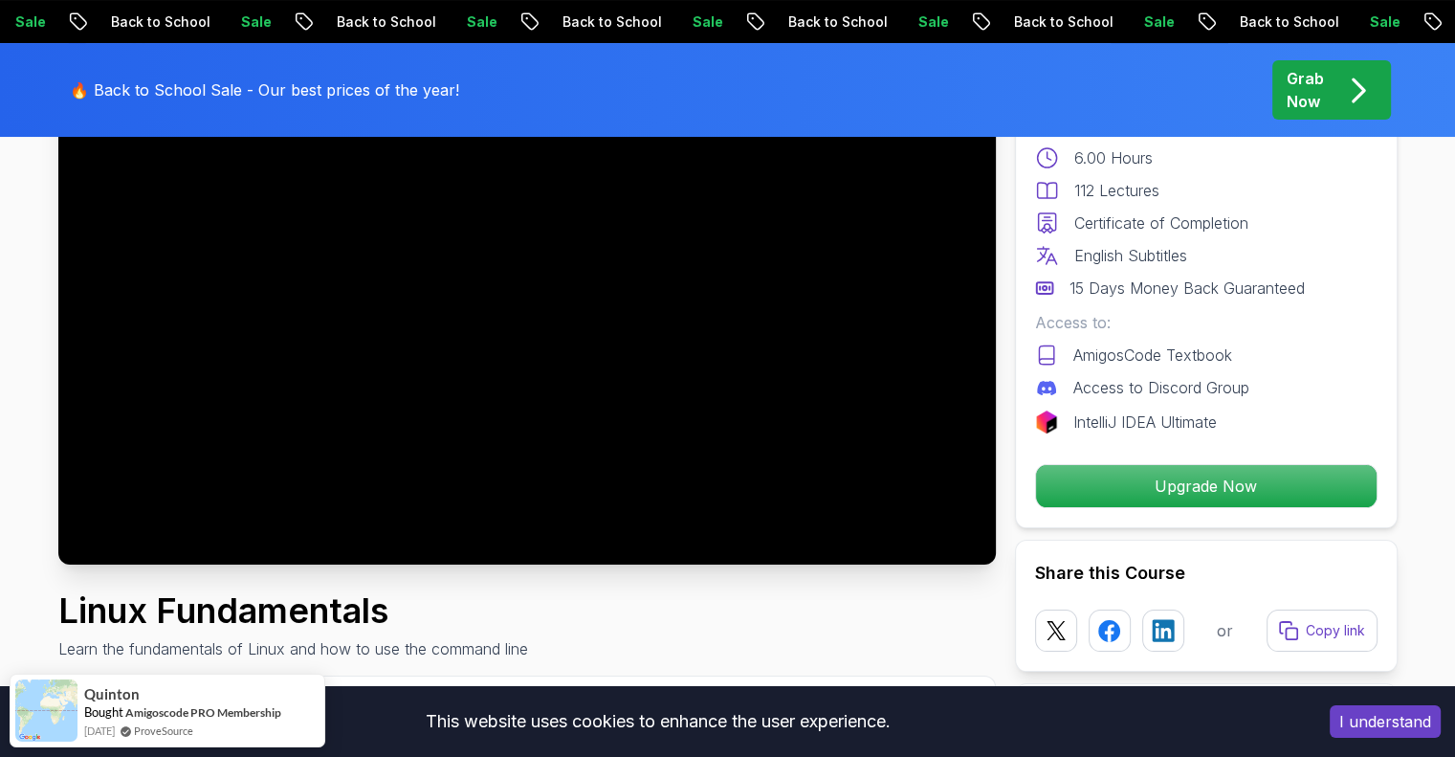
scroll to position [0, 0]
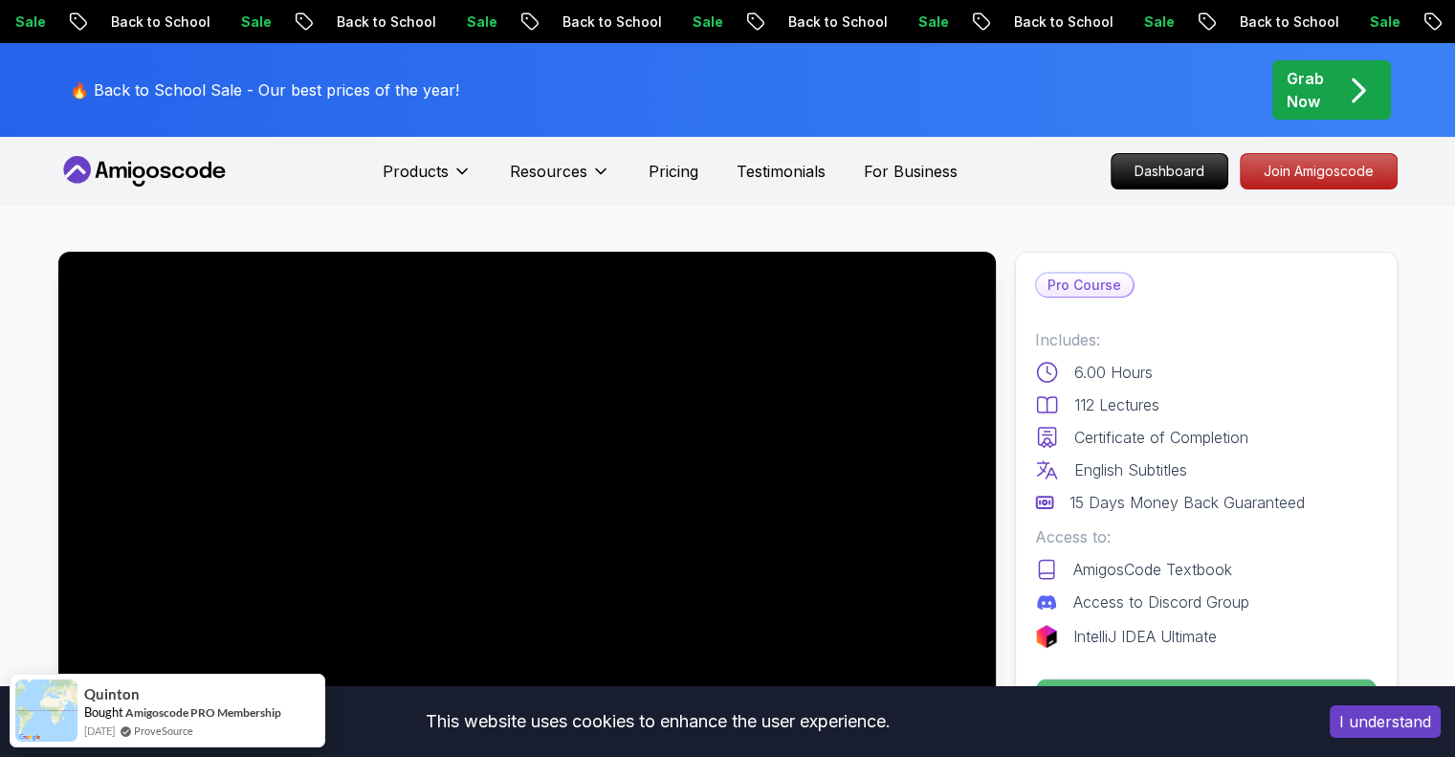
click at [203, 175] on icon at bounding box center [204, 170] width 11 height 16
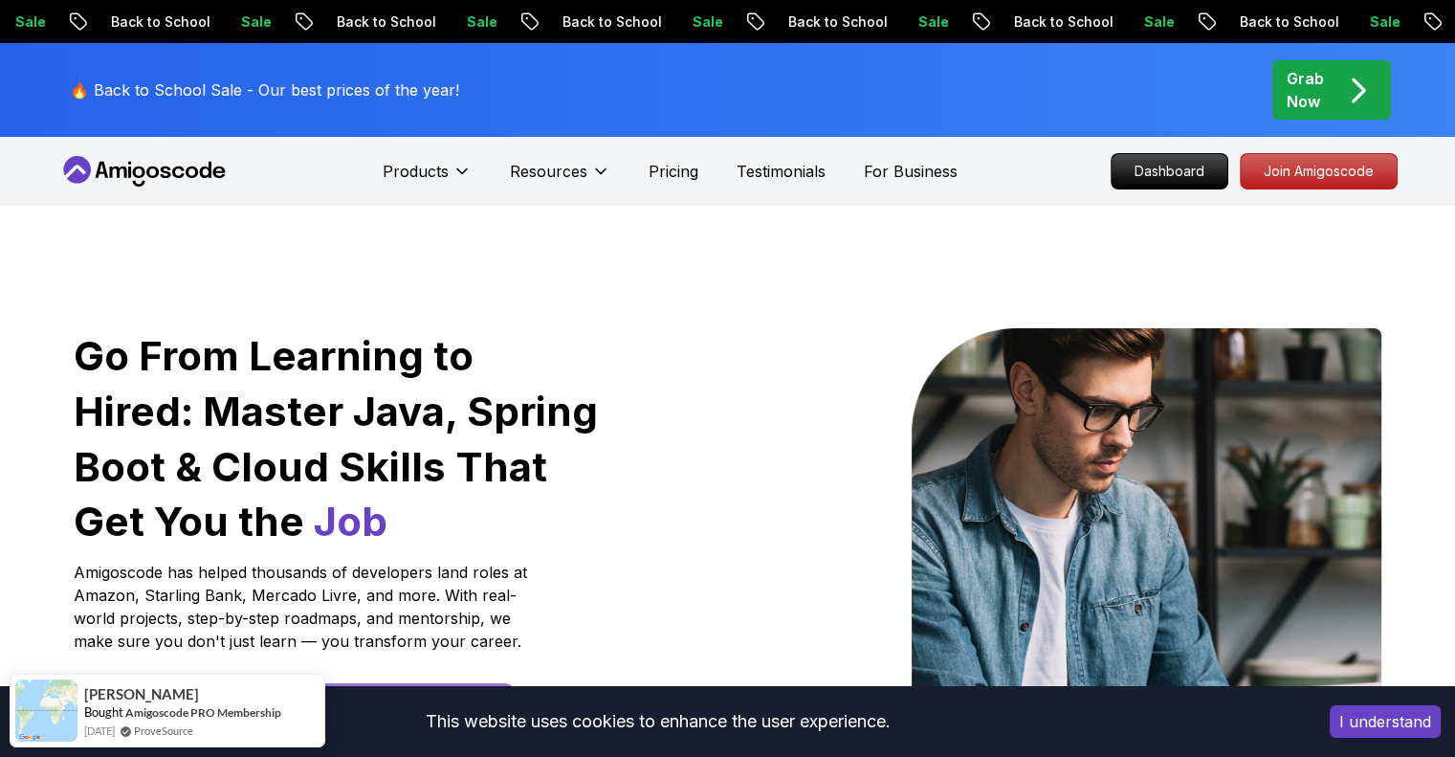
click at [203, 174] on icon at bounding box center [144, 171] width 172 height 31
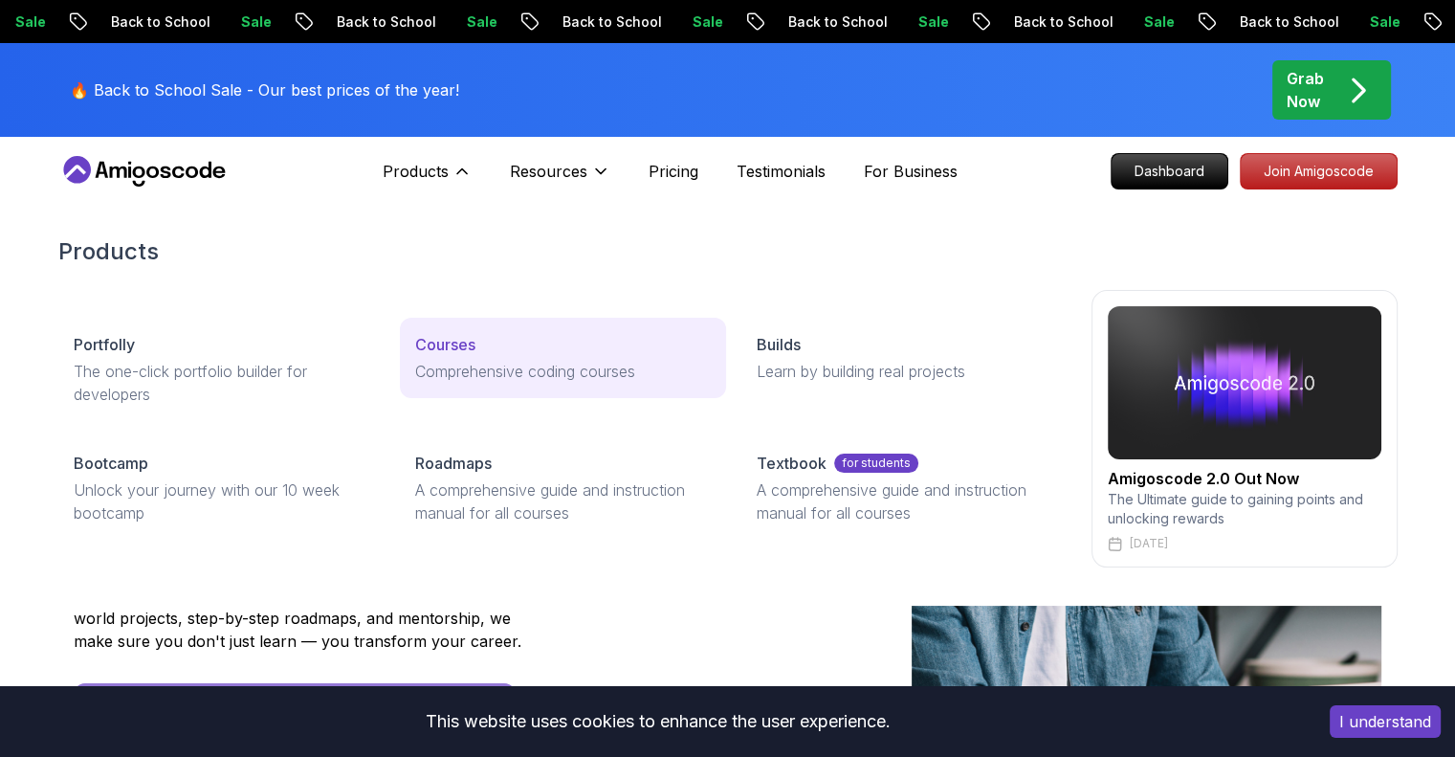
click at [458, 347] on p "Courses" at bounding box center [445, 344] width 60 height 23
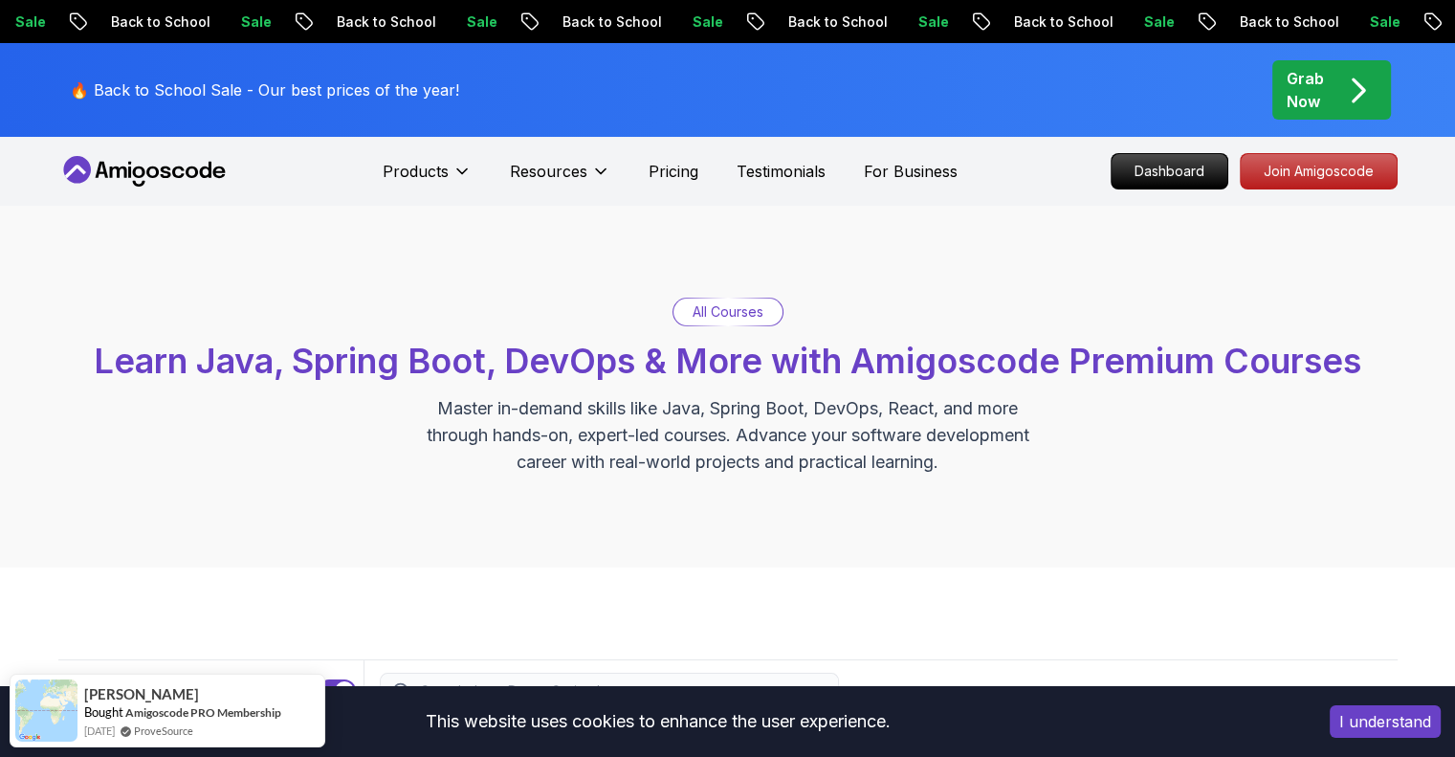
click at [705, 313] on p "All Courses" at bounding box center [728, 311] width 71 height 19
click at [1155, 171] on p "Dashboard" at bounding box center [1170, 171] width 110 height 33
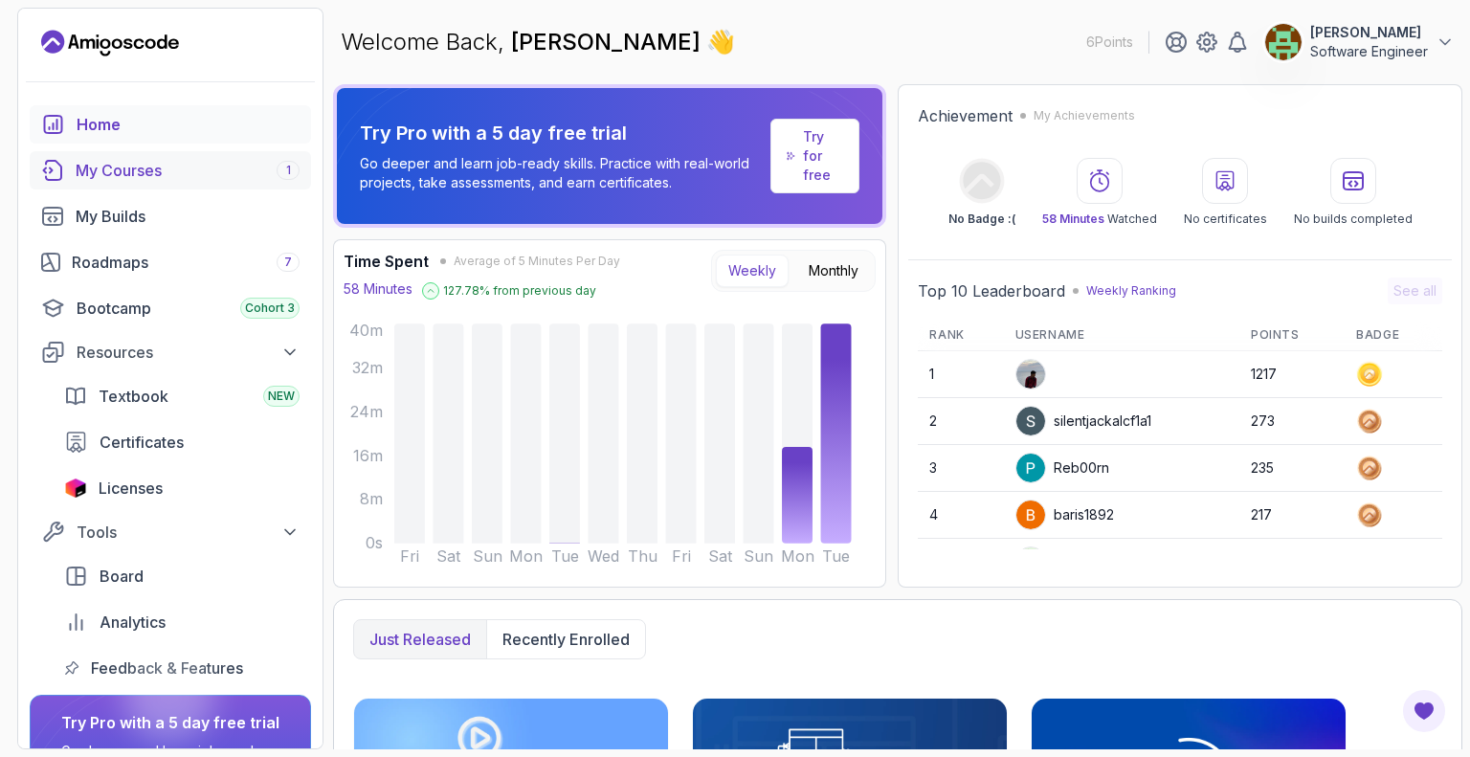
click at [172, 175] on div "My Courses 1" at bounding box center [188, 170] width 224 height 23
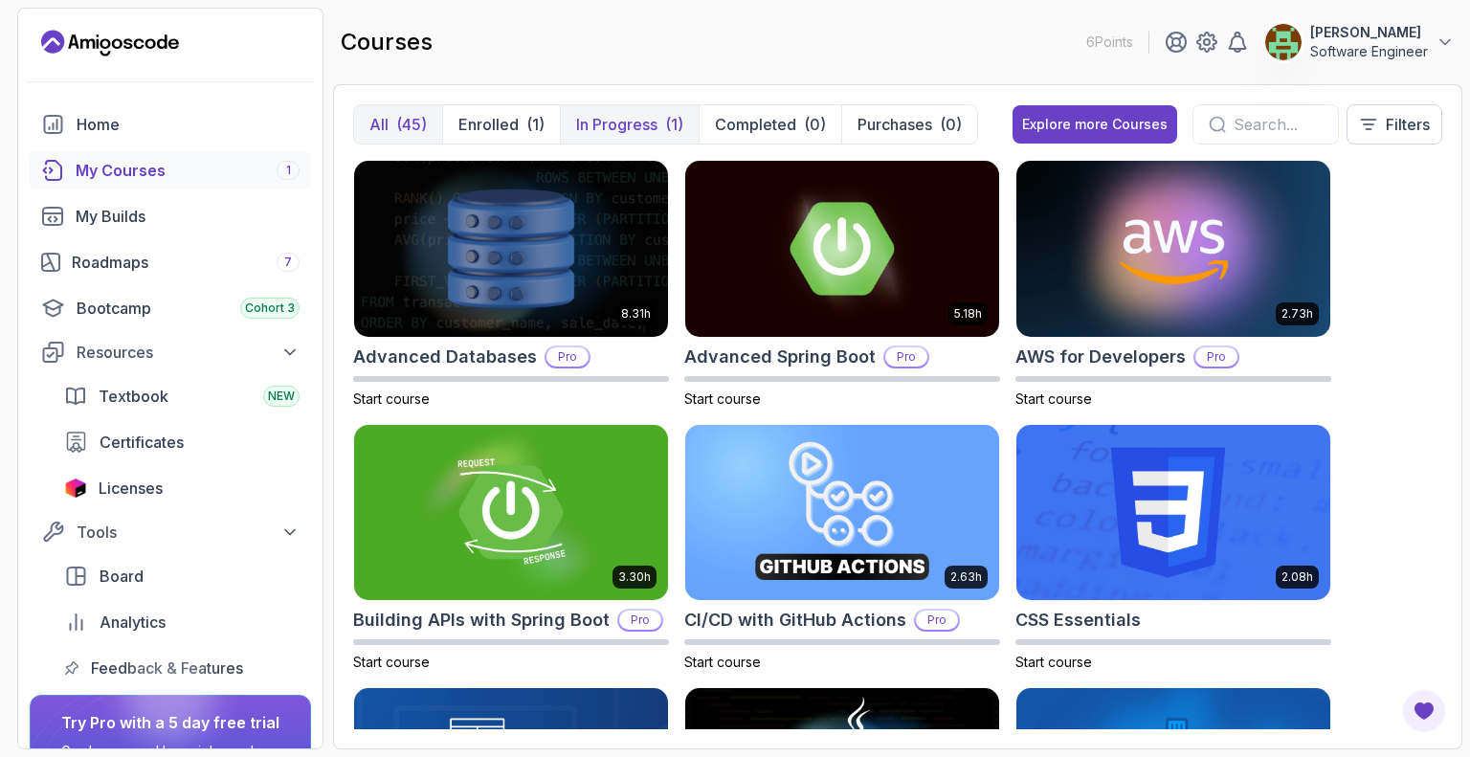
click at [608, 126] on p "In Progress" at bounding box center [616, 124] width 81 height 23
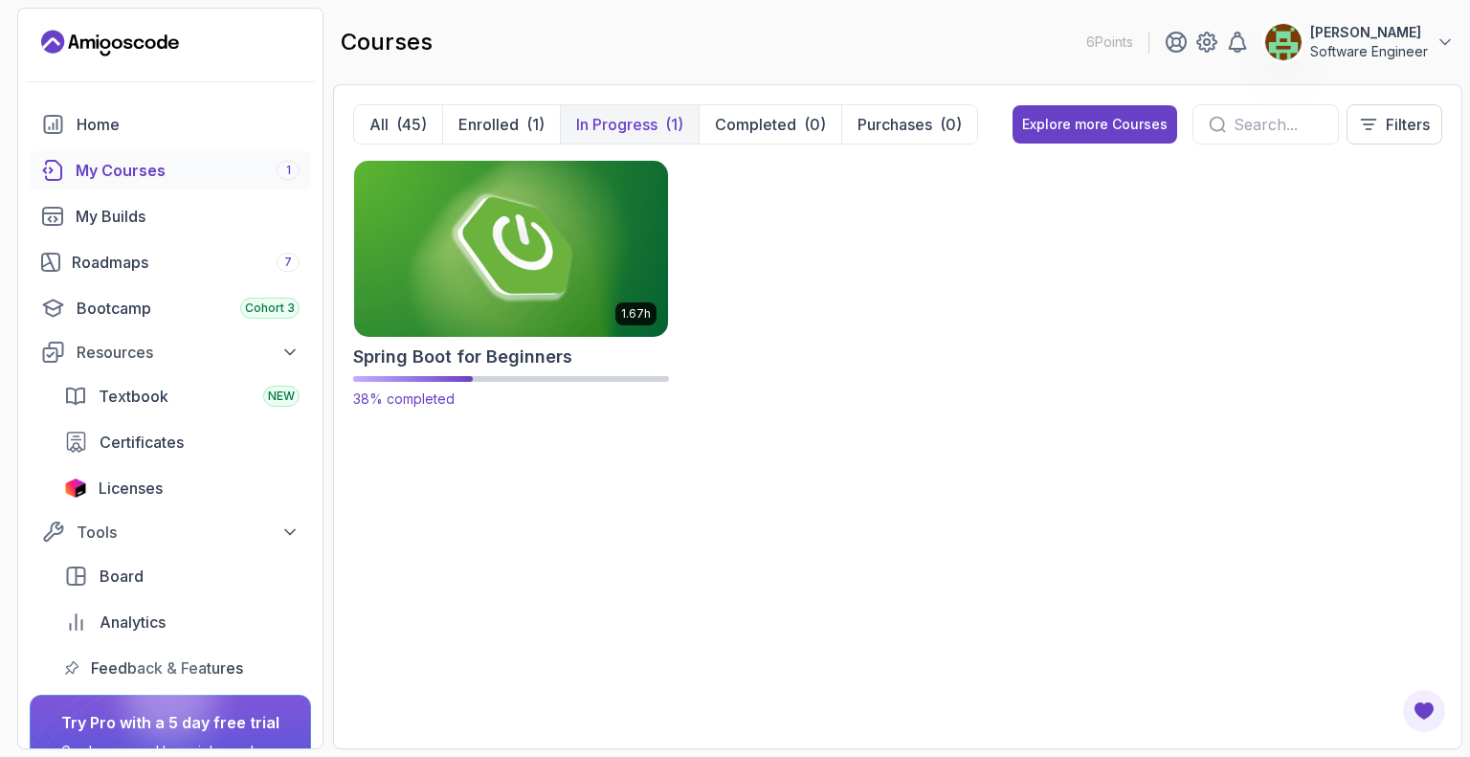
click at [531, 244] on img at bounding box center [510, 248] width 329 height 185
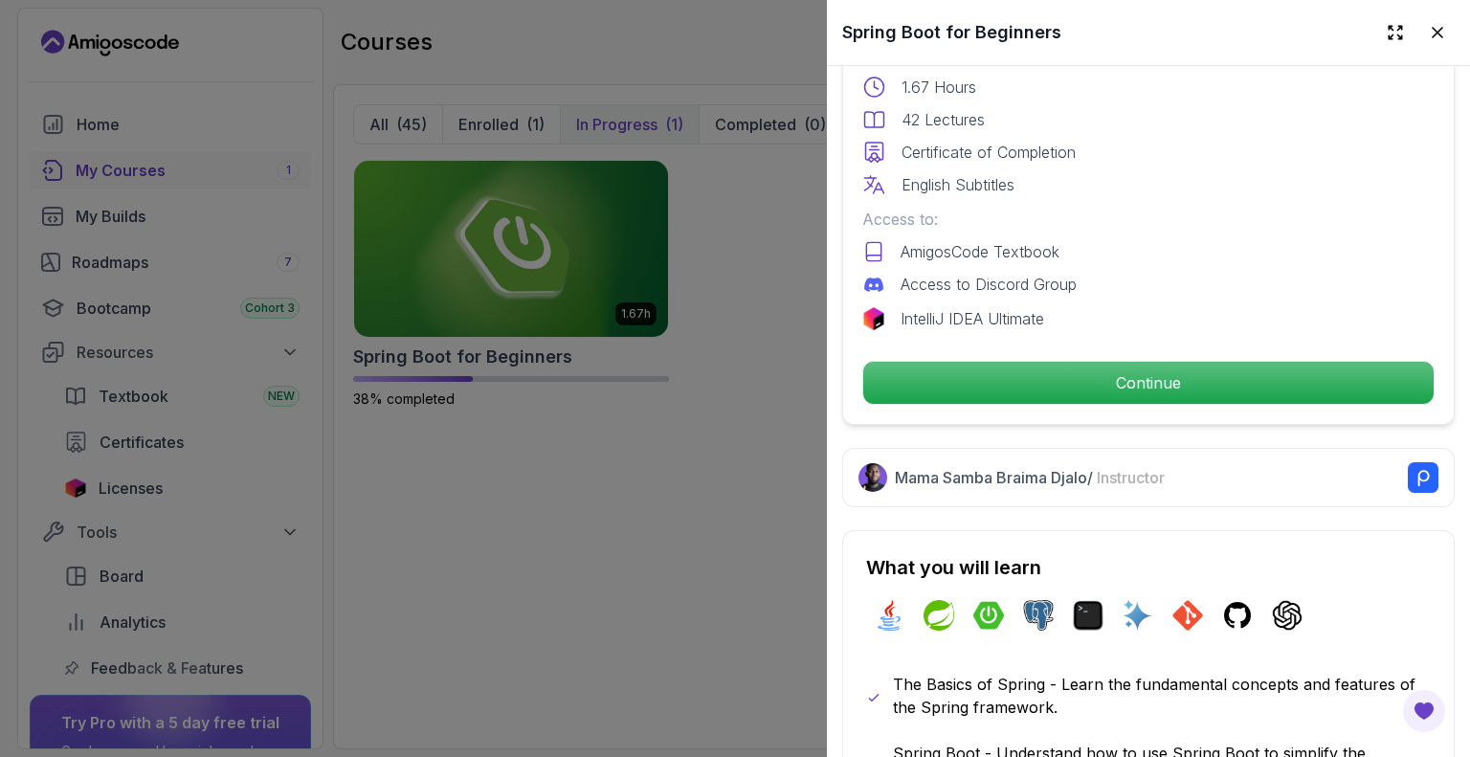
scroll to position [765, 0]
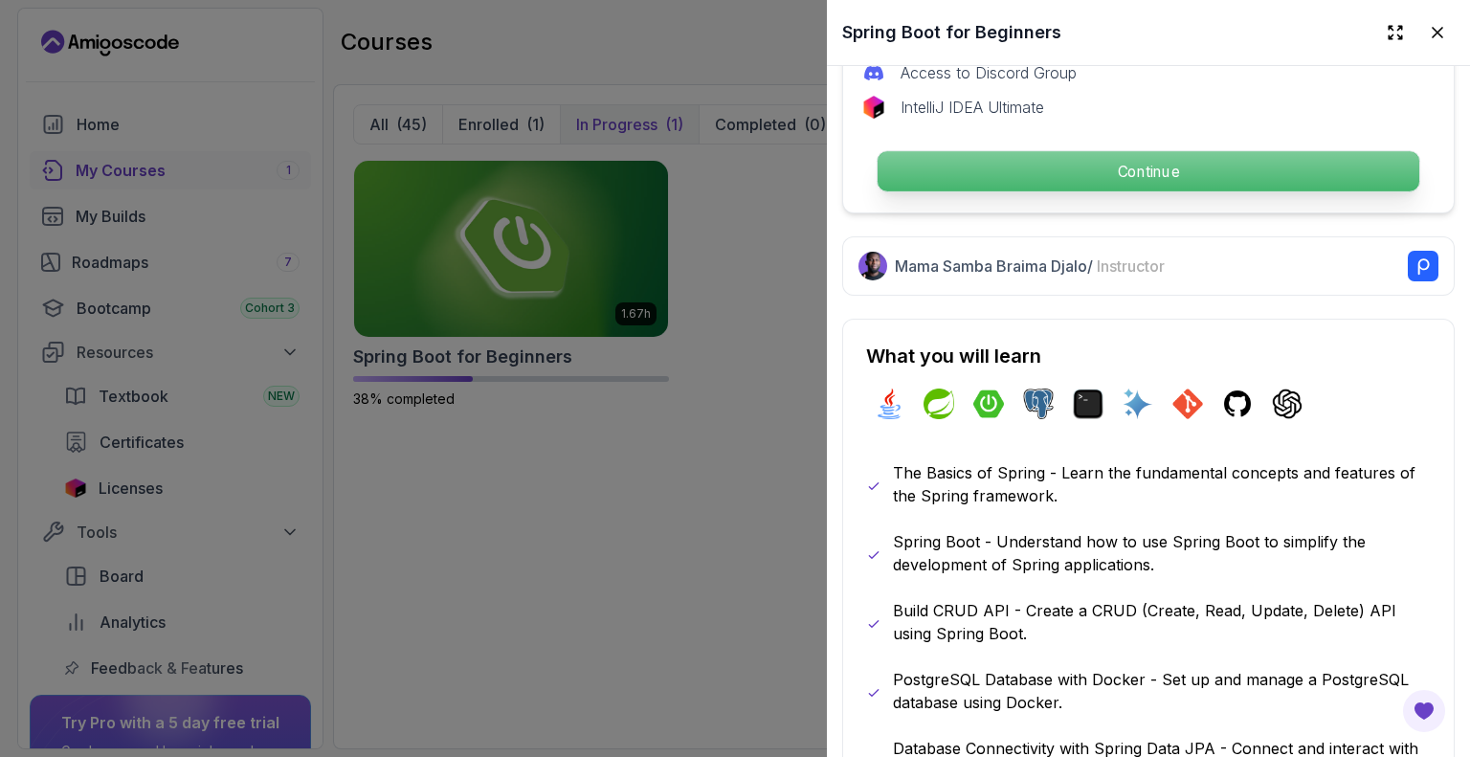
click at [1087, 164] on p "Continue" at bounding box center [1148, 171] width 542 height 40
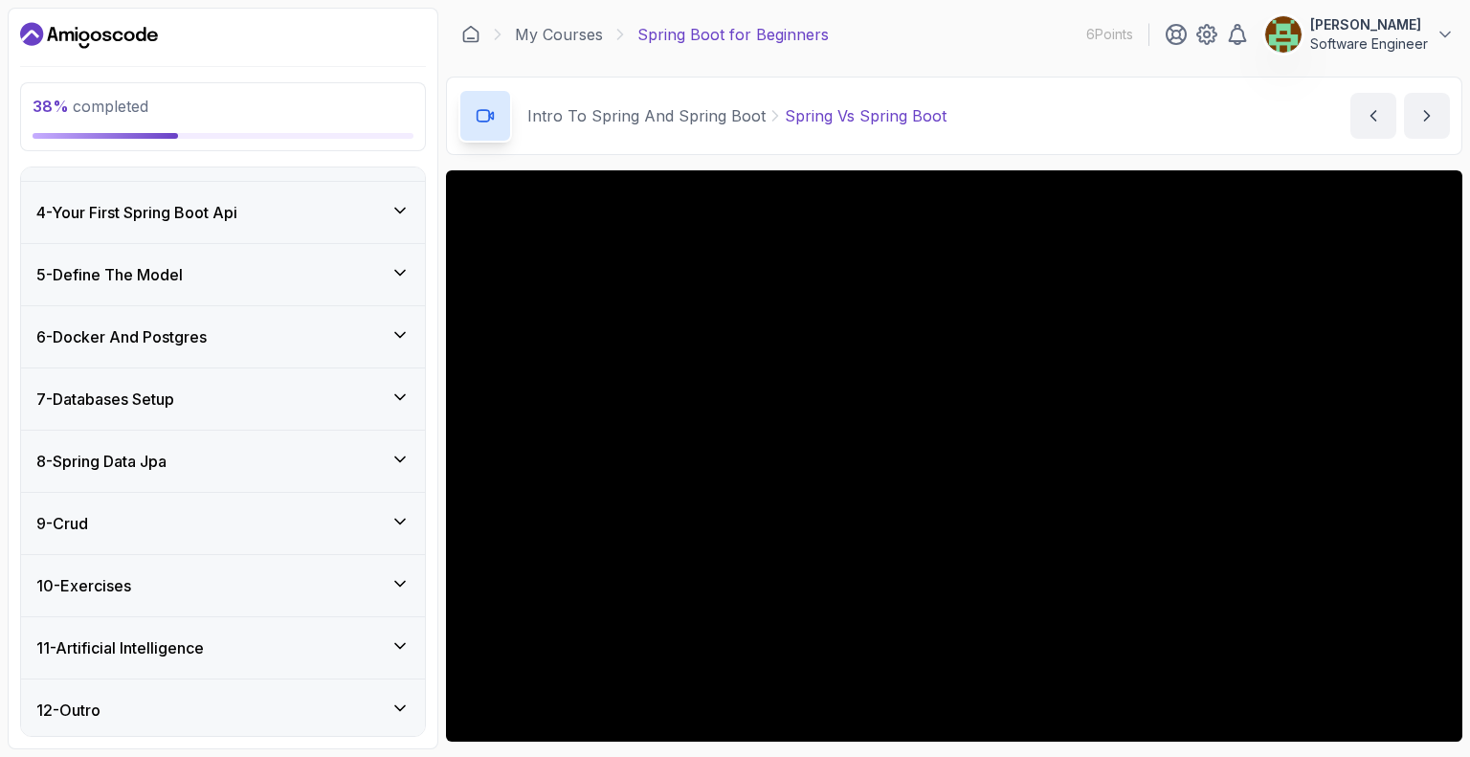
click at [134, 40] on icon "Dashboard" at bounding box center [89, 35] width 138 height 31
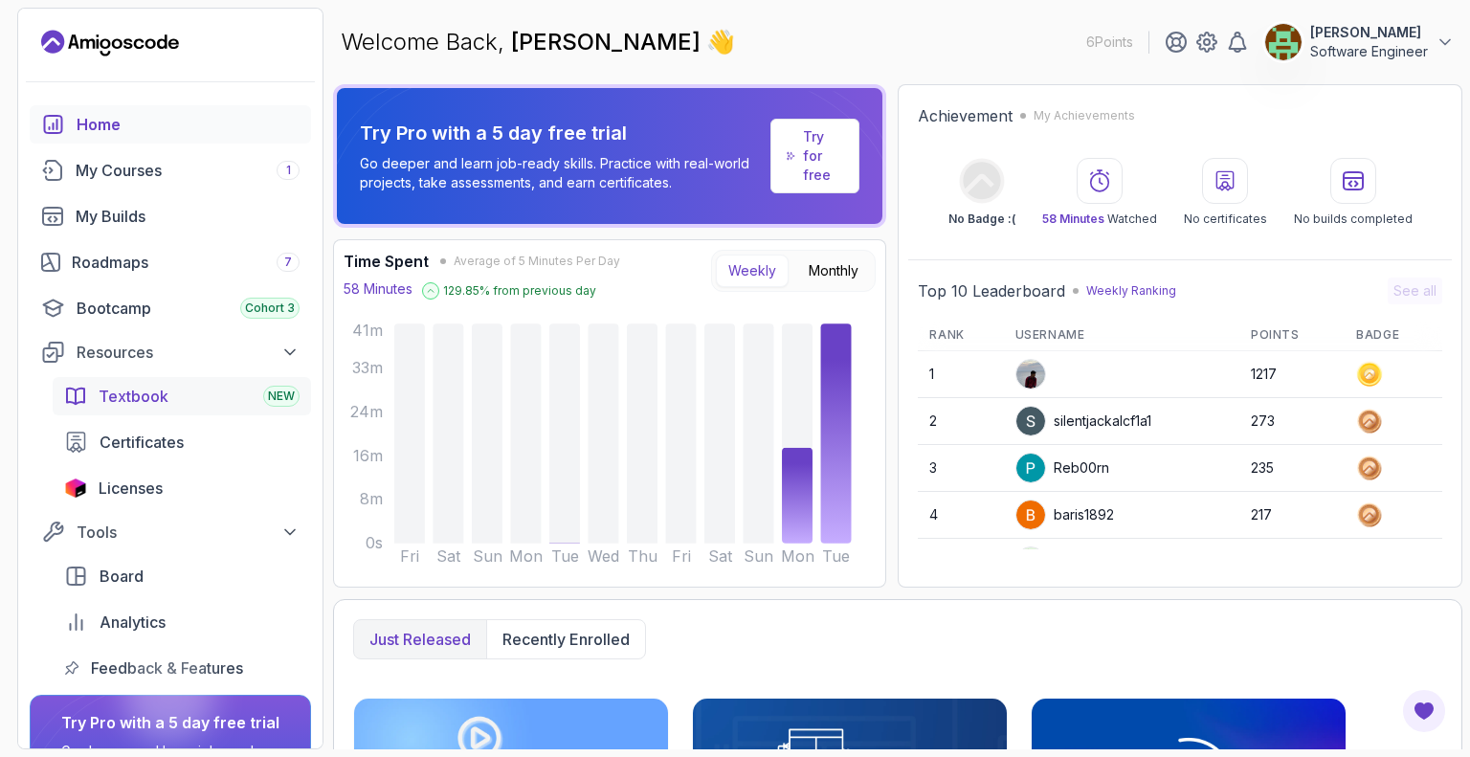
click at [255, 401] on div "Textbook NEW" at bounding box center [199, 396] width 201 height 23
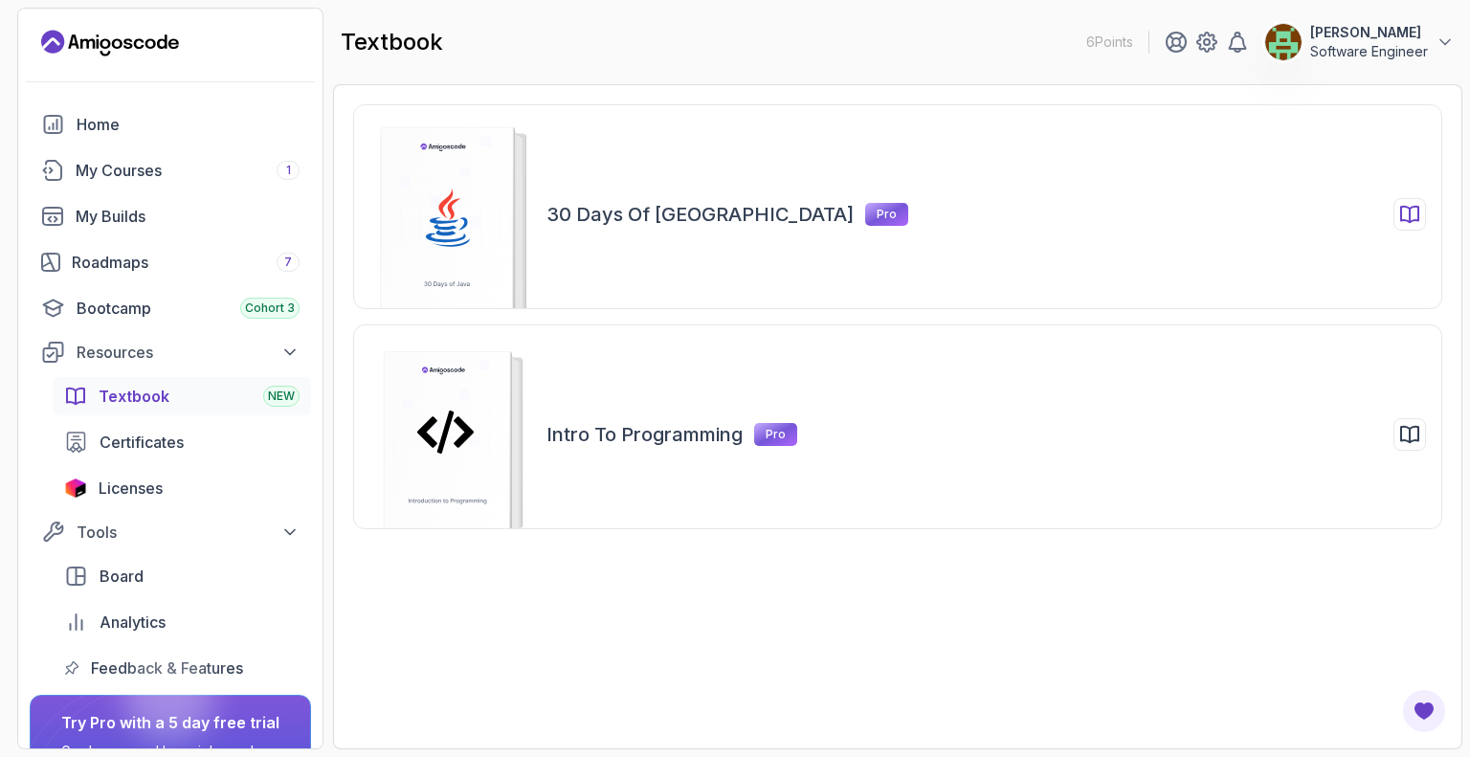
click at [592, 233] on div "30 Days of Java Pro" at bounding box center [897, 206] width 1089 height 205
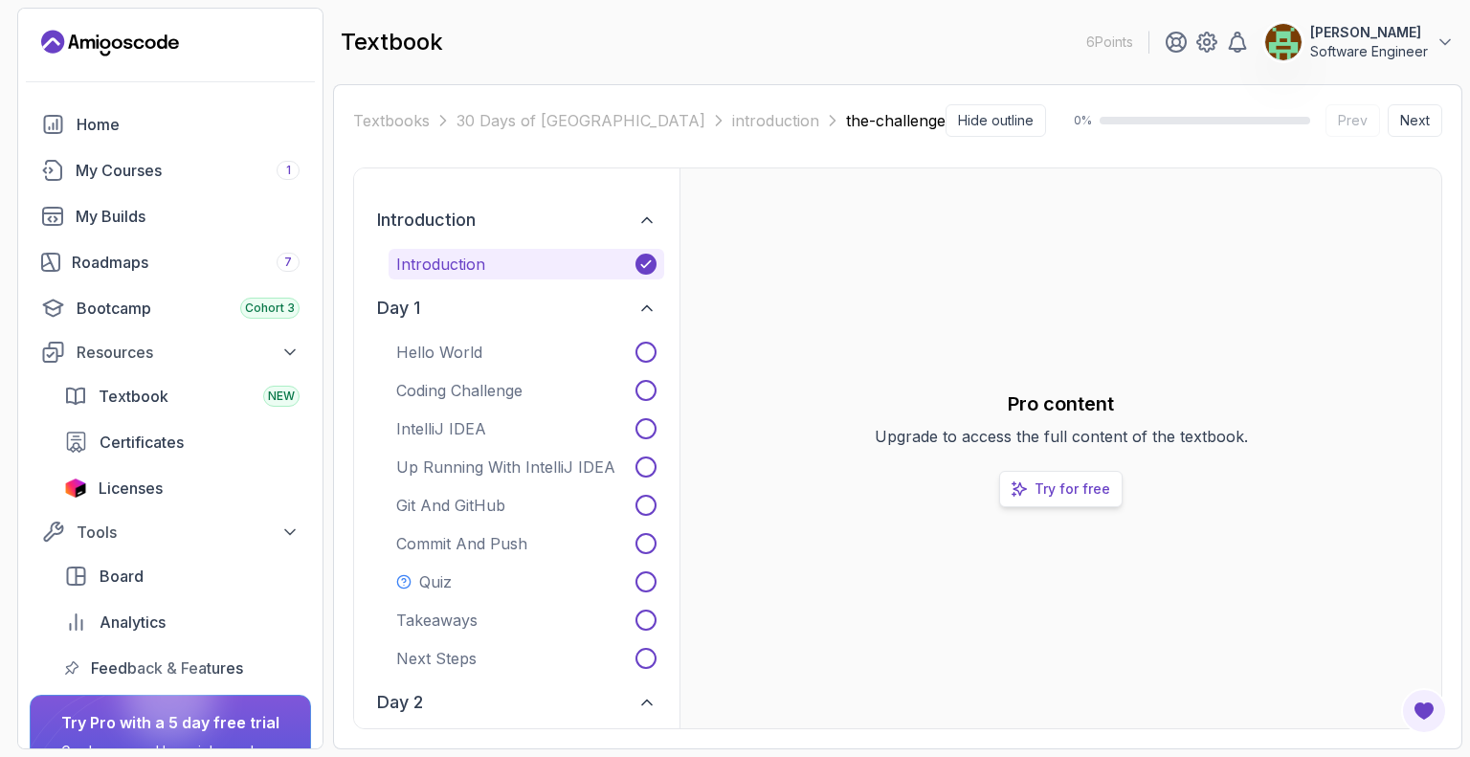
click at [1071, 485] on p "Try for free" at bounding box center [1072, 488] width 76 height 19
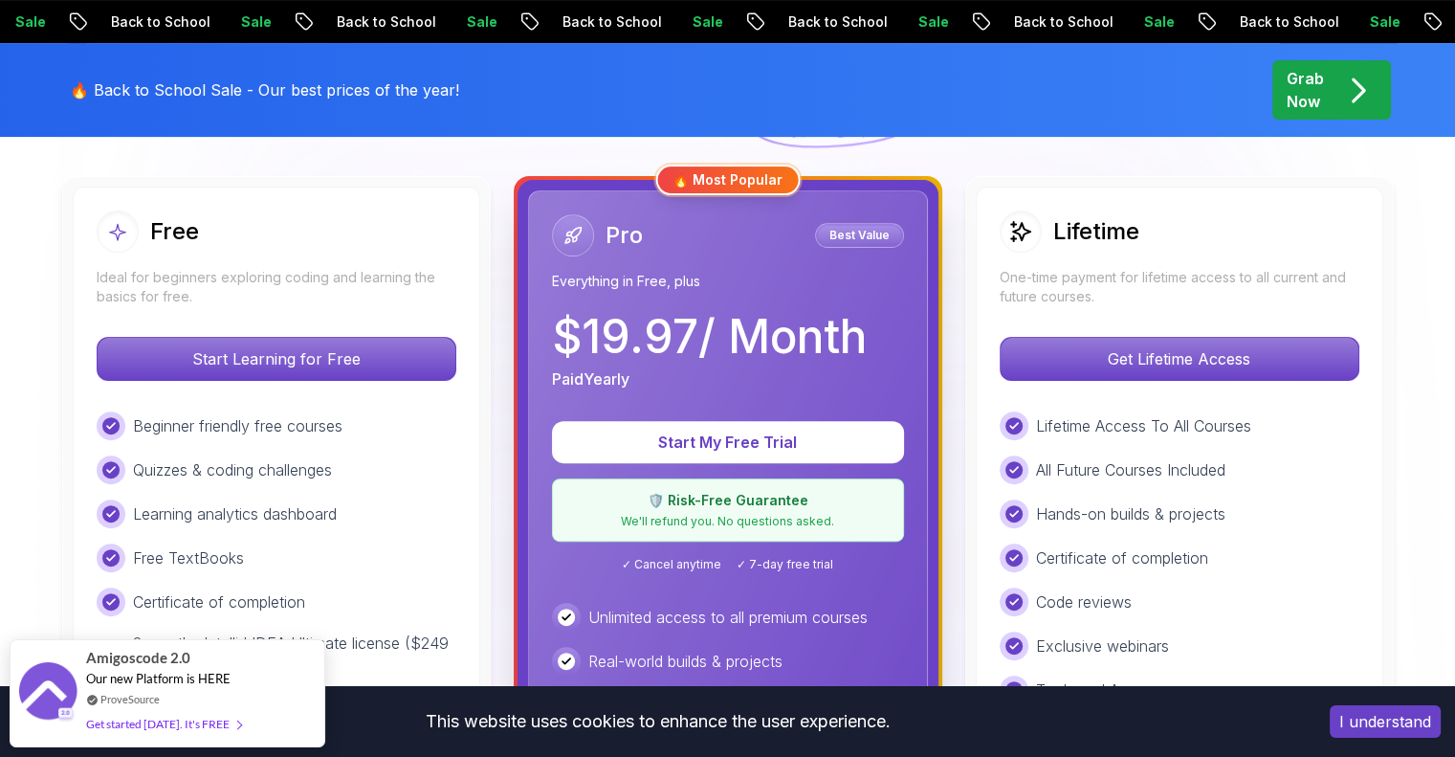
scroll to position [383, 0]
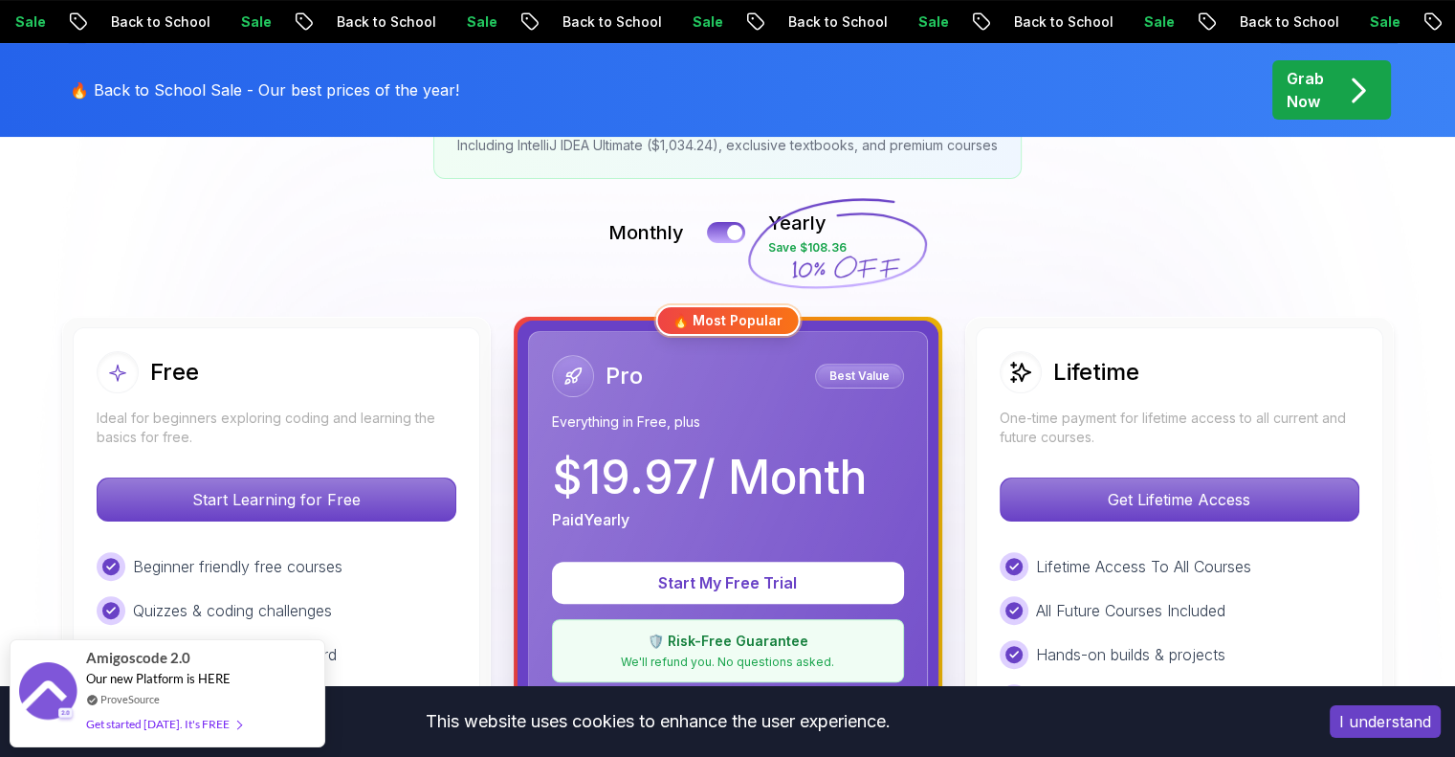
click at [367, 402] on div "Free Ideal for beginners exploring coding and learning the basics for free." at bounding box center [277, 399] width 360 height 96
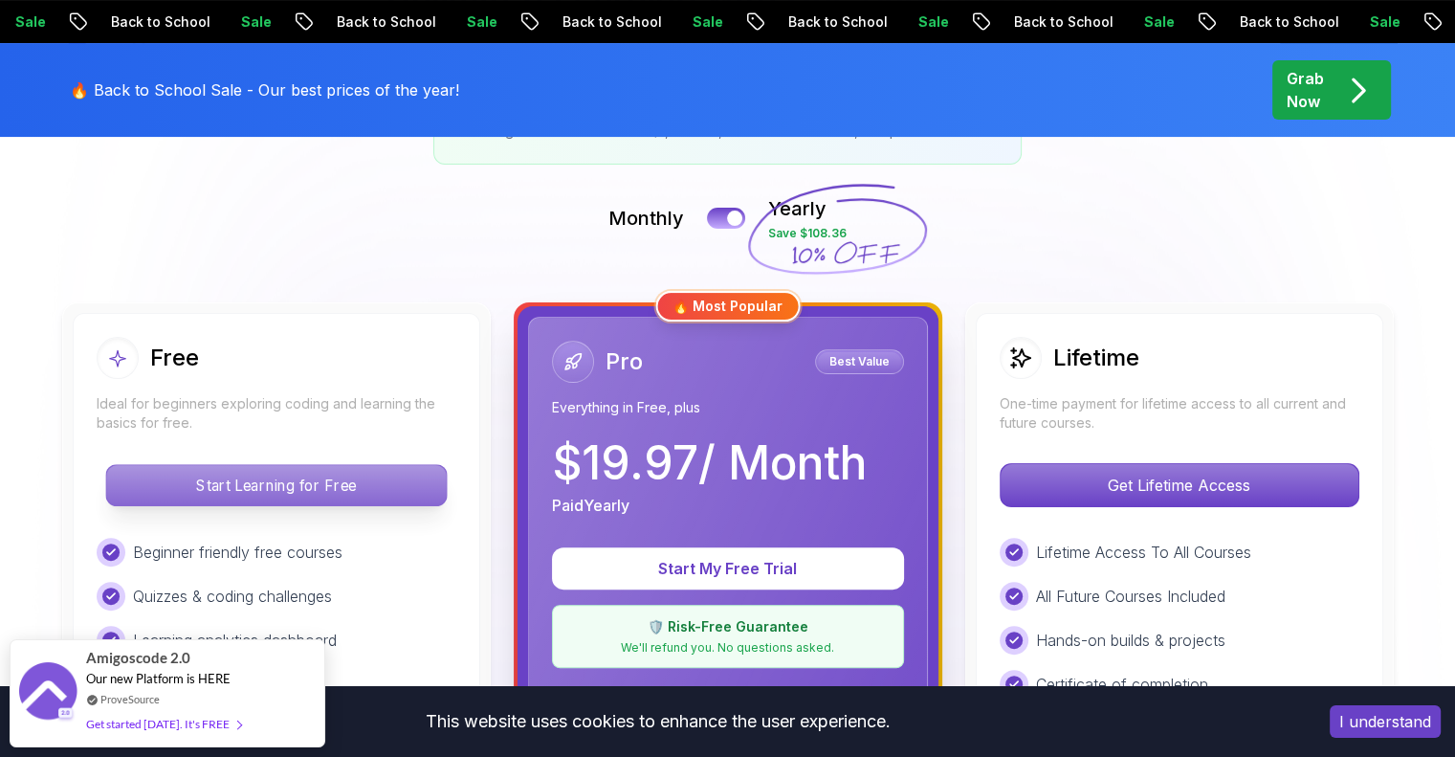
scroll to position [478, 0]
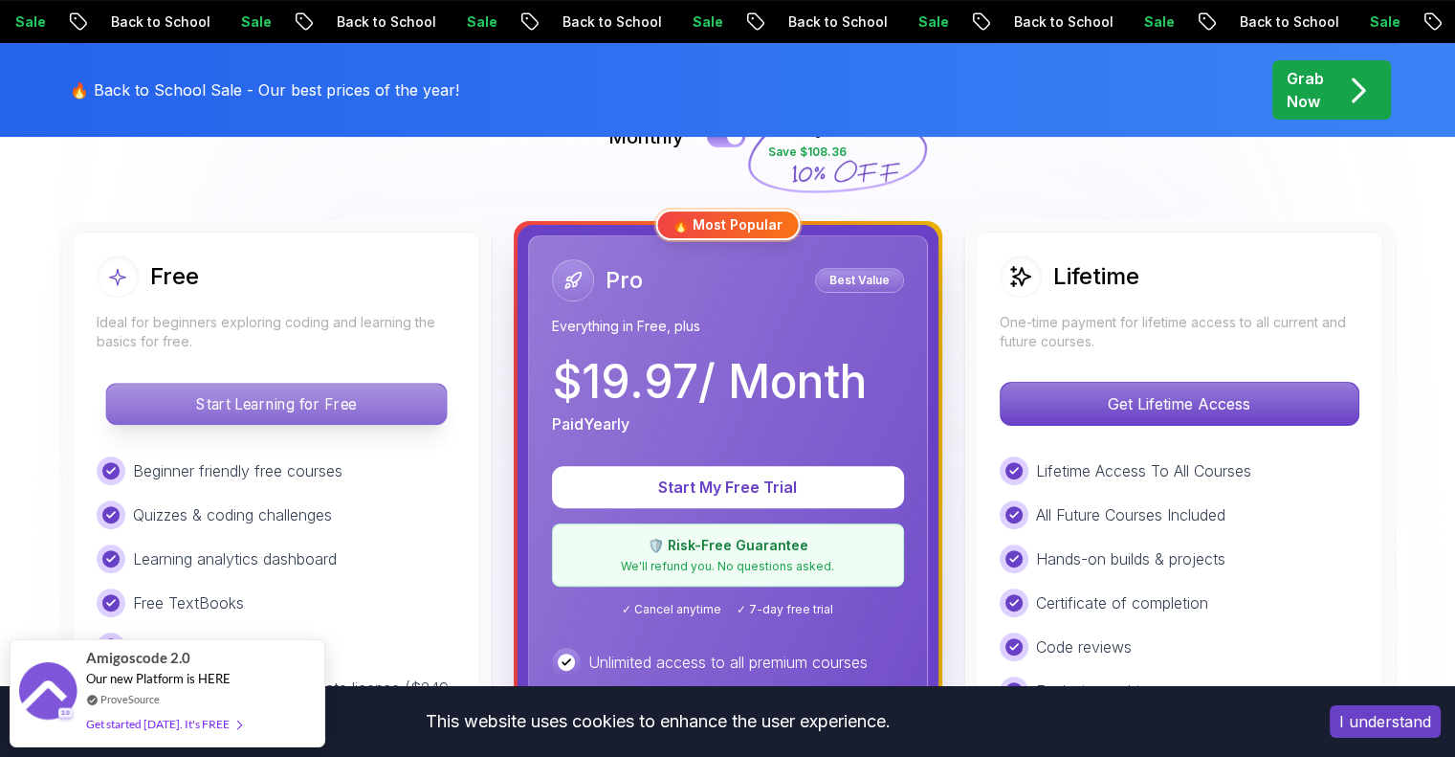
click at [350, 401] on p "Start Learning for Free" at bounding box center [276, 404] width 340 height 40
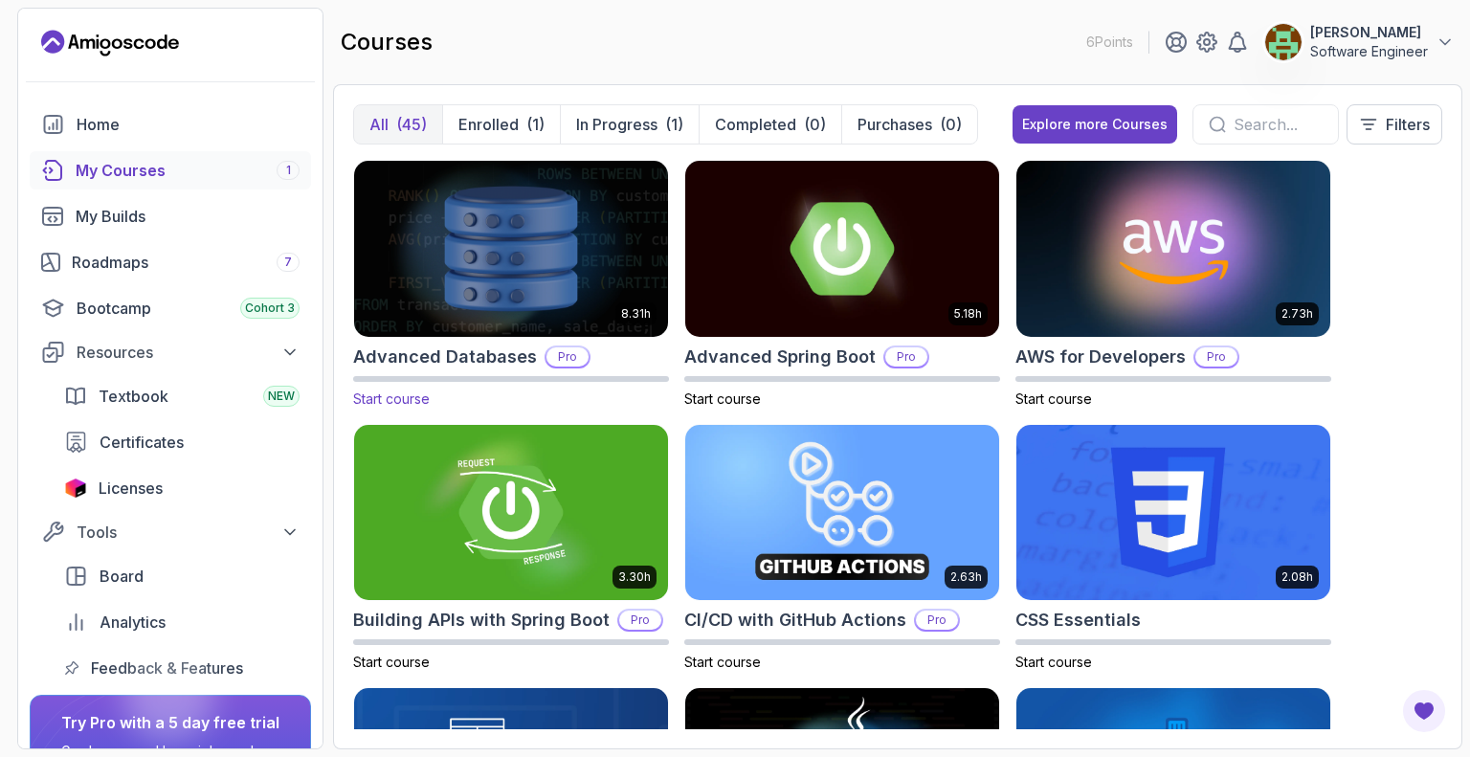
click at [485, 324] on img at bounding box center [510, 248] width 329 height 185
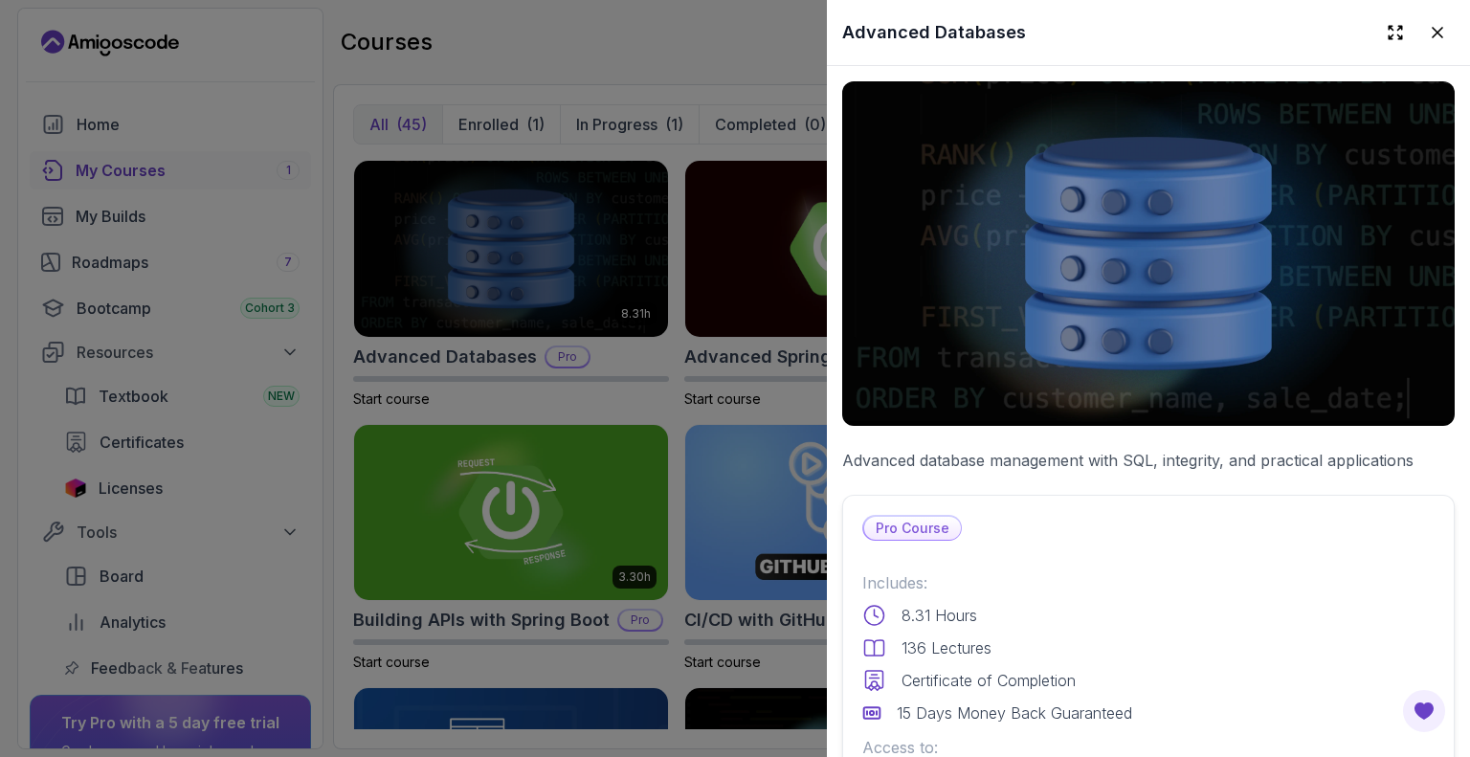
click at [666, 44] on div at bounding box center [735, 378] width 1470 height 757
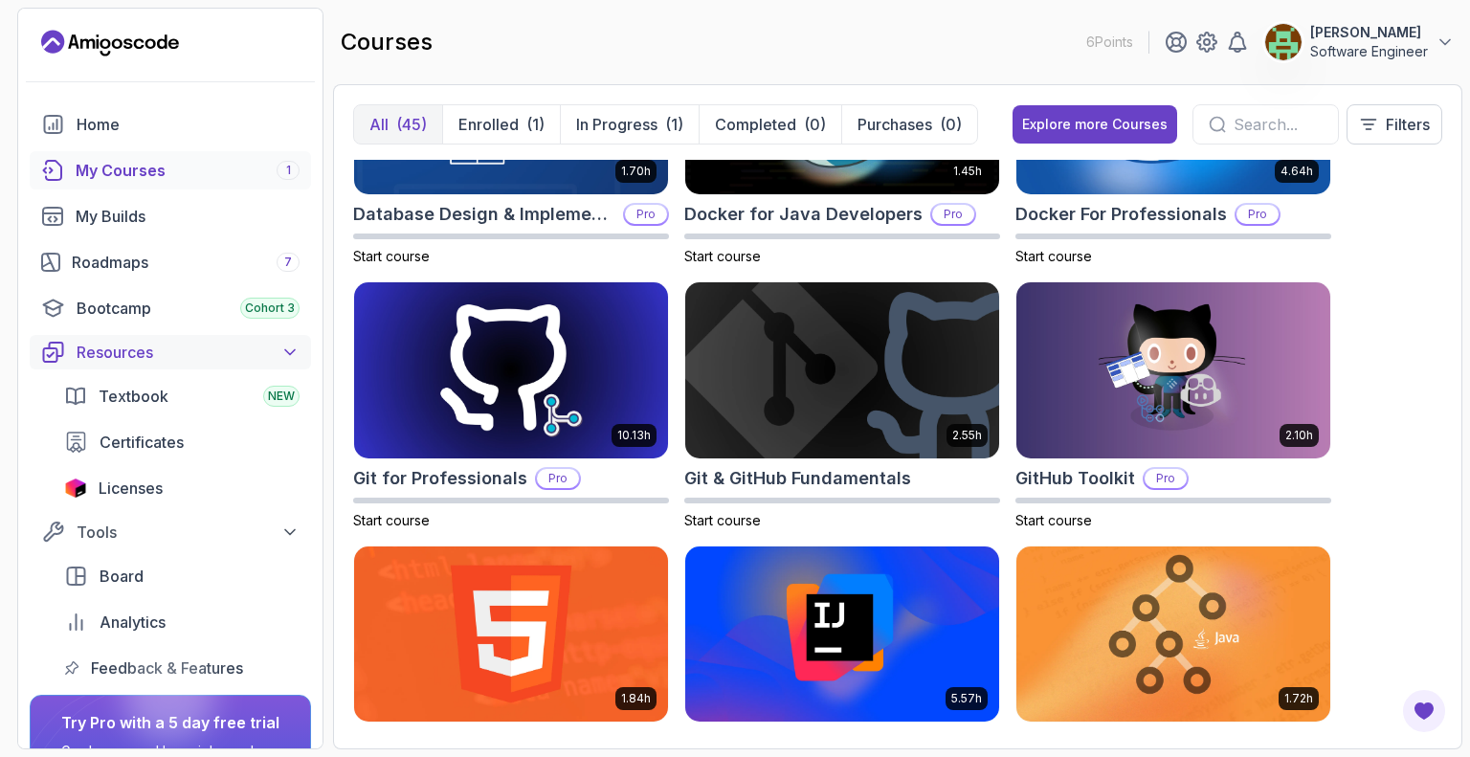
scroll to position [670, 0]
click at [170, 577] on div "Board" at bounding box center [200, 576] width 200 height 23
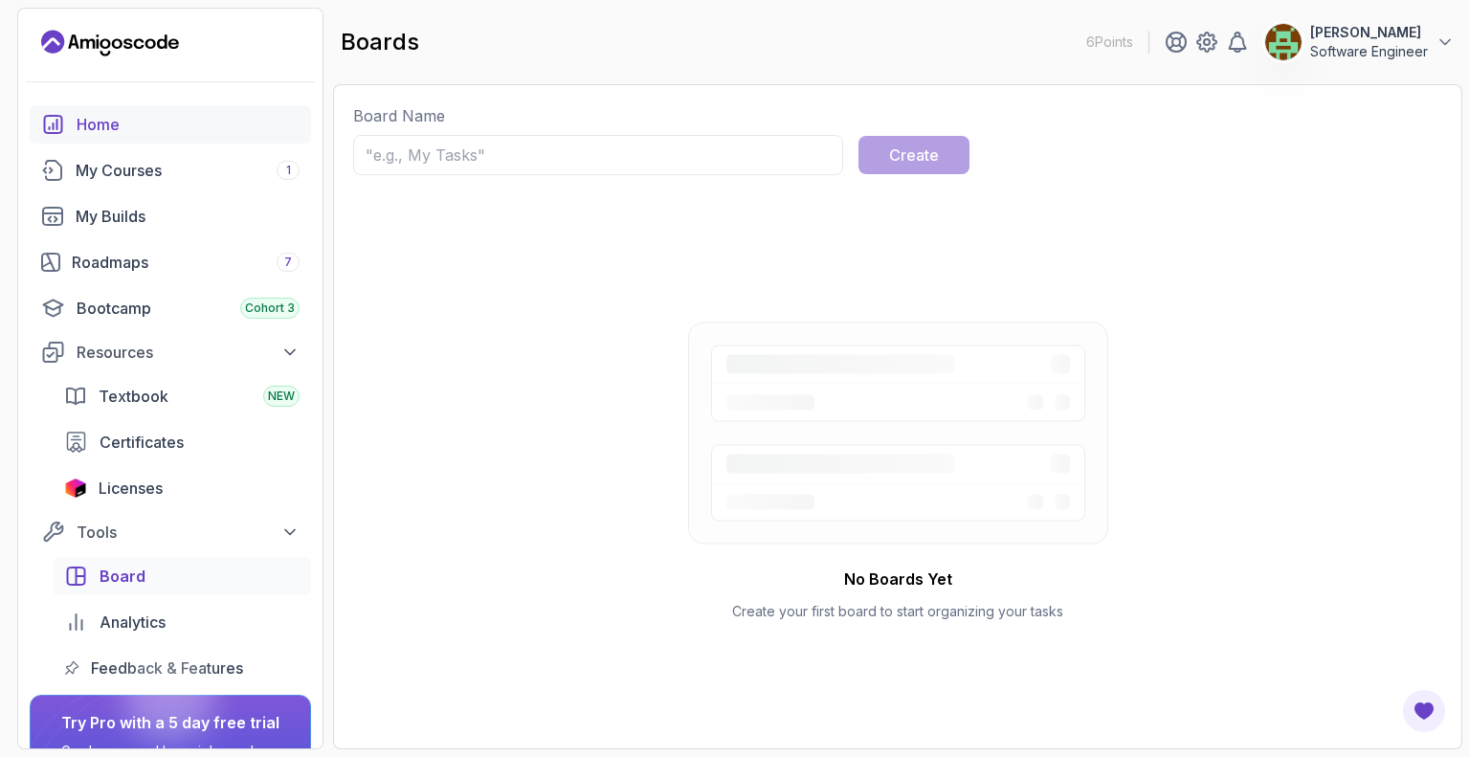
click at [107, 133] on div "Home" at bounding box center [188, 124] width 223 height 23
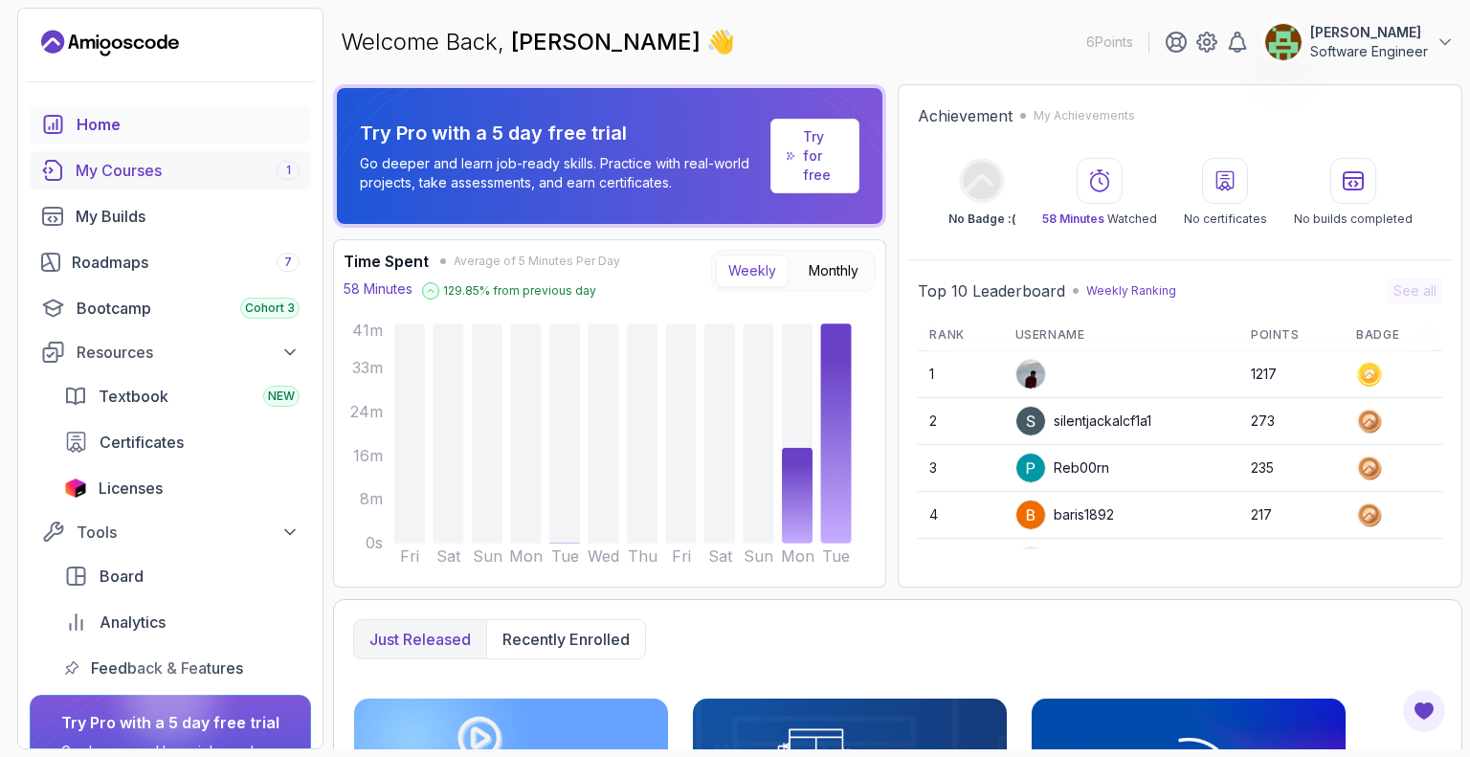
click at [154, 172] on div "My Courses 1" at bounding box center [188, 170] width 224 height 23
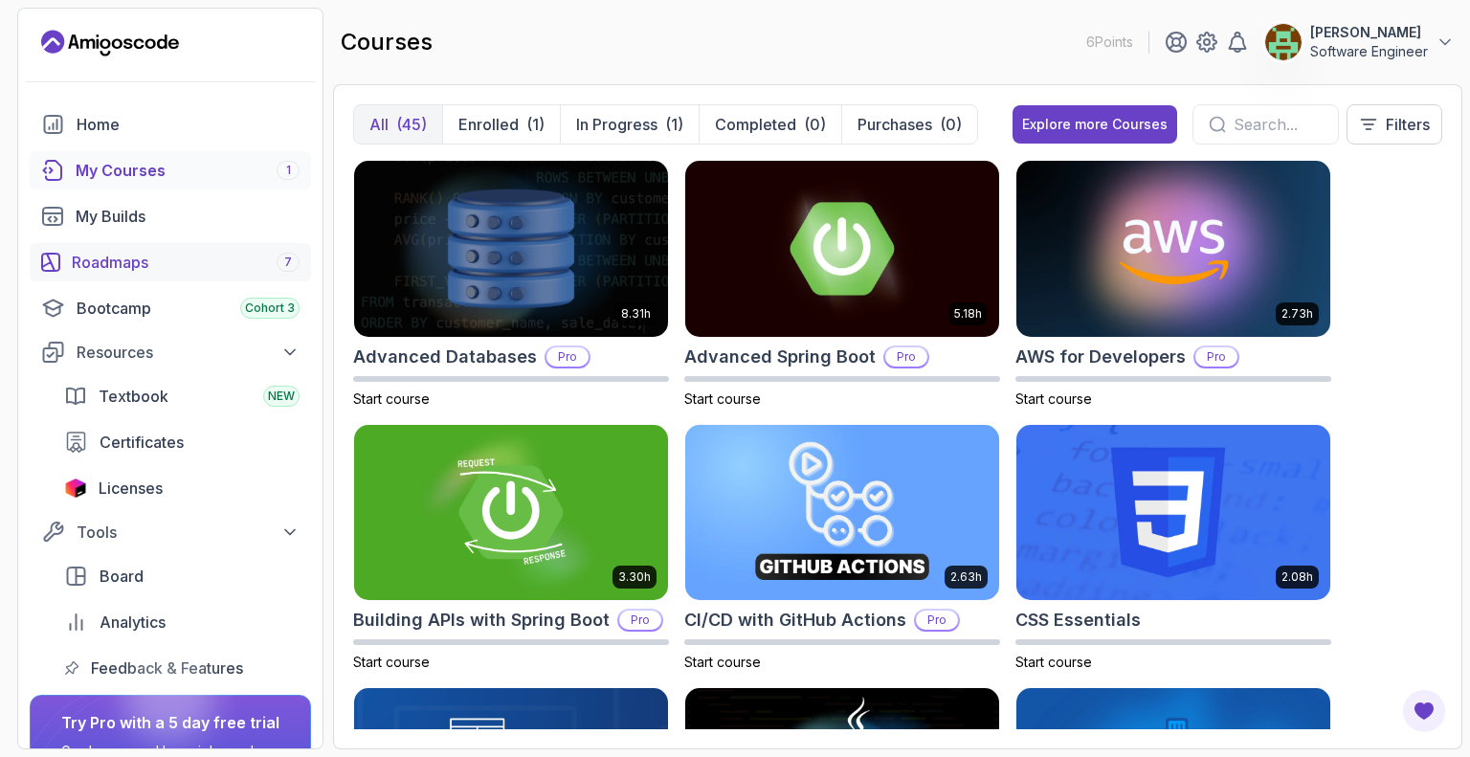
click at [157, 259] on div "Roadmaps 7" at bounding box center [186, 262] width 228 height 23
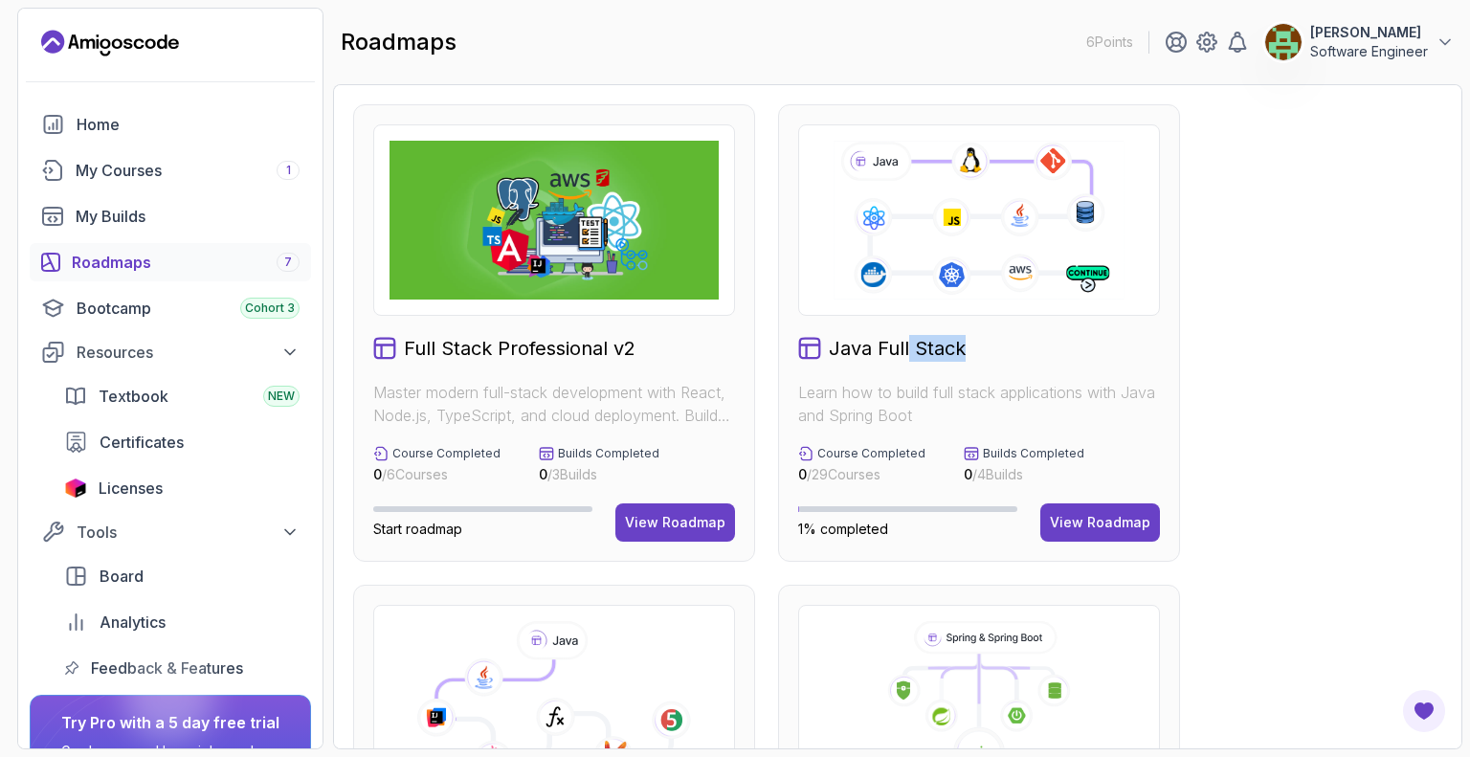
drag, startPoint x: 157, startPoint y: 259, endPoint x: 1007, endPoint y: 355, distance: 855.1
click at [1007, 355] on div "Java Full Stack" at bounding box center [979, 348] width 362 height 27
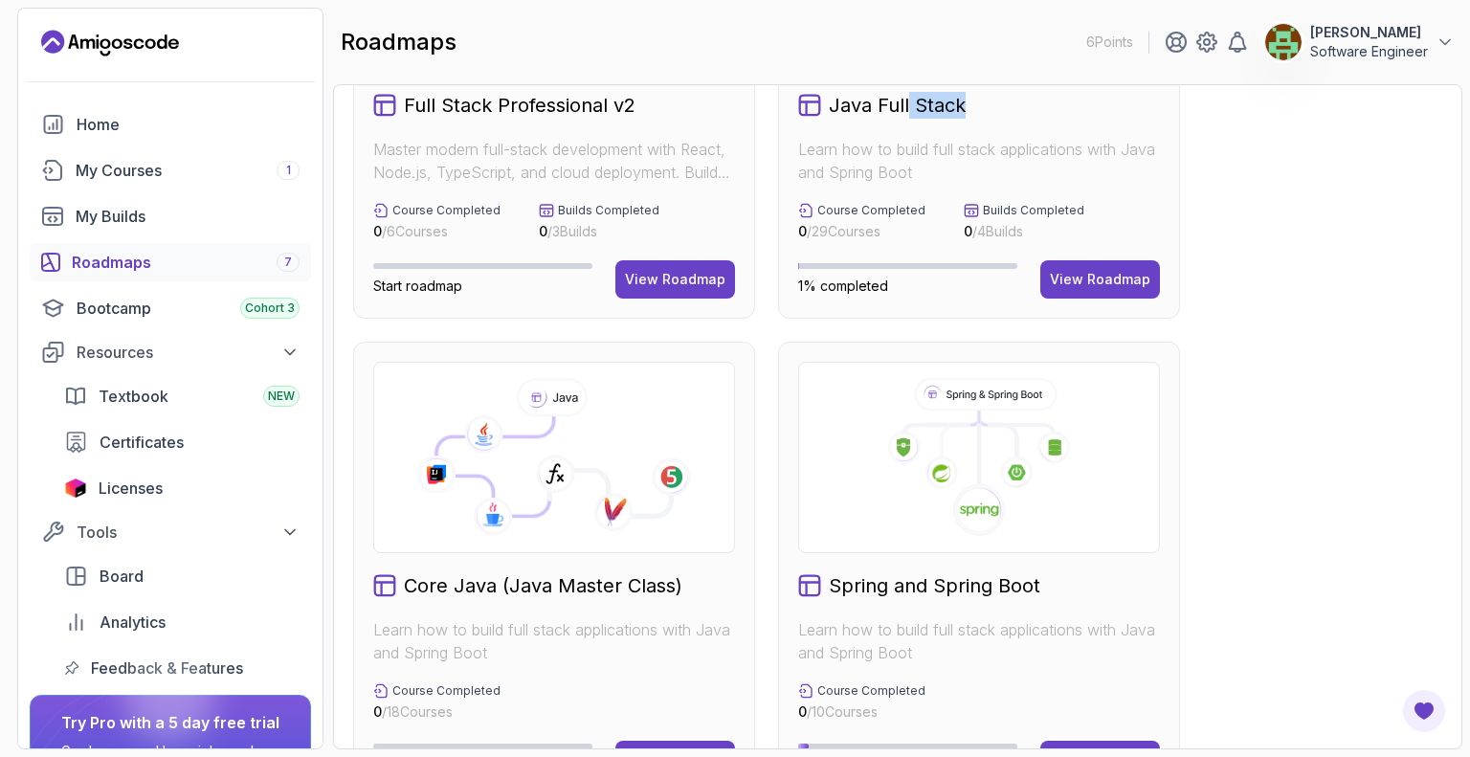
scroll to position [287, 0]
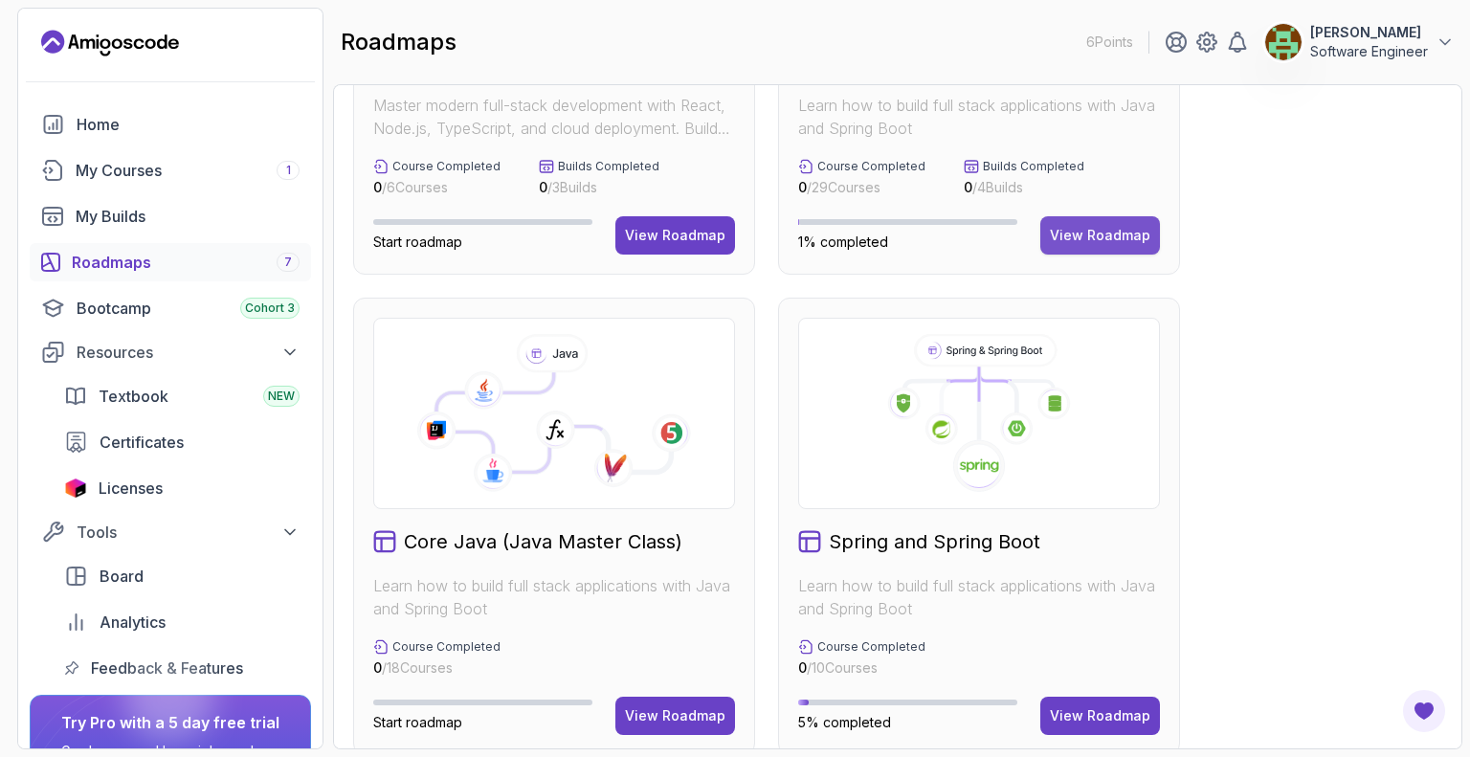
click at [1076, 239] on div "View Roadmap" at bounding box center [1100, 235] width 100 height 19
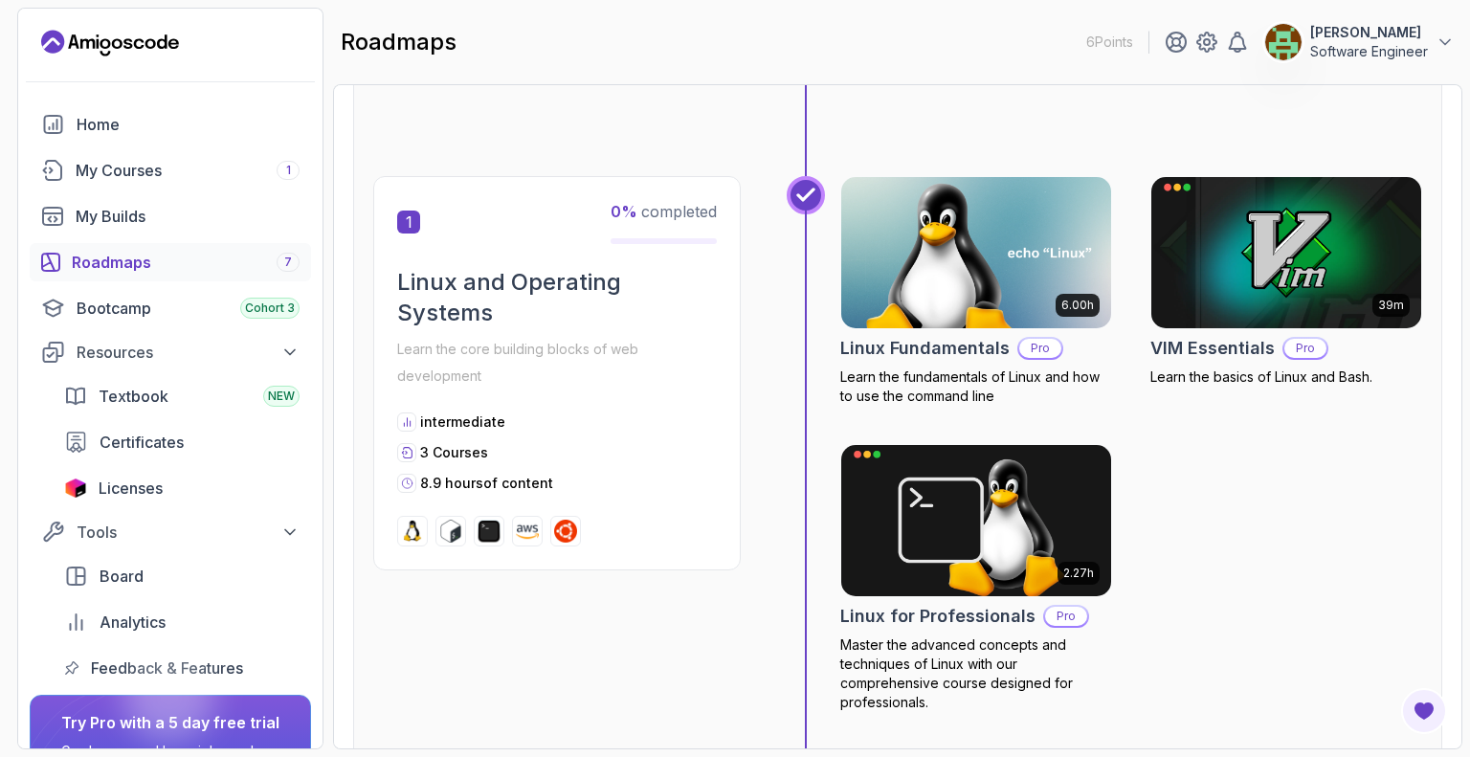
scroll to position [211, 0]
